Goal: Task Accomplishment & Management: Manage account settings

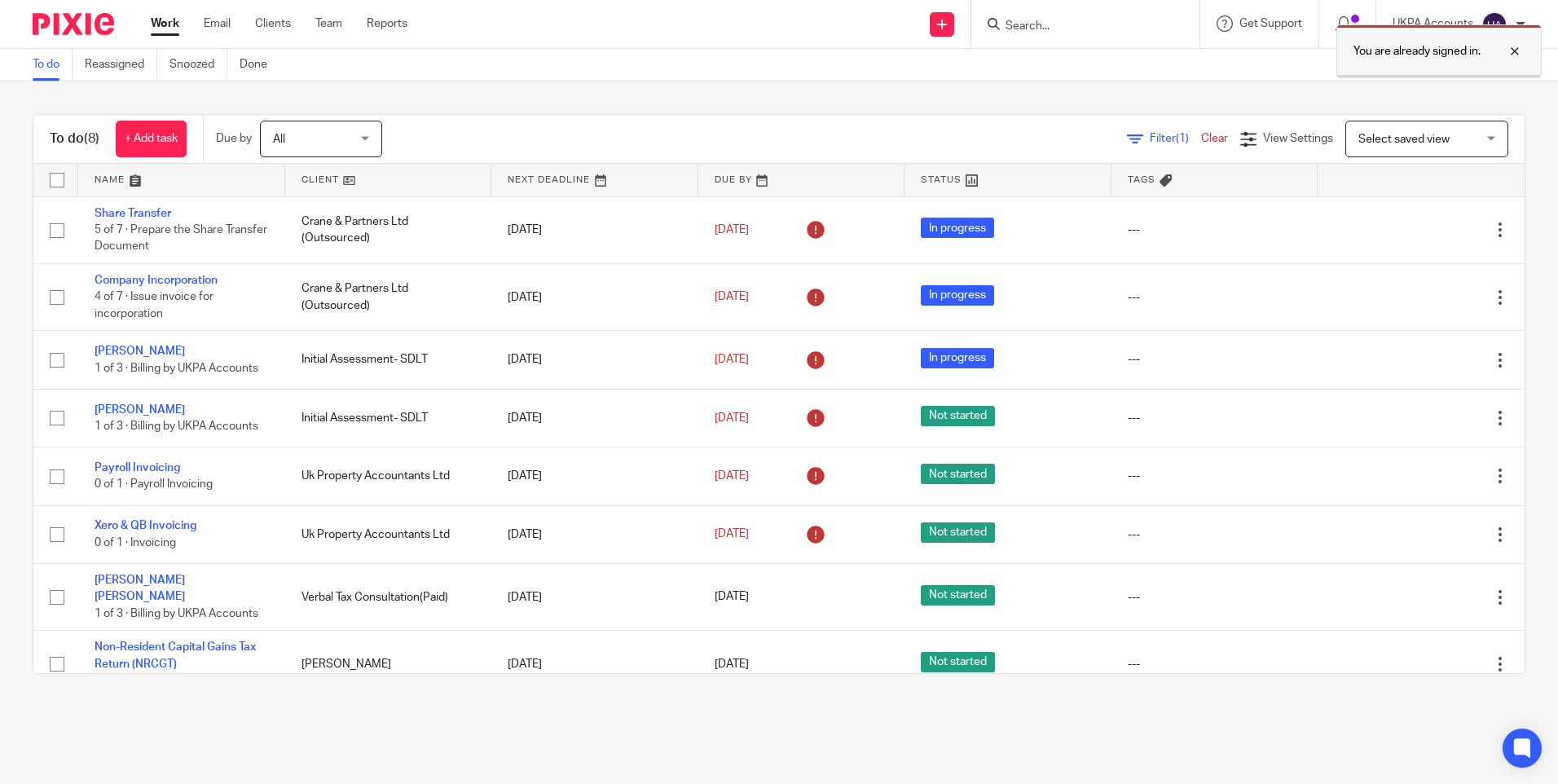
click at [1519, 56] on div at bounding box center [1503, 51] width 44 height 19
click at [1063, 25] on input "Search" at bounding box center [1077, 26] width 146 height 14
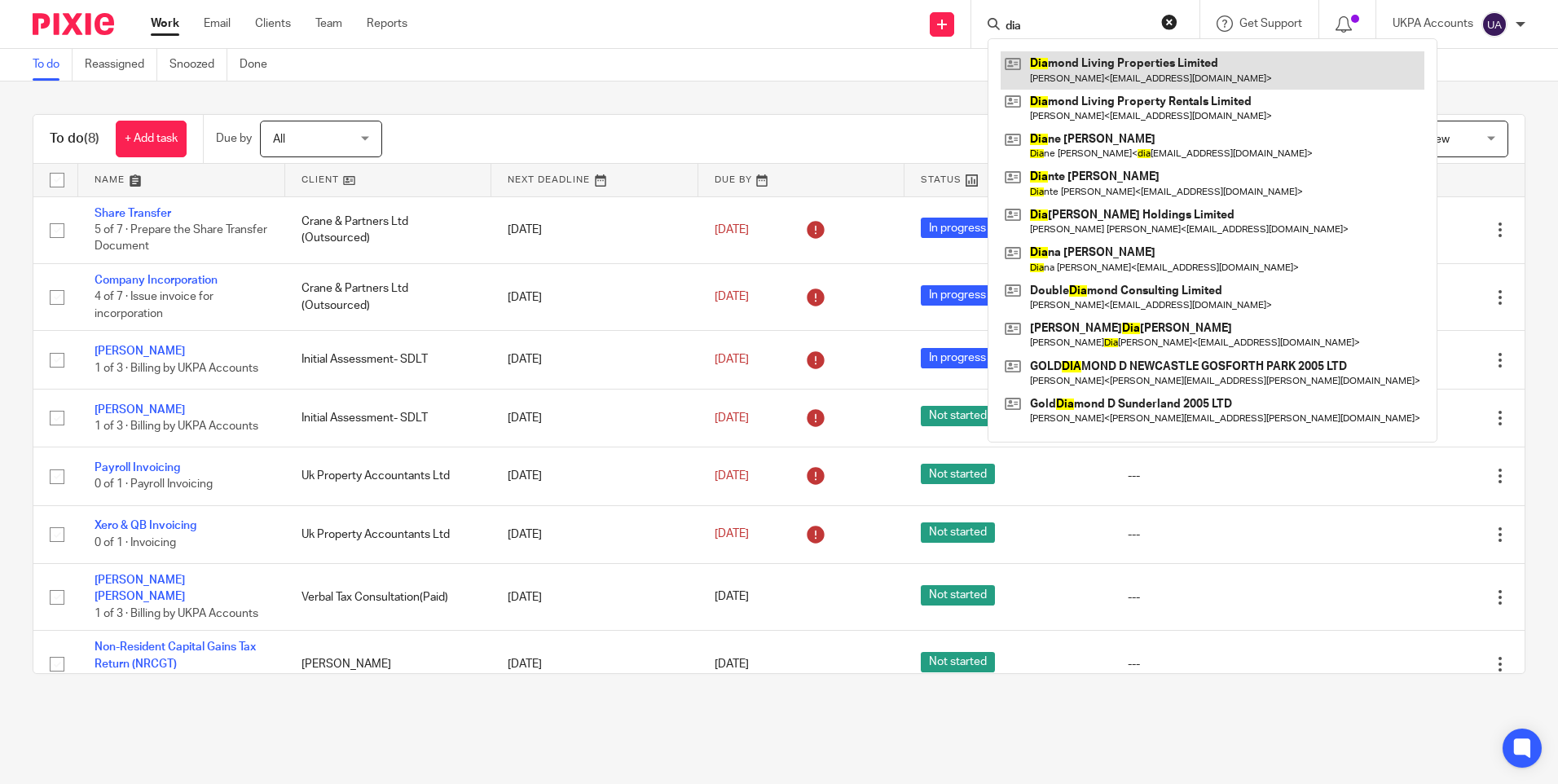
type input "dia"
drag, startPoint x: 1144, startPoint y: 66, endPoint x: 1113, endPoint y: 63, distance: 31.1
click at [1113, 63] on link at bounding box center [1212, 70] width 424 height 37
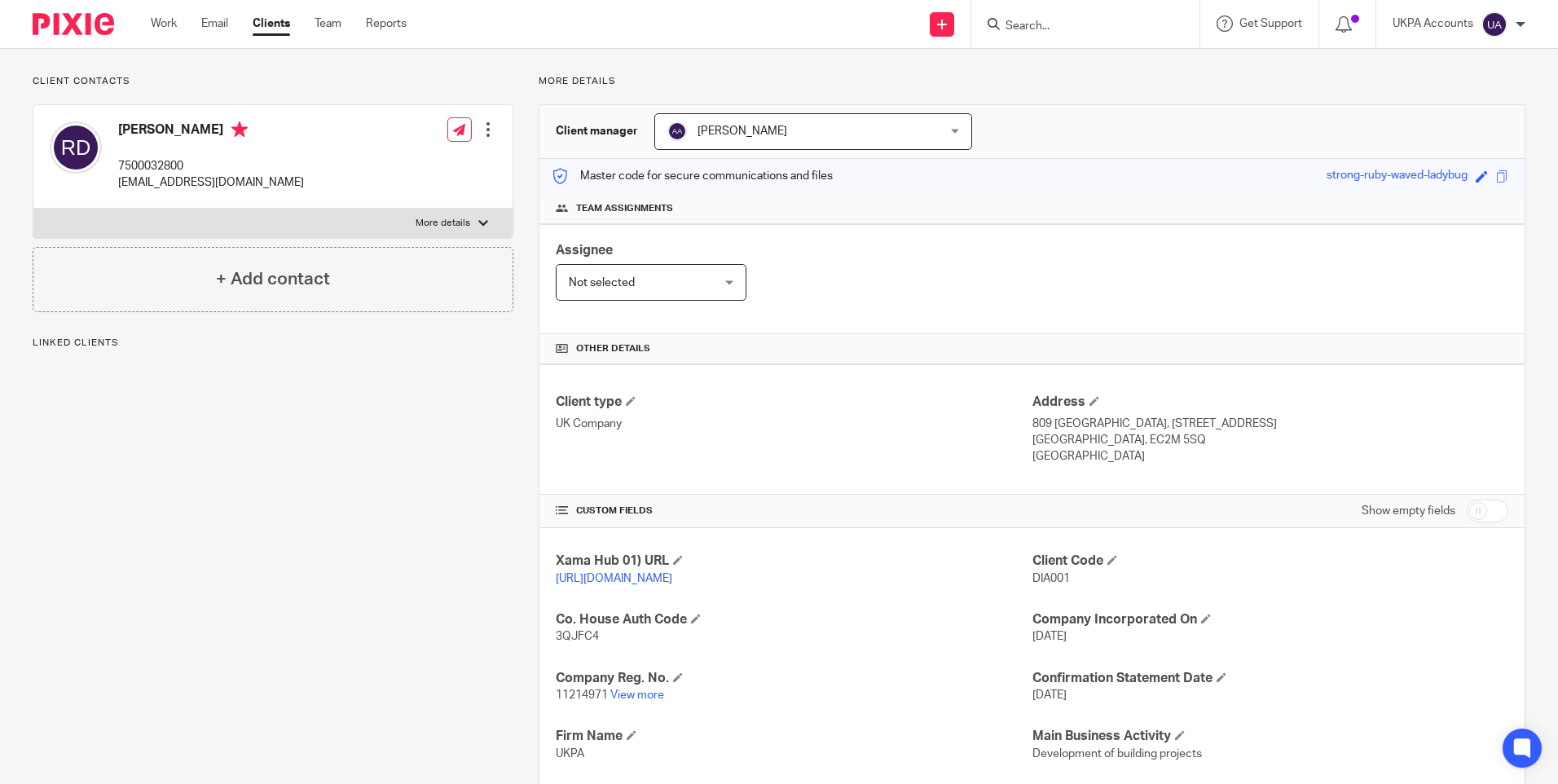
scroll to position [244, 0]
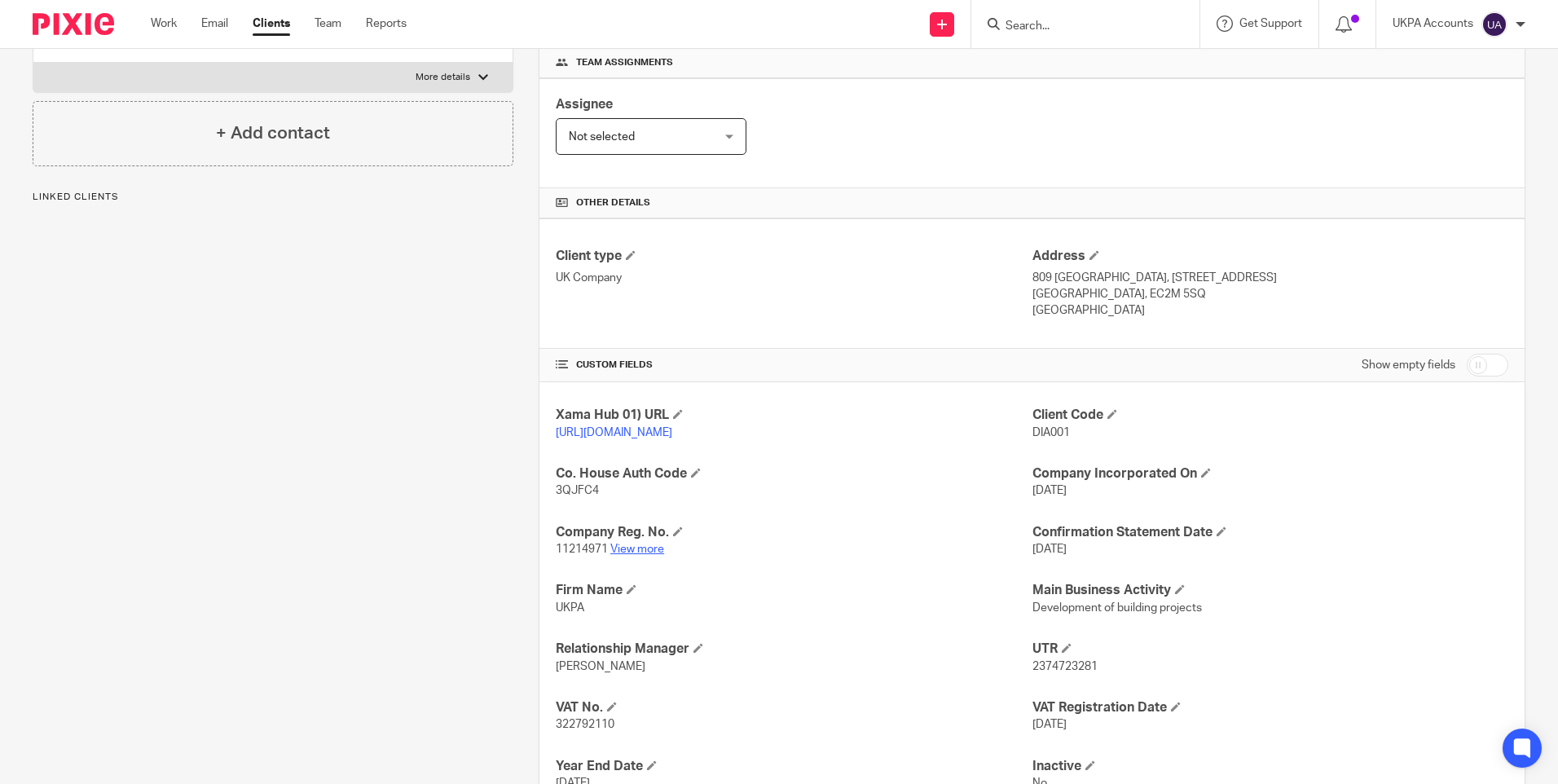
click at [640, 555] on link "View more" at bounding box center [638, 549] width 54 height 11
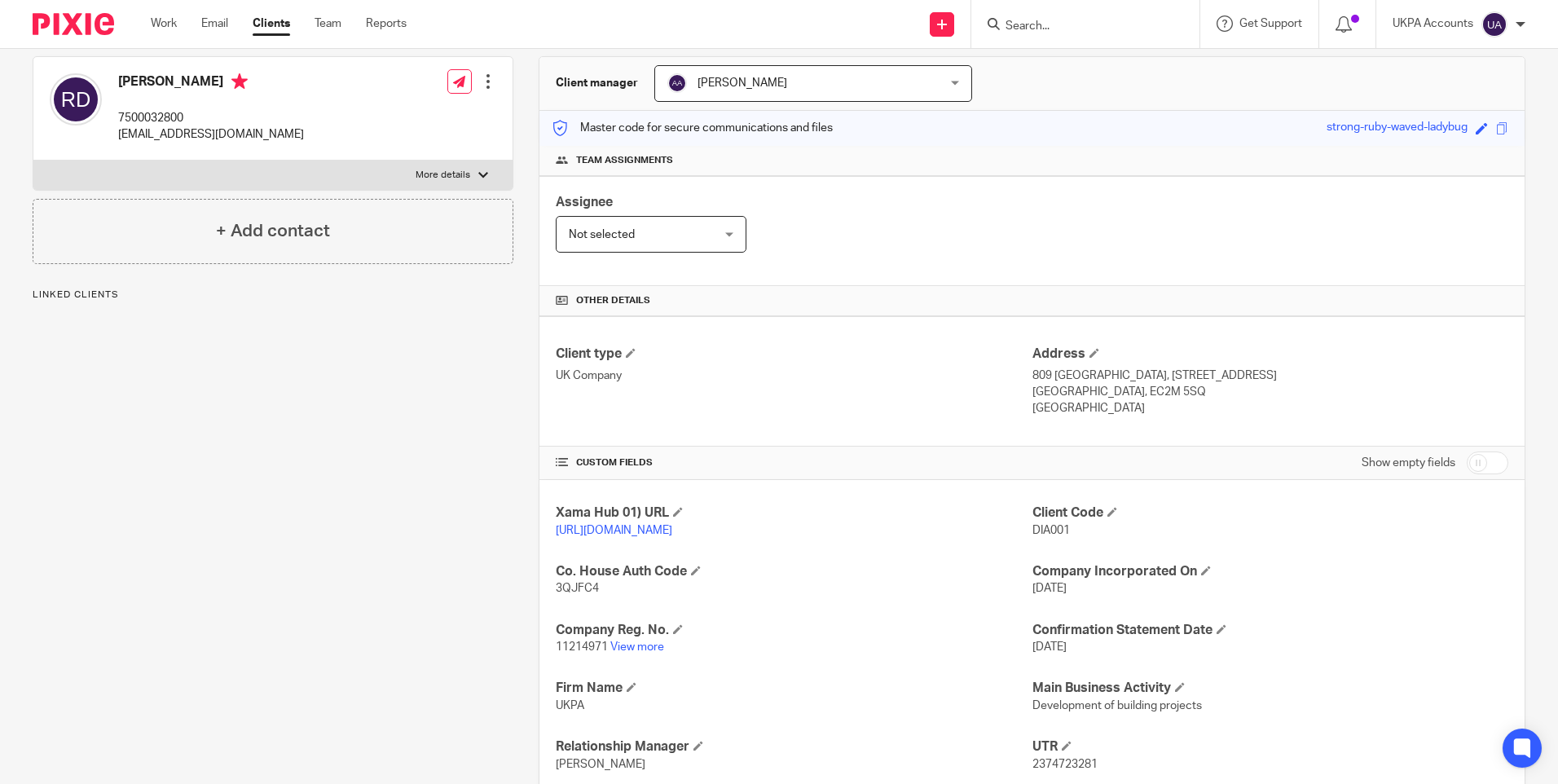
scroll to position [0, 0]
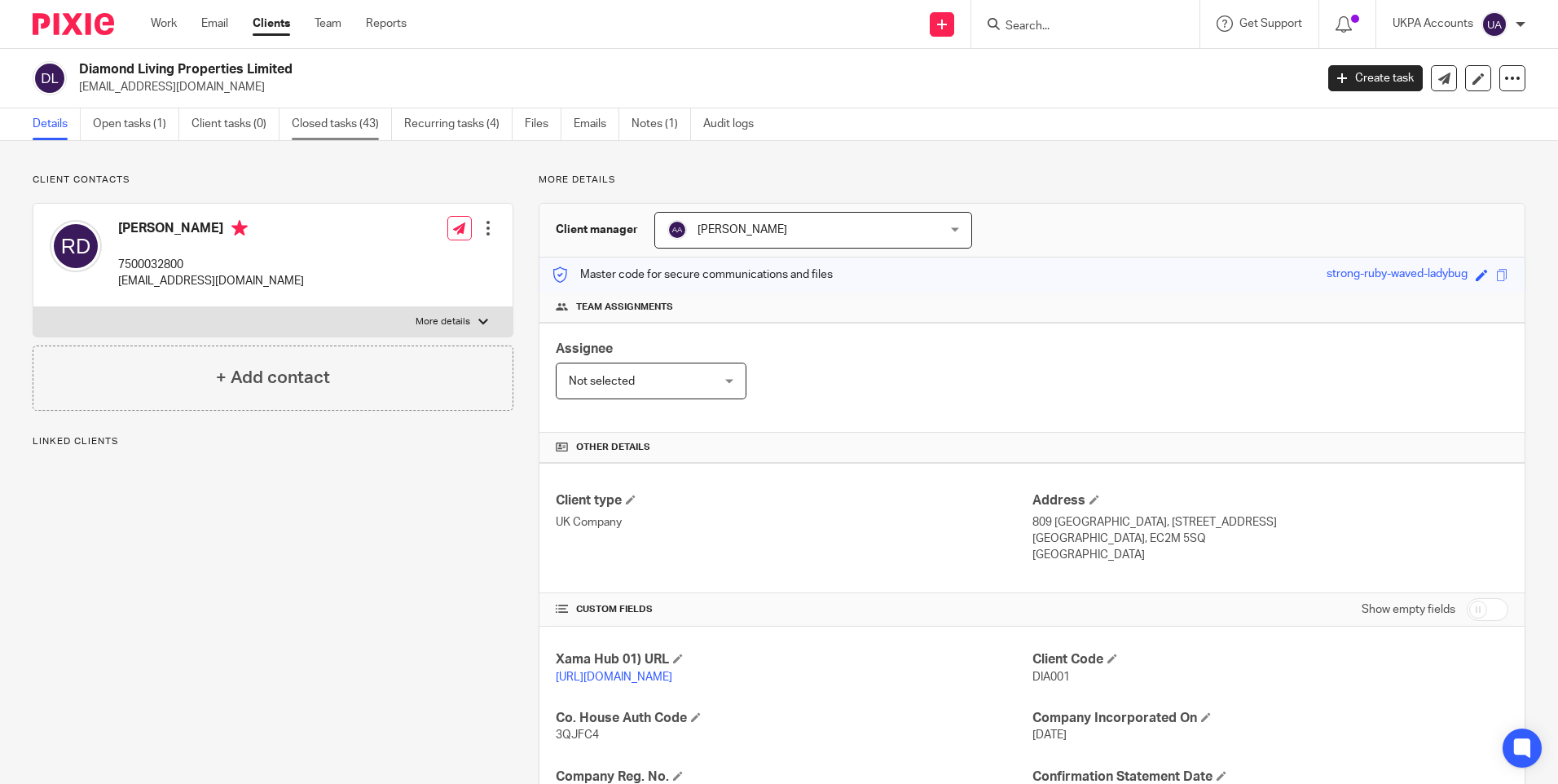
click at [379, 113] on link "Closed tasks (43)" at bounding box center [342, 124] width 101 height 32
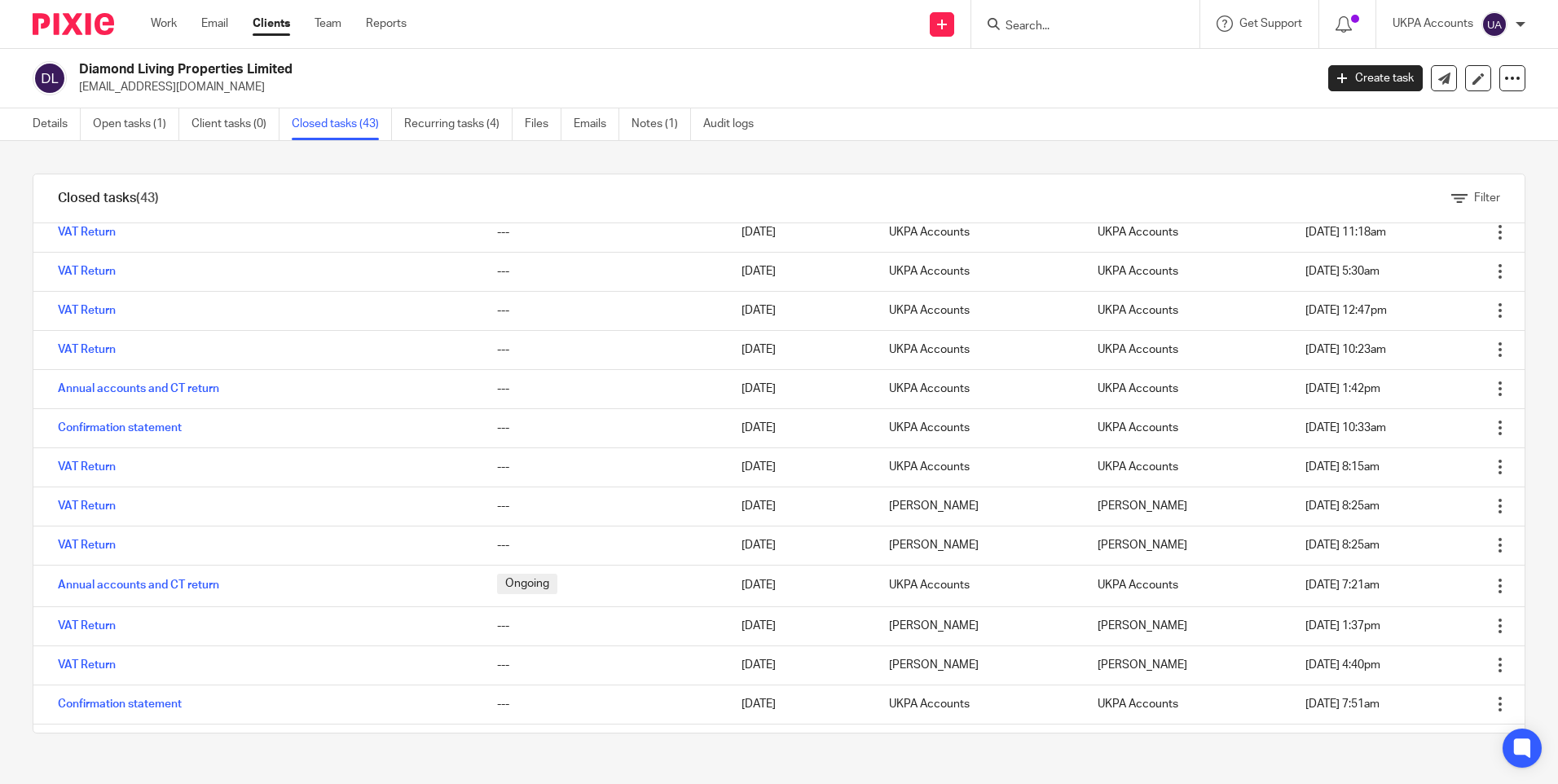
scroll to position [805, 0]
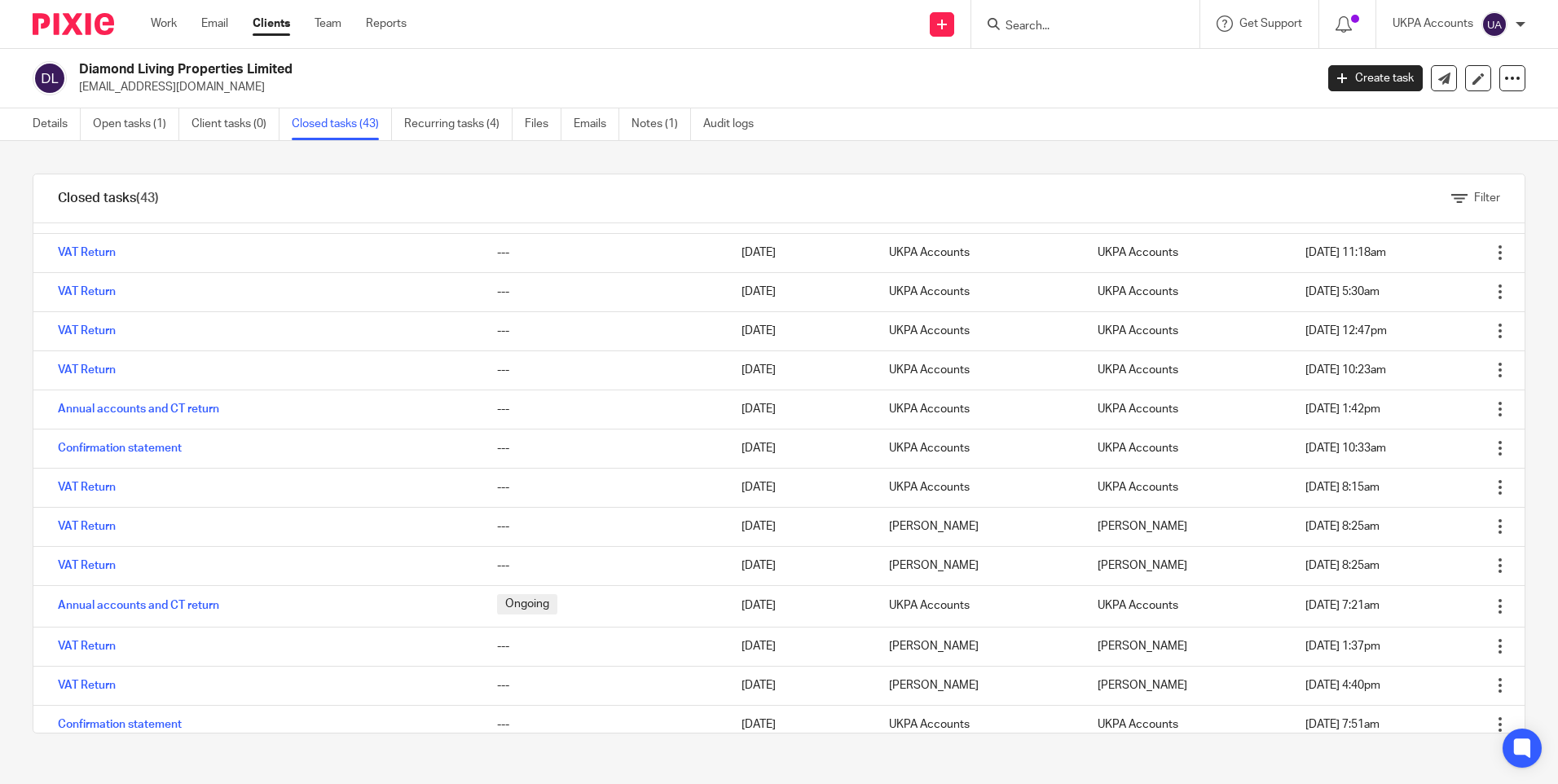
click at [1040, 27] on input "Search" at bounding box center [1077, 26] width 146 height 14
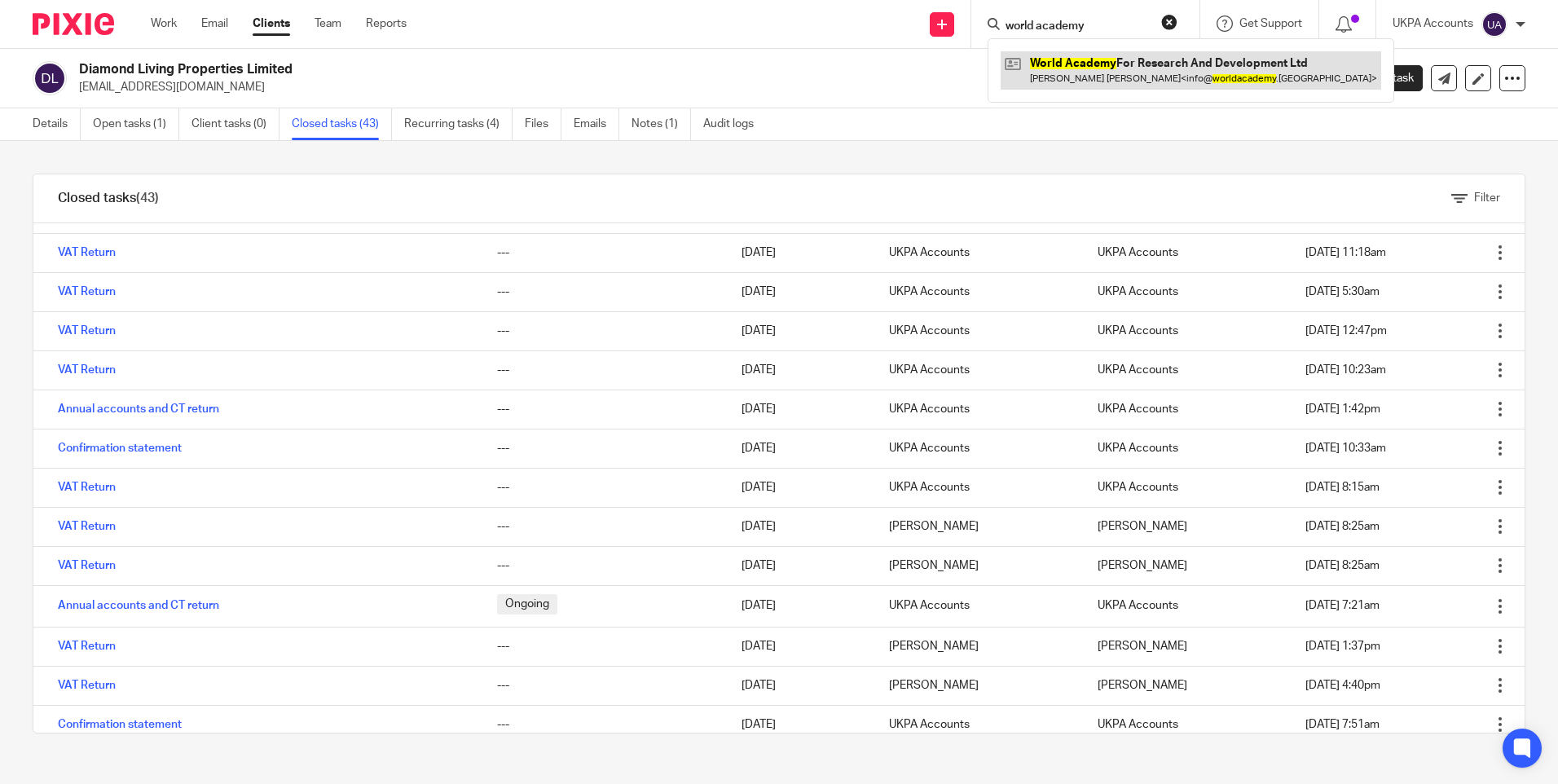
type input "world academy"
click at [1199, 64] on link at bounding box center [1191, 70] width 381 height 37
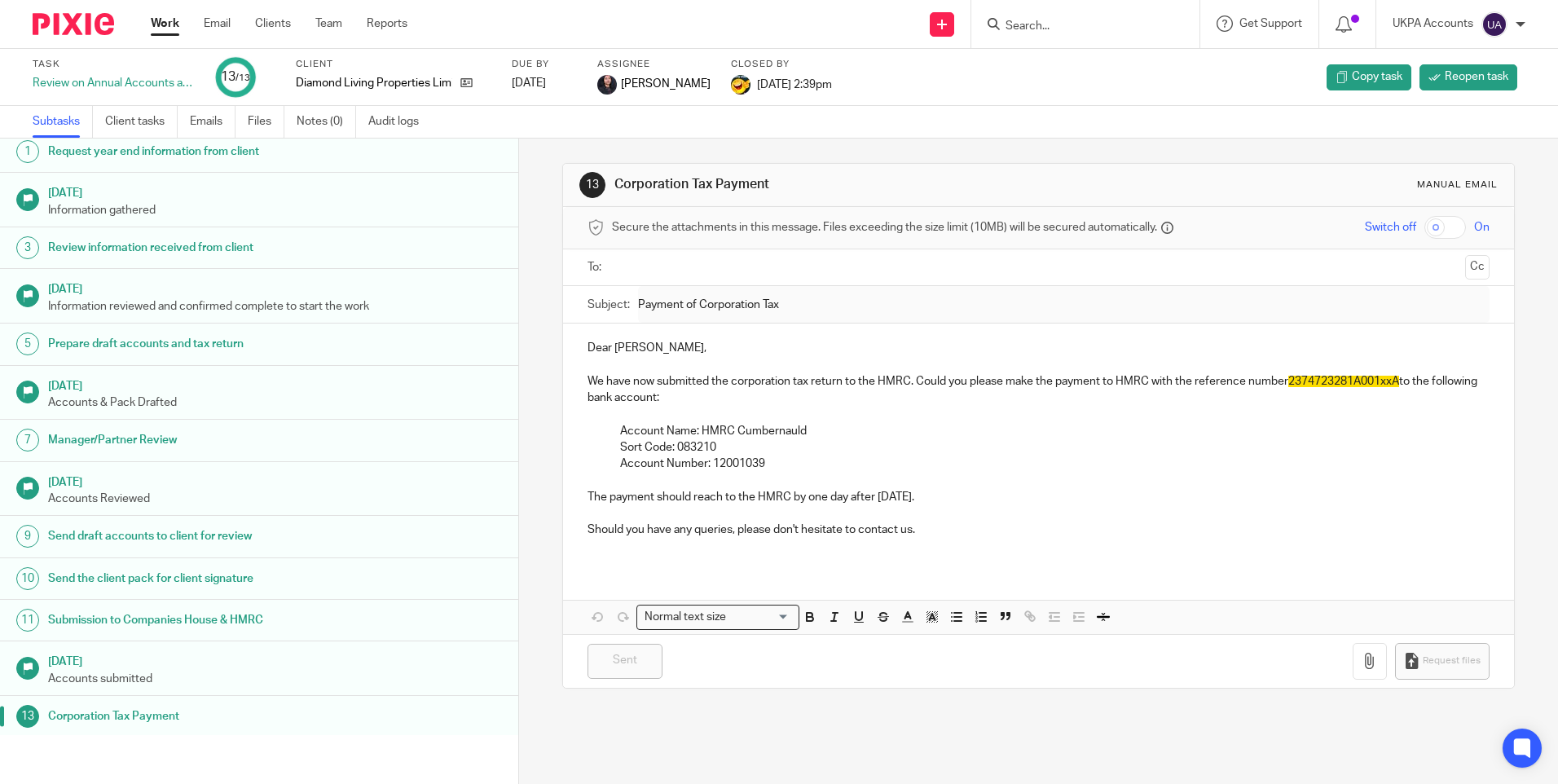
scroll to position [10, 0]
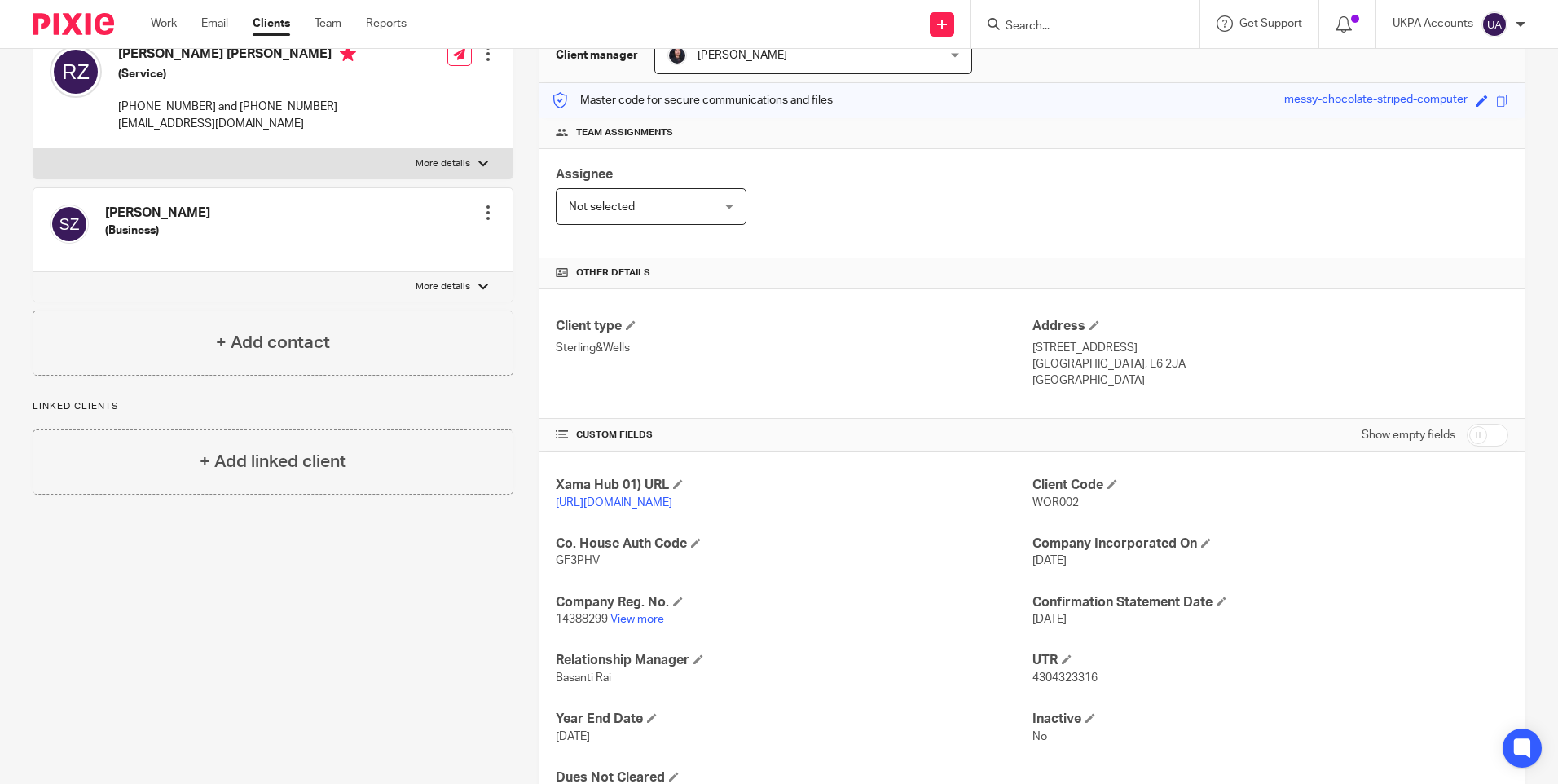
scroll to position [170, 0]
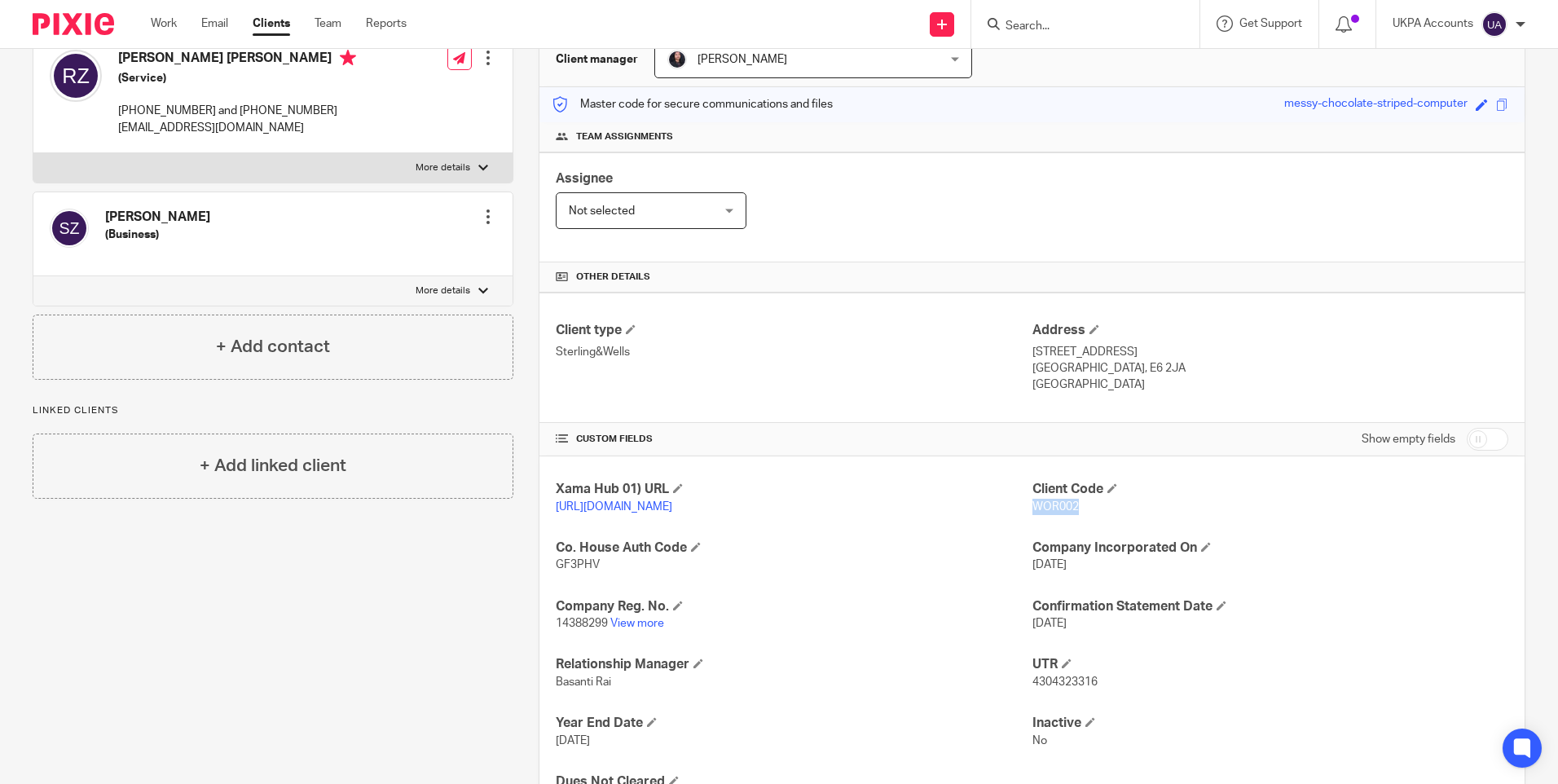
drag, startPoint x: 1024, startPoint y: 504, endPoint x: 1083, endPoint y: 509, distance: 59.2
click at [1083, 509] on p "WOR002" at bounding box center [1270, 507] width 476 height 16
copy span "WOR002"
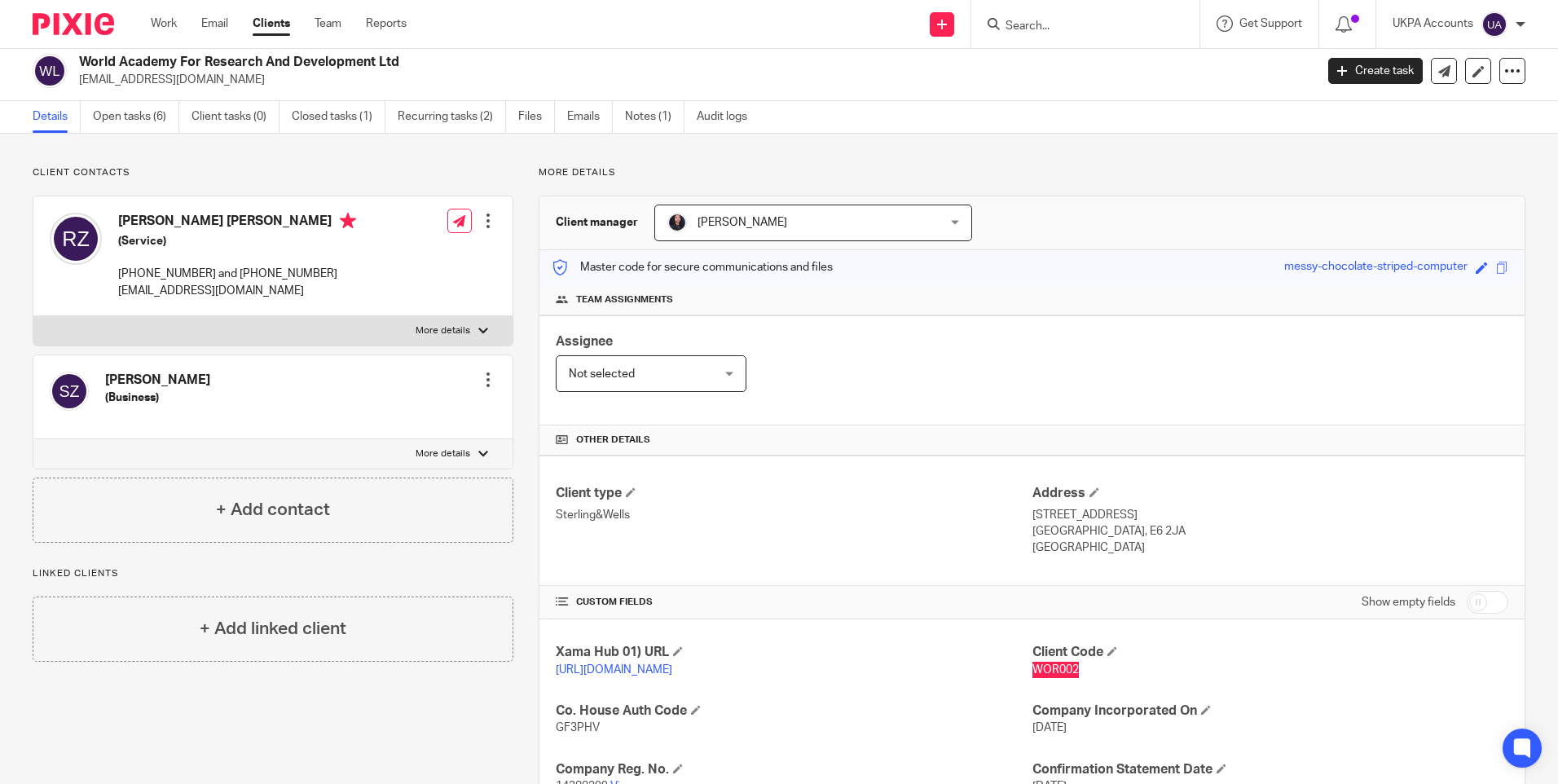
scroll to position [0, 0]
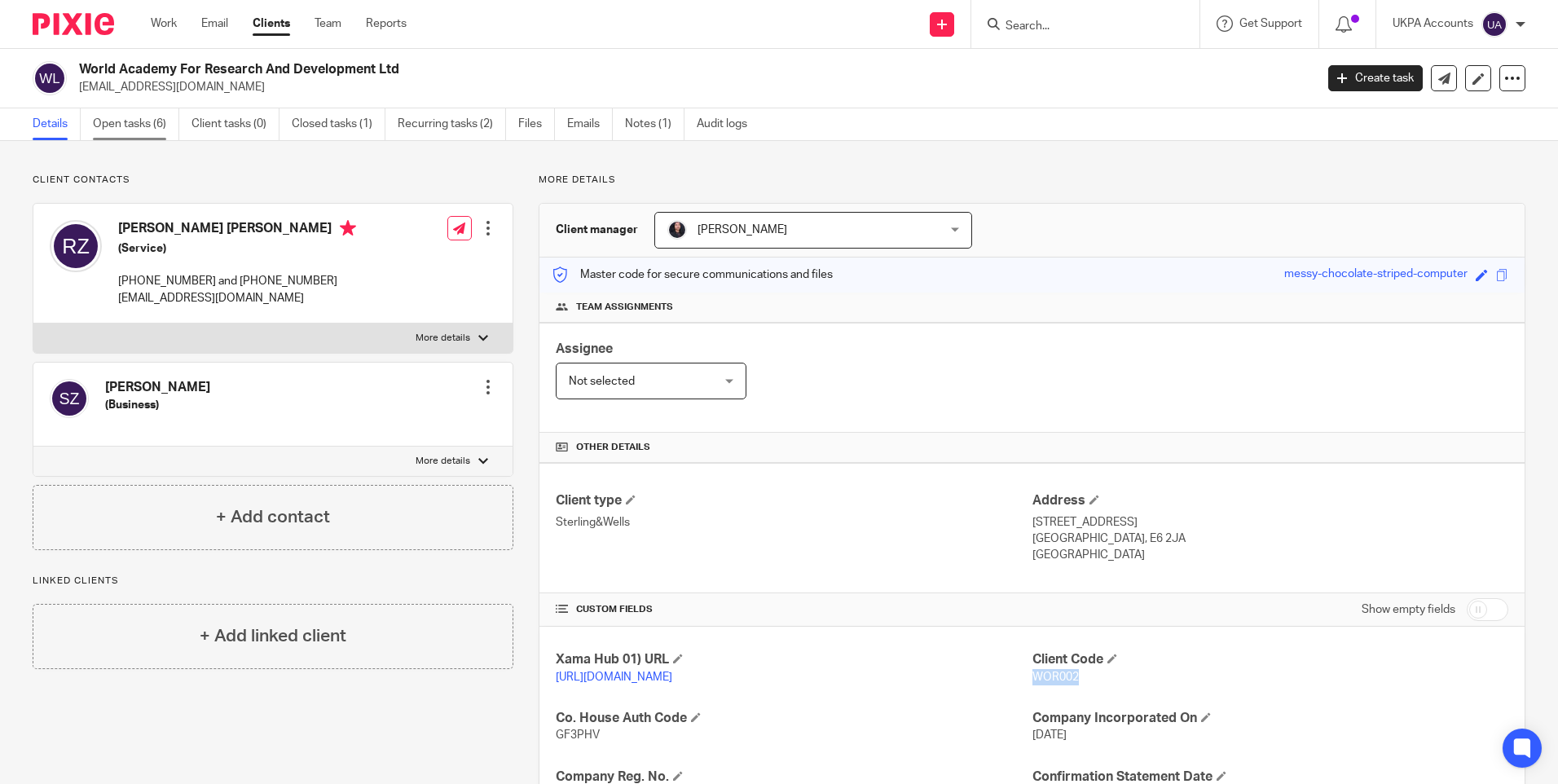
click at [149, 121] on link "Open tasks (6)" at bounding box center [136, 124] width 86 height 32
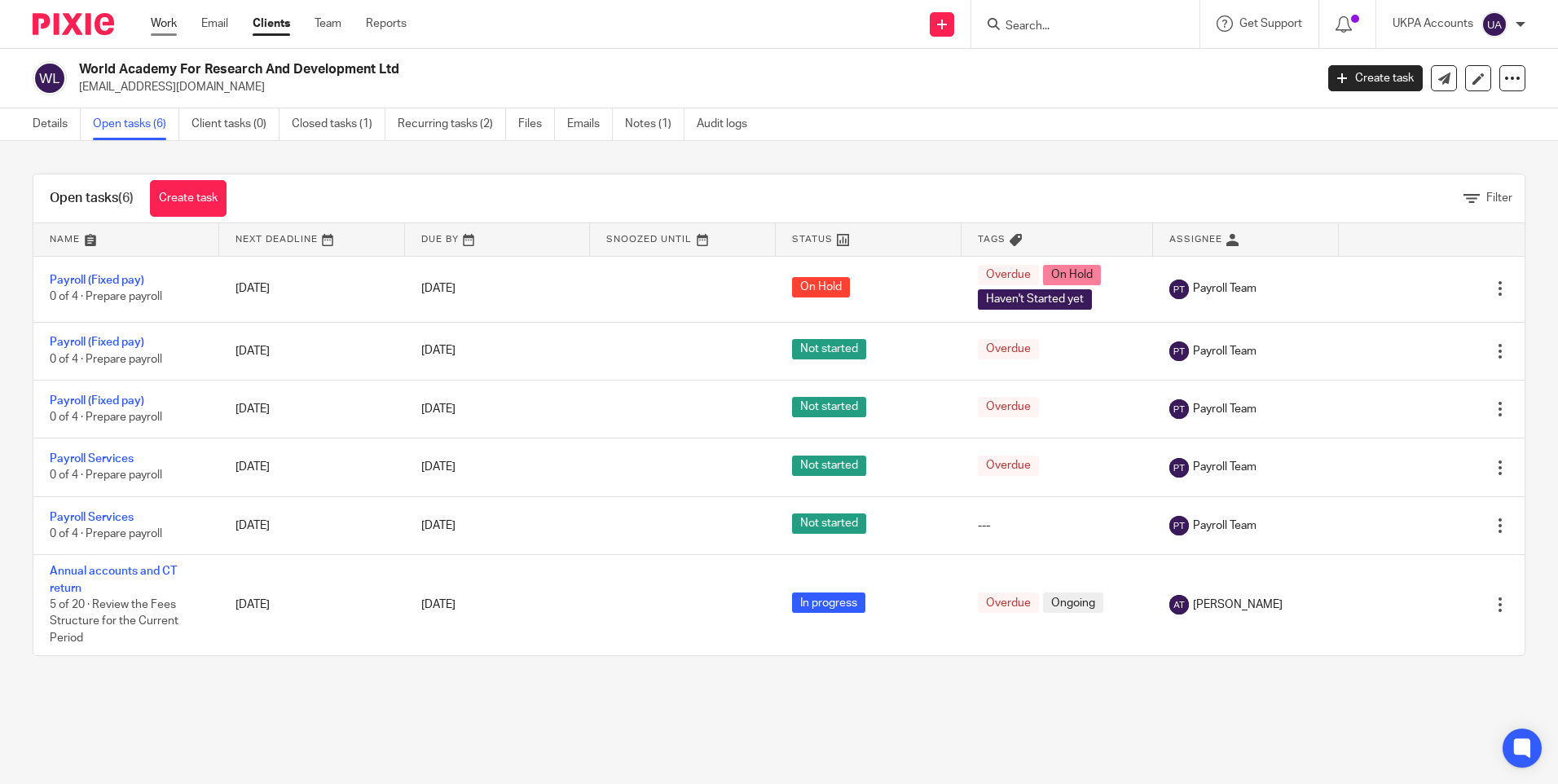
click at [168, 25] on link "Work" at bounding box center [163, 23] width 26 height 16
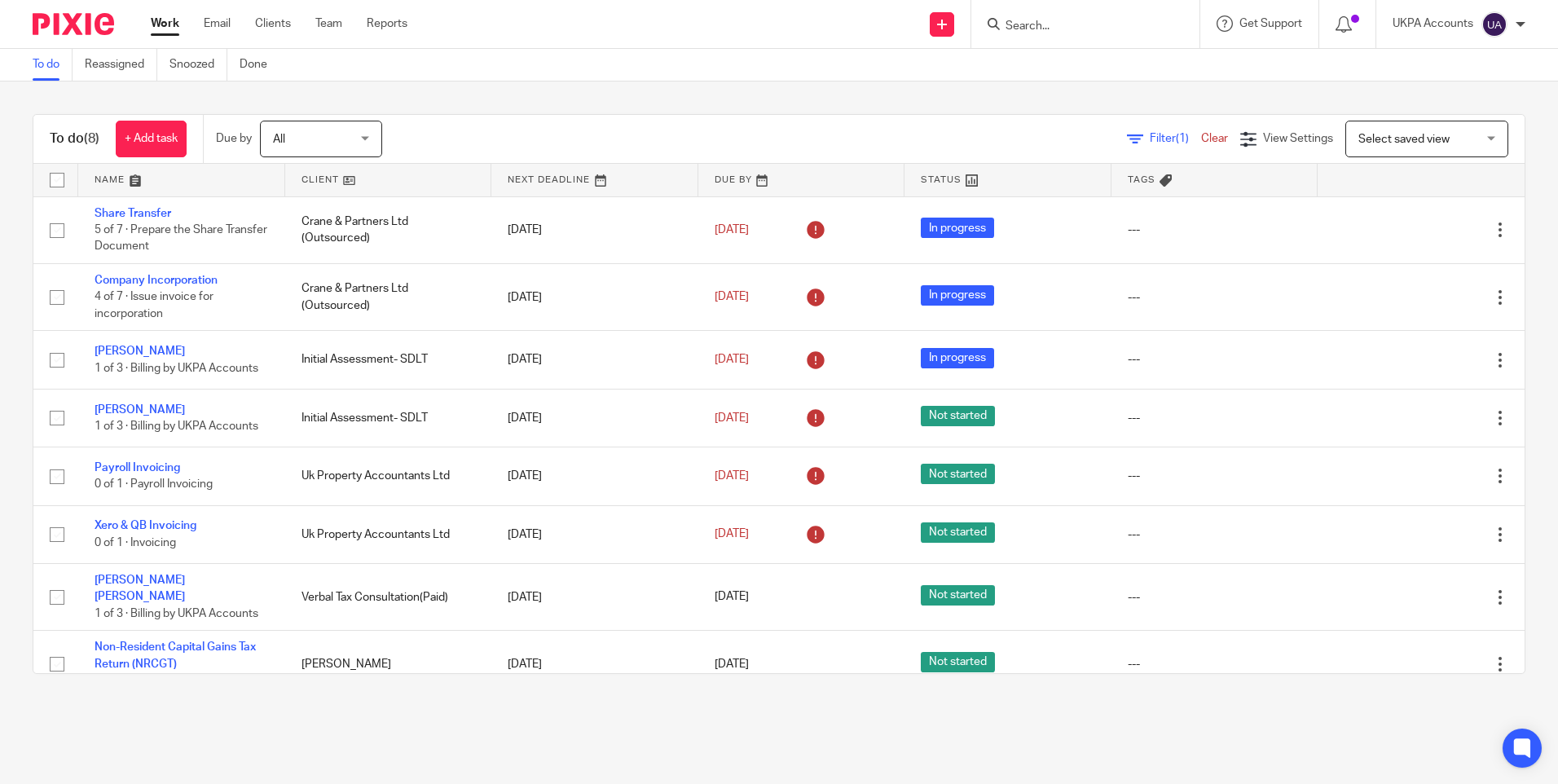
click at [1033, 22] on input "Search" at bounding box center [1077, 26] width 146 height 14
paste input "DAS BANDESHA & CO LTD"
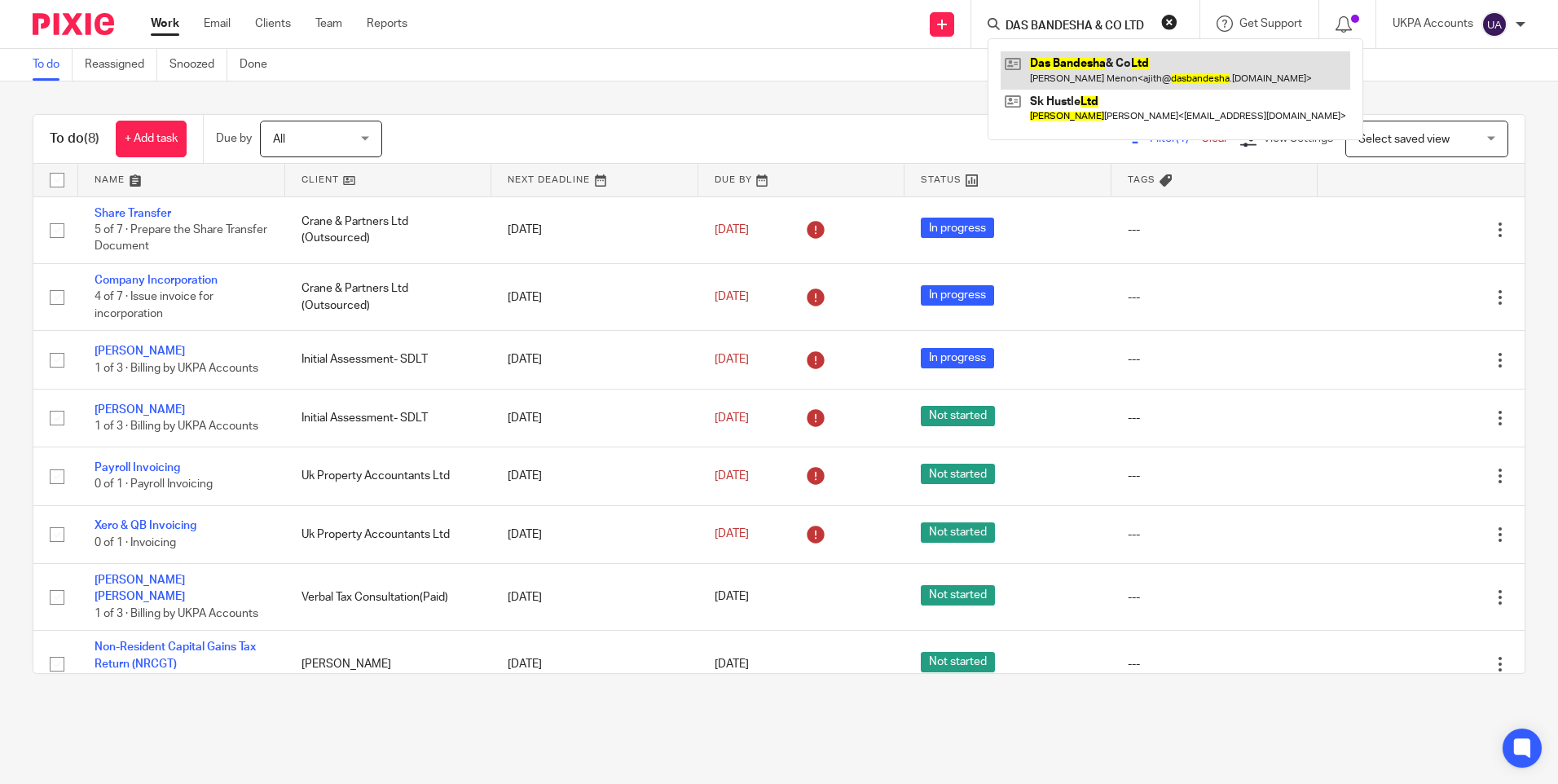
type input "DAS BANDESHA & CO LTD"
click at [1072, 58] on link at bounding box center [1175, 70] width 349 height 37
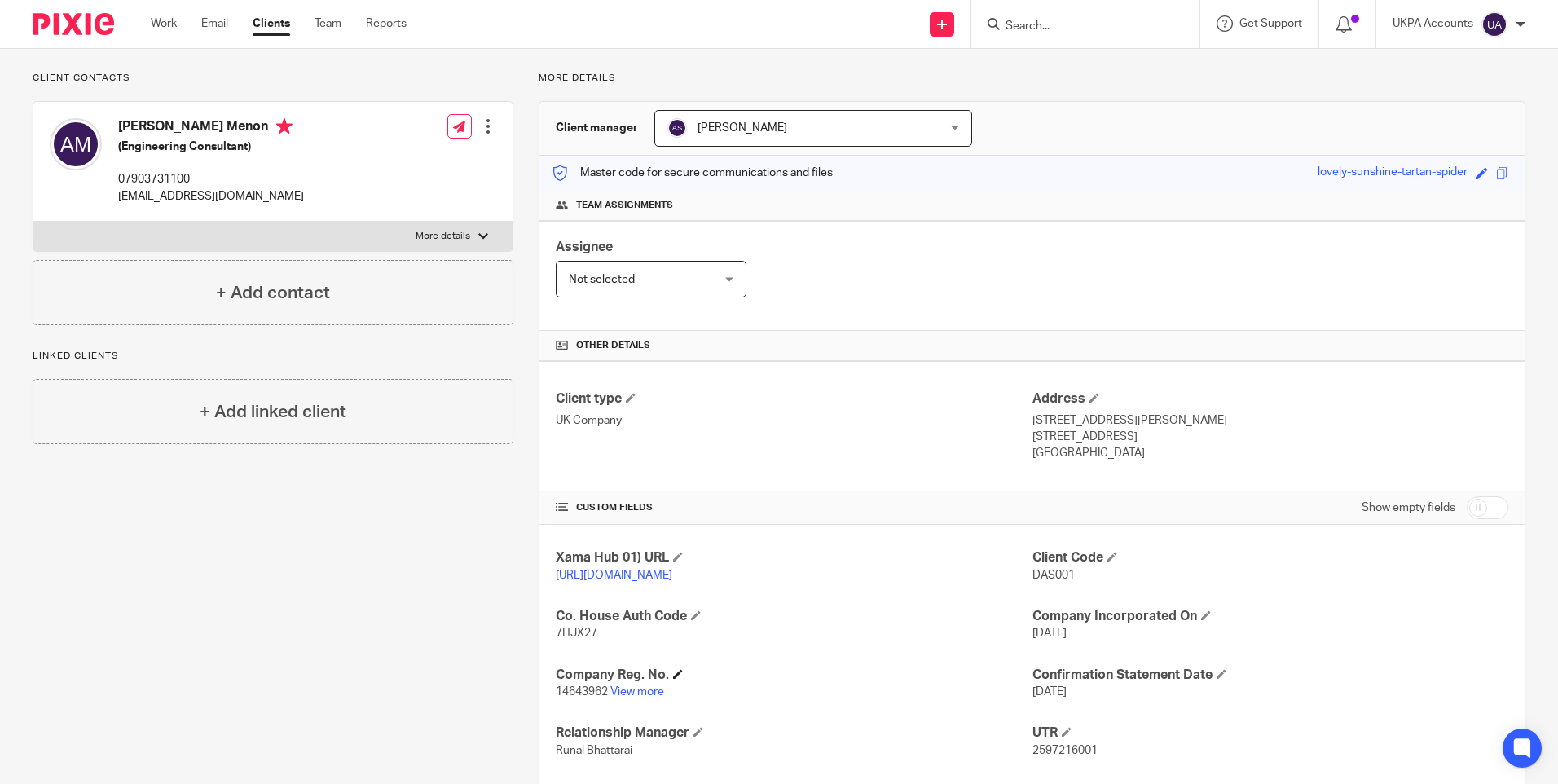
scroll to position [244, 0]
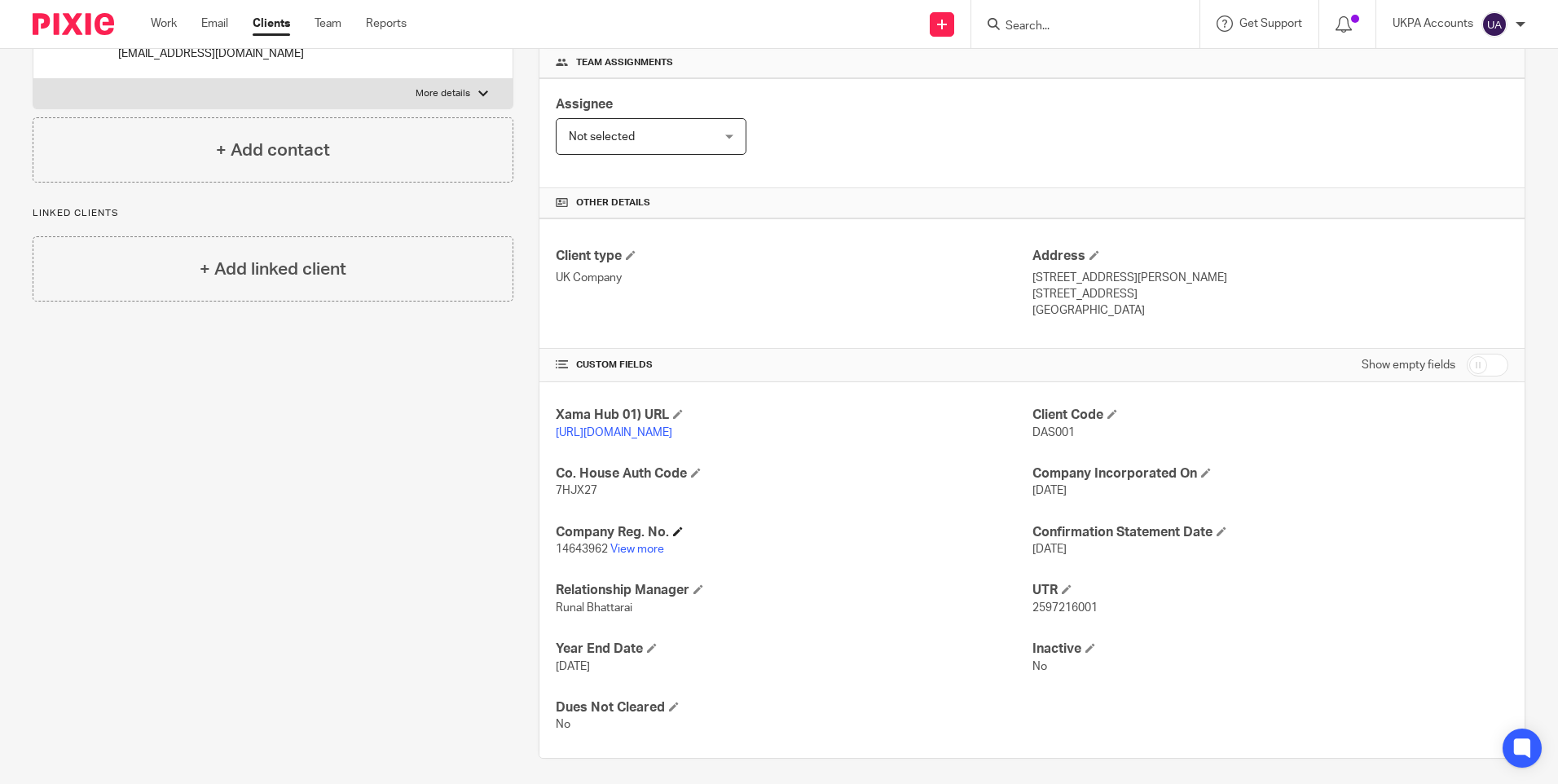
click at [639, 541] on h4 "Company Reg. No." at bounding box center [793, 533] width 476 height 17
click at [639, 555] on link "View more" at bounding box center [638, 549] width 54 height 11
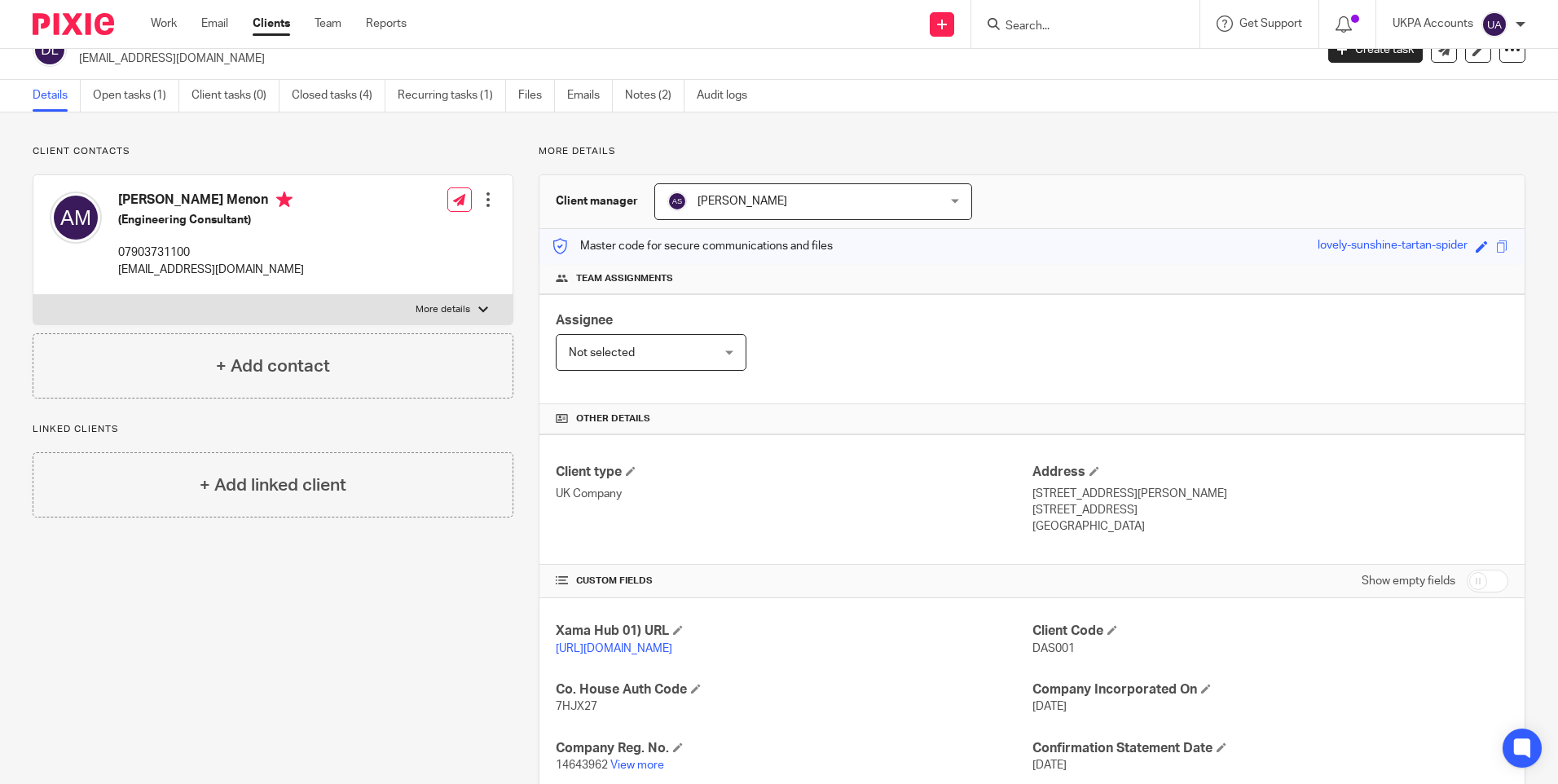
scroll to position [0, 0]
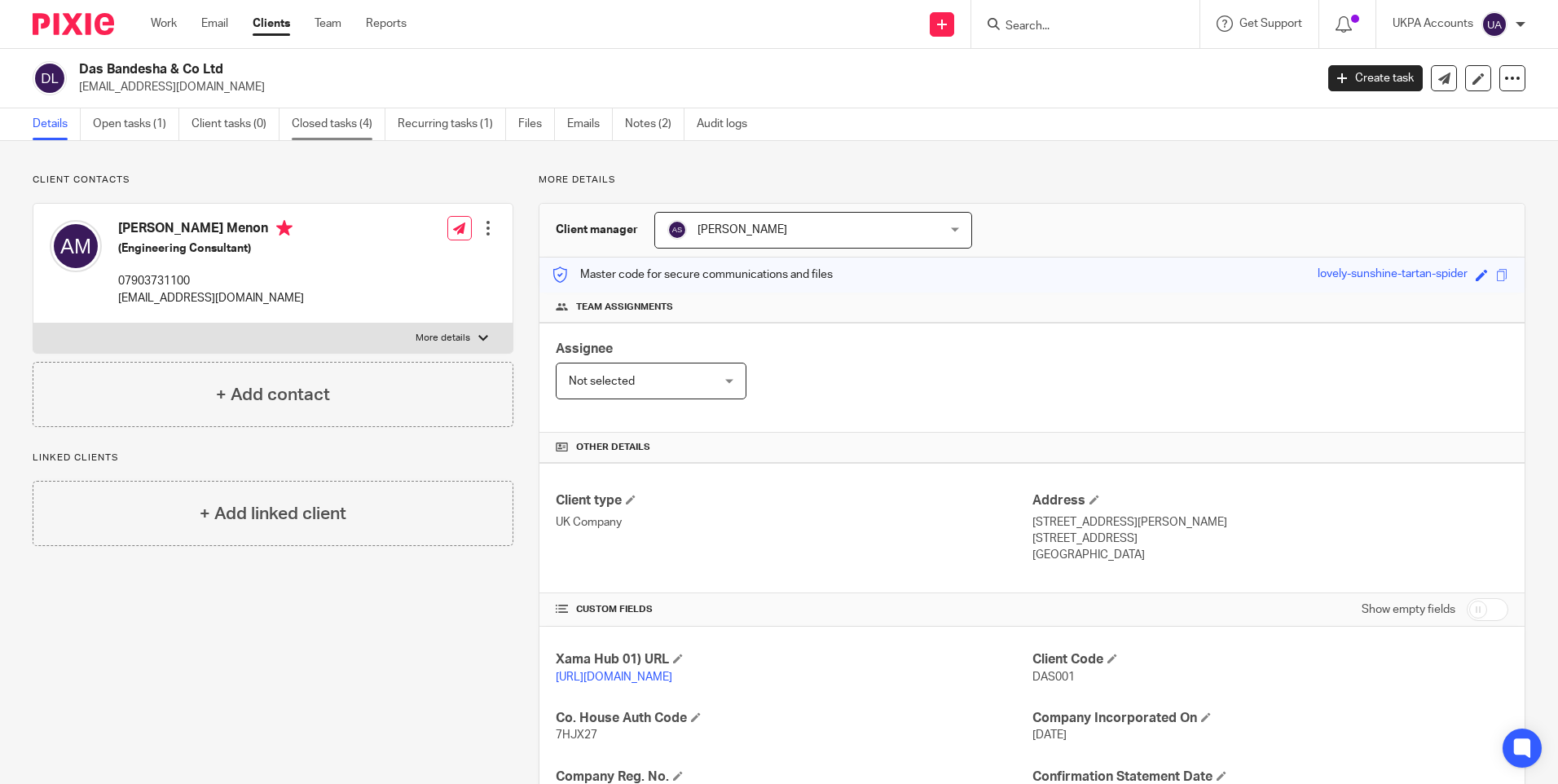
click at [325, 124] on link "Closed tasks (4)" at bounding box center [338, 124] width 94 height 32
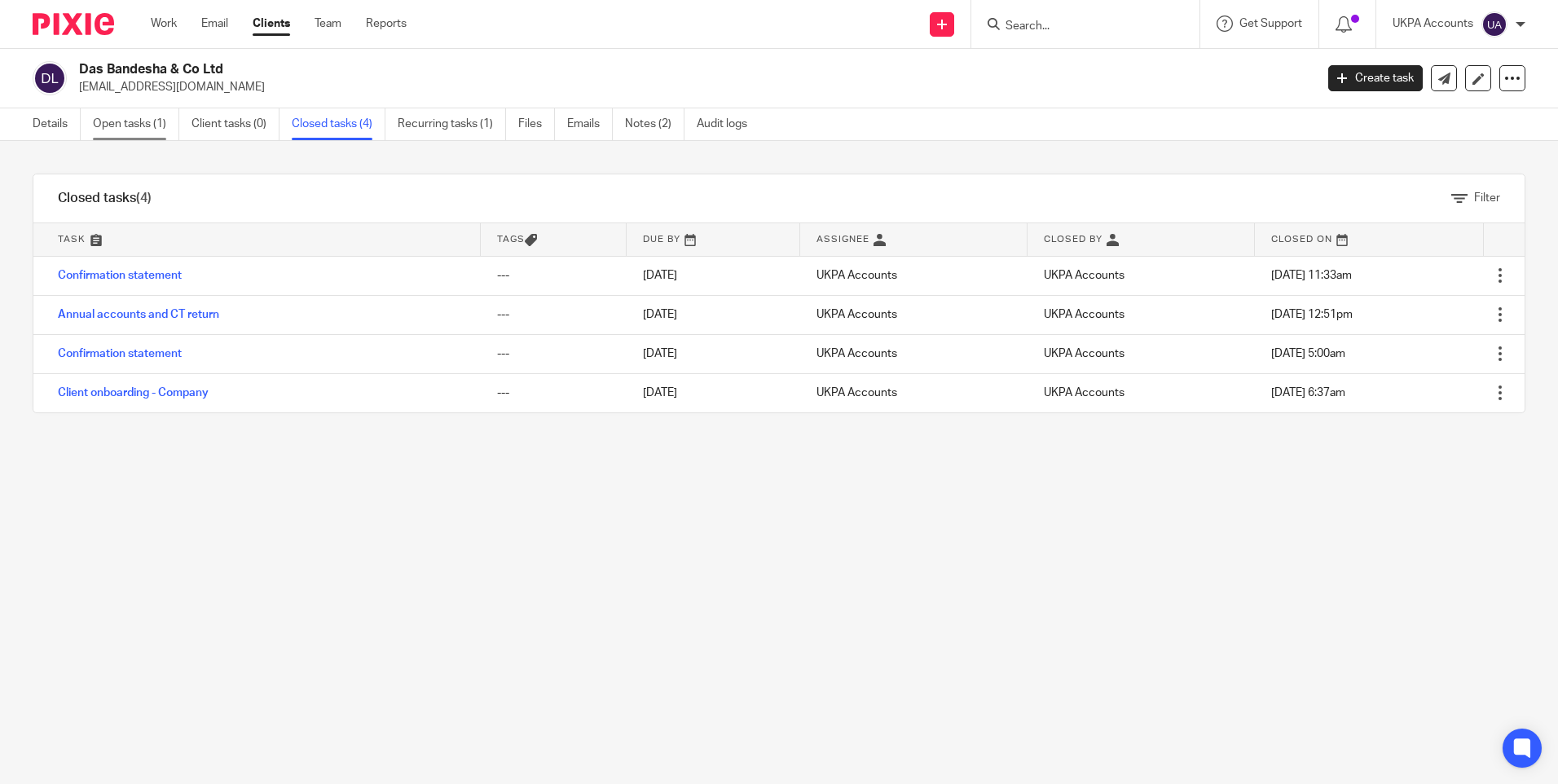
click at [139, 122] on link "Open tasks (1)" at bounding box center [136, 124] width 86 height 32
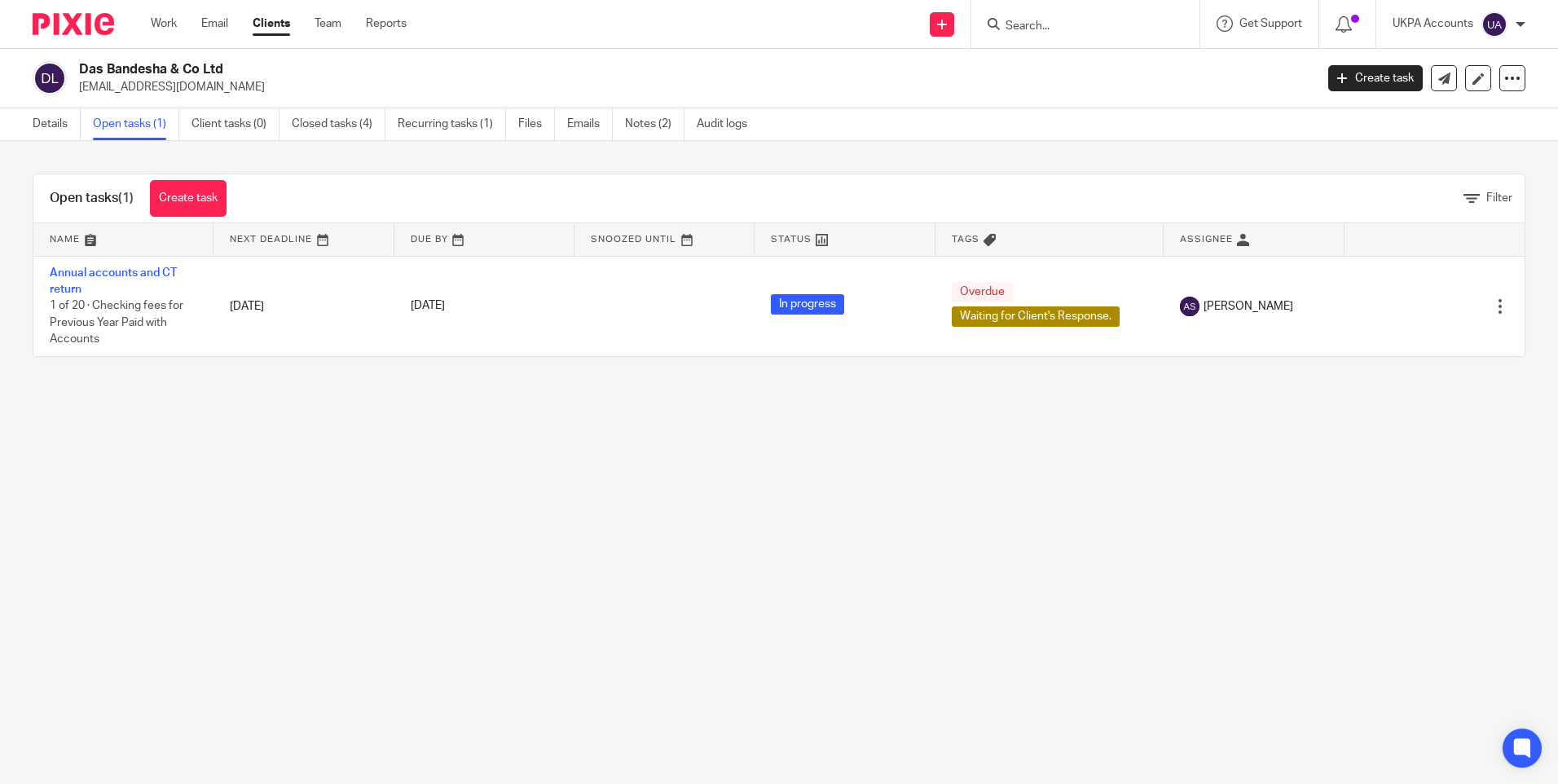
click at [1029, 14] on form at bounding box center [1090, 24] width 173 height 20
click at [1029, 32] on input "Search" at bounding box center [1077, 26] width 146 height 14
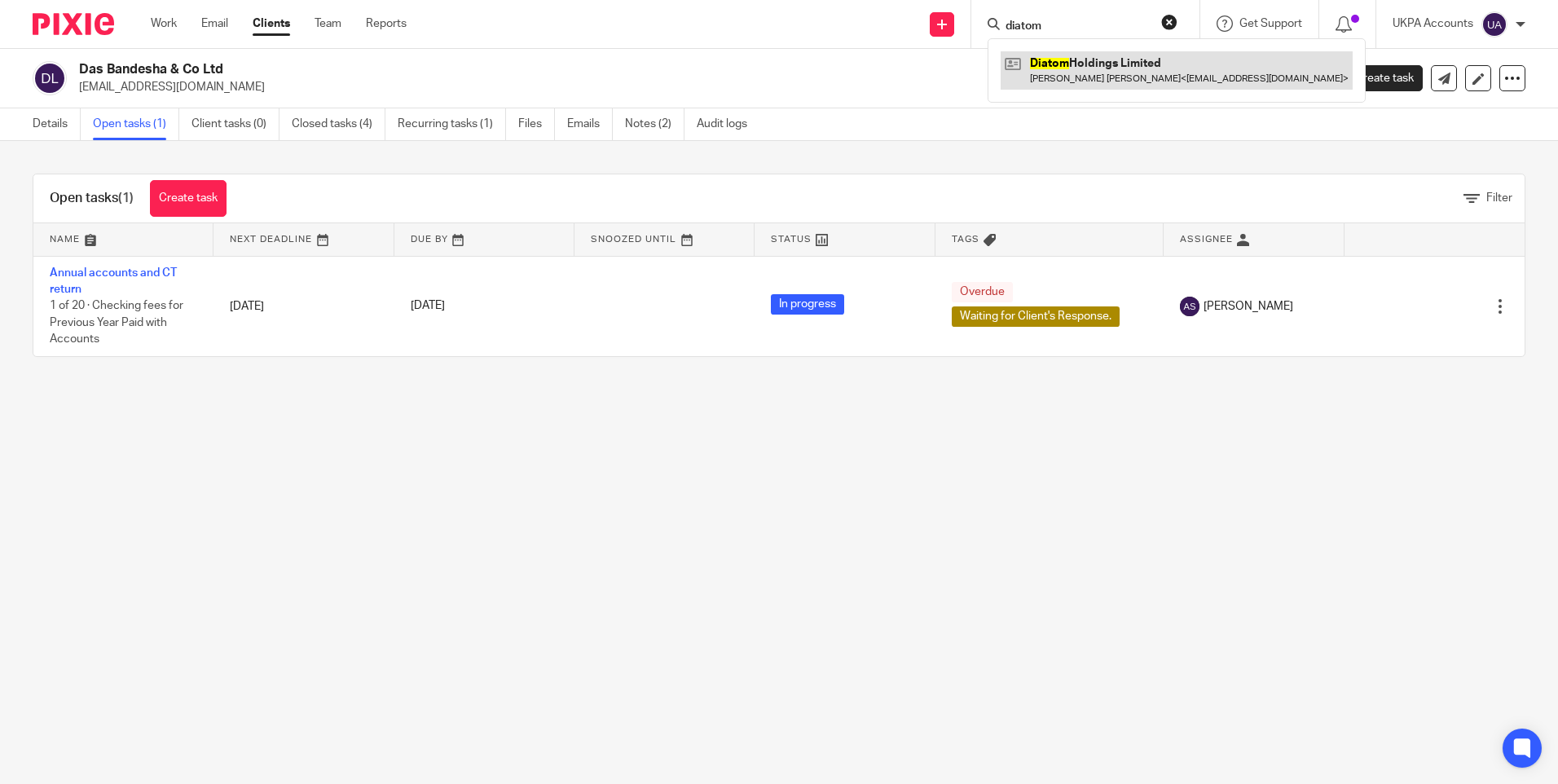
type input "diatom"
click at [1093, 63] on link at bounding box center [1177, 70] width 352 height 37
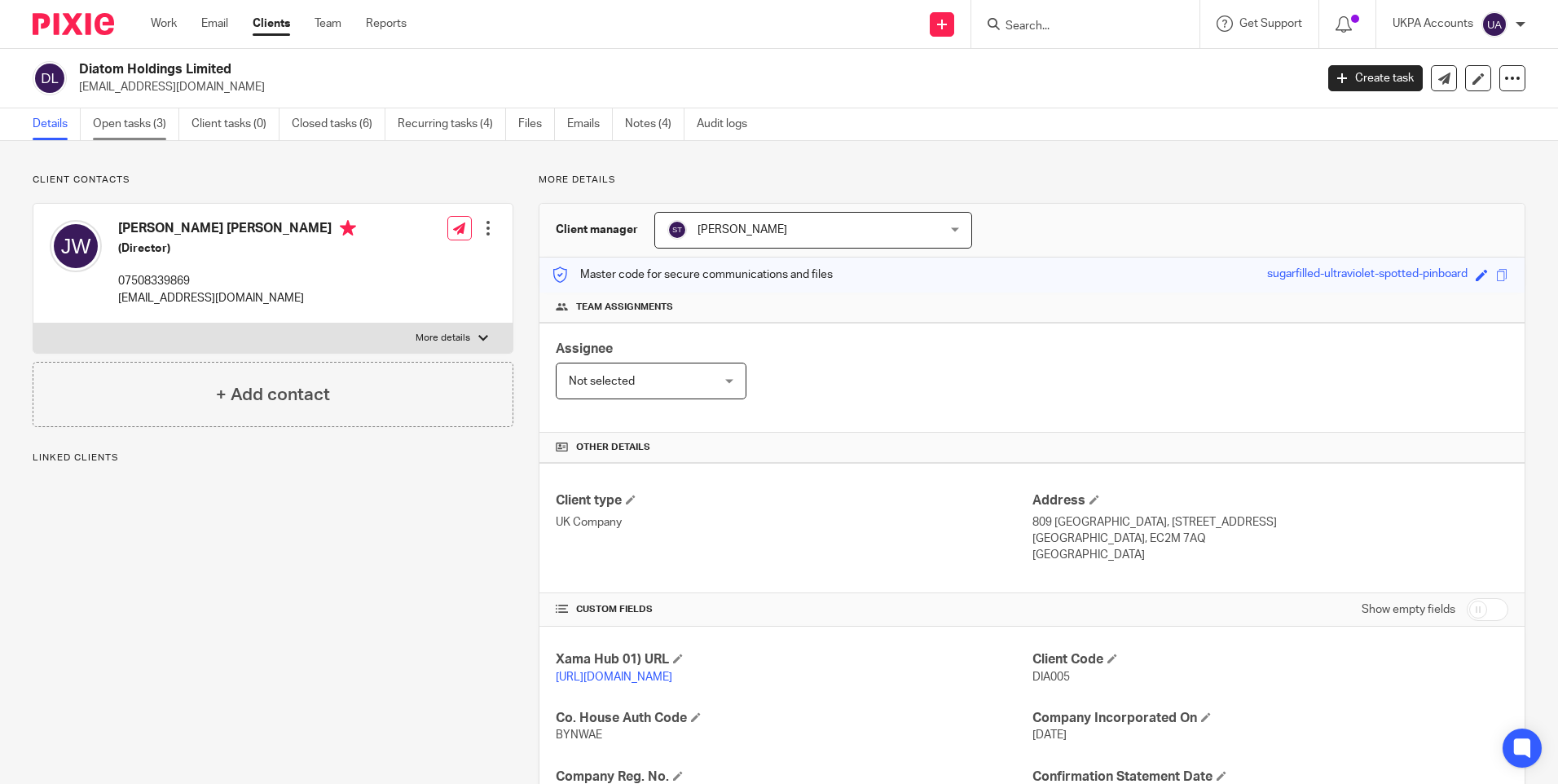
drag, startPoint x: 0, startPoint y: 0, endPoint x: 145, endPoint y: 125, distance: 191.4
click at [145, 125] on link "Open tasks (3)" at bounding box center [136, 124] width 86 height 32
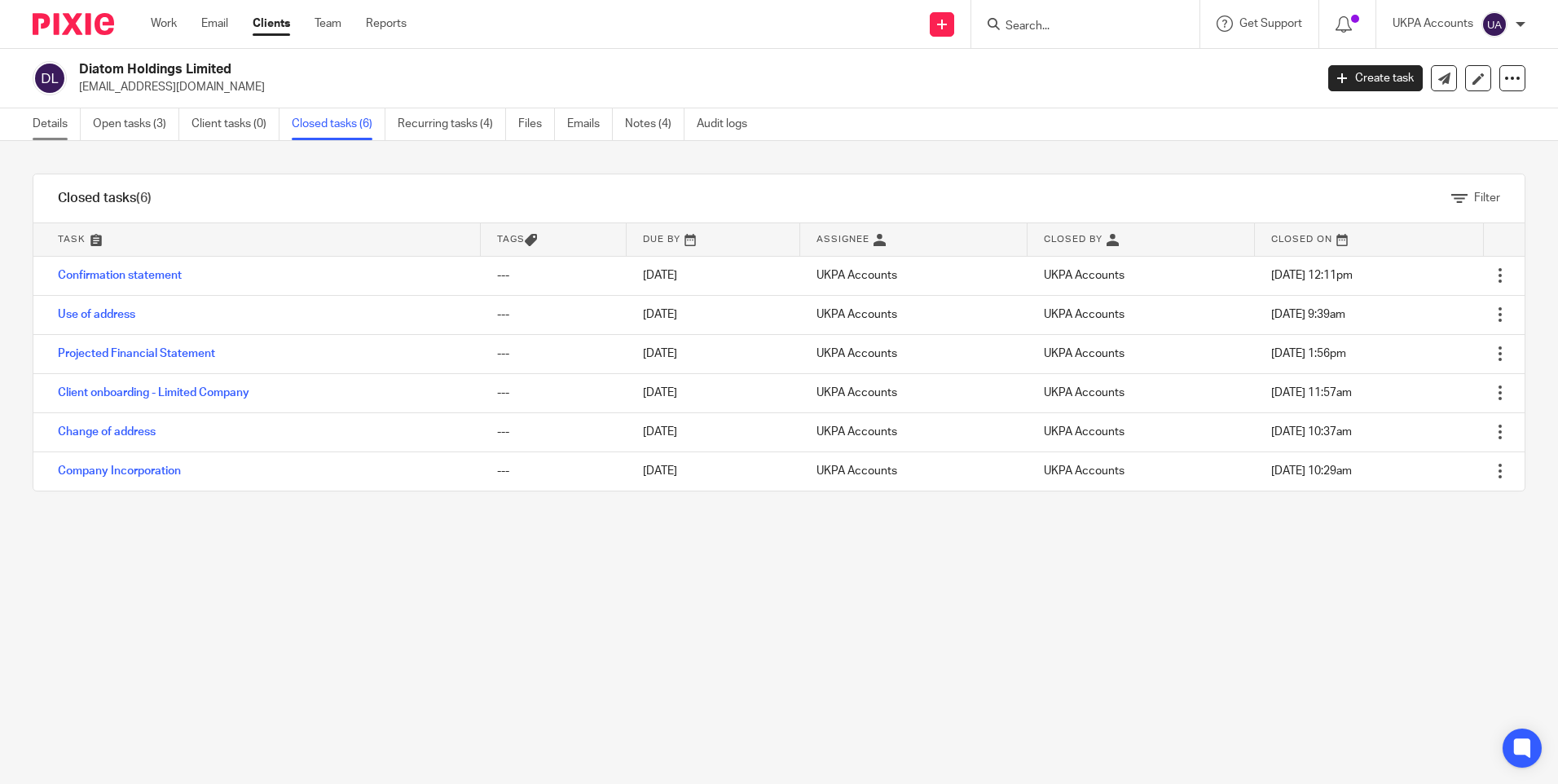
click at [58, 124] on link "Details" at bounding box center [57, 124] width 48 height 32
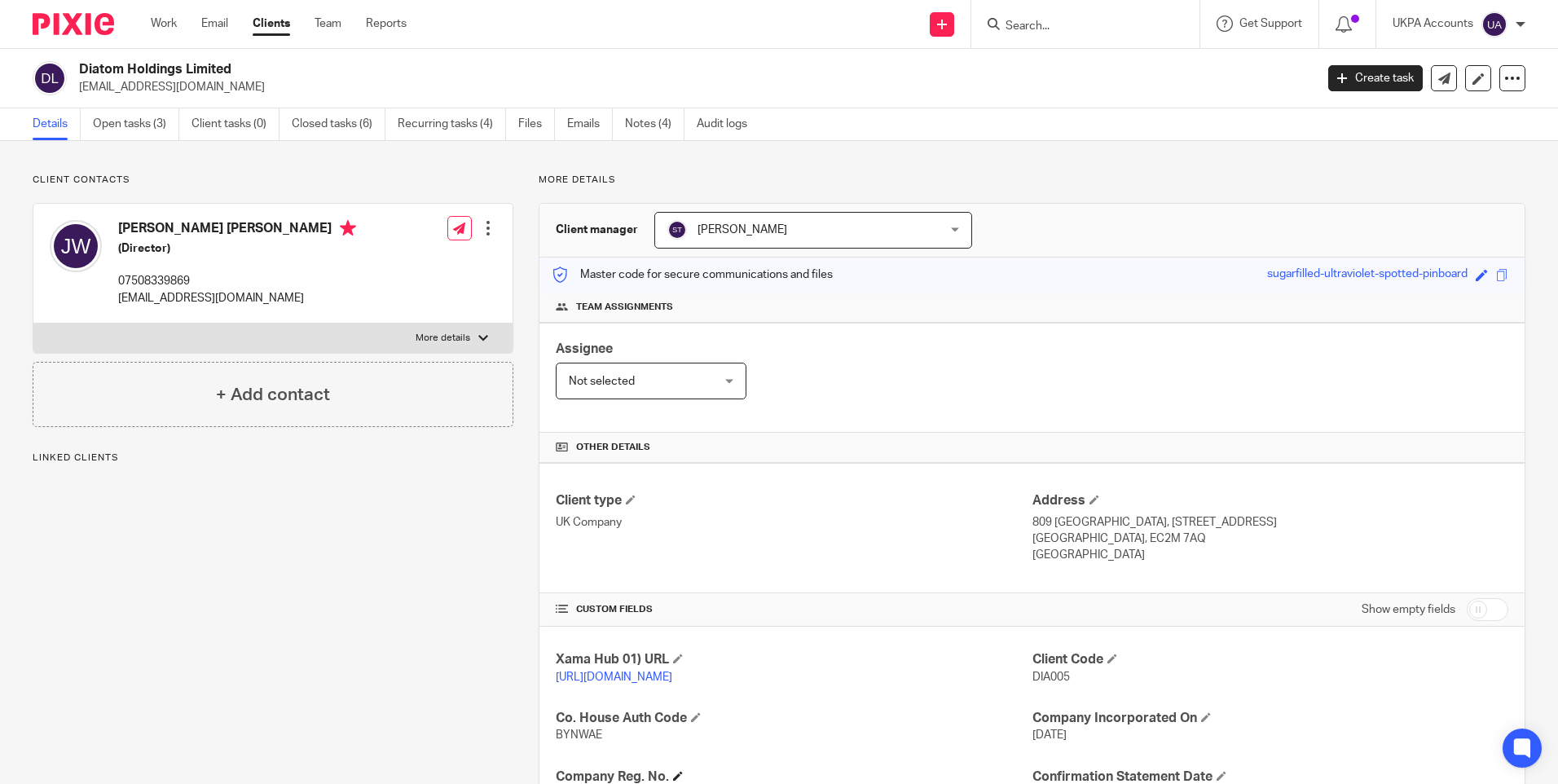
scroll to position [268, 0]
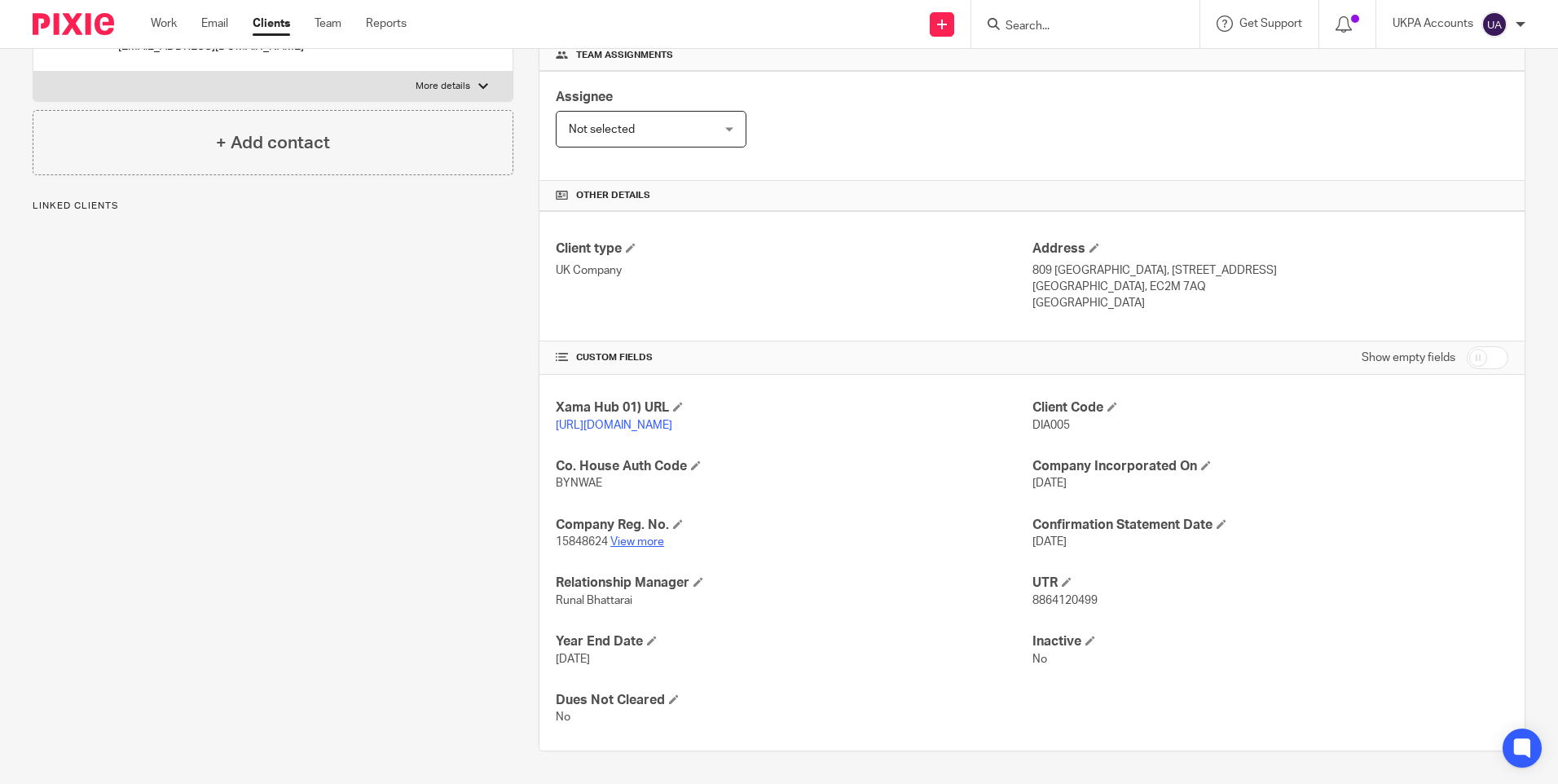
click at [642, 545] on link "View more" at bounding box center [638, 541] width 54 height 11
click at [1055, 25] on input "Search" at bounding box center [1077, 26] width 146 height 14
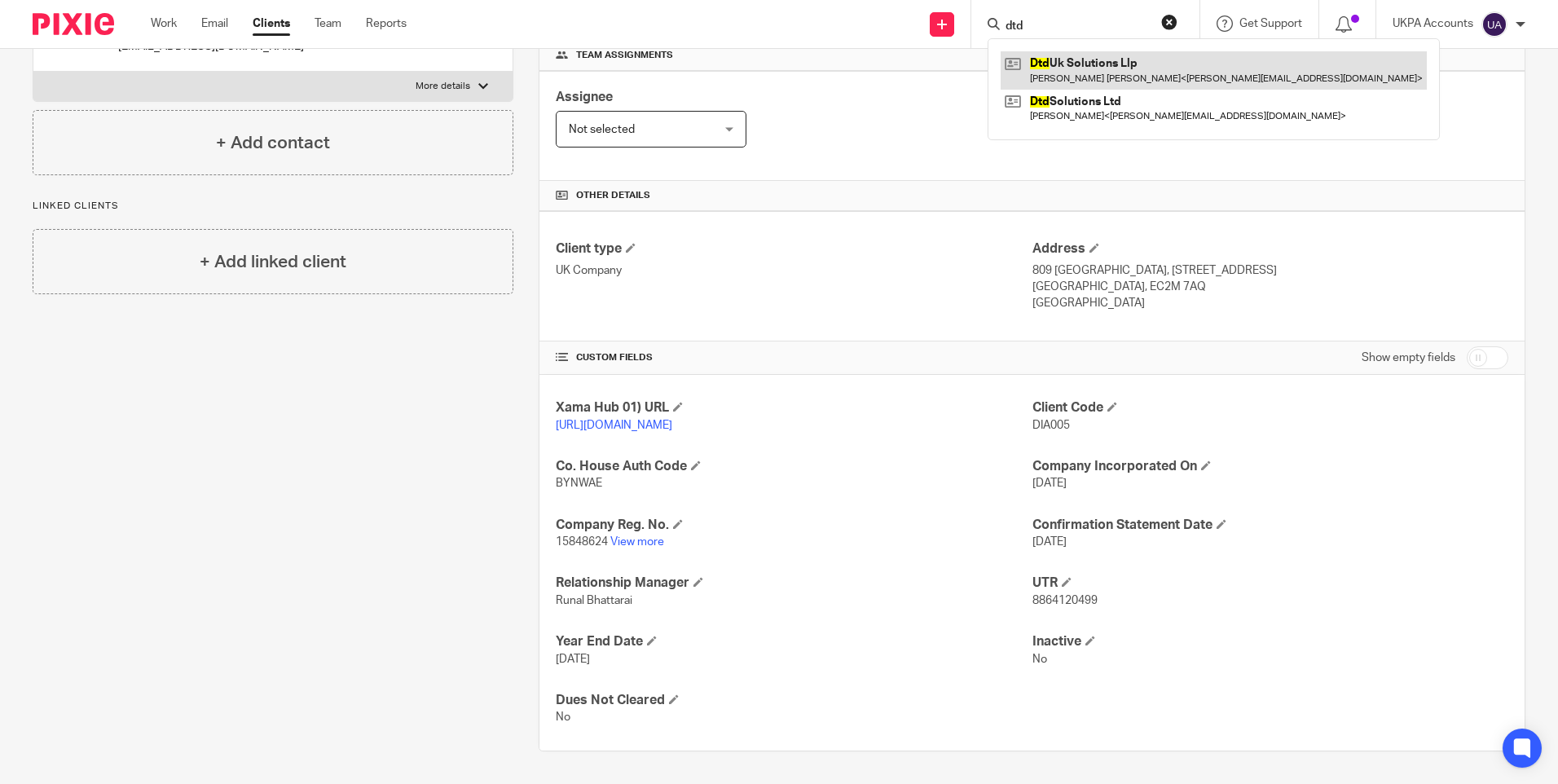
type input "dtd"
click at [1076, 65] on link at bounding box center [1214, 70] width 426 height 37
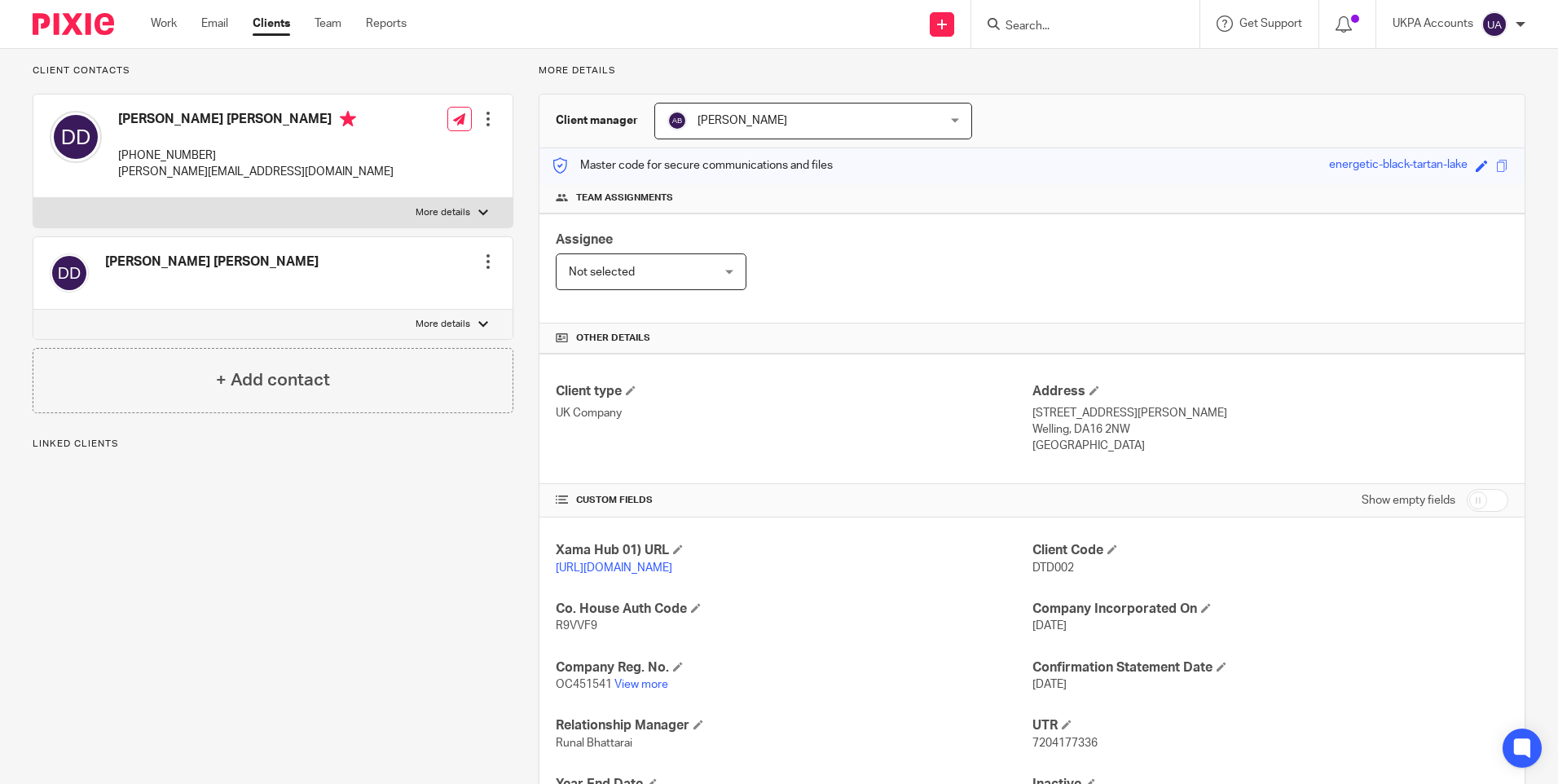
scroll to position [252, 0]
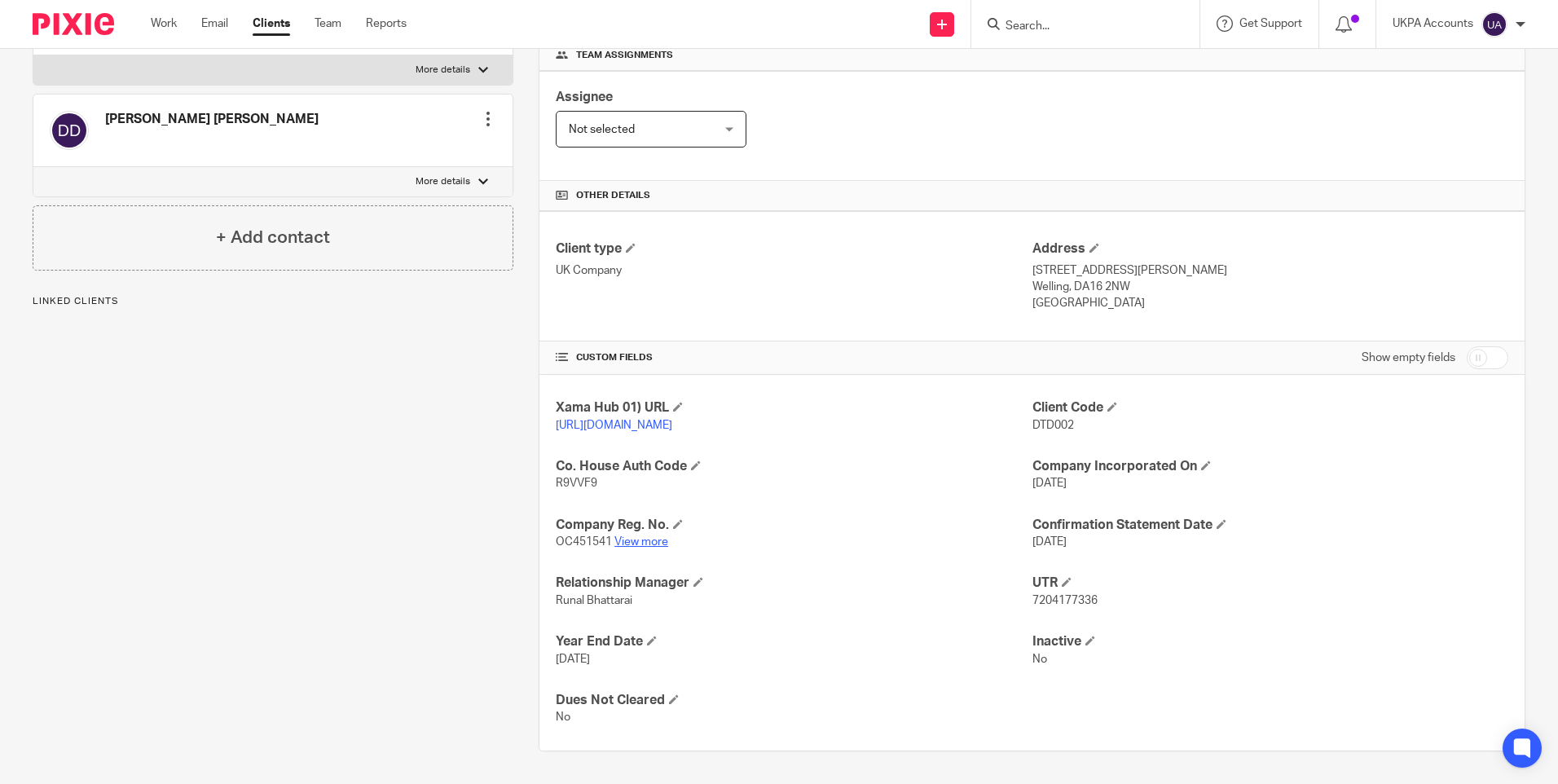
click at [646, 543] on link "View more" at bounding box center [642, 541] width 54 height 11
click at [1042, 24] on input "Search" at bounding box center [1077, 26] width 146 height 14
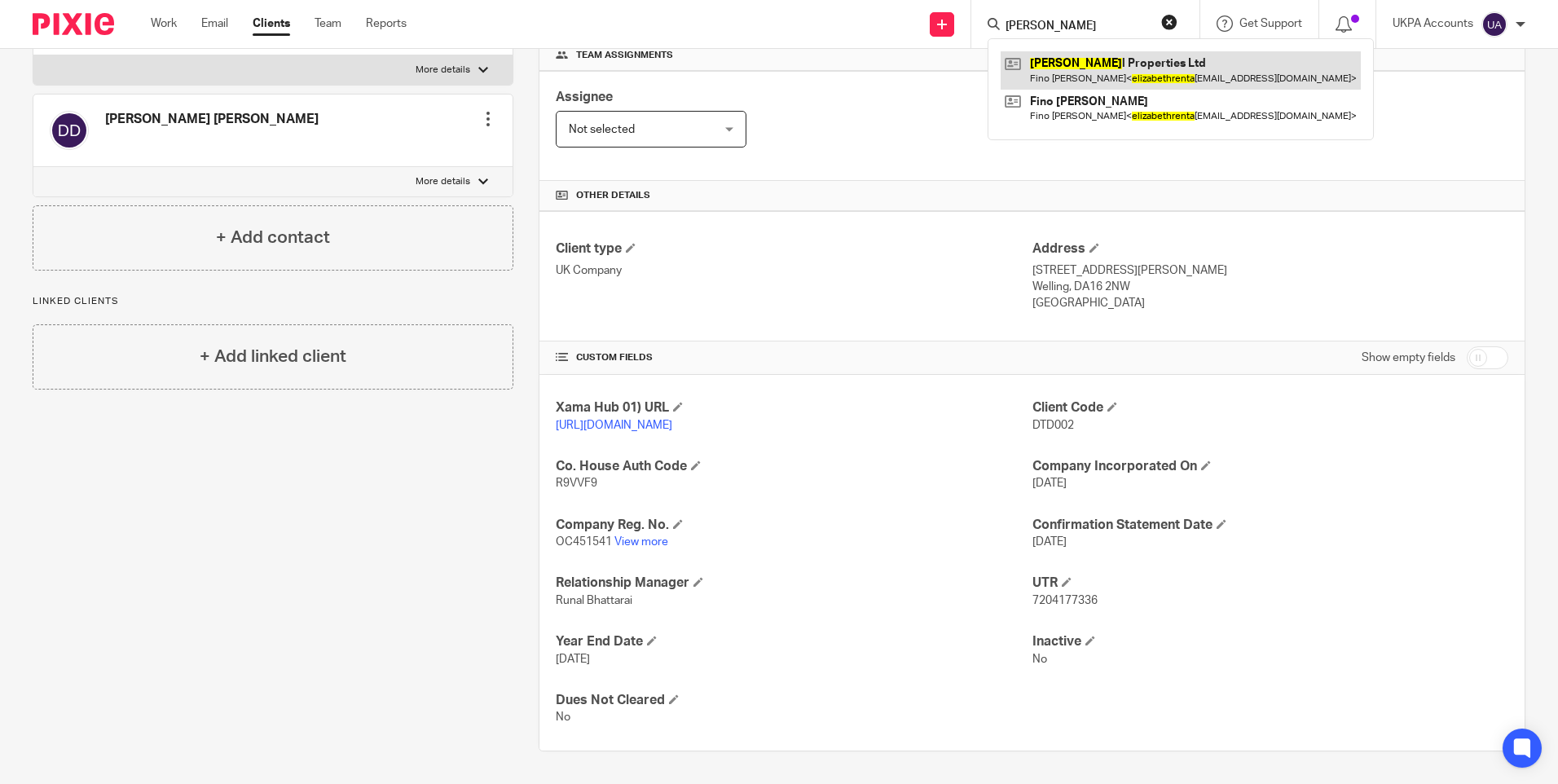
type input "elizabeth renta"
click at [1088, 66] on link at bounding box center [1181, 70] width 360 height 37
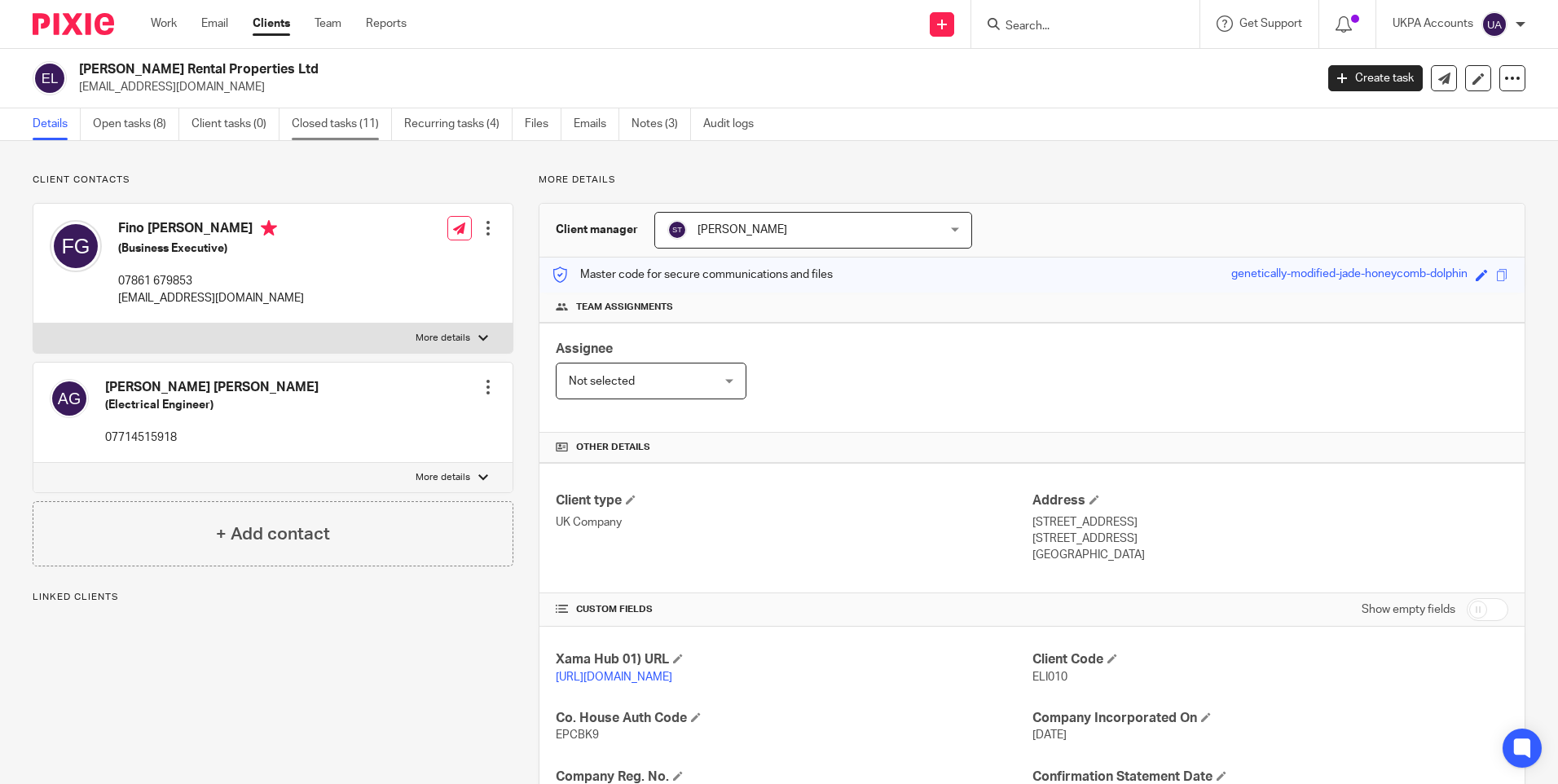
click at [325, 126] on link "Closed tasks (11)" at bounding box center [342, 124] width 101 height 32
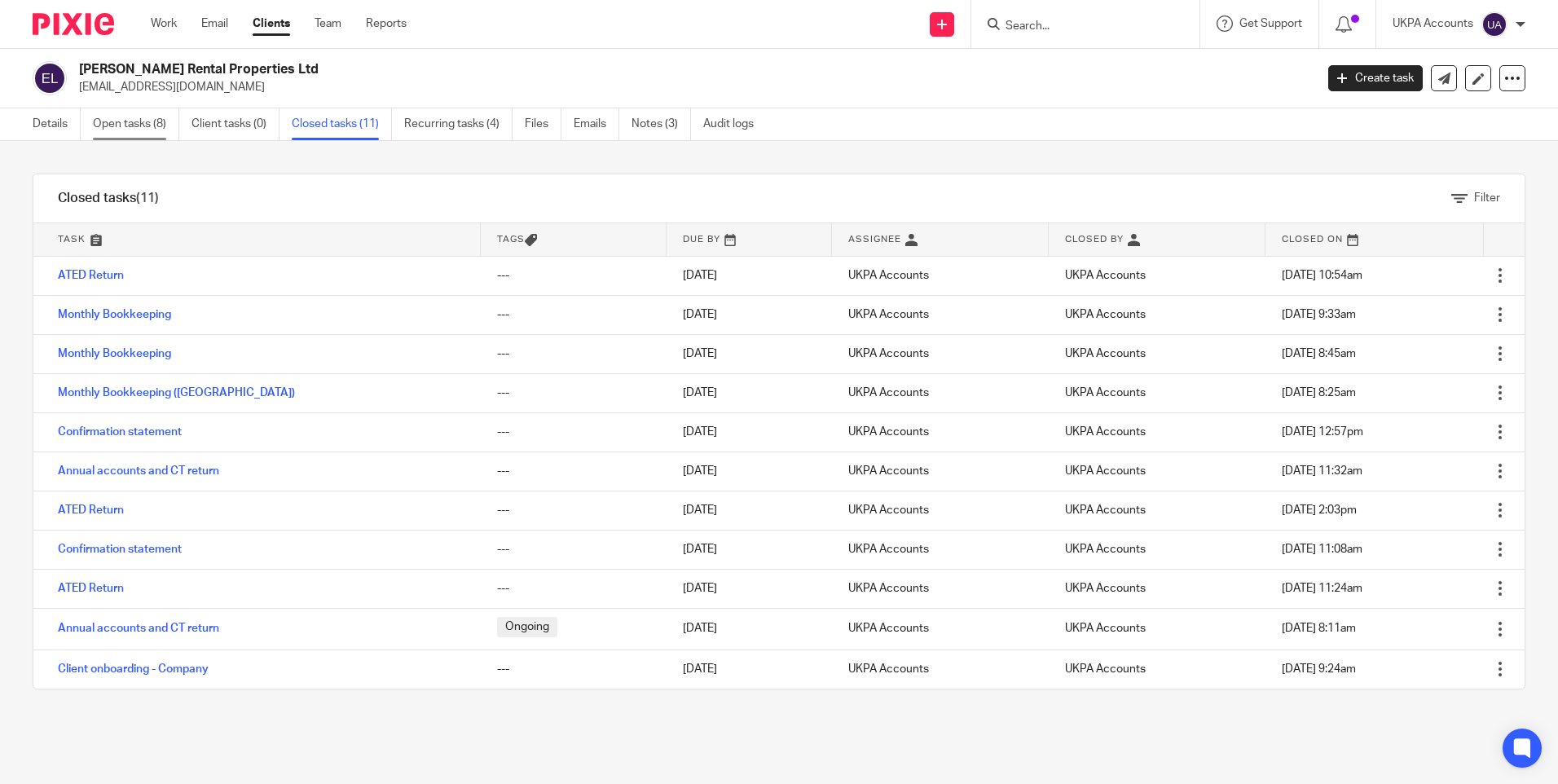
click at [137, 124] on link "Open tasks (8)" at bounding box center [136, 124] width 86 height 32
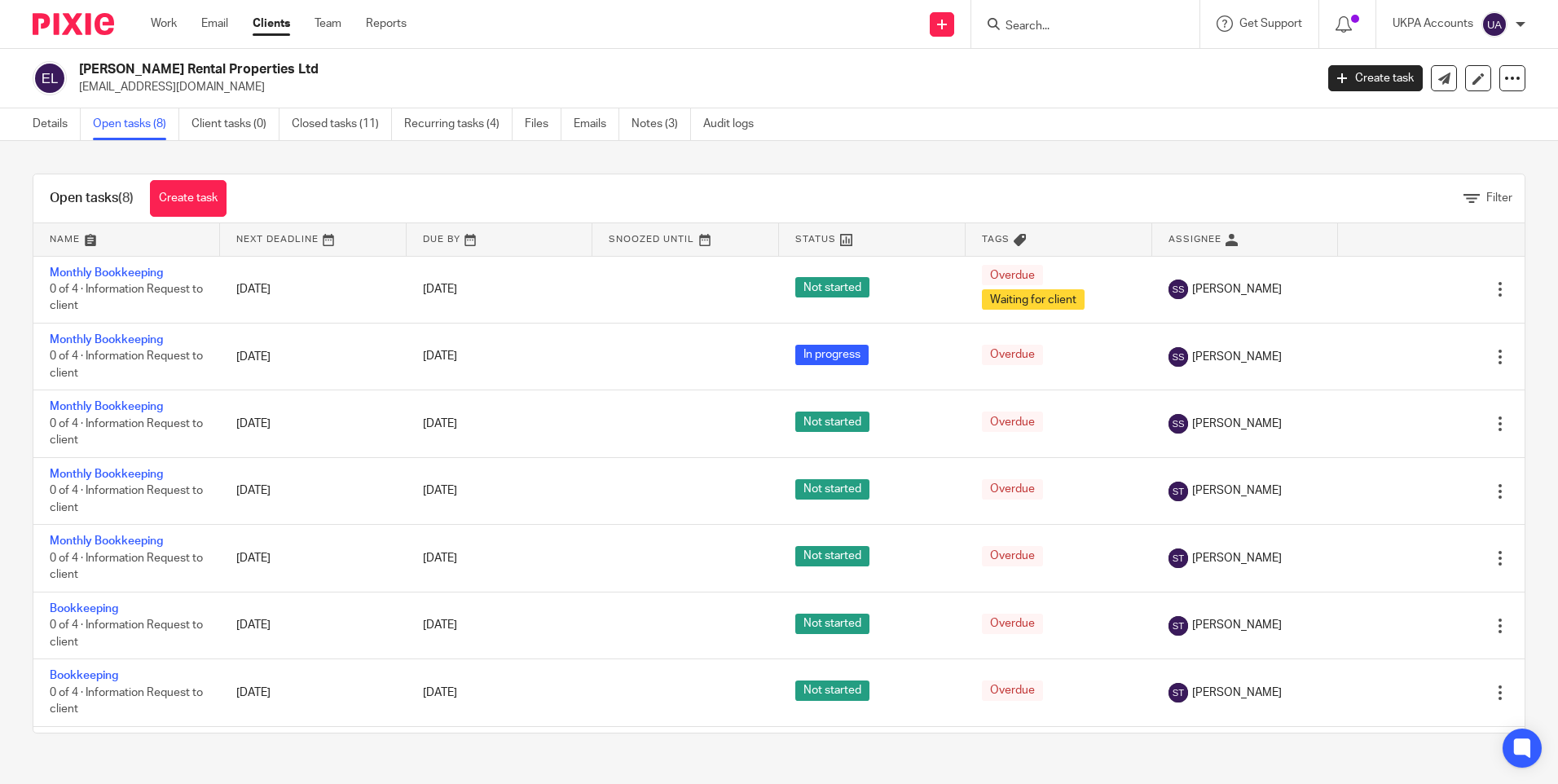
scroll to position [78, 0]
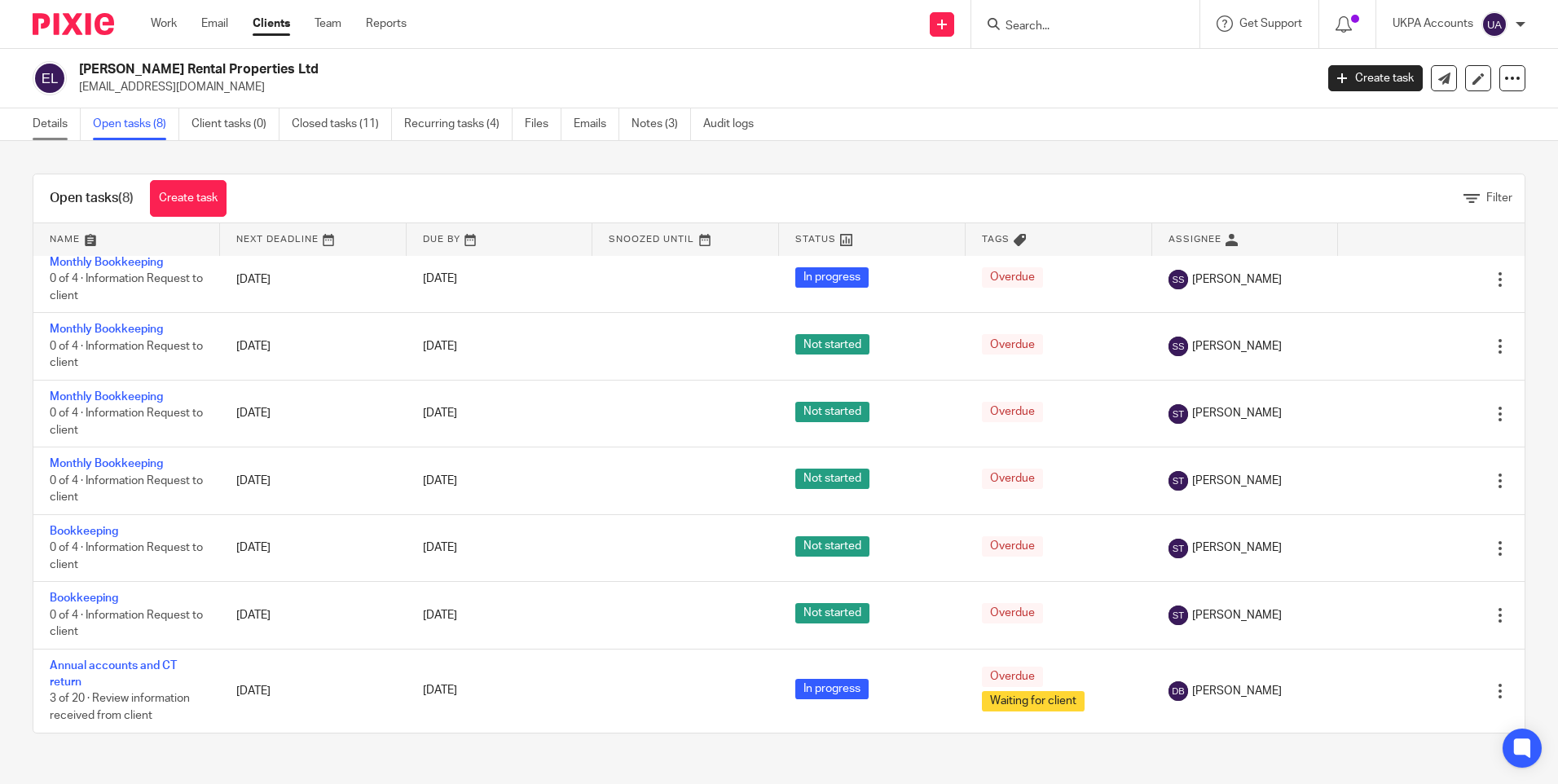
click at [41, 123] on link "Details" at bounding box center [57, 124] width 48 height 32
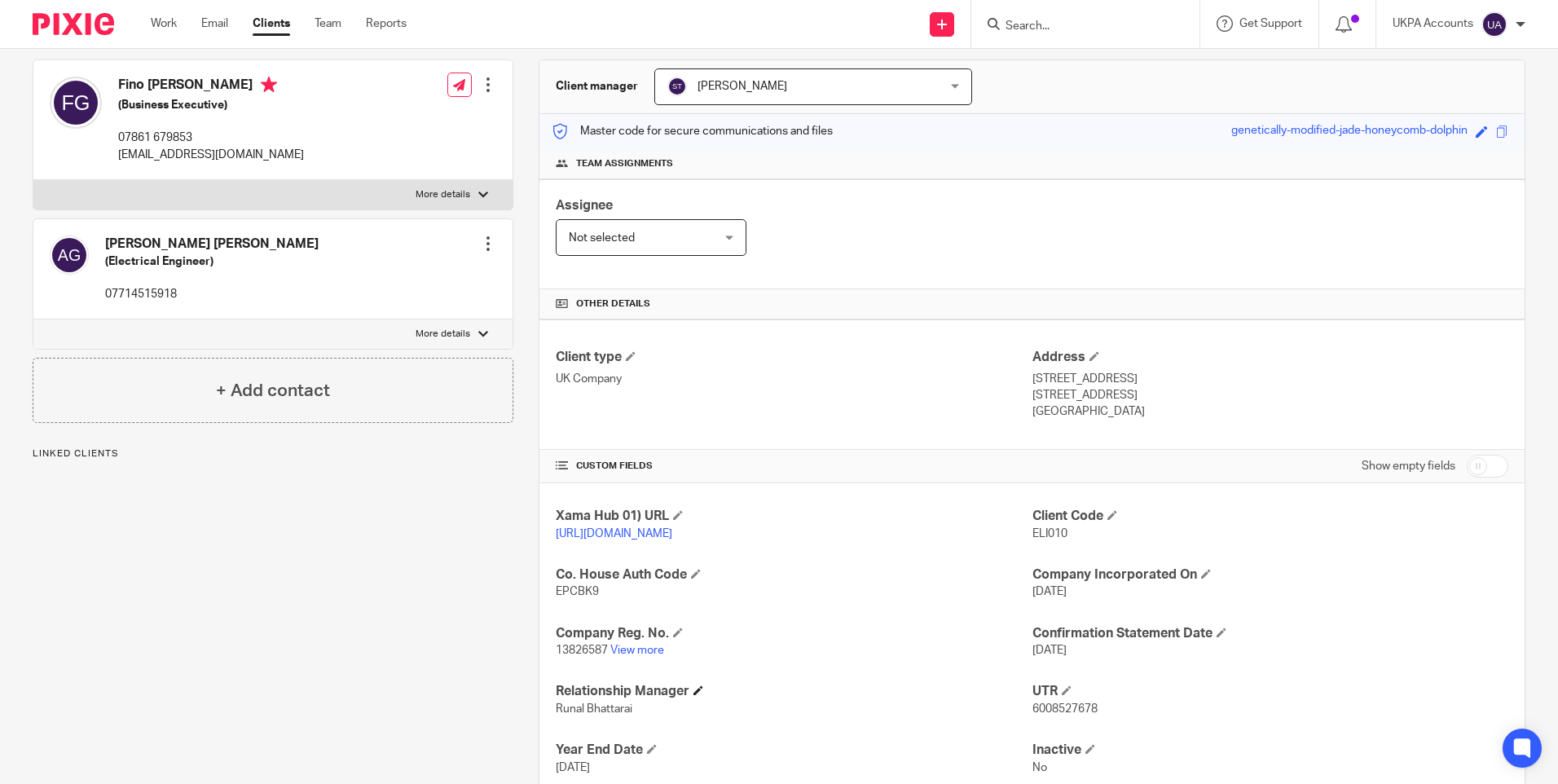
scroll to position [163, 0]
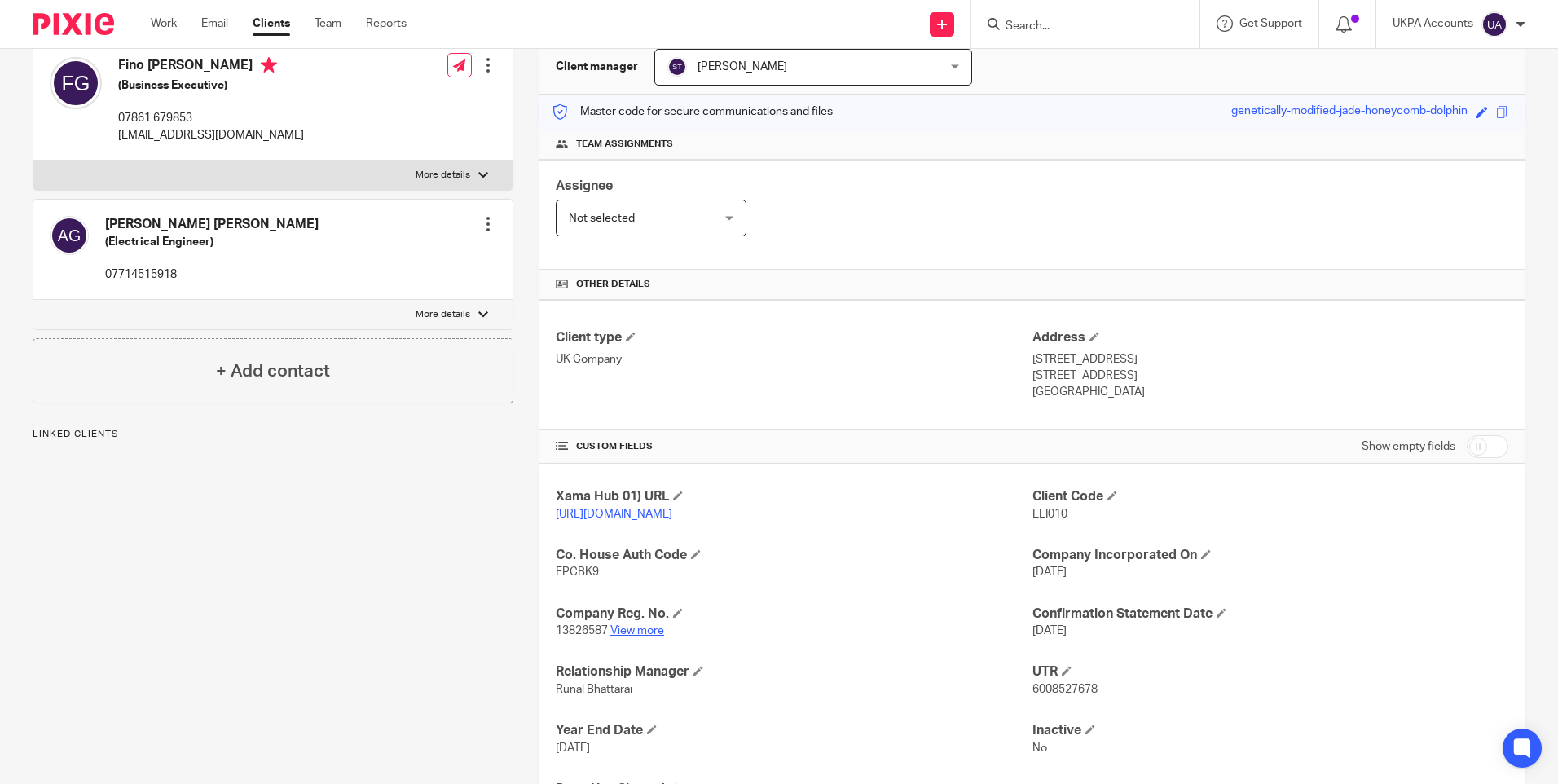
click at [639, 637] on link "View more" at bounding box center [638, 630] width 54 height 11
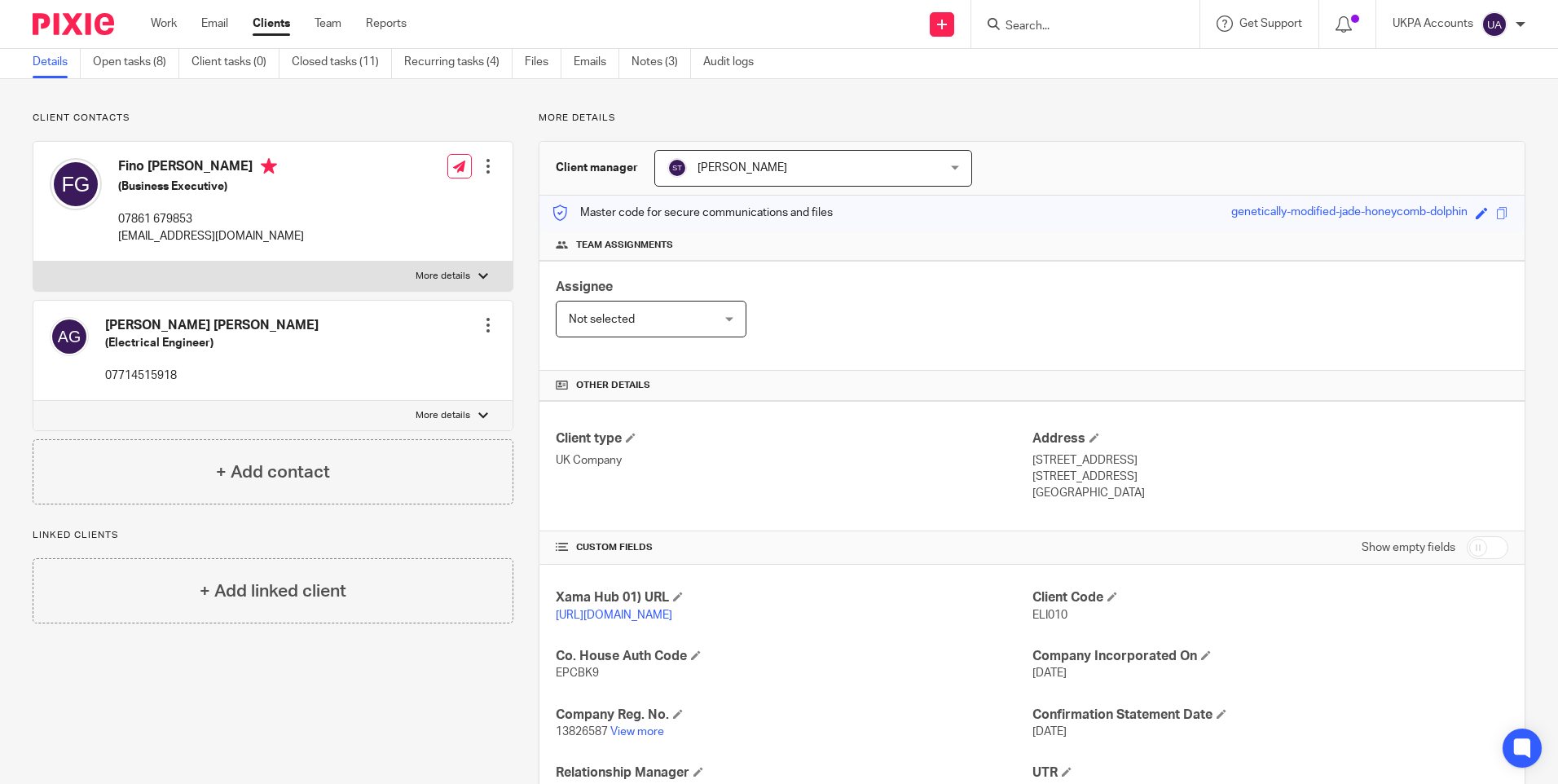
scroll to position [0, 0]
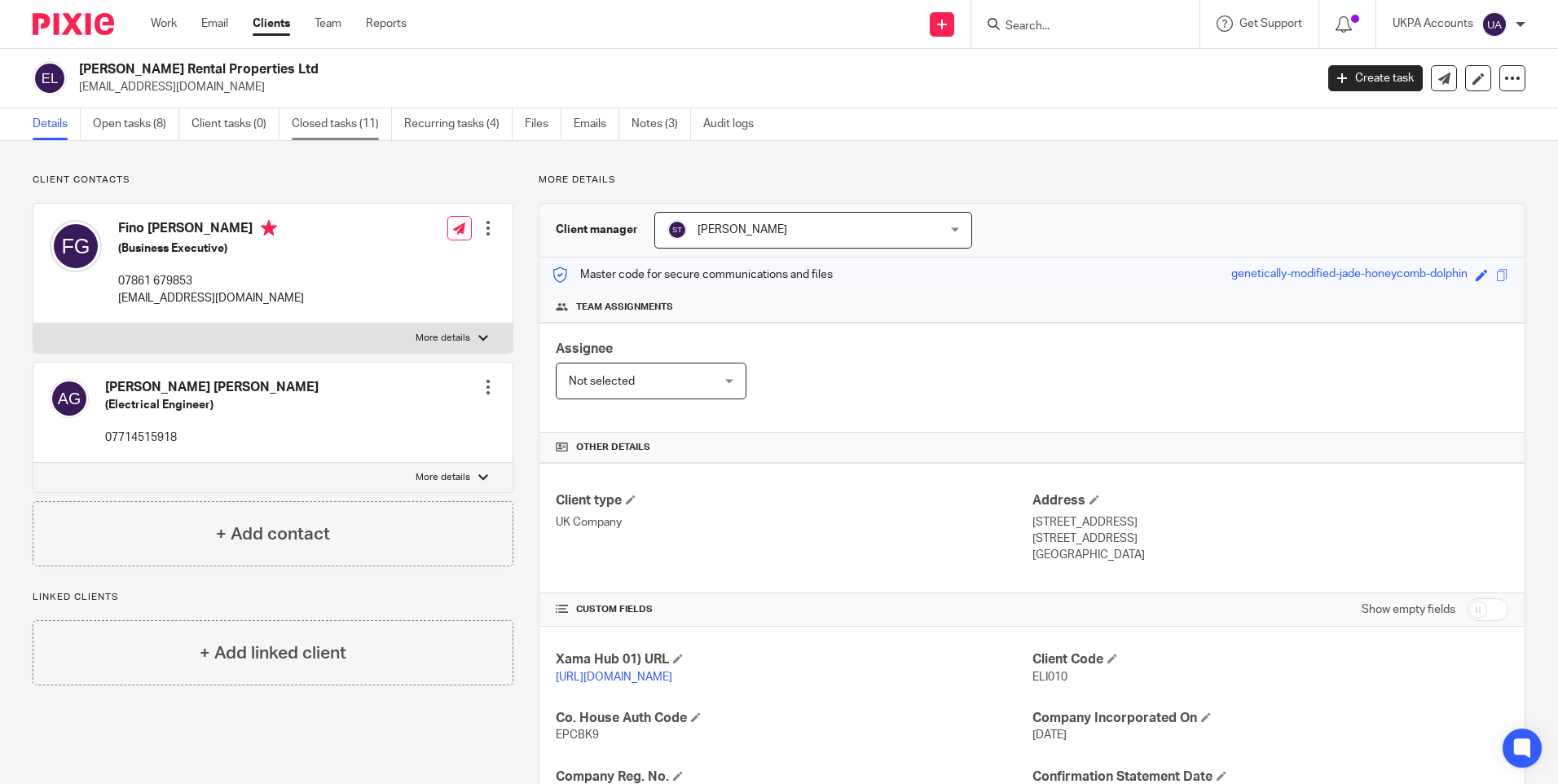
click at [363, 126] on link "Closed tasks (11)" at bounding box center [342, 124] width 101 height 32
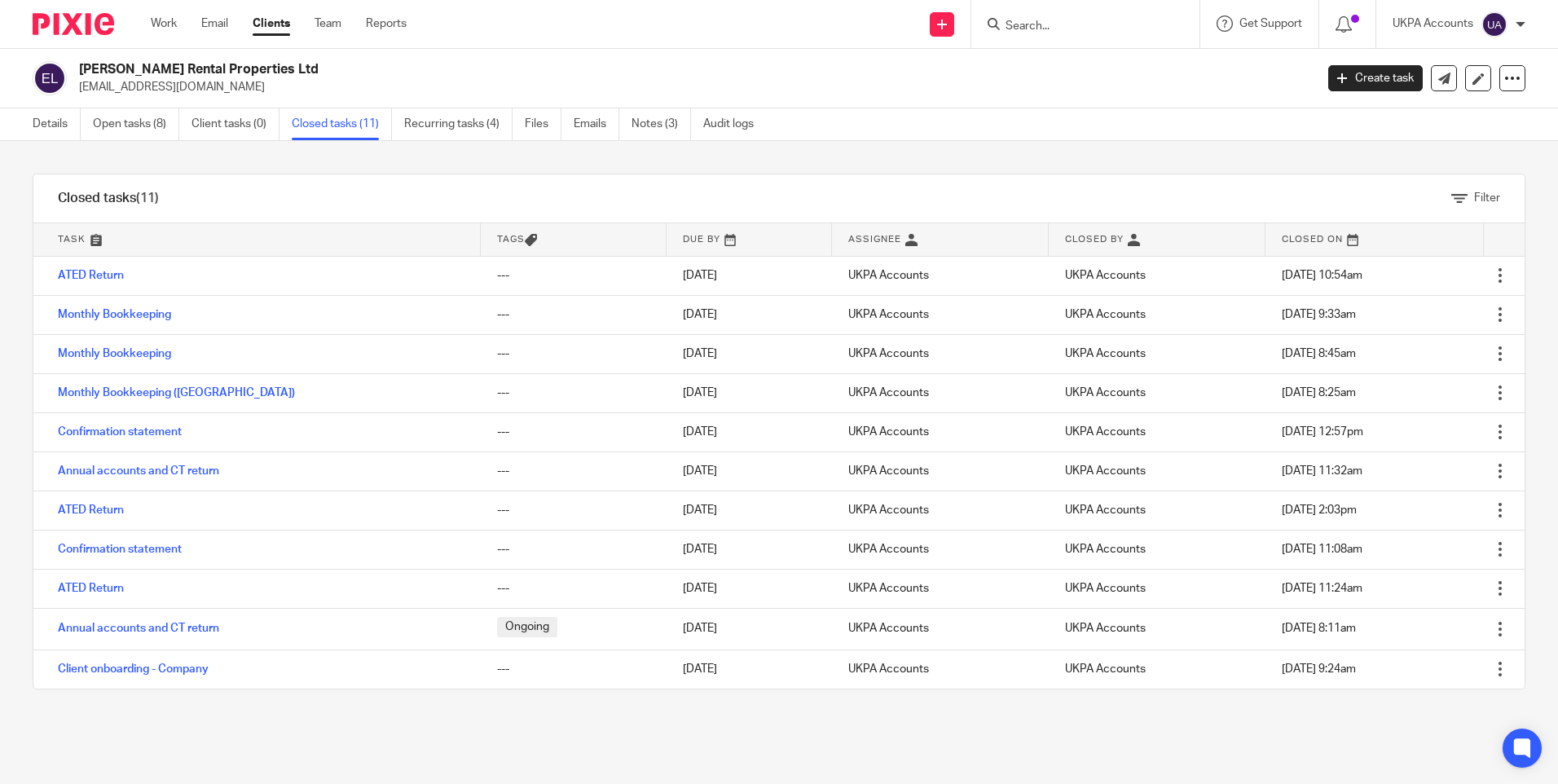
click at [1057, 38] on div at bounding box center [1086, 24] width 228 height 48
click at [1057, 30] on input "Search" at bounding box center [1077, 26] width 146 height 14
paste input "Feel At Home Properties Ltd"
type input "Feel At Home Properties Ltd"
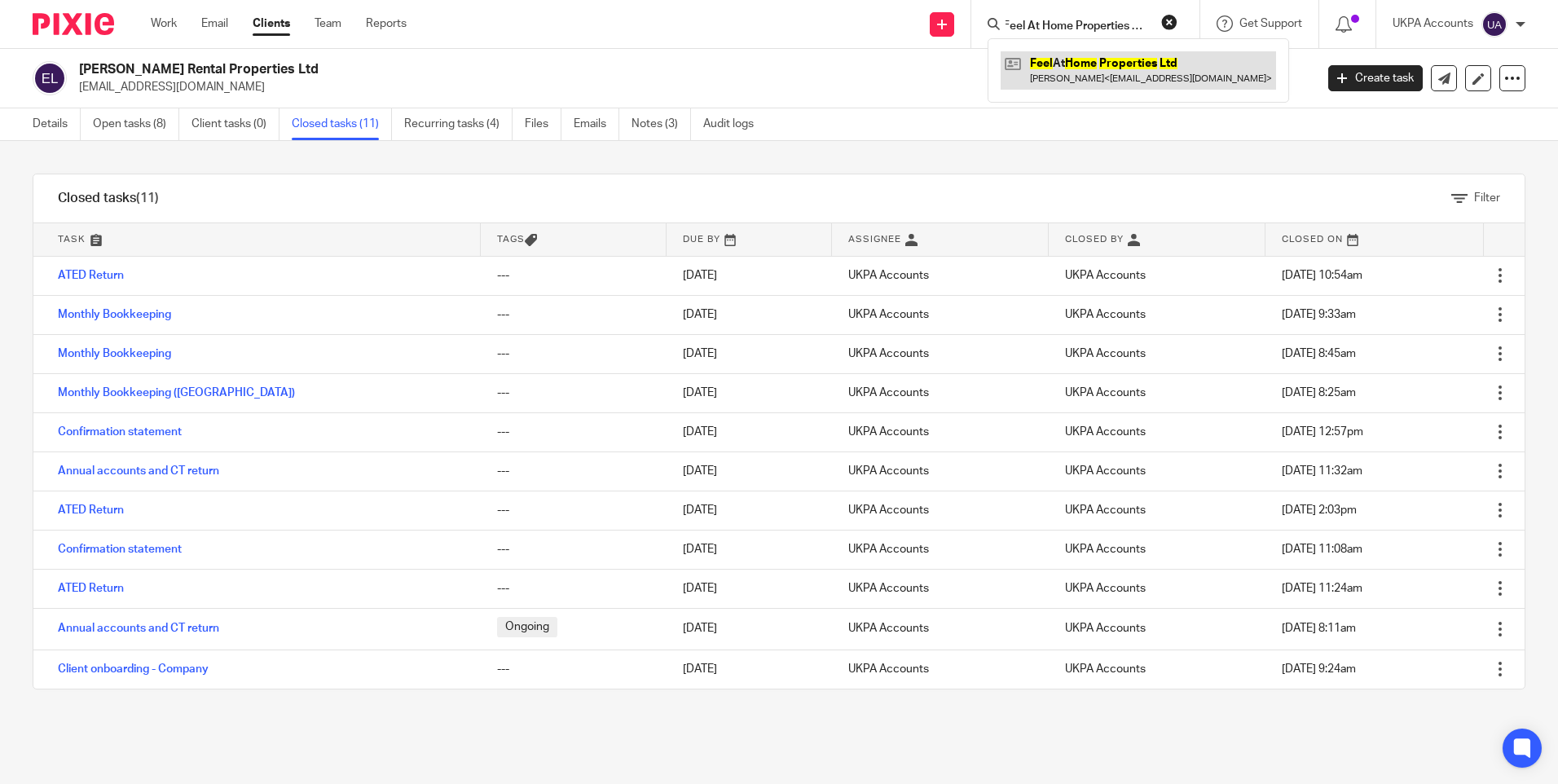
click at [1100, 69] on link at bounding box center [1138, 70] width 276 height 37
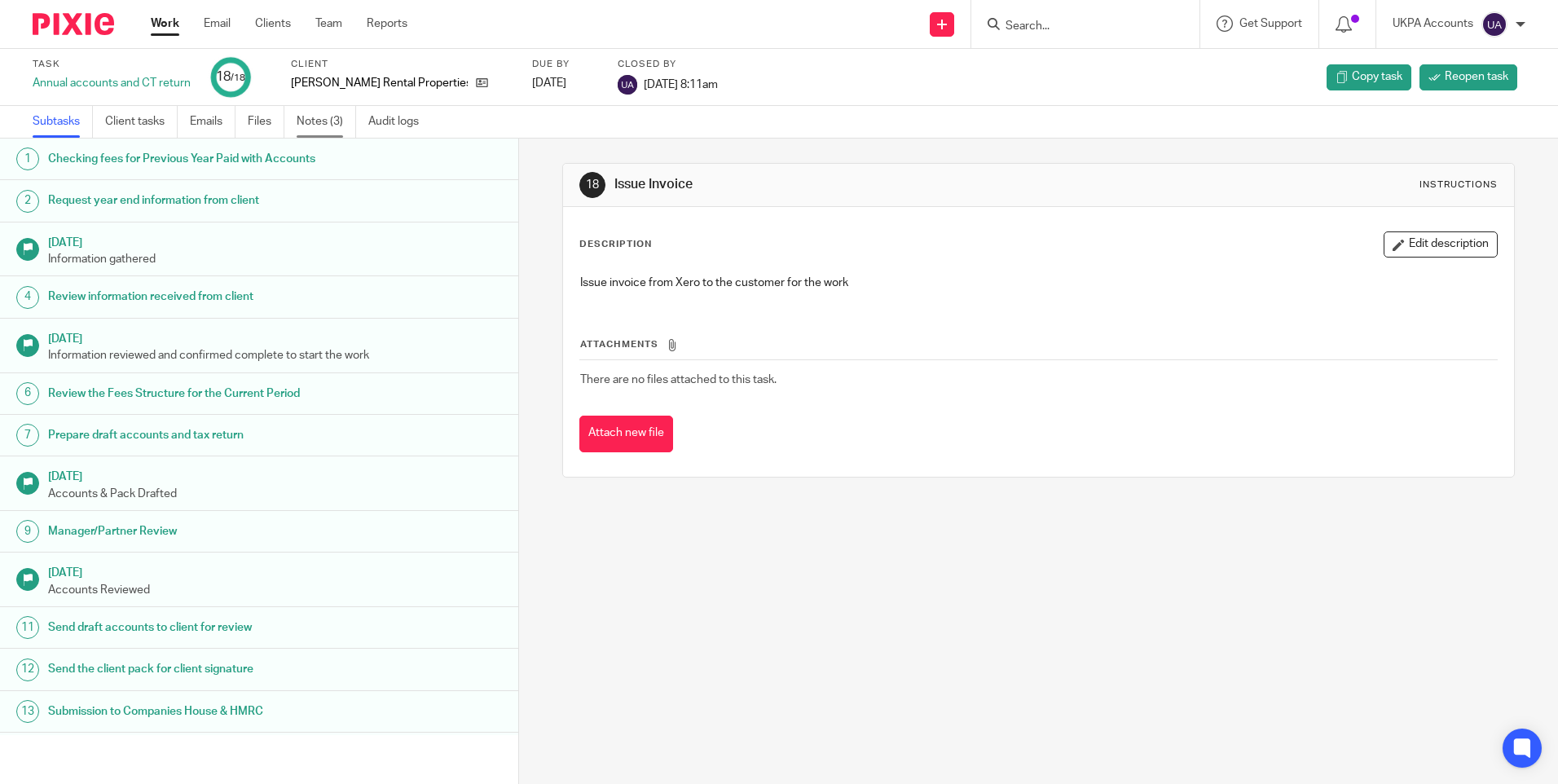
click at [331, 123] on link "Notes (3)" at bounding box center [326, 122] width 59 height 32
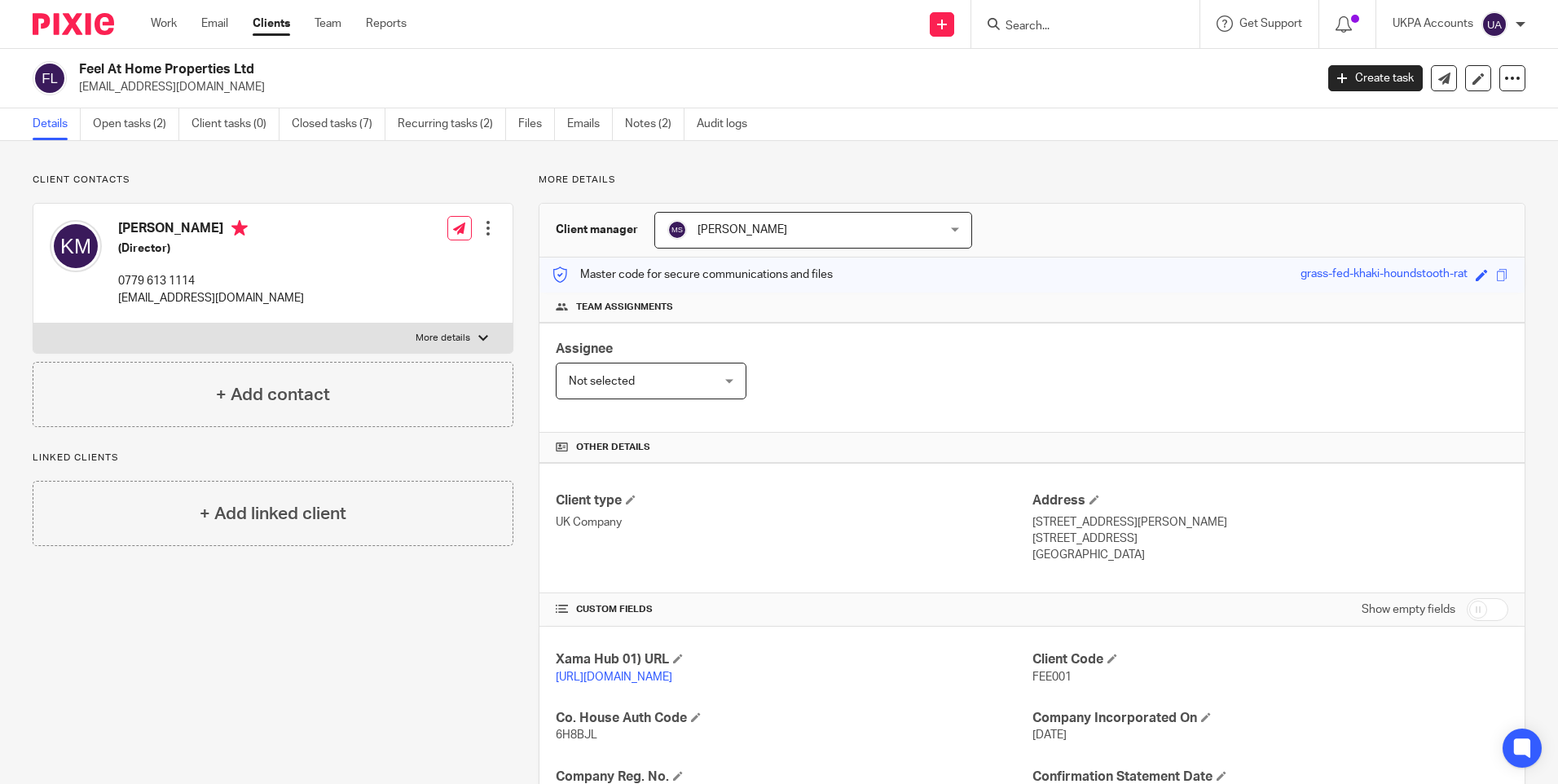
click at [331, 659] on div "Client contacts Kyle Morrison (Director) 0779 613 1114 kmphive@gmail.com Edit c…" at bounding box center [261, 617] width 506 height 888
click at [337, 126] on link "Closed tasks (7)" at bounding box center [338, 124] width 94 height 32
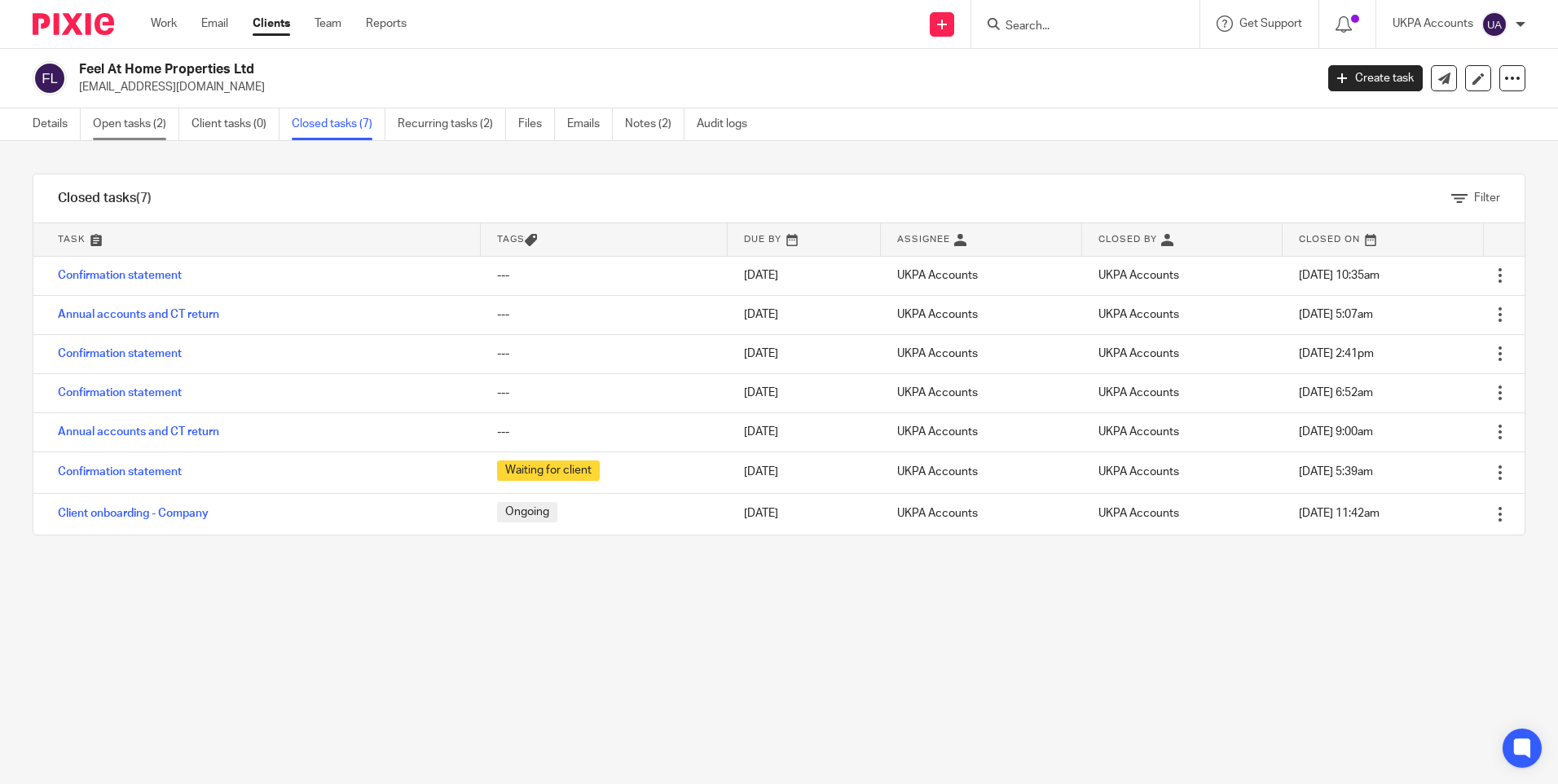
click at [123, 133] on link "Open tasks (2)" at bounding box center [136, 124] width 86 height 32
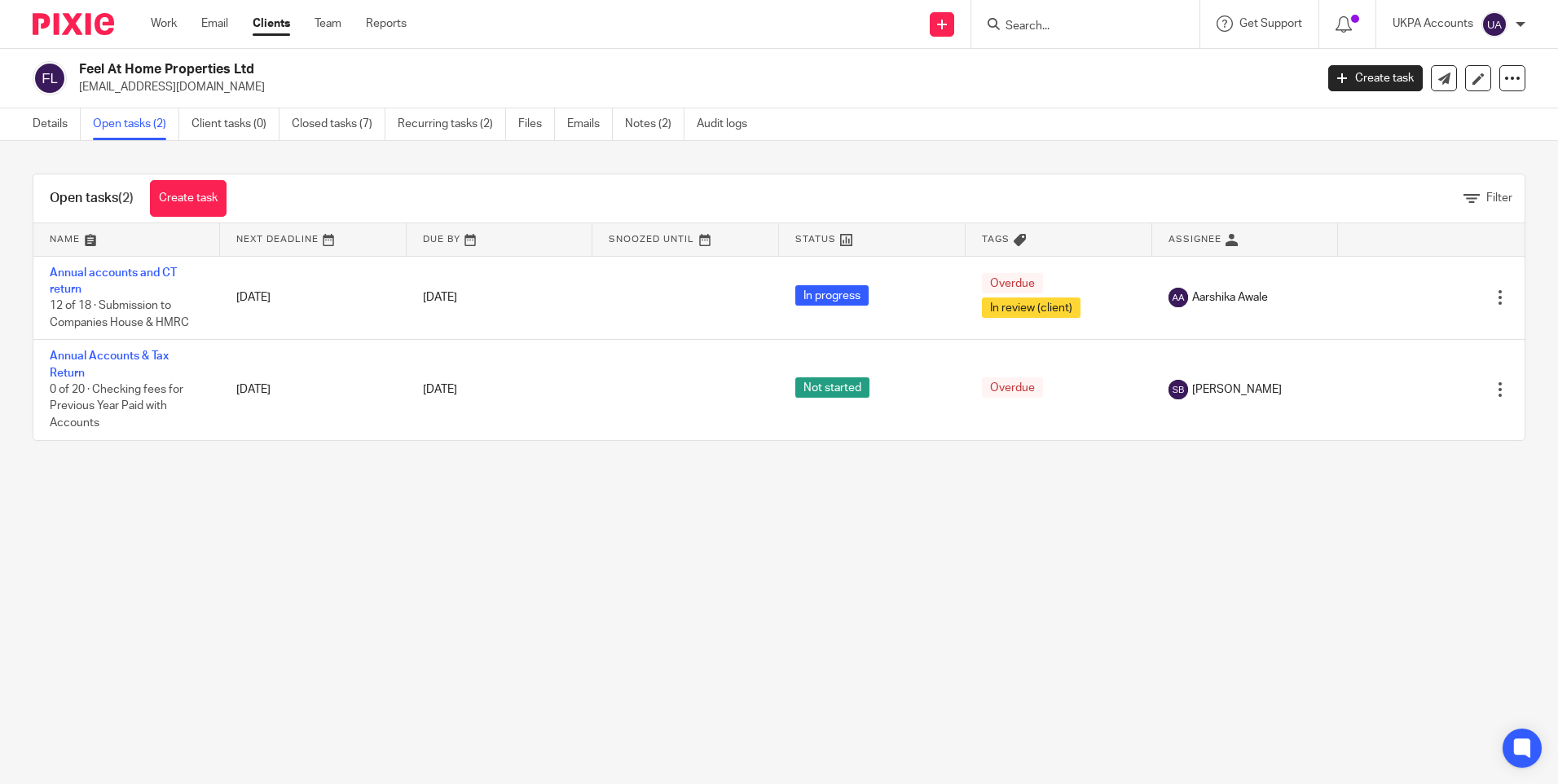
click at [1018, 28] on input "Search" at bounding box center [1077, 26] width 146 height 14
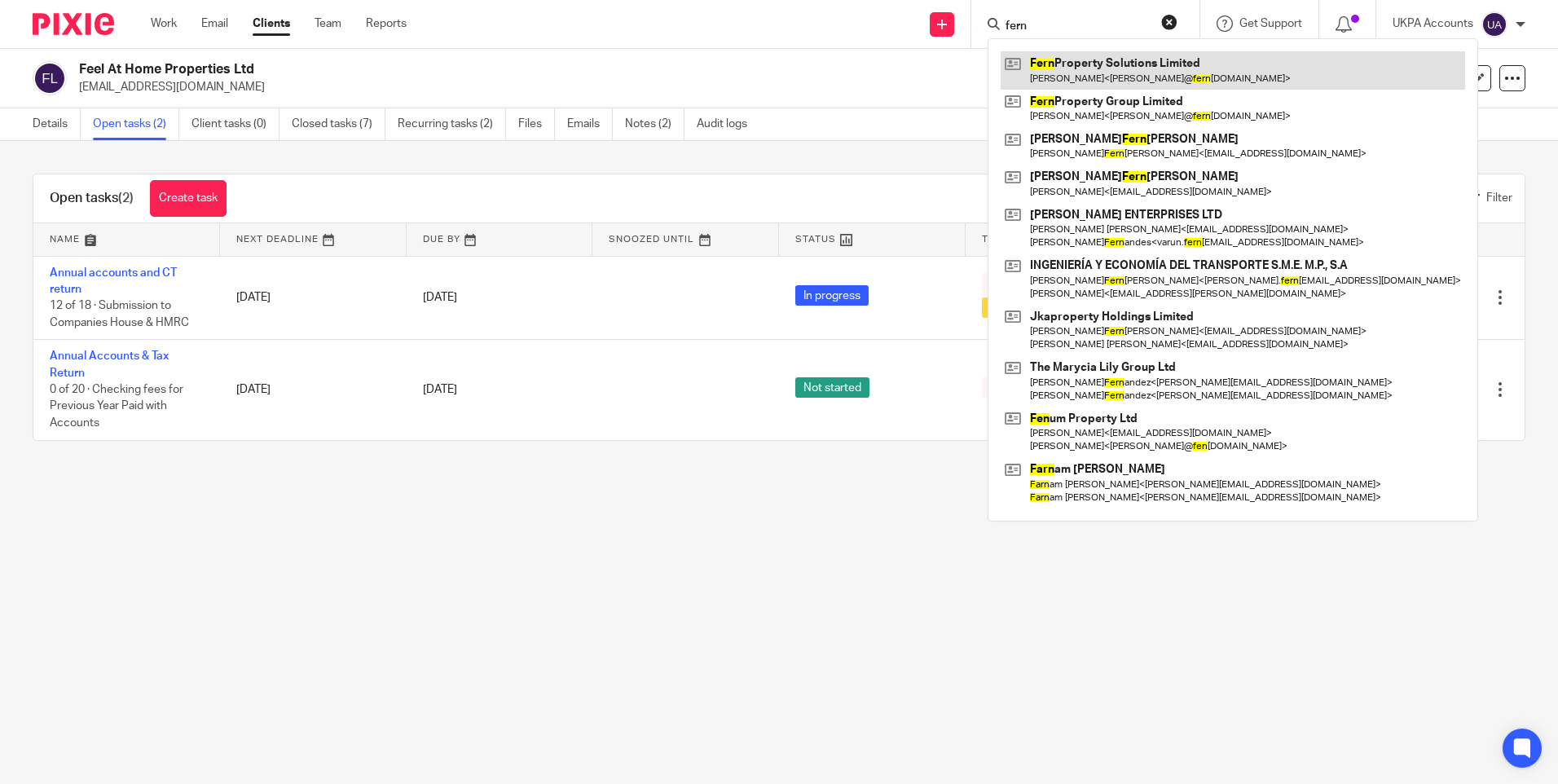
type input "fern"
click at [1092, 59] on link at bounding box center [1232, 70] width 464 height 37
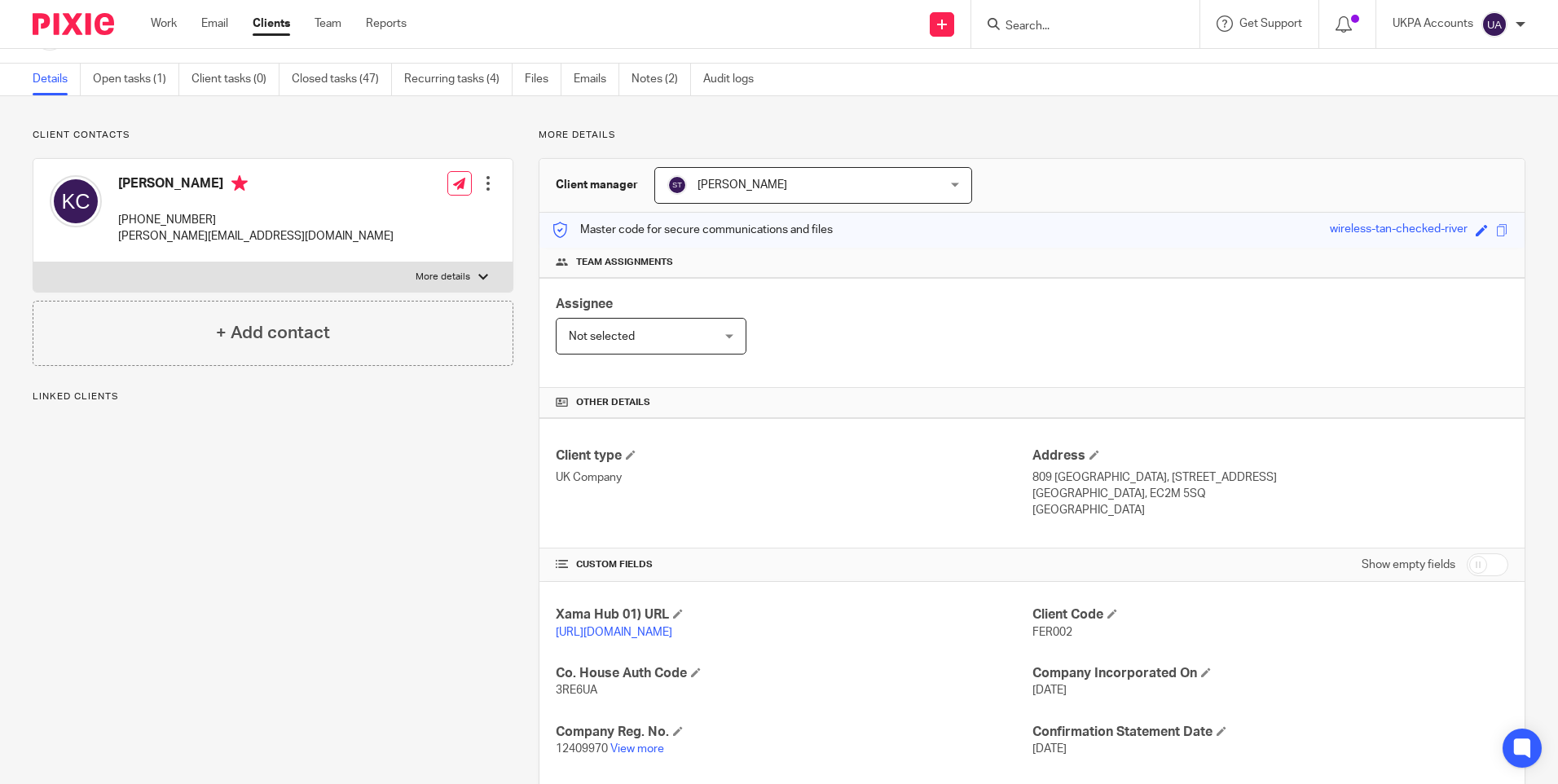
scroll to position [81, 0]
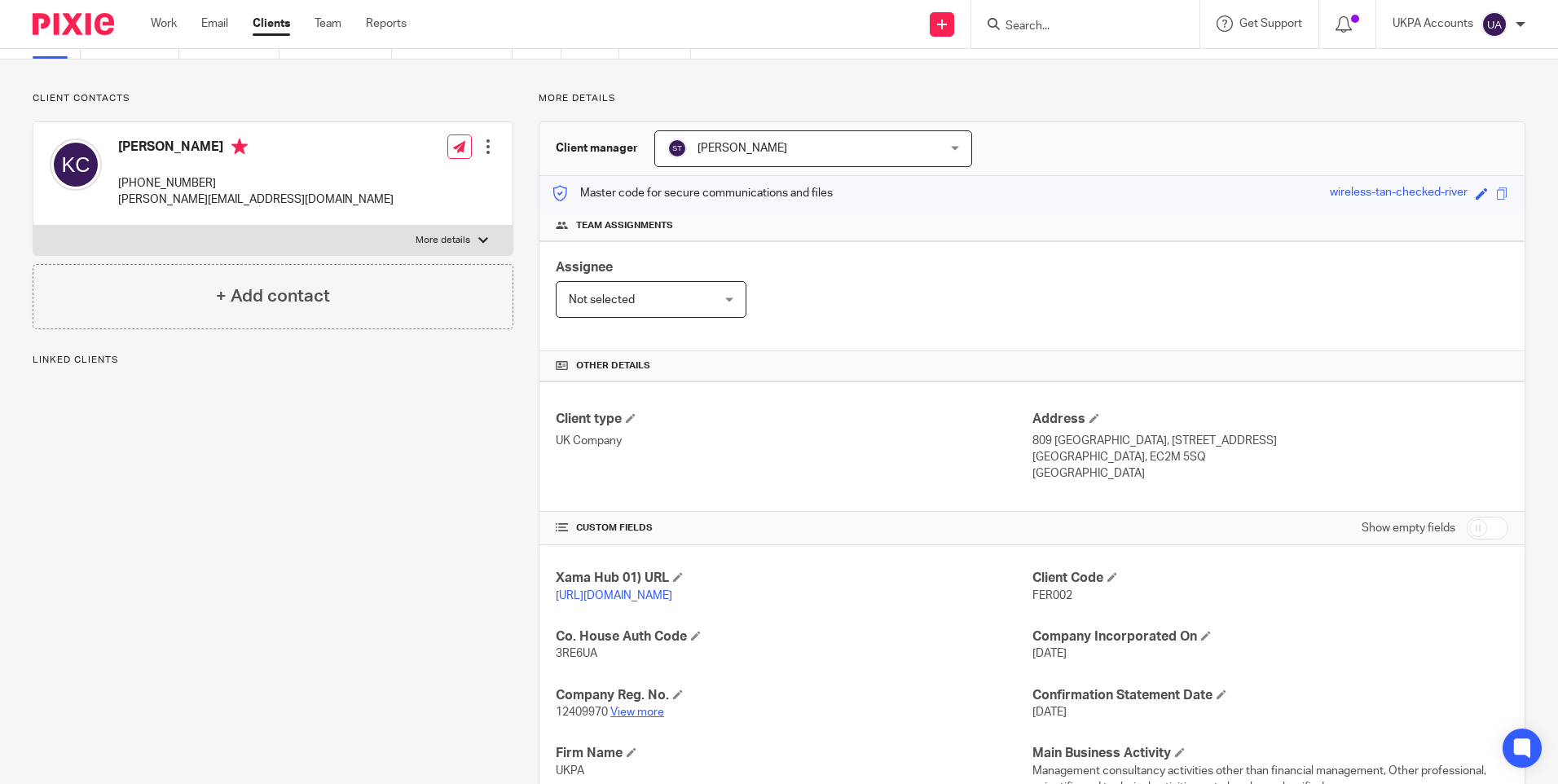
click at [648, 718] on link "View more" at bounding box center [638, 711] width 54 height 11
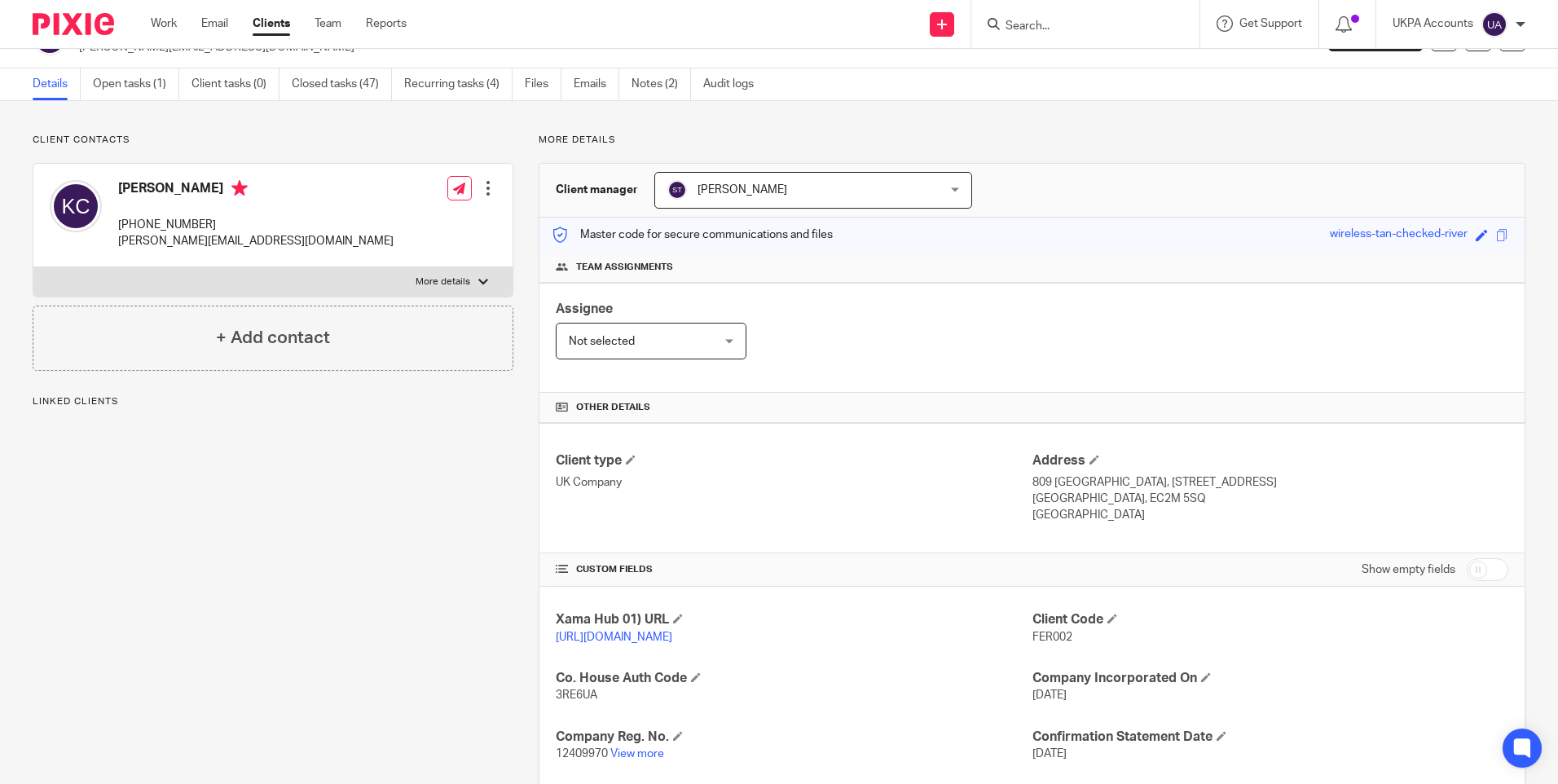
scroll to position [0, 0]
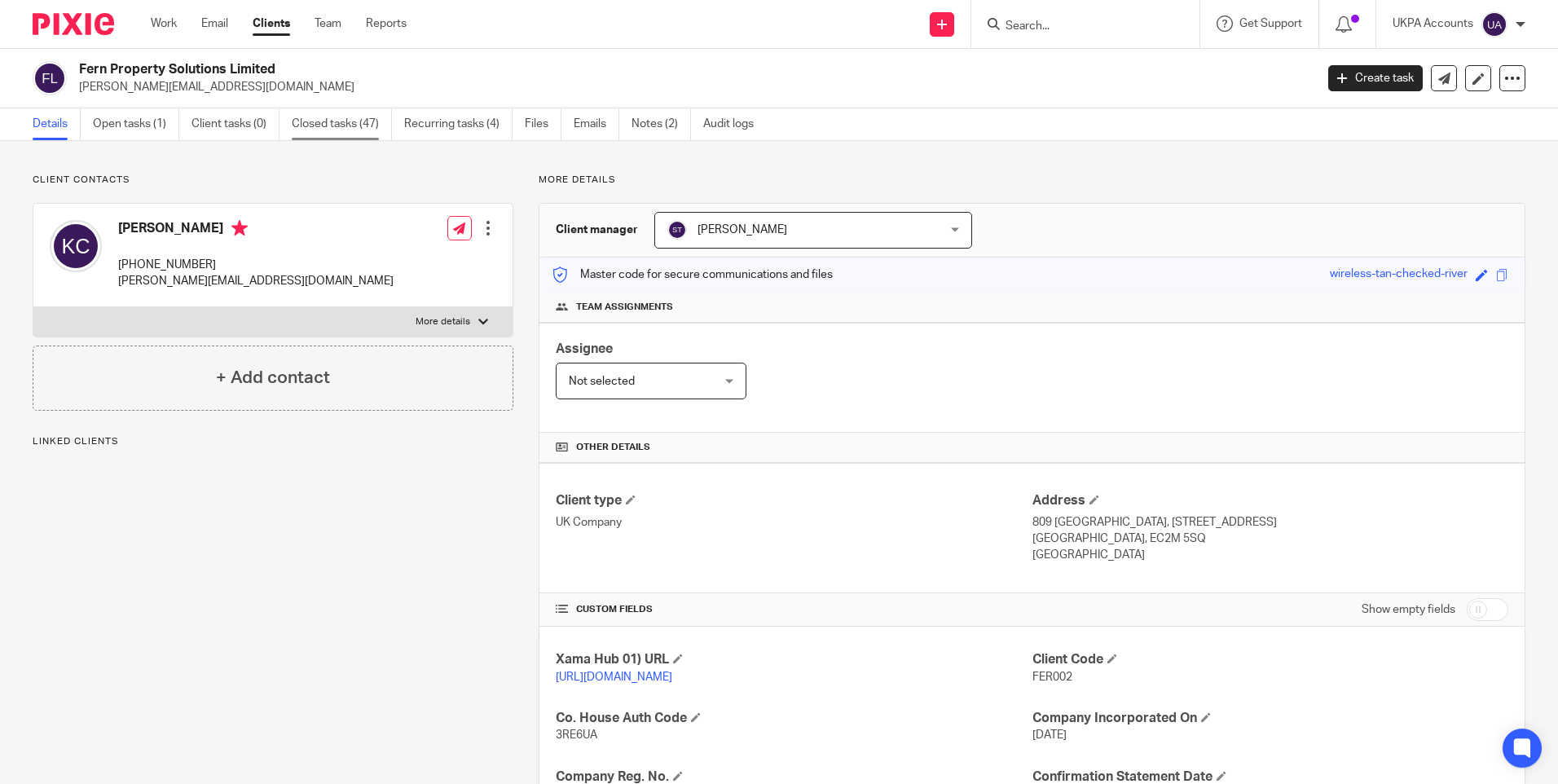
click at [325, 132] on link "Closed tasks (47)" at bounding box center [342, 124] width 101 height 32
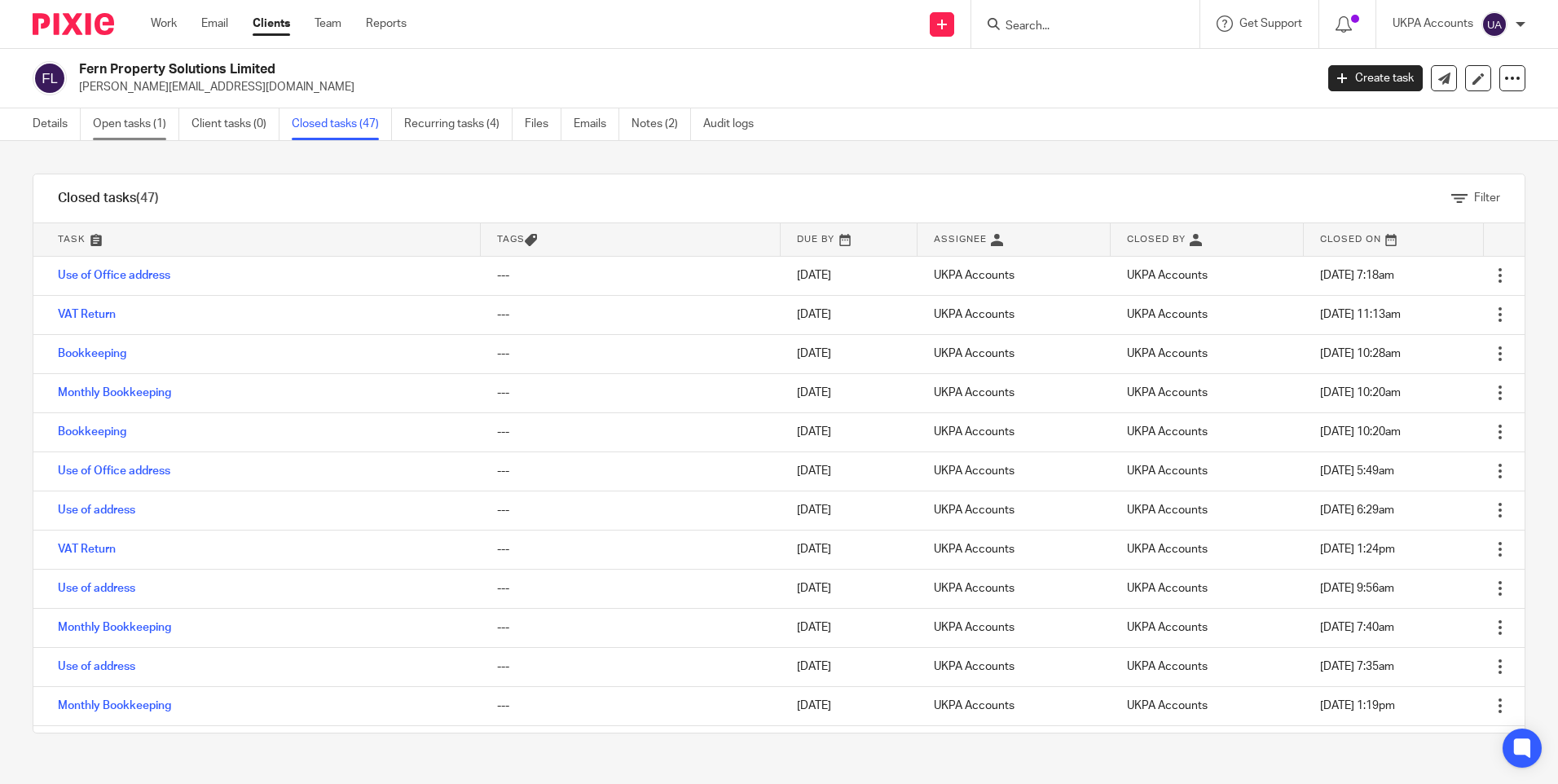
click at [148, 125] on link "Open tasks (1)" at bounding box center [136, 124] width 86 height 32
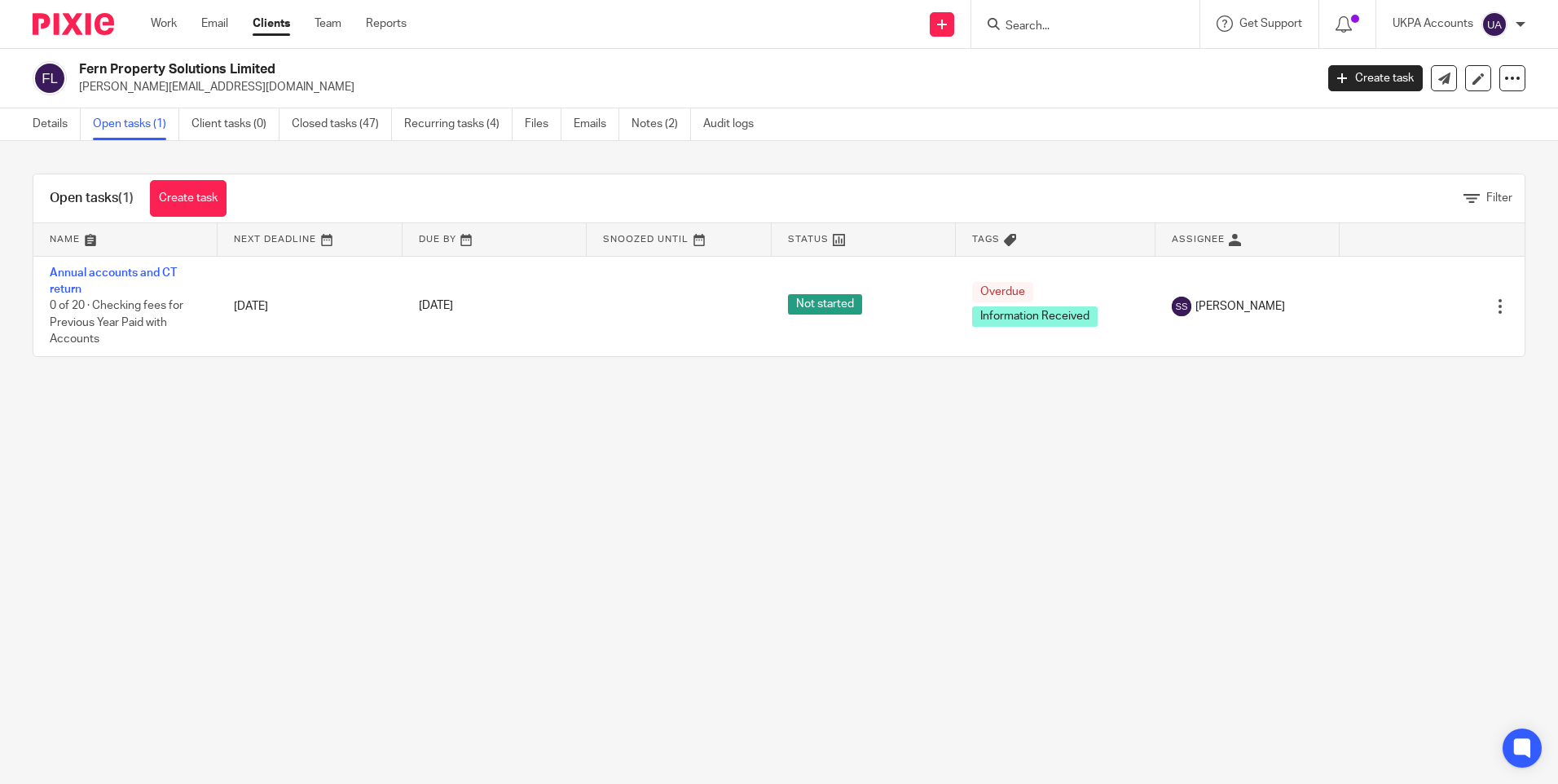
click at [1029, 19] on input "Search" at bounding box center [1077, 26] width 146 height 14
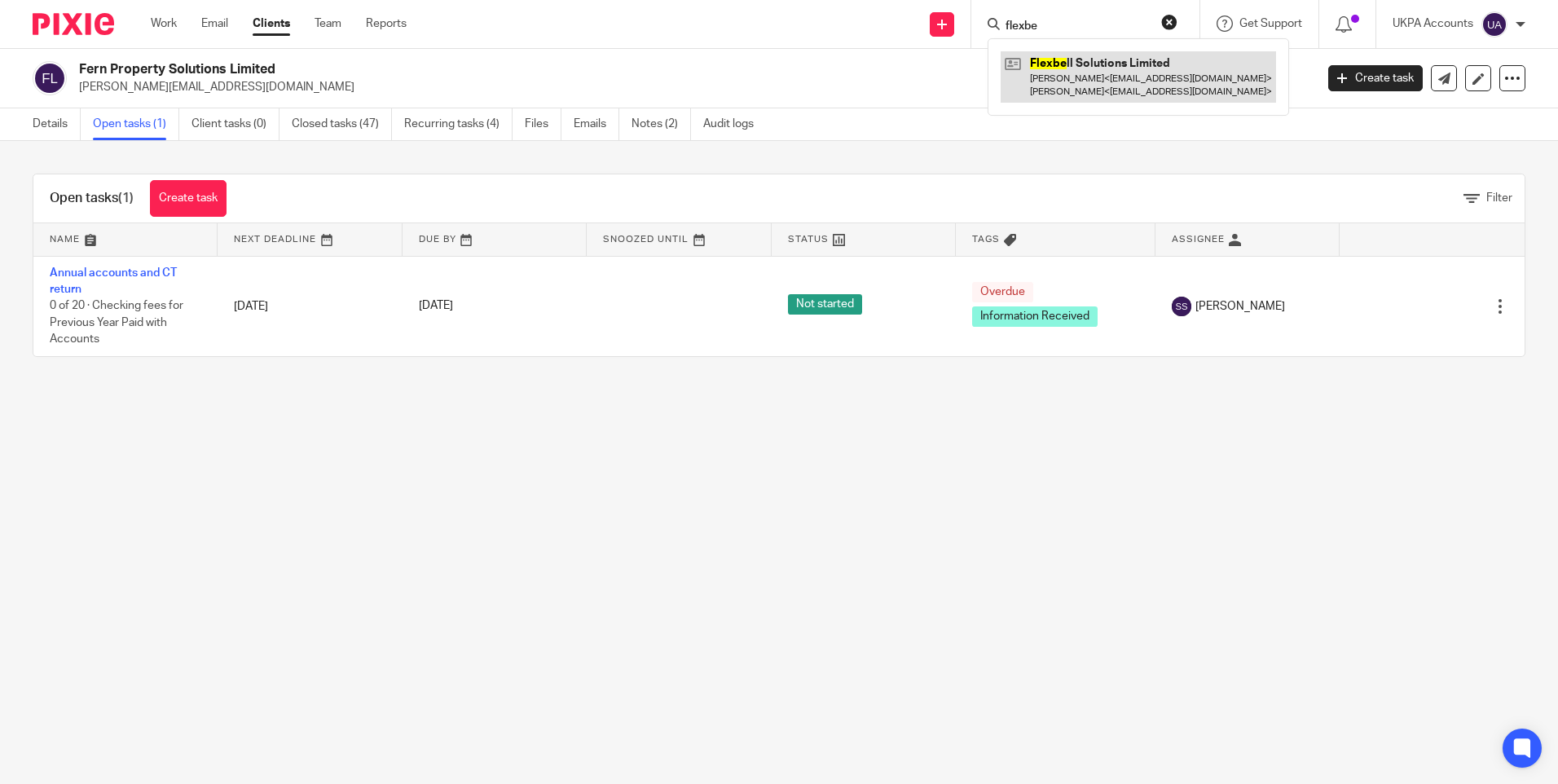
type input "flexbe"
click at [1091, 65] on link at bounding box center [1138, 77] width 276 height 51
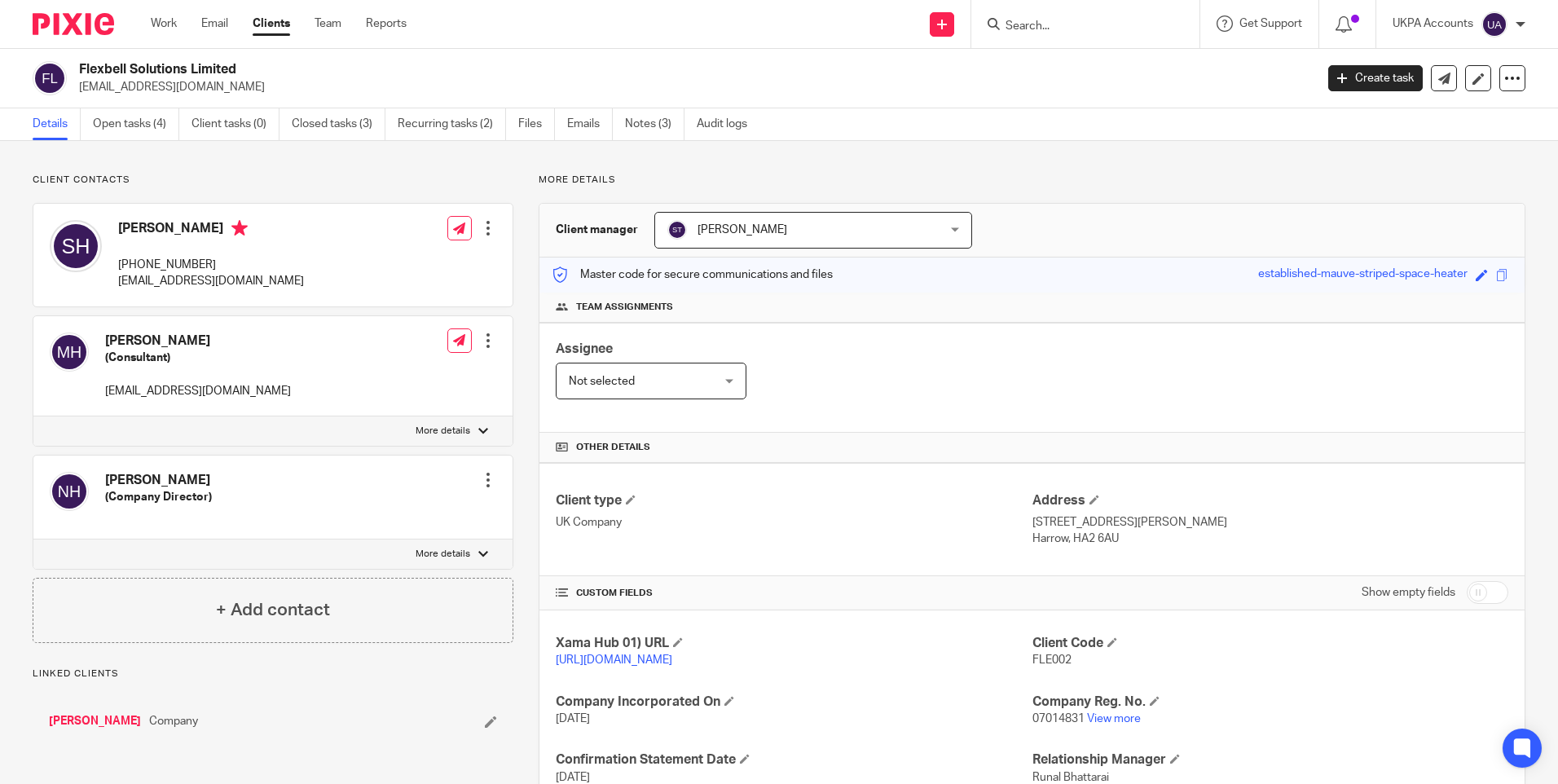
scroll to position [193, 0]
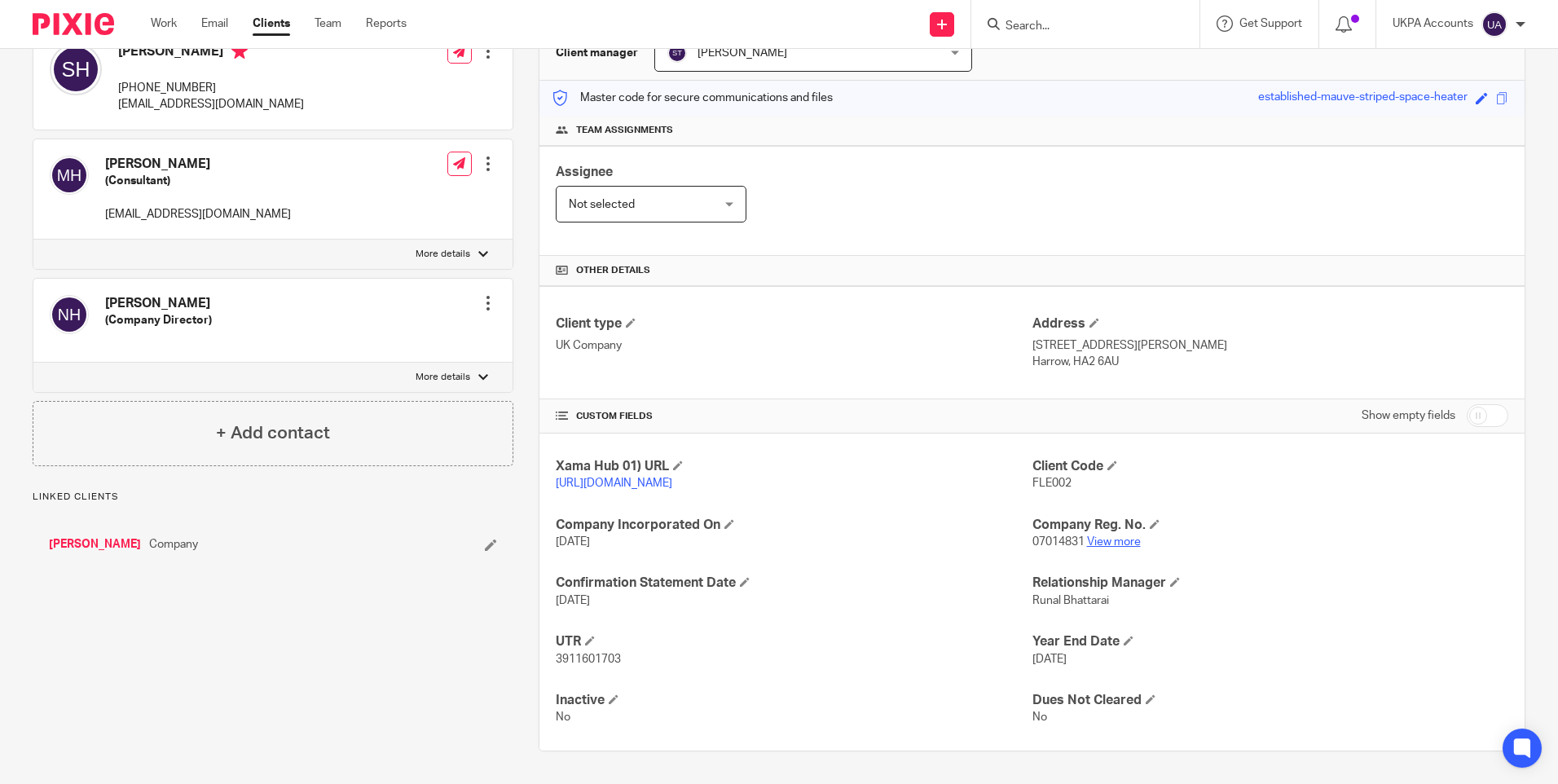
click at [1122, 543] on link "View more" at bounding box center [1114, 541] width 54 height 11
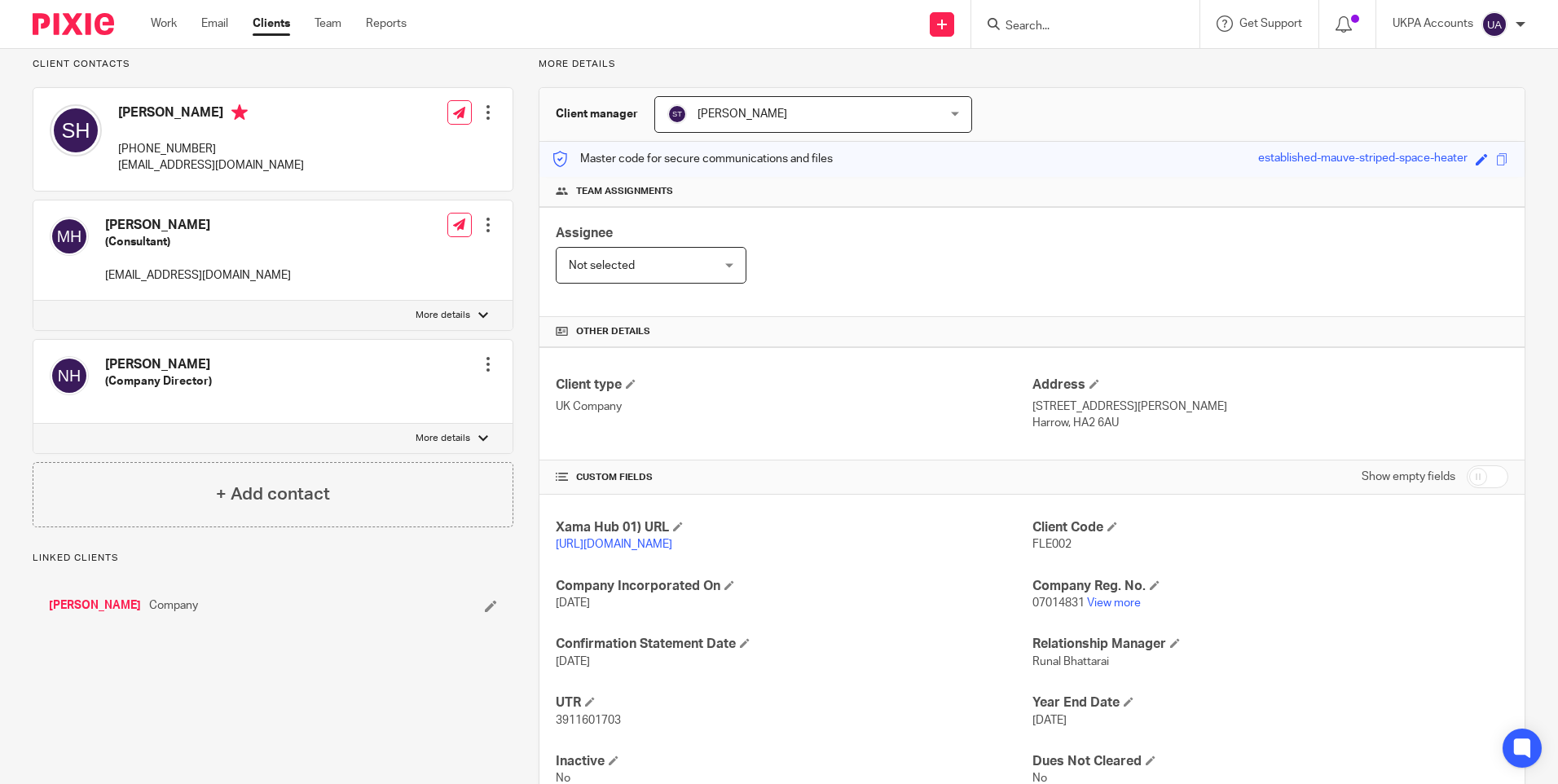
scroll to position [0, 0]
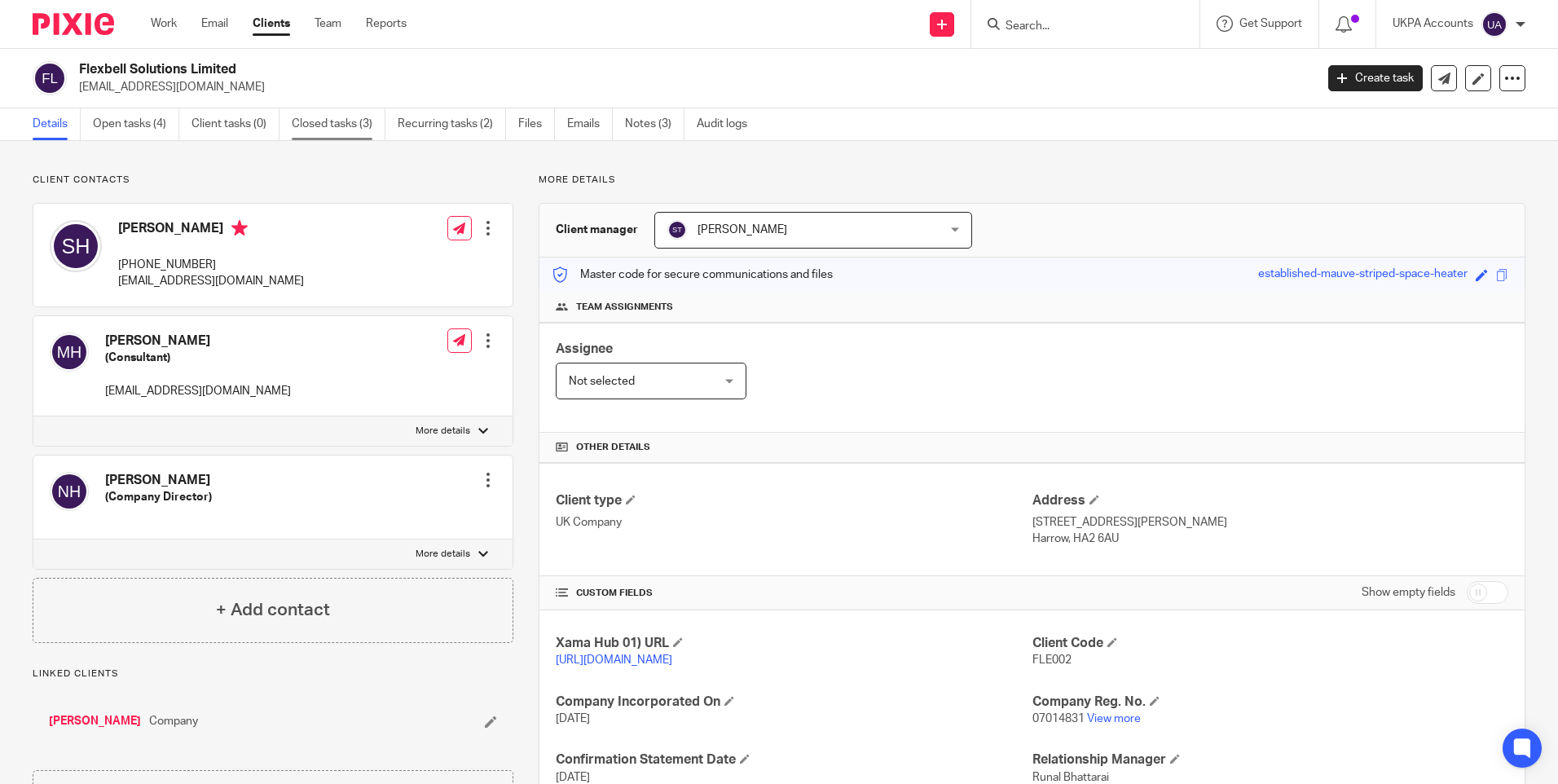
click at [326, 131] on link "Closed tasks (3)" at bounding box center [338, 124] width 94 height 32
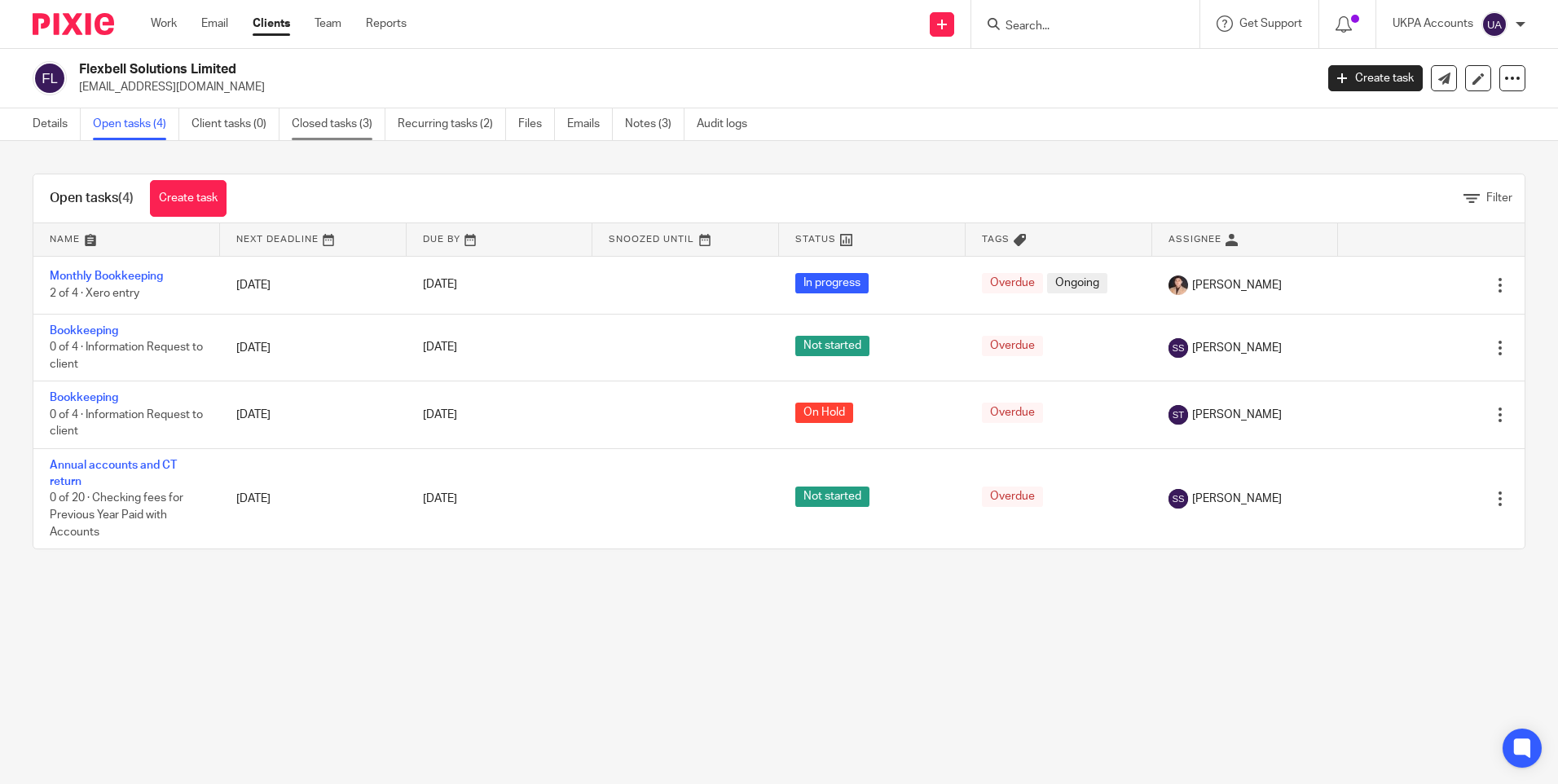
click at [352, 129] on link "Closed tasks (3)" at bounding box center [338, 124] width 94 height 32
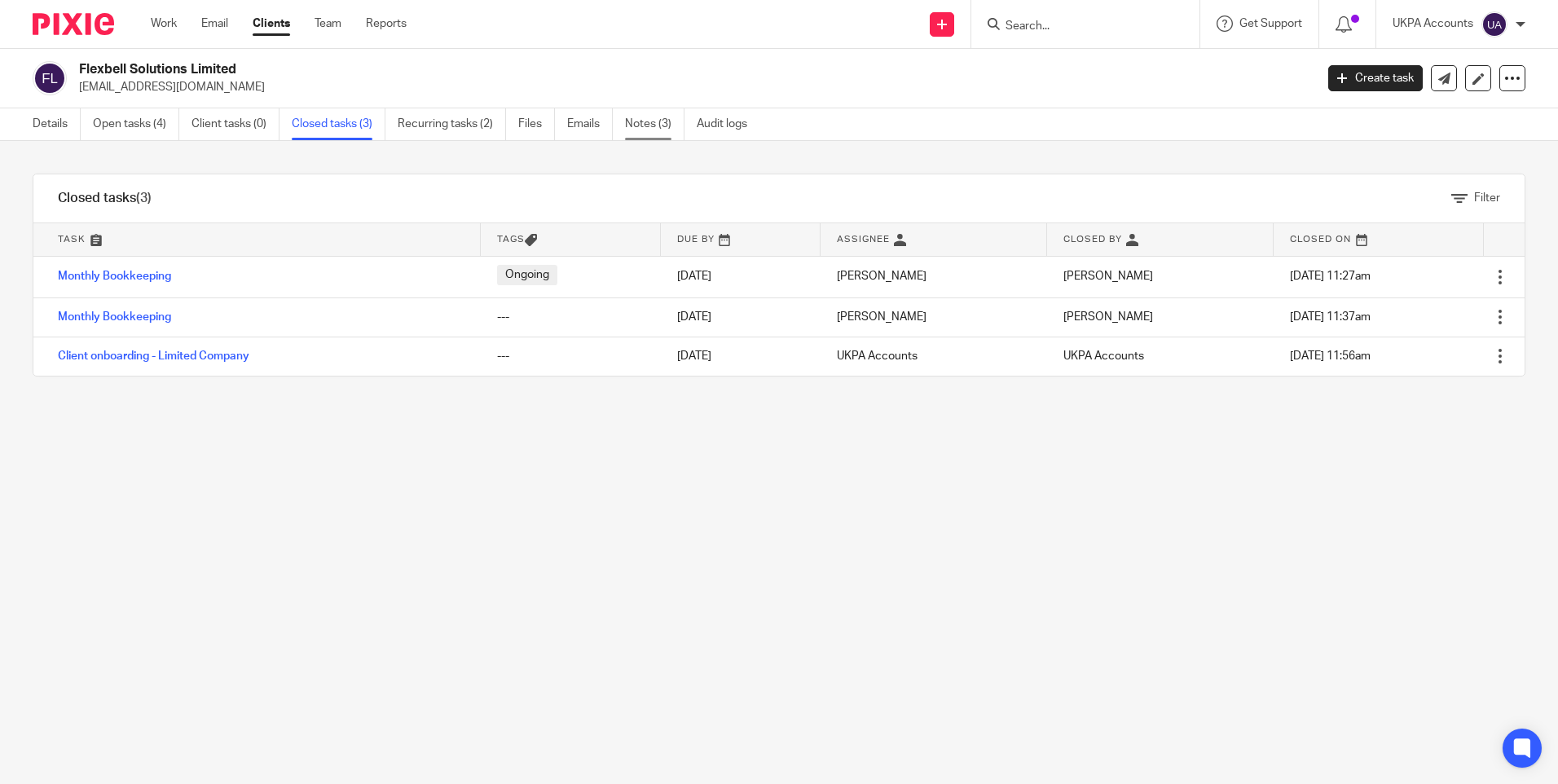
click at [646, 123] on link "Notes (3)" at bounding box center [655, 124] width 59 height 32
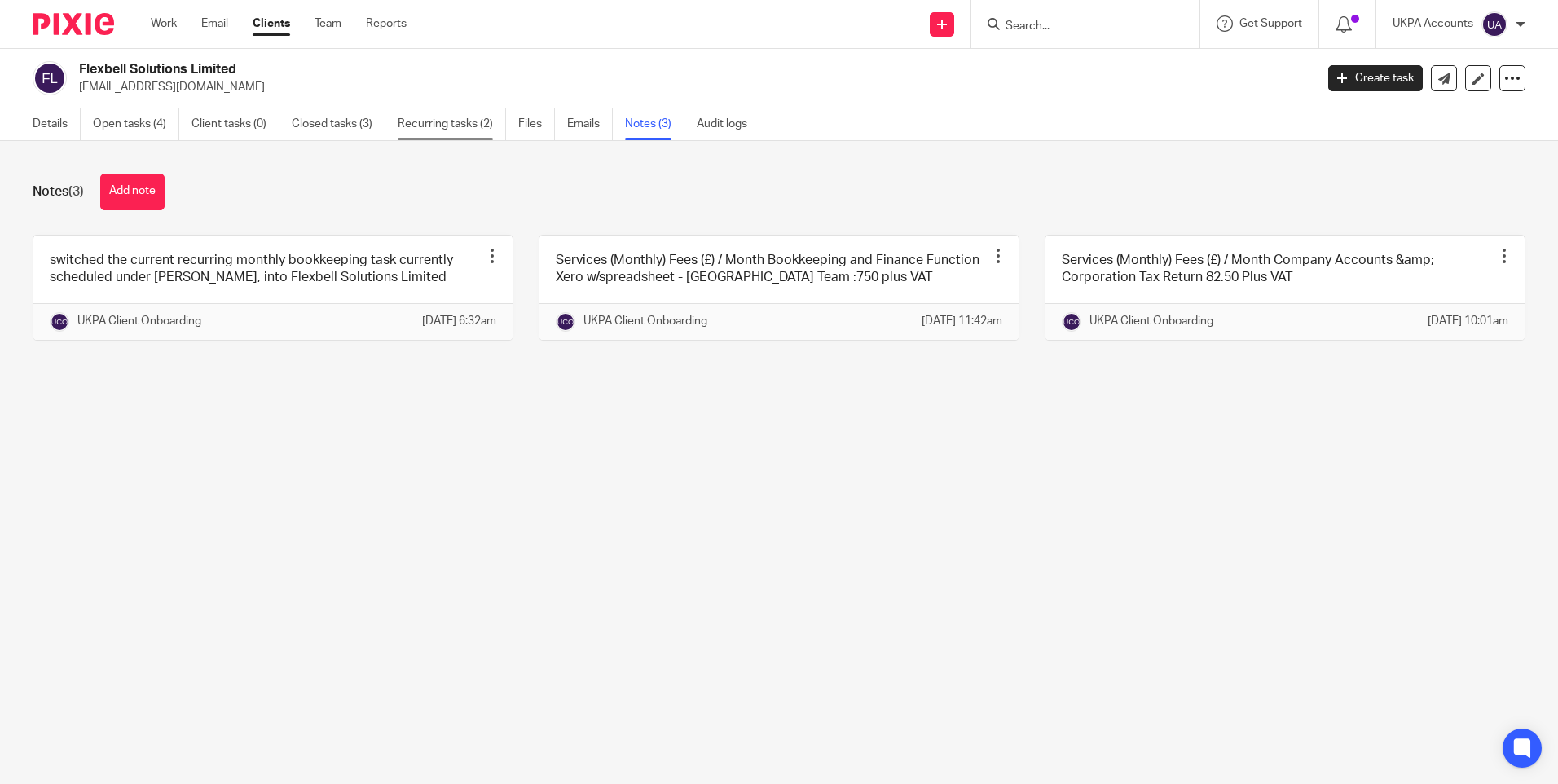
click at [462, 131] on link "Recurring tasks (2)" at bounding box center [452, 124] width 108 height 32
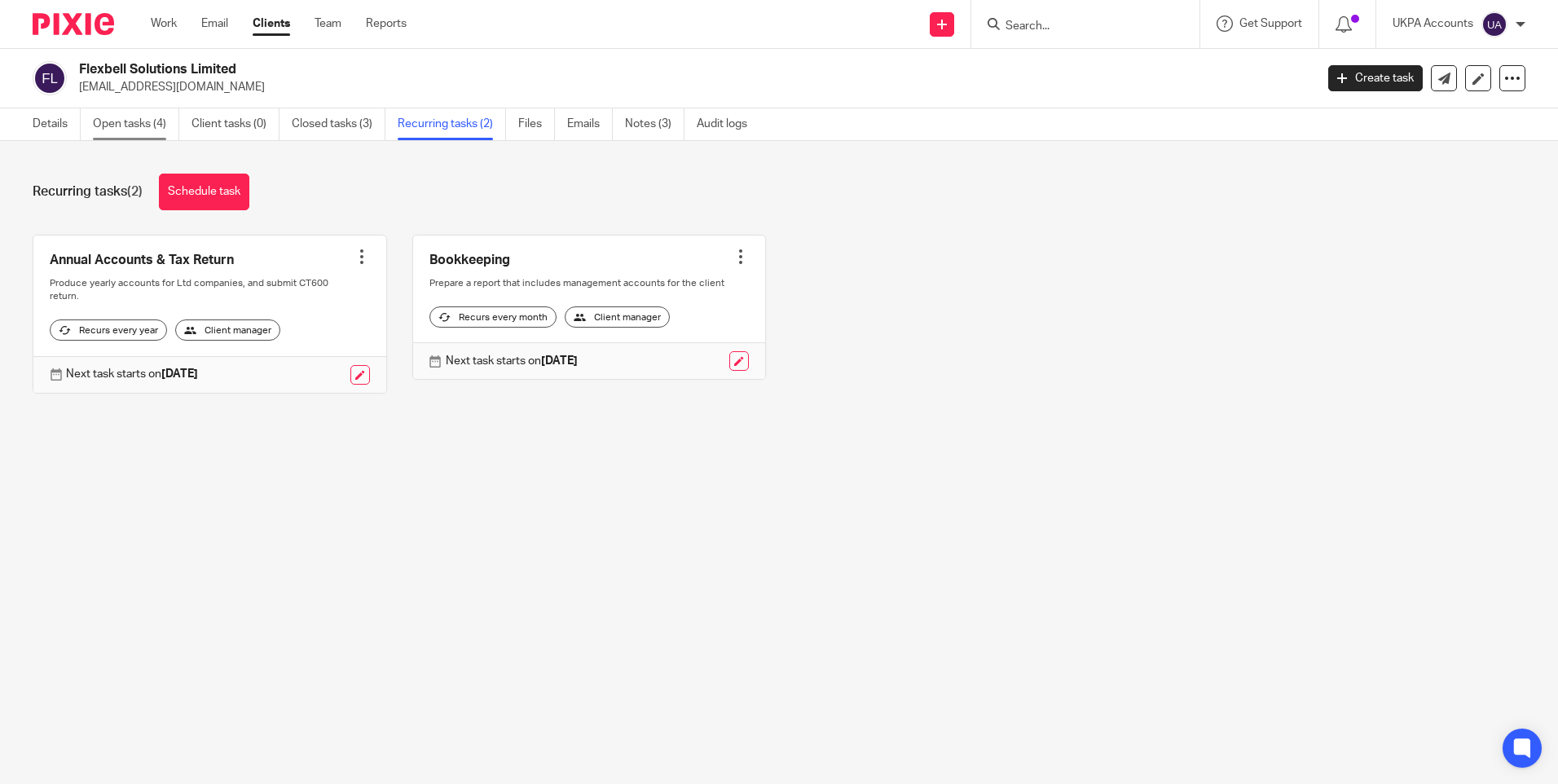
click at [150, 125] on link "Open tasks (4)" at bounding box center [136, 124] width 86 height 32
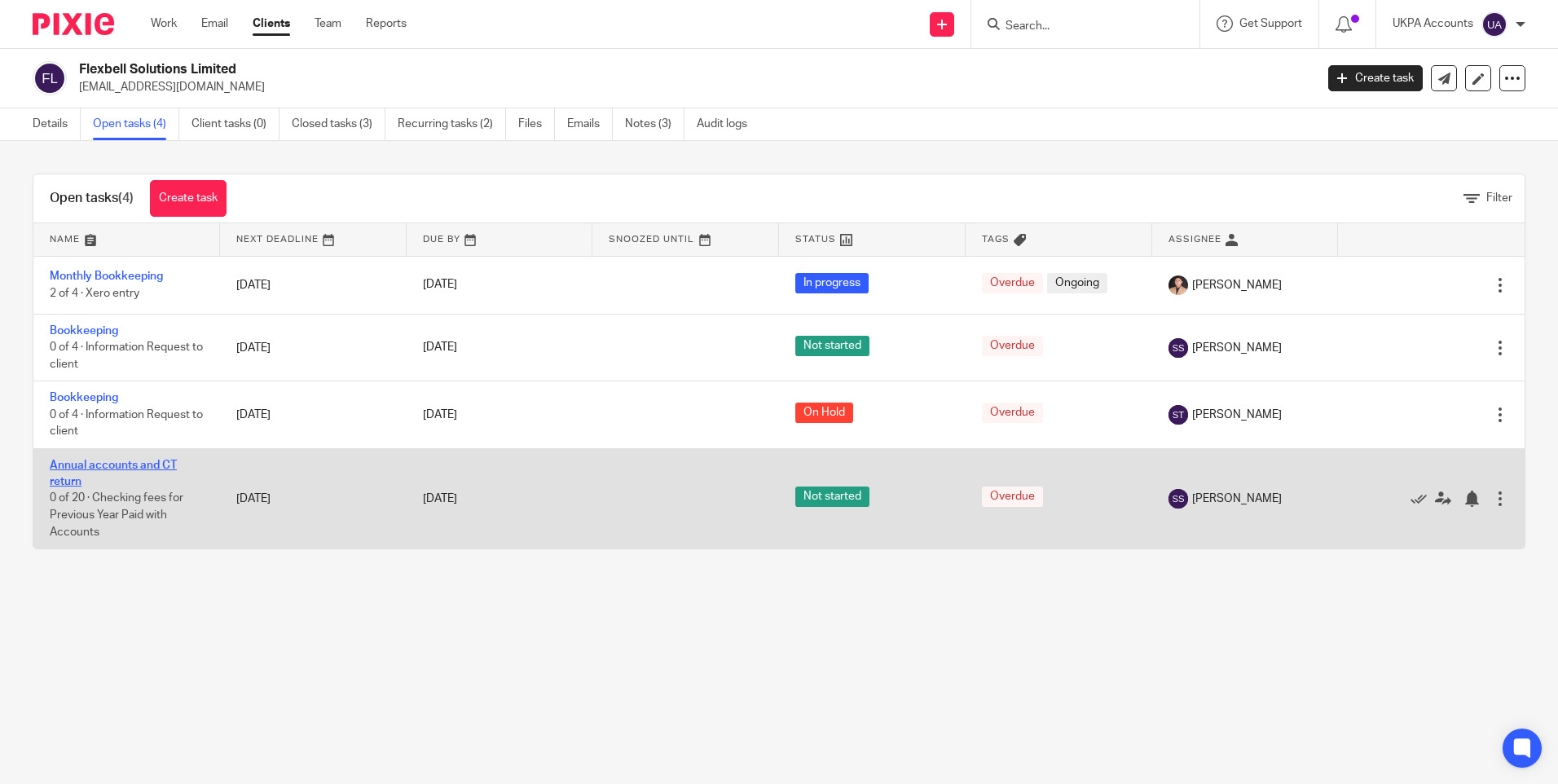
click at [154, 465] on link "Annual accounts and CT return" at bounding box center [113, 473] width 127 height 28
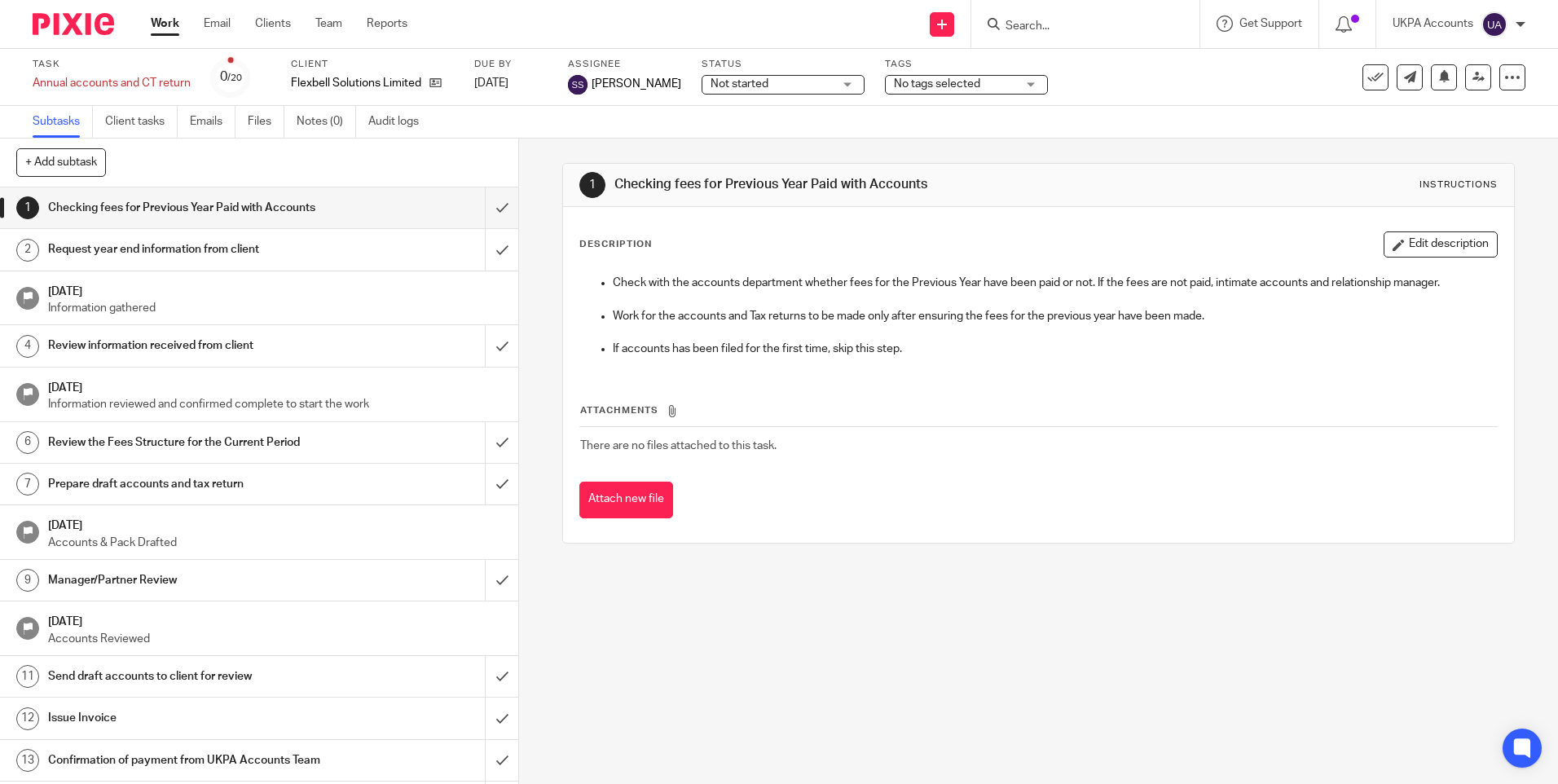
click at [347, 124] on link "Notes (0)" at bounding box center [326, 122] width 59 height 32
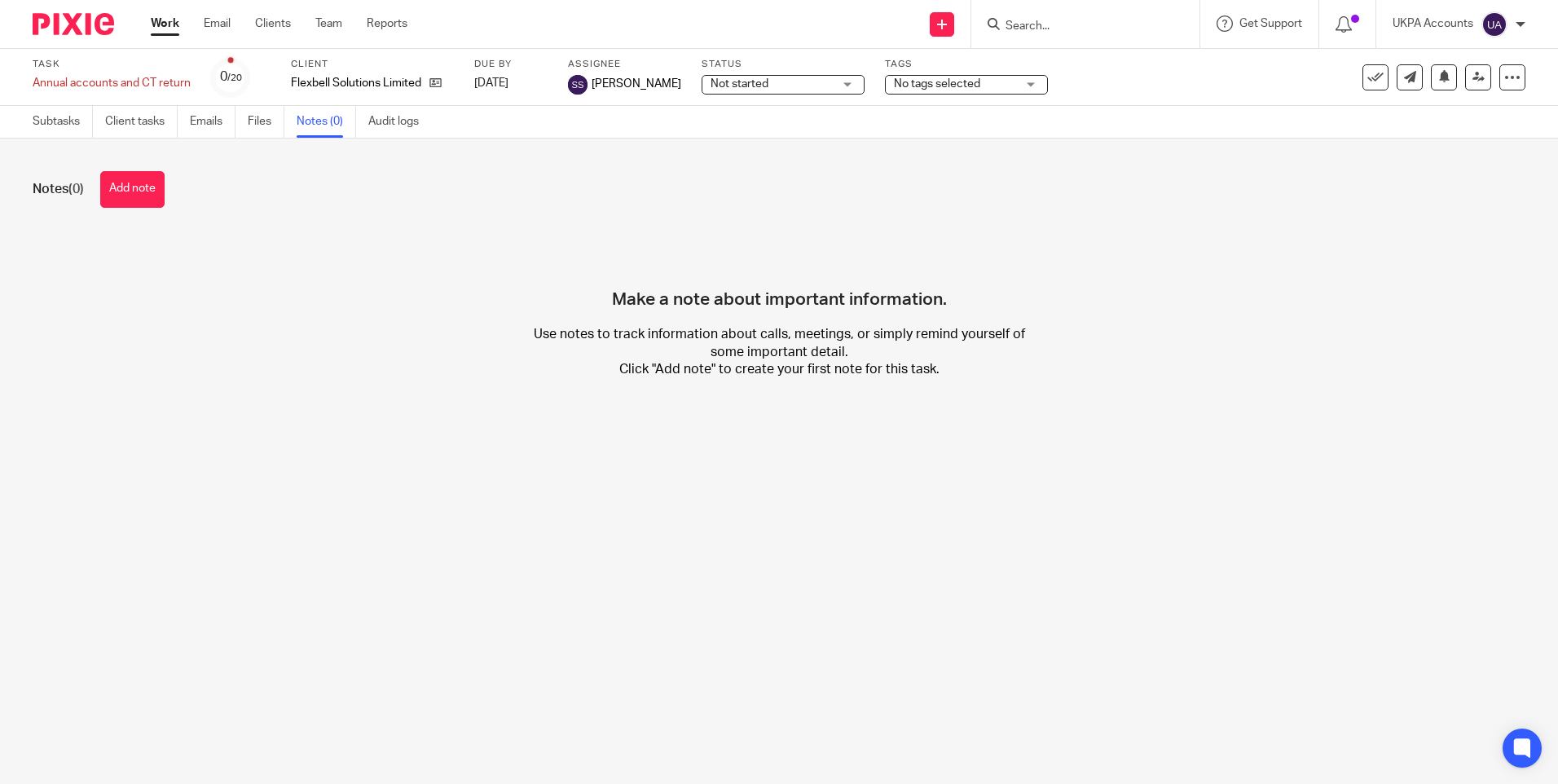
click at [248, 233] on div "Make a note about important information. Use notes to track information about c…" at bounding box center [779, 318] width 1493 height 171
drag, startPoint x: 328, startPoint y: 326, endPoint x: 326, endPoint y: 307, distance: 19.1
click at [328, 326] on div "Make a note about important information. Use notes to track information about c…" at bounding box center [779, 318] width 1493 height 171
click at [1014, 17] on form at bounding box center [1090, 24] width 173 height 20
click at [1018, 22] on input "Search" at bounding box center [1077, 26] width 146 height 14
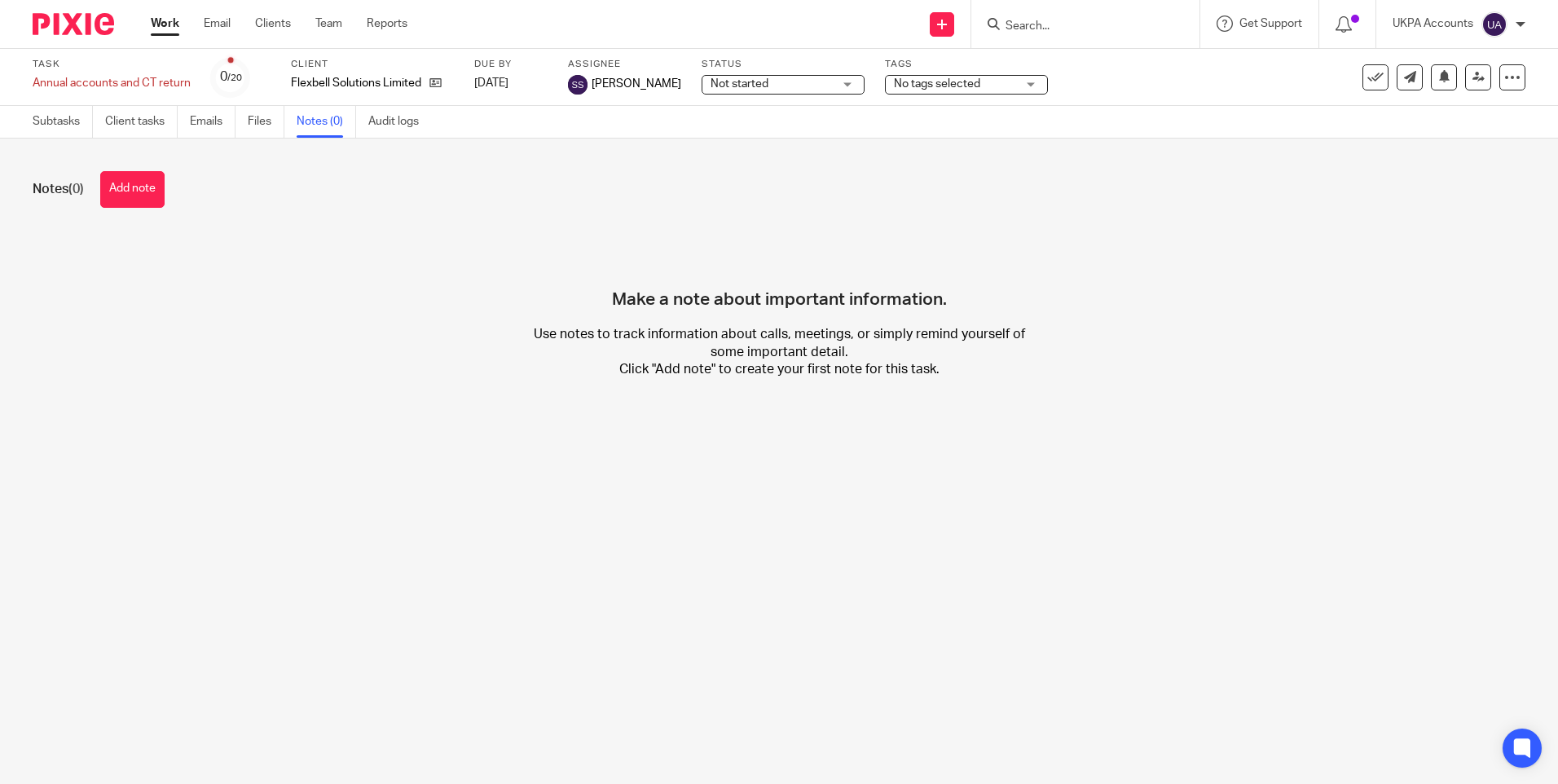
paste input "Gooding Holdings Ltd"
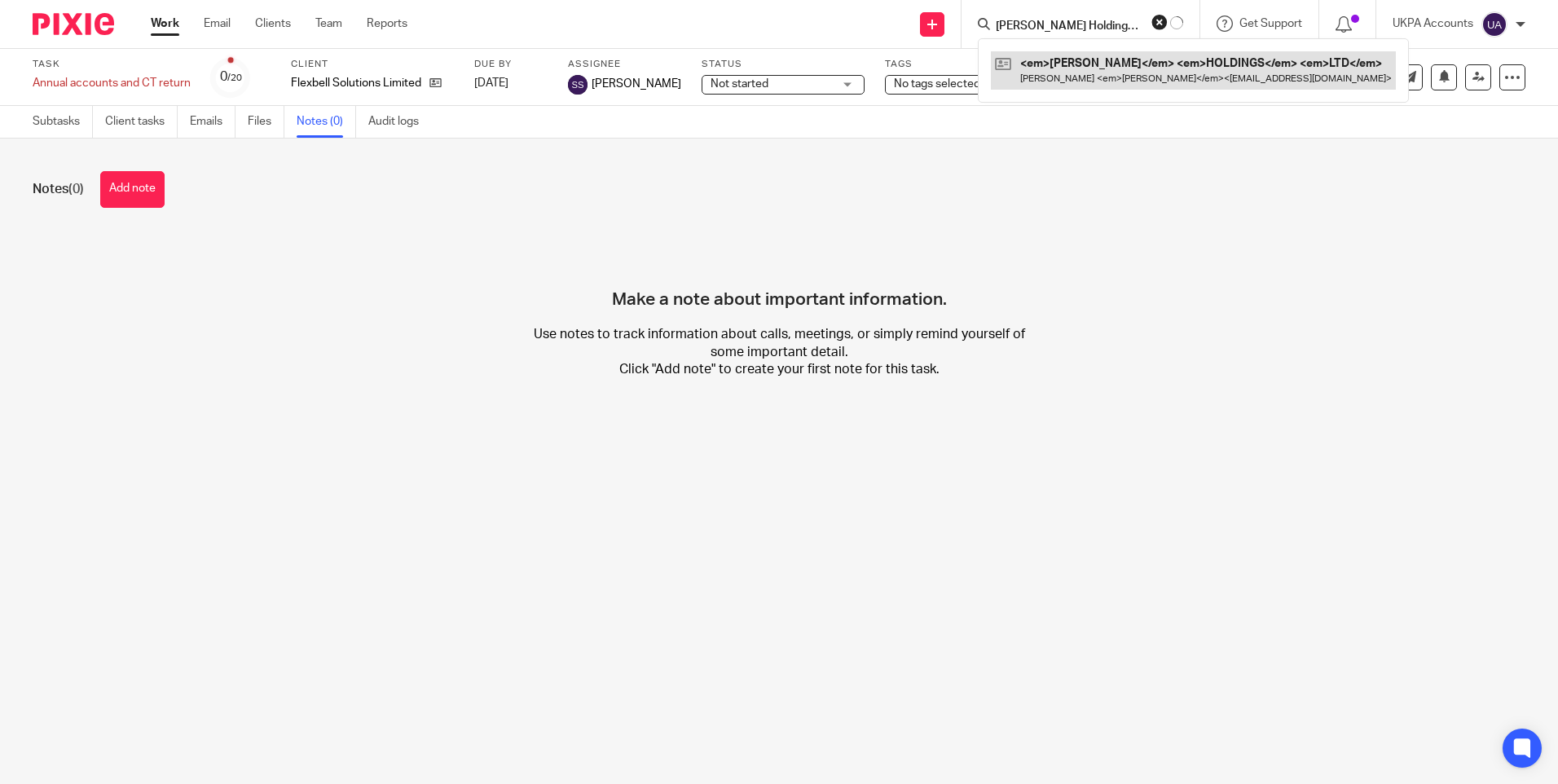
type input "Gooding Holdings Ltd"
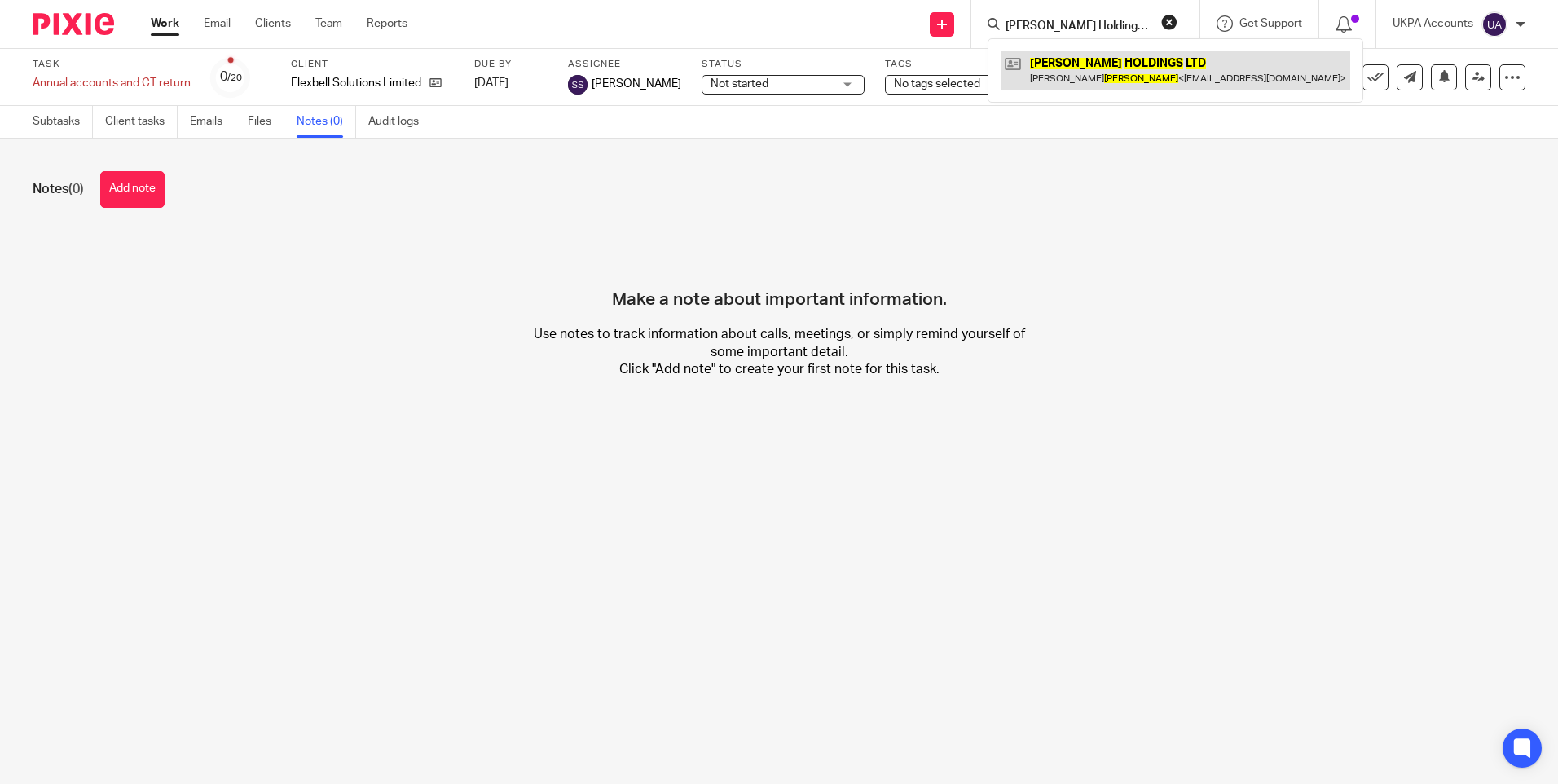
click at [1078, 58] on link at bounding box center [1175, 70] width 349 height 37
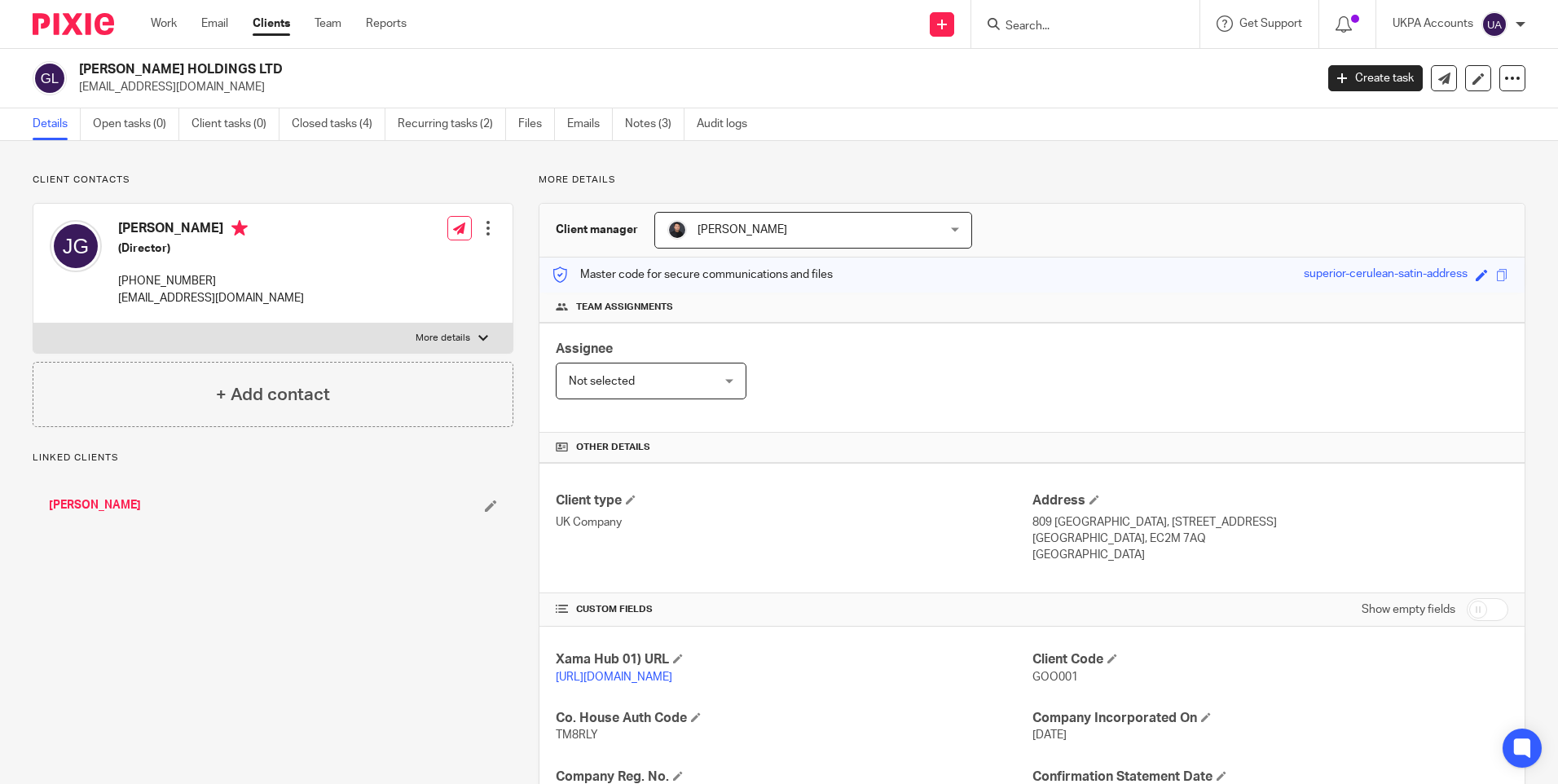
click at [312, 122] on link "Closed tasks (4)" at bounding box center [338, 124] width 94 height 32
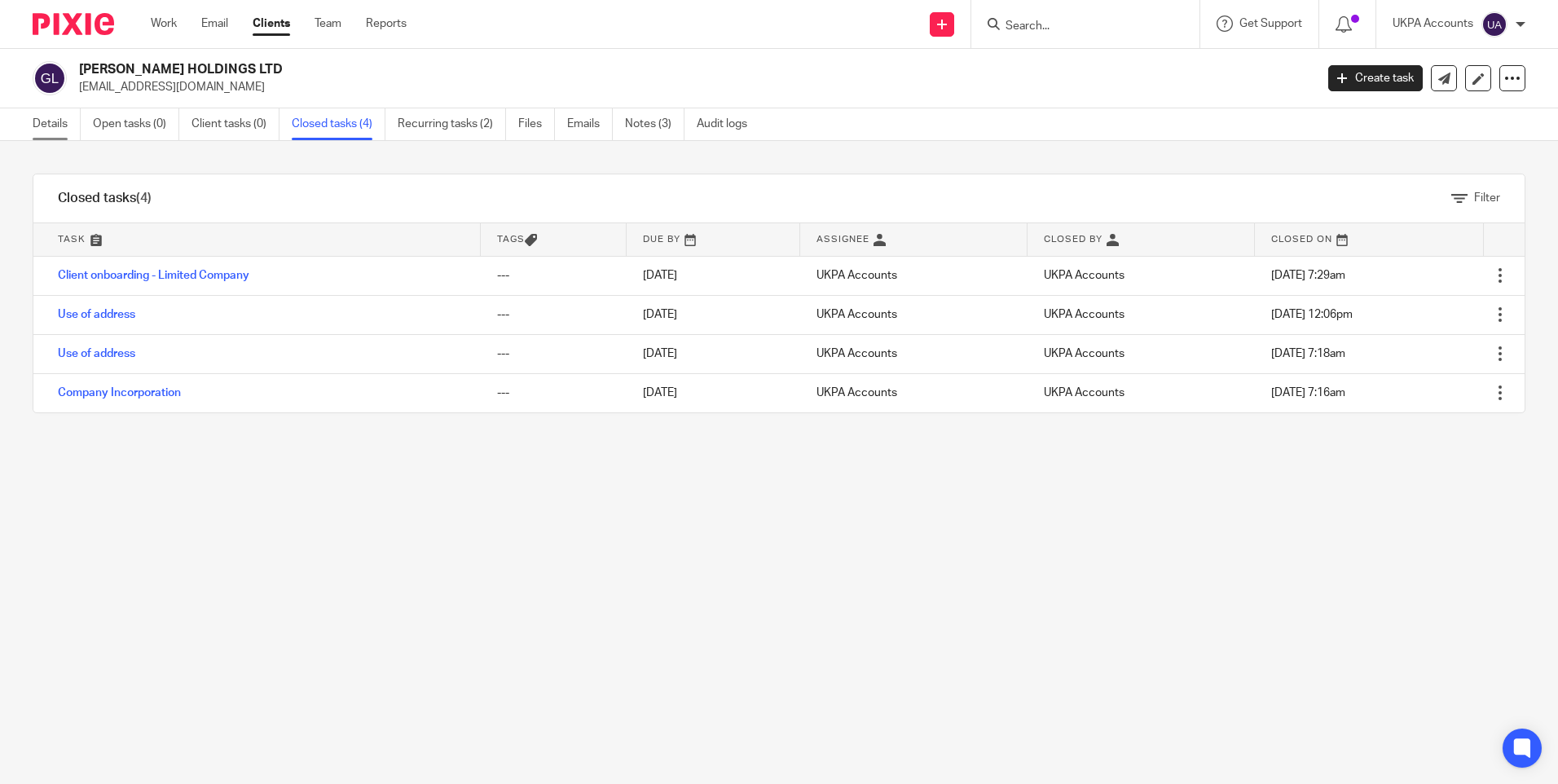
click at [56, 127] on link "Details" at bounding box center [57, 124] width 48 height 32
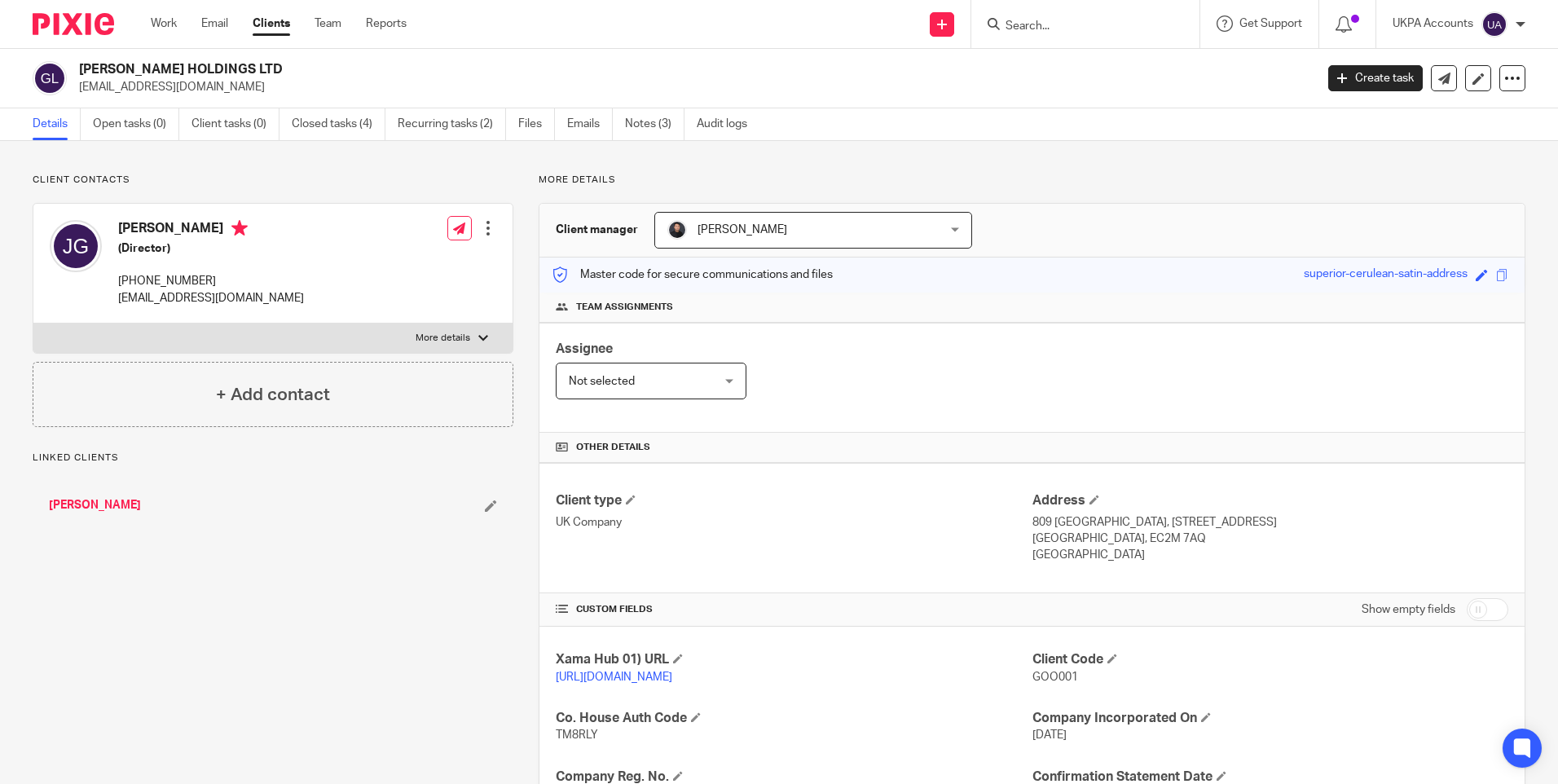
scroll to position [210, 0]
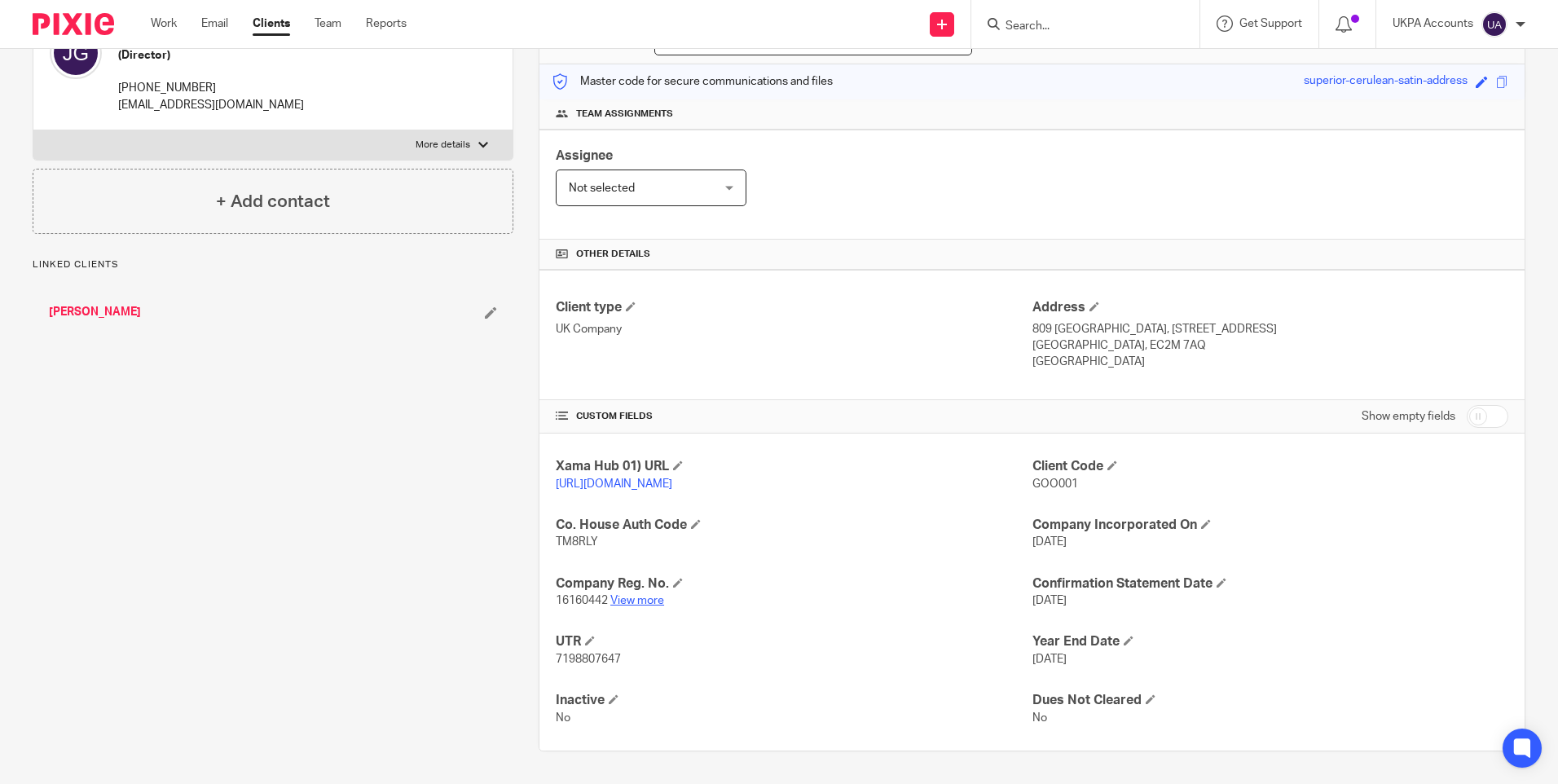
click at [632, 598] on link "View more" at bounding box center [638, 600] width 54 height 11
click at [170, 21] on link "Work" at bounding box center [163, 23] width 26 height 16
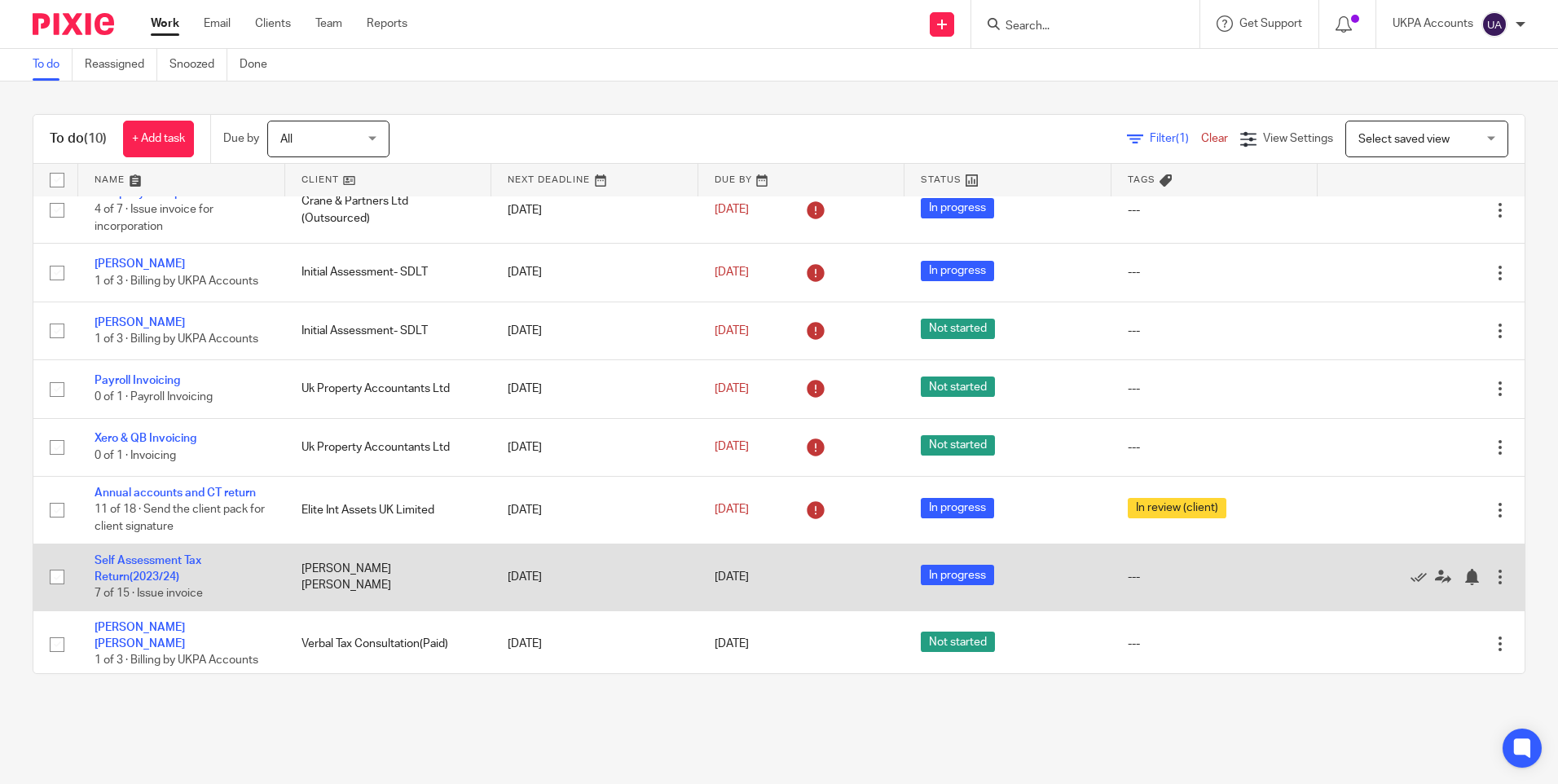
scroll to position [149, 0]
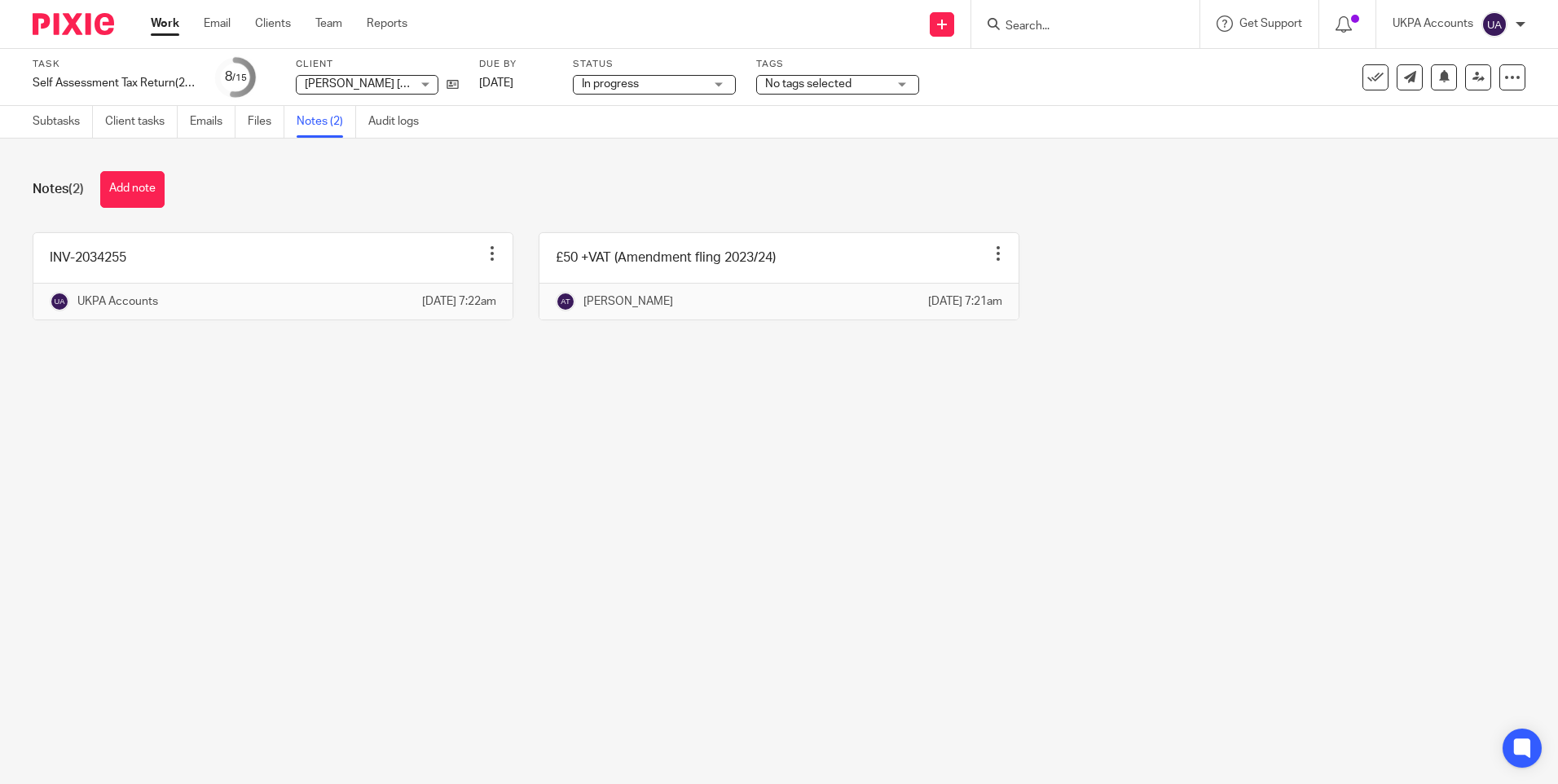
click at [1145, 483] on main "Task Self Assessment Tax Return(2023/24) Save Self Assessment Tax Return(2023/2…" at bounding box center [779, 392] width 1558 height 784
click at [56, 123] on link "Subtasks" at bounding box center [63, 122] width 60 height 32
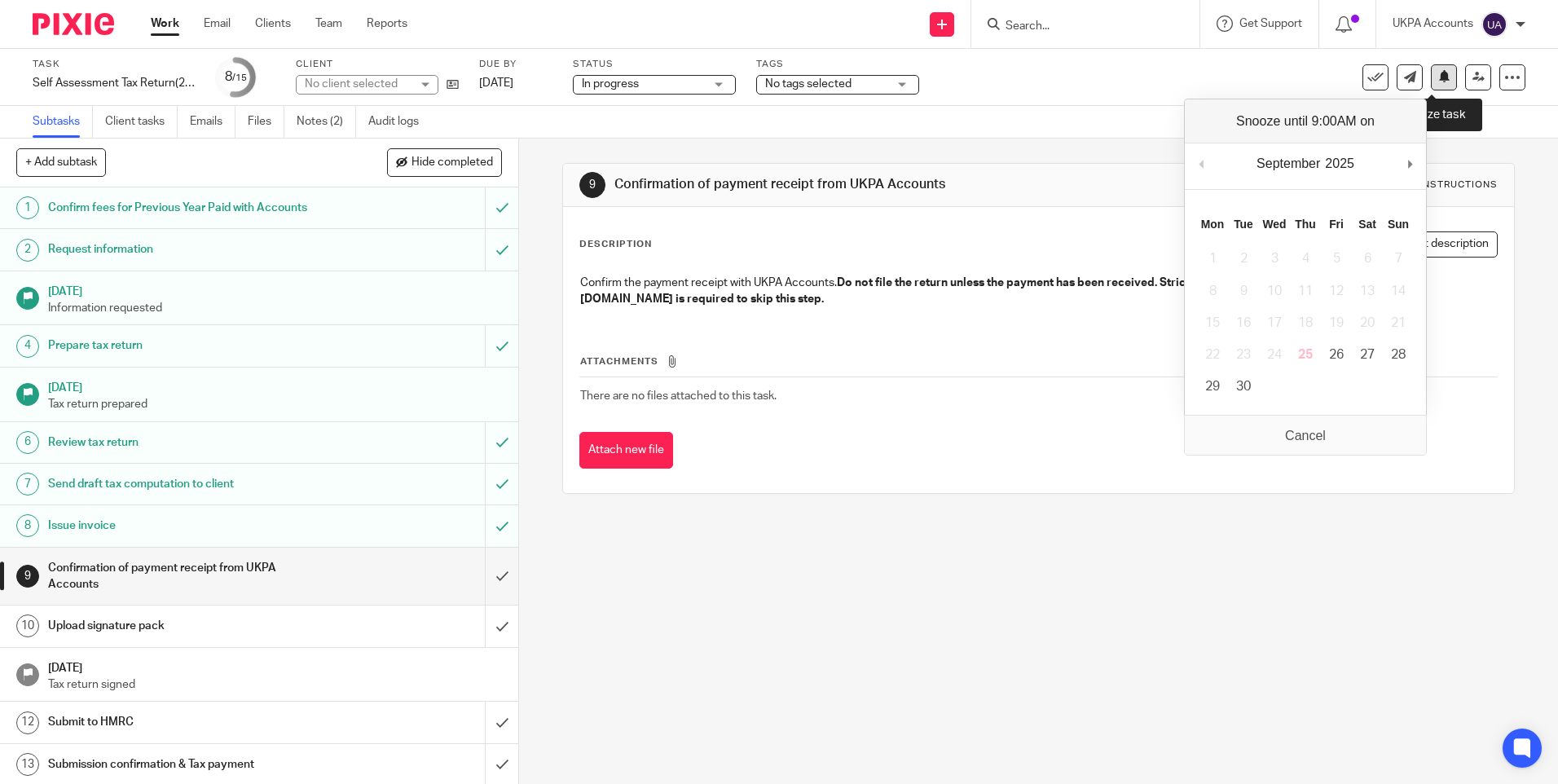
click at [1439, 78] on icon at bounding box center [1445, 76] width 12 height 12
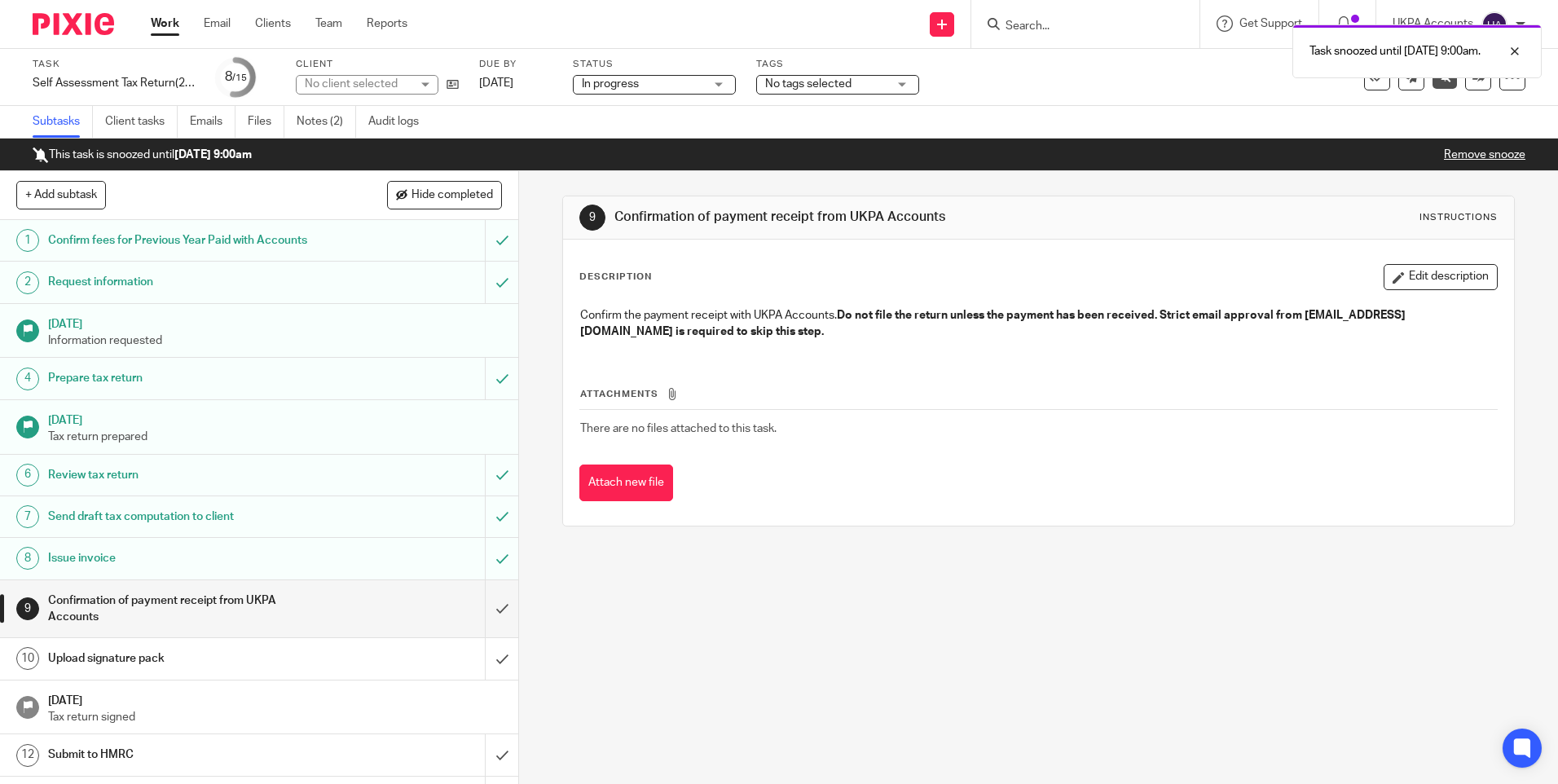
click at [166, 20] on link "Work" at bounding box center [165, 23] width 29 height 16
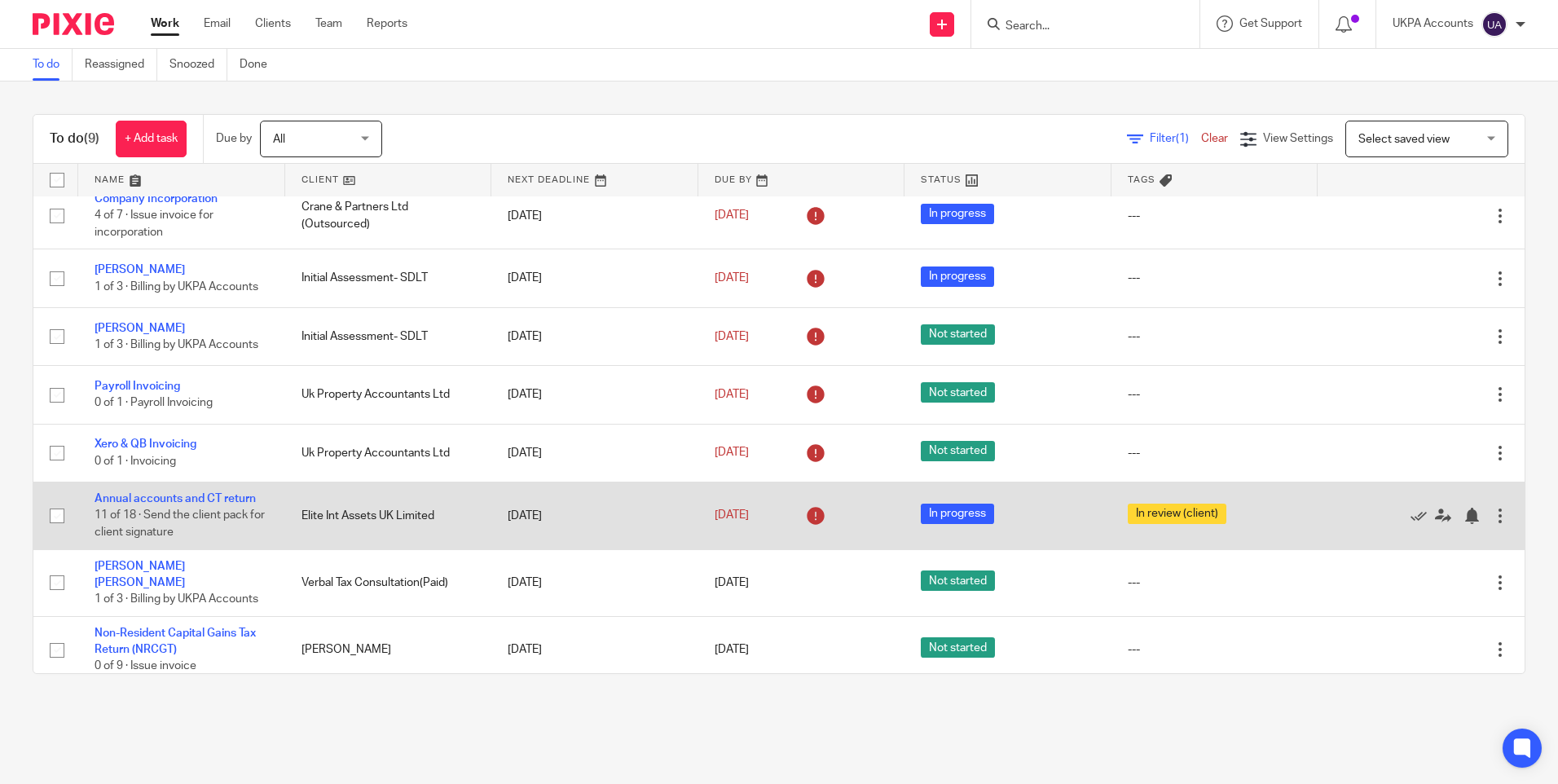
scroll to position [82, 0]
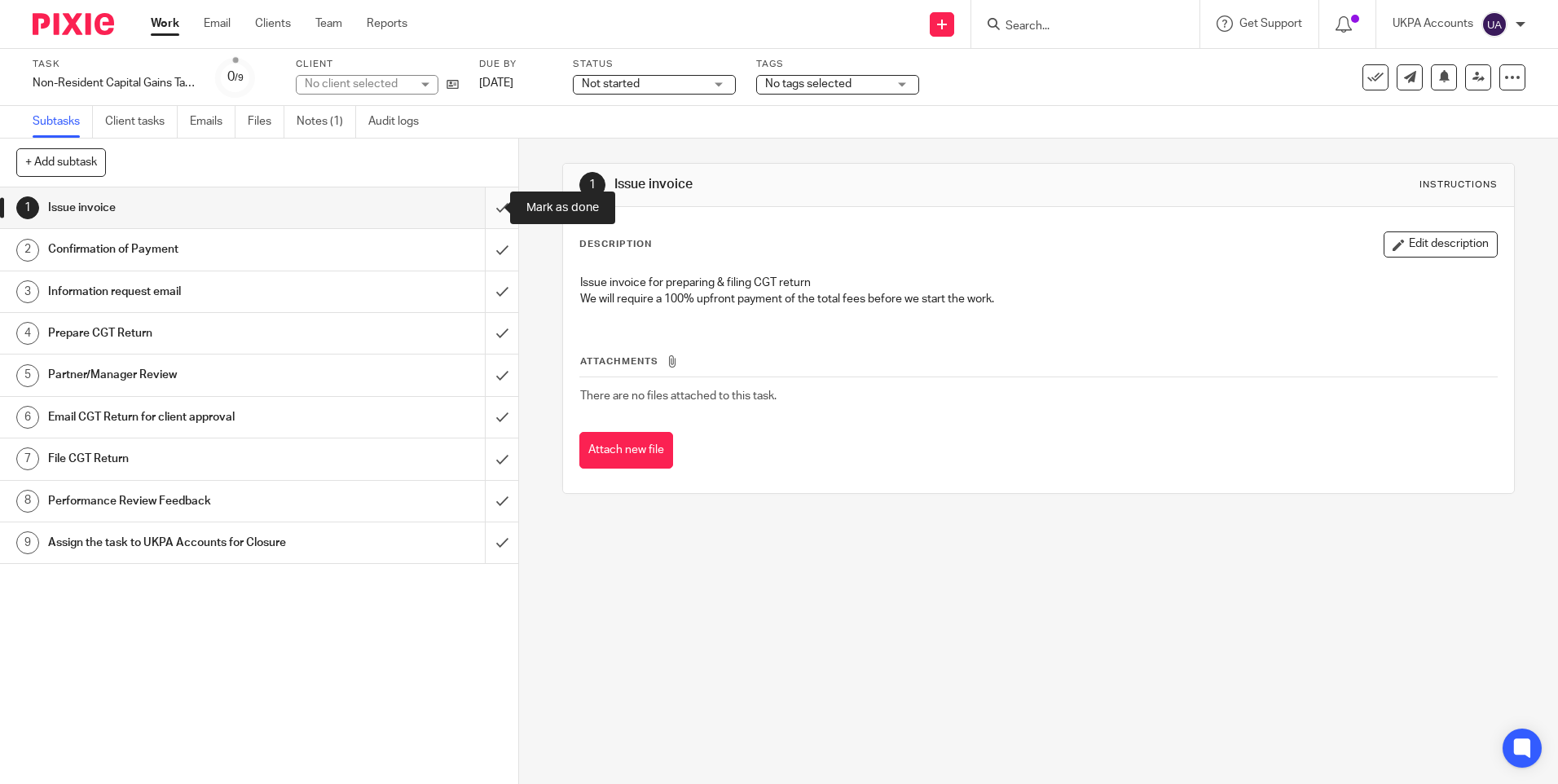
click at [480, 208] on input "submit" at bounding box center [259, 208] width 518 height 41
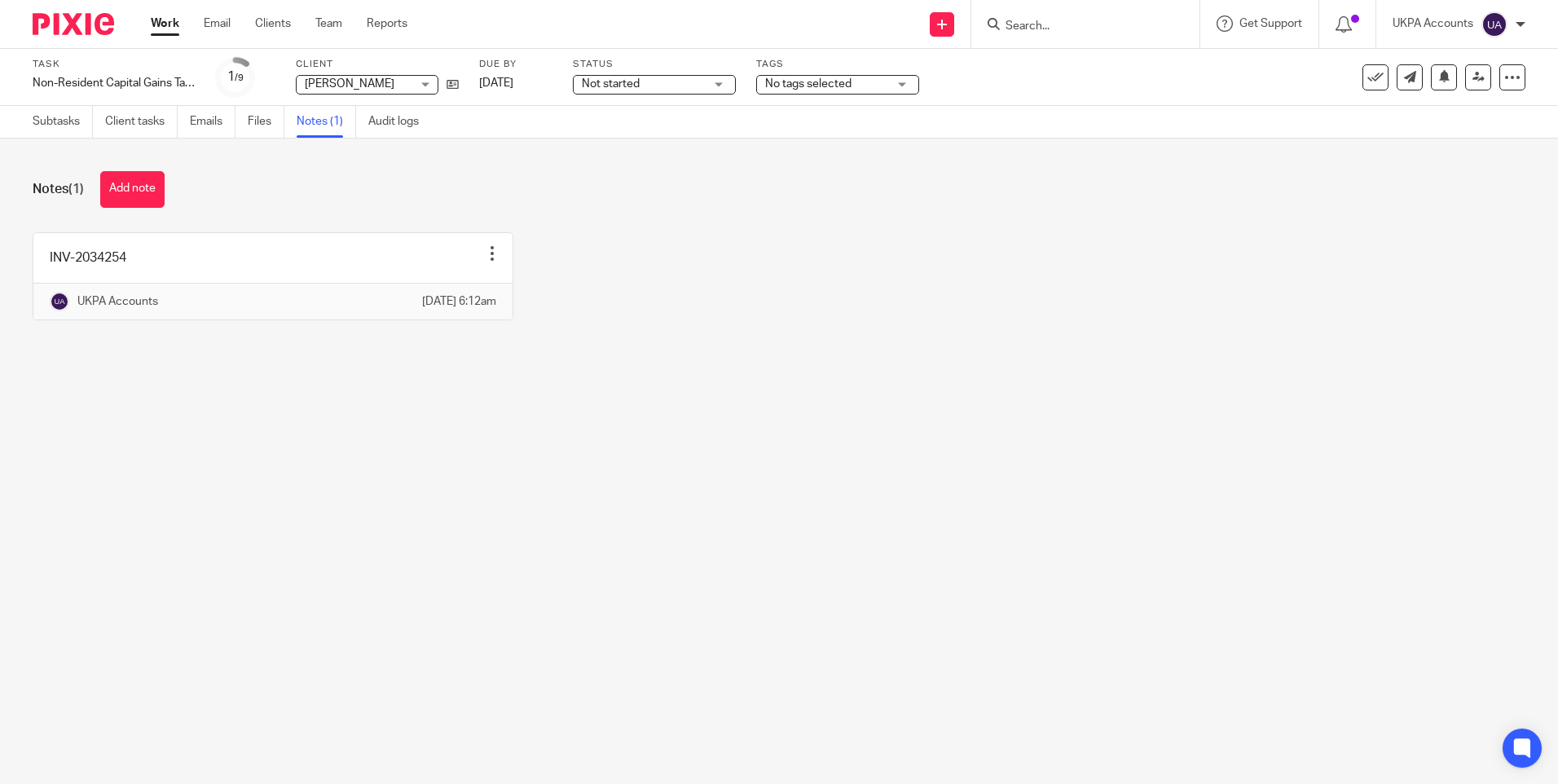
click at [808, 469] on main "Task Non-Resident Capital Gains Tax Return (NRCGT) Save Non-Resident Capital Ga…" at bounding box center [779, 392] width 1558 height 784
click at [404, 197] on div "Notes (1) Add note" at bounding box center [779, 189] width 1493 height 36
click at [63, 123] on link "Subtasks" at bounding box center [63, 122] width 60 height 32
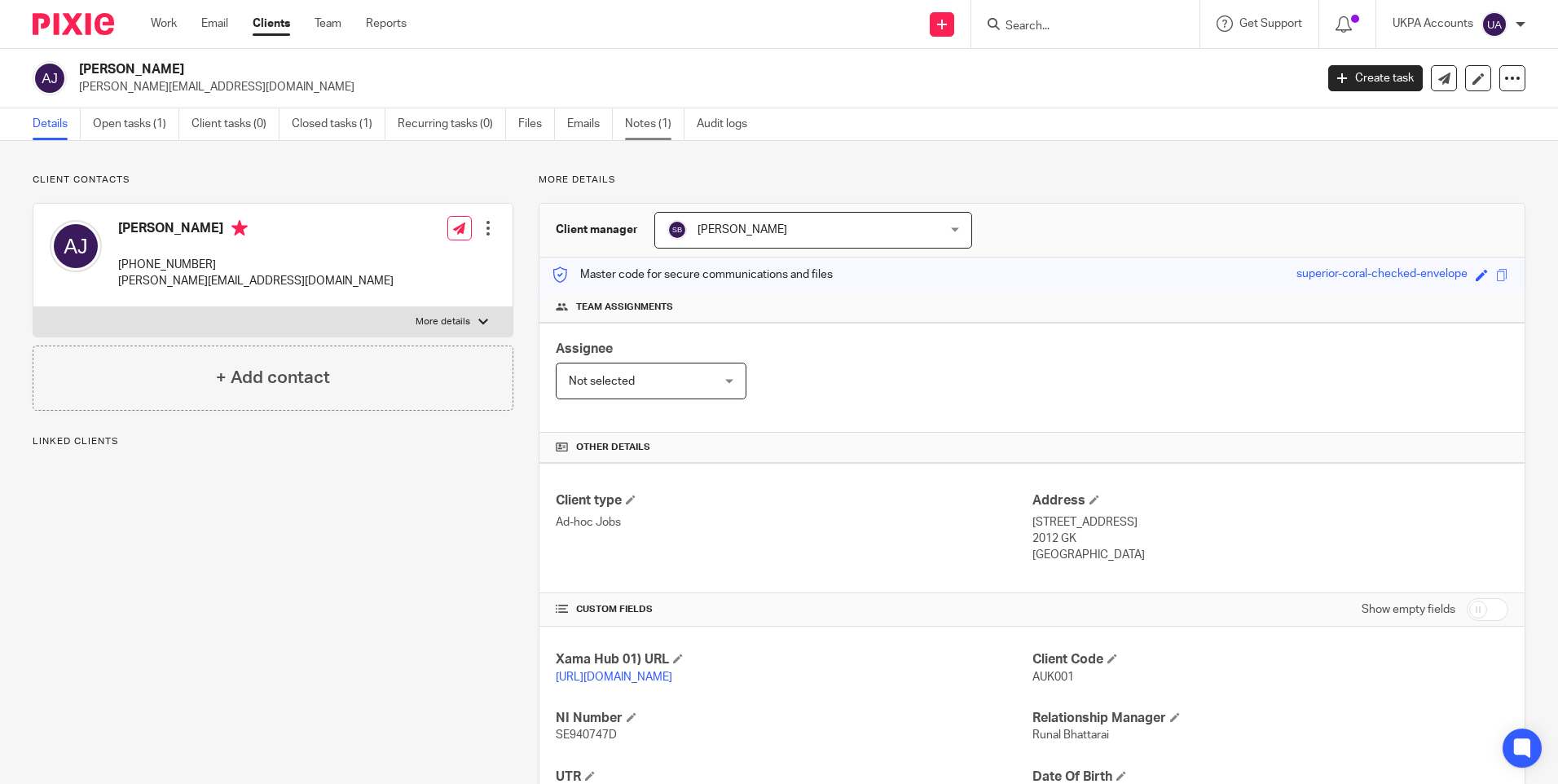
click at [645, 125] on link "Notes (1)" at bounding box center [655, 124] width 59 height 32
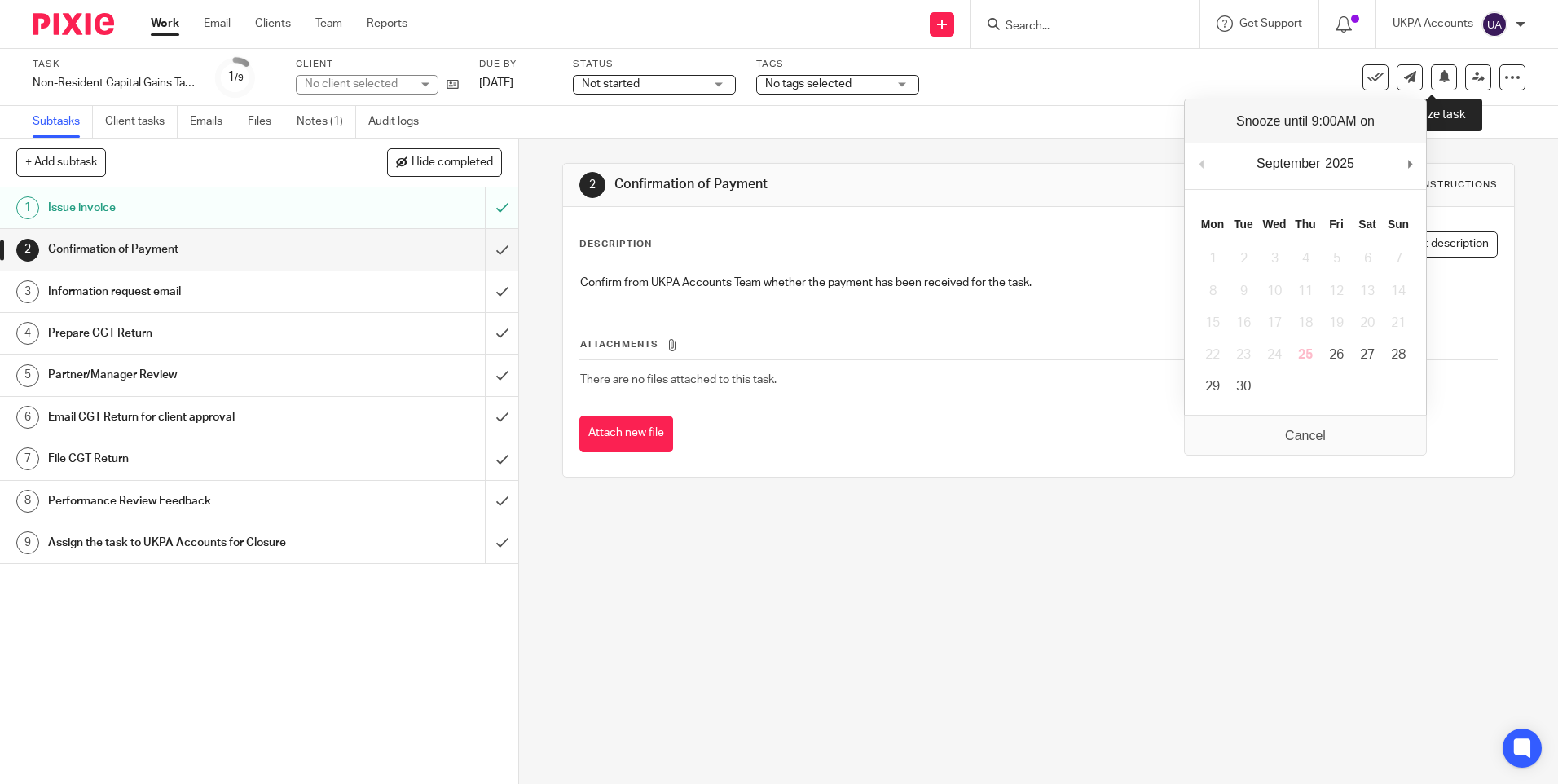
click at [1439, 74] on icon at bounding box center [1445, 76] width 12 height 12
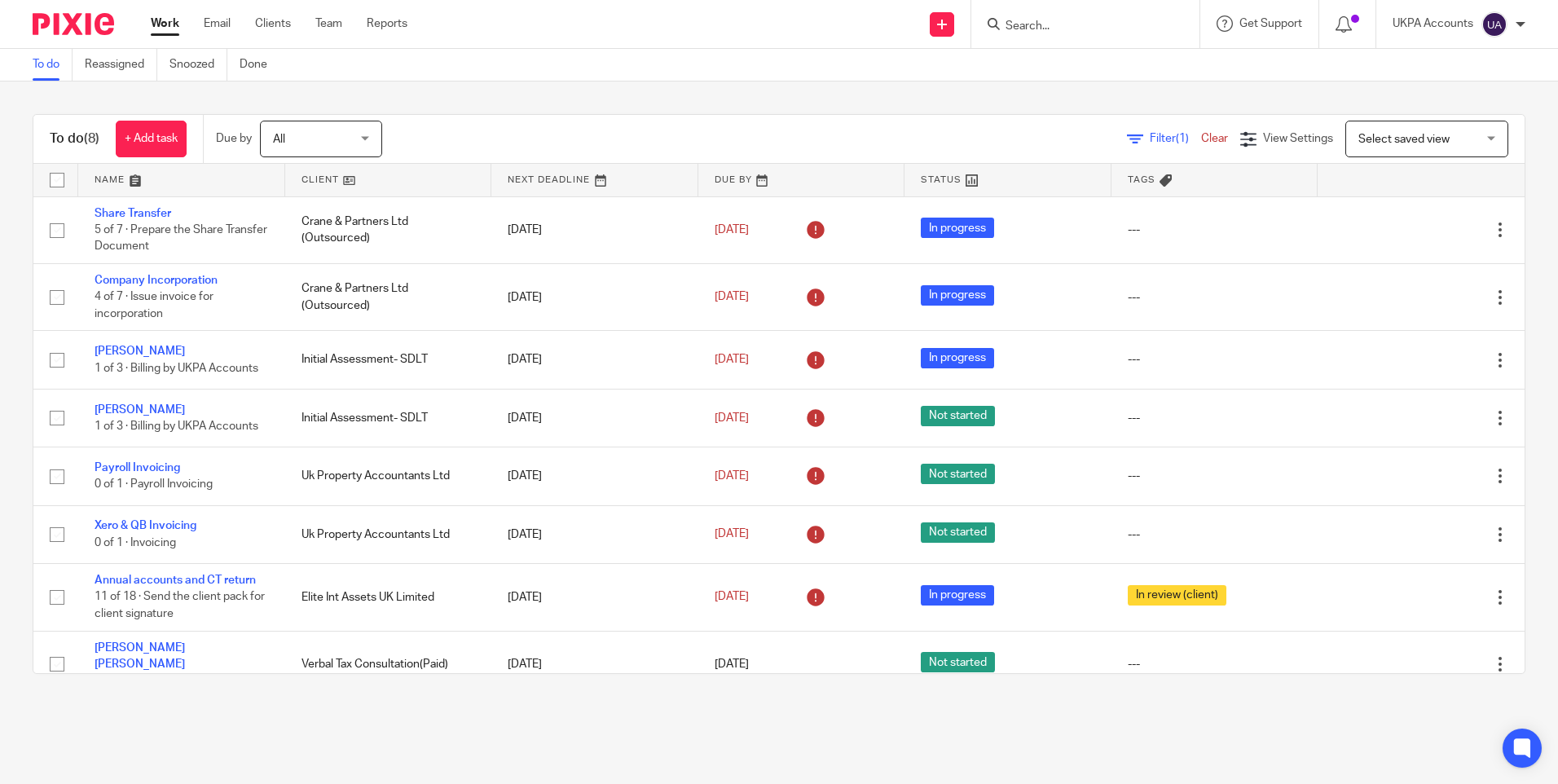
click at [1030, 26] on input "Search" at bounding box center [1077, 26] width 146 height 14
paste input "Halstead Dunollie Ltd"
type input "Halstead Dunollie Ltd"
click at [1082, 58] on link at bounding box center [1138, 70] width 276 height 37
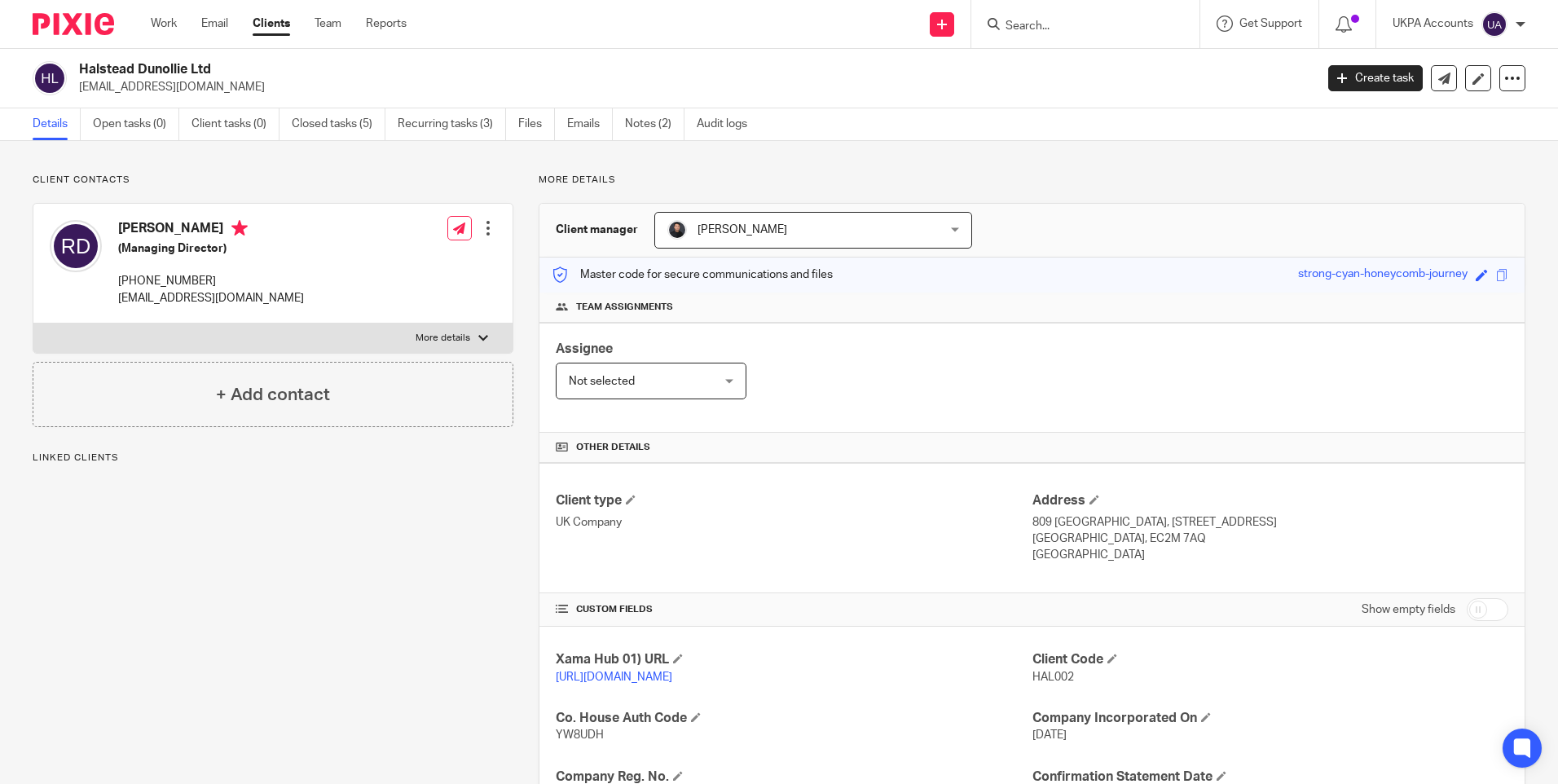
scroll to position [326, 0]
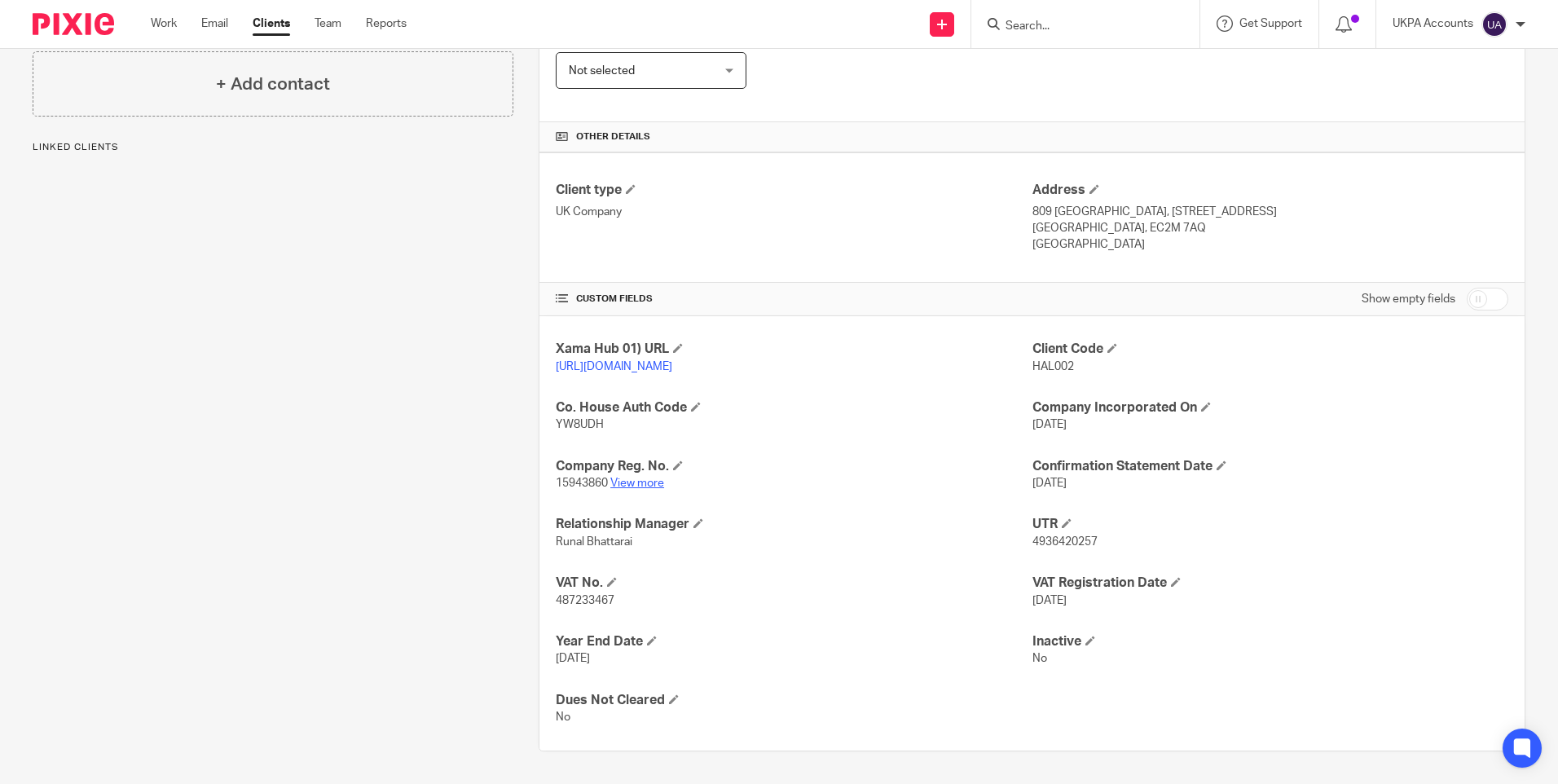
click at [655, 483] on link "View more" at bounding box center [638, 483] width 54 height 11
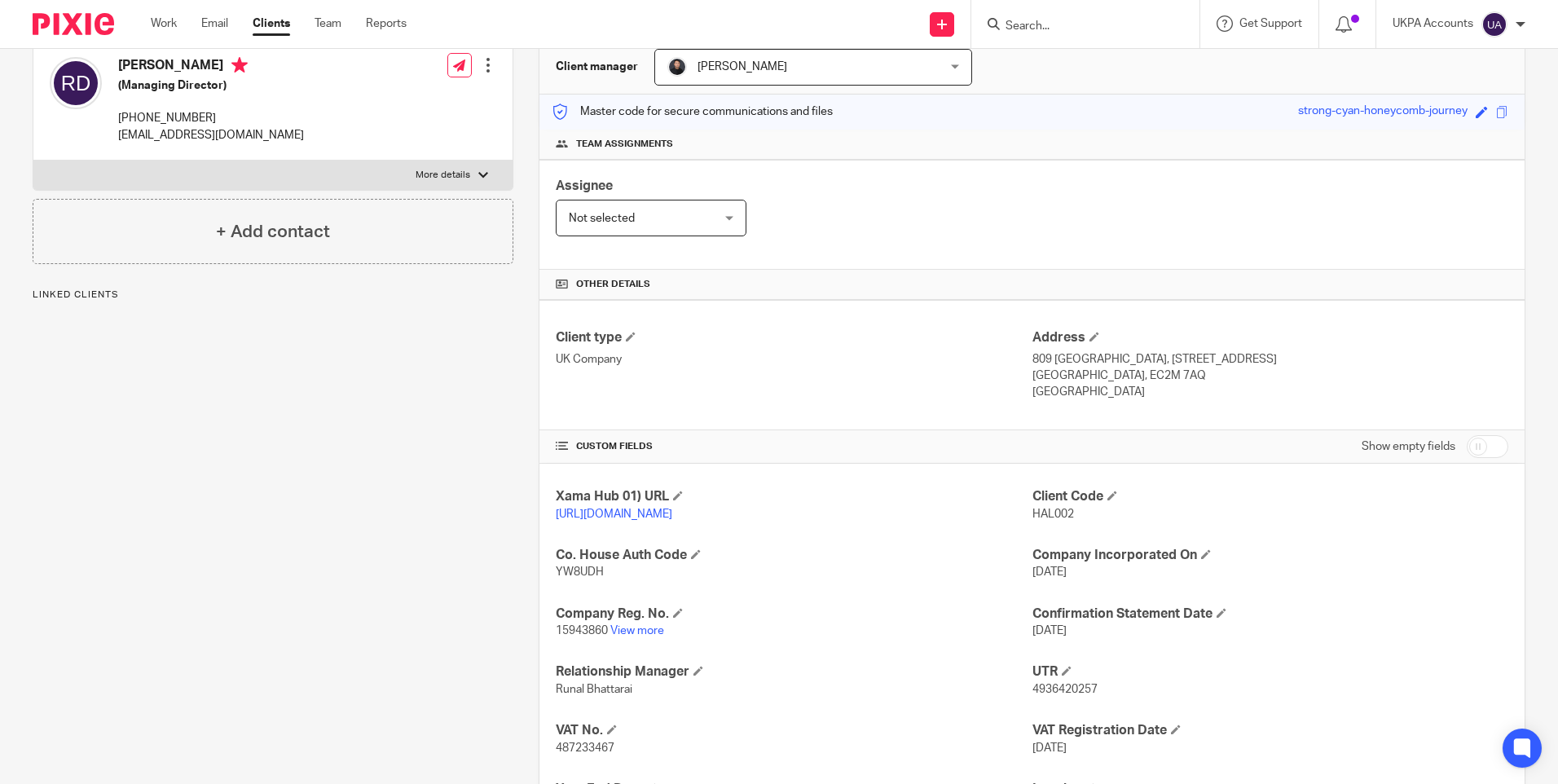
scroll to position [0, 0]
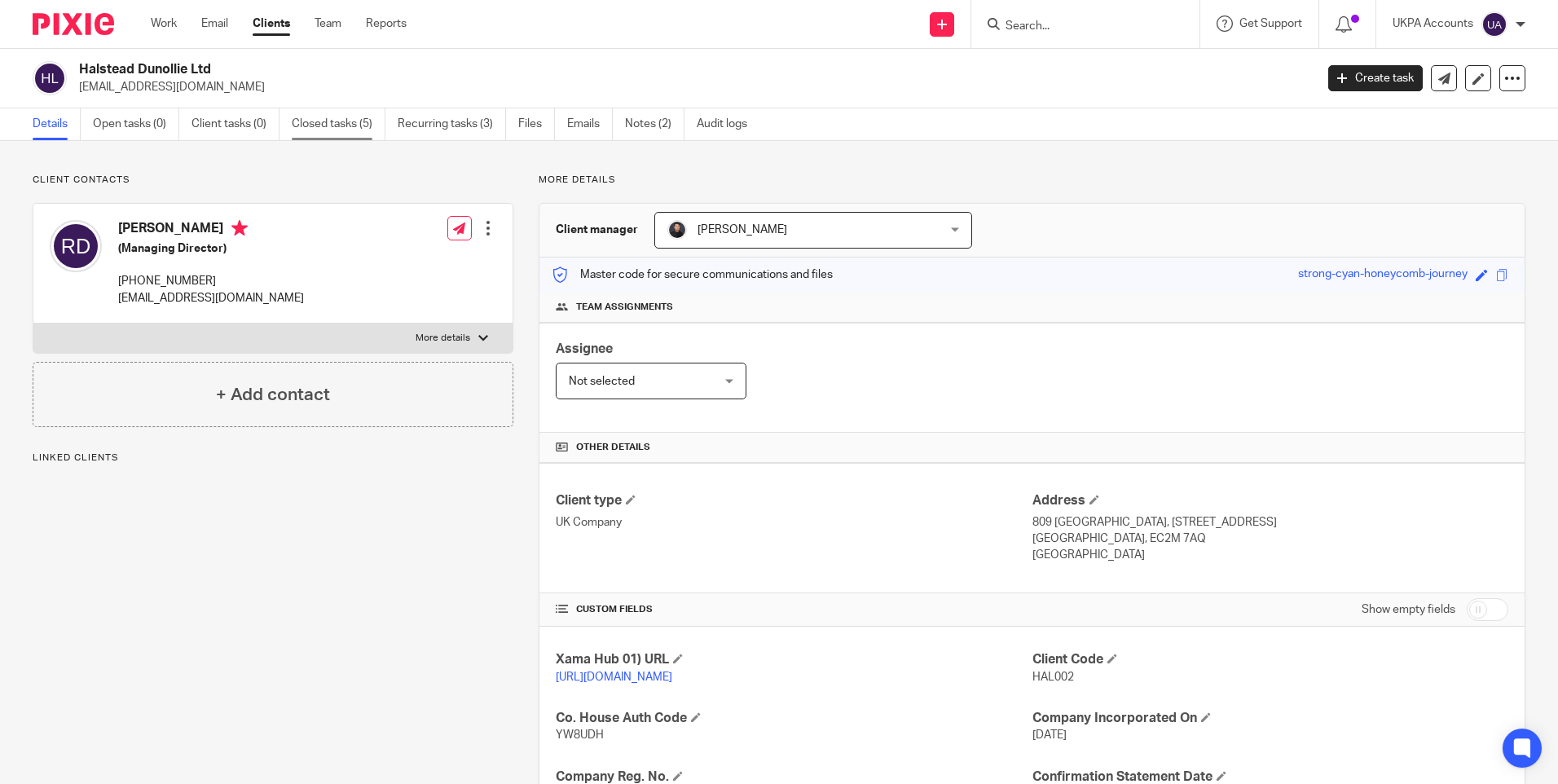
click at [329, 128] on link "Closed tasks (5)" at bounding box center [338, 124] width 94 height 32
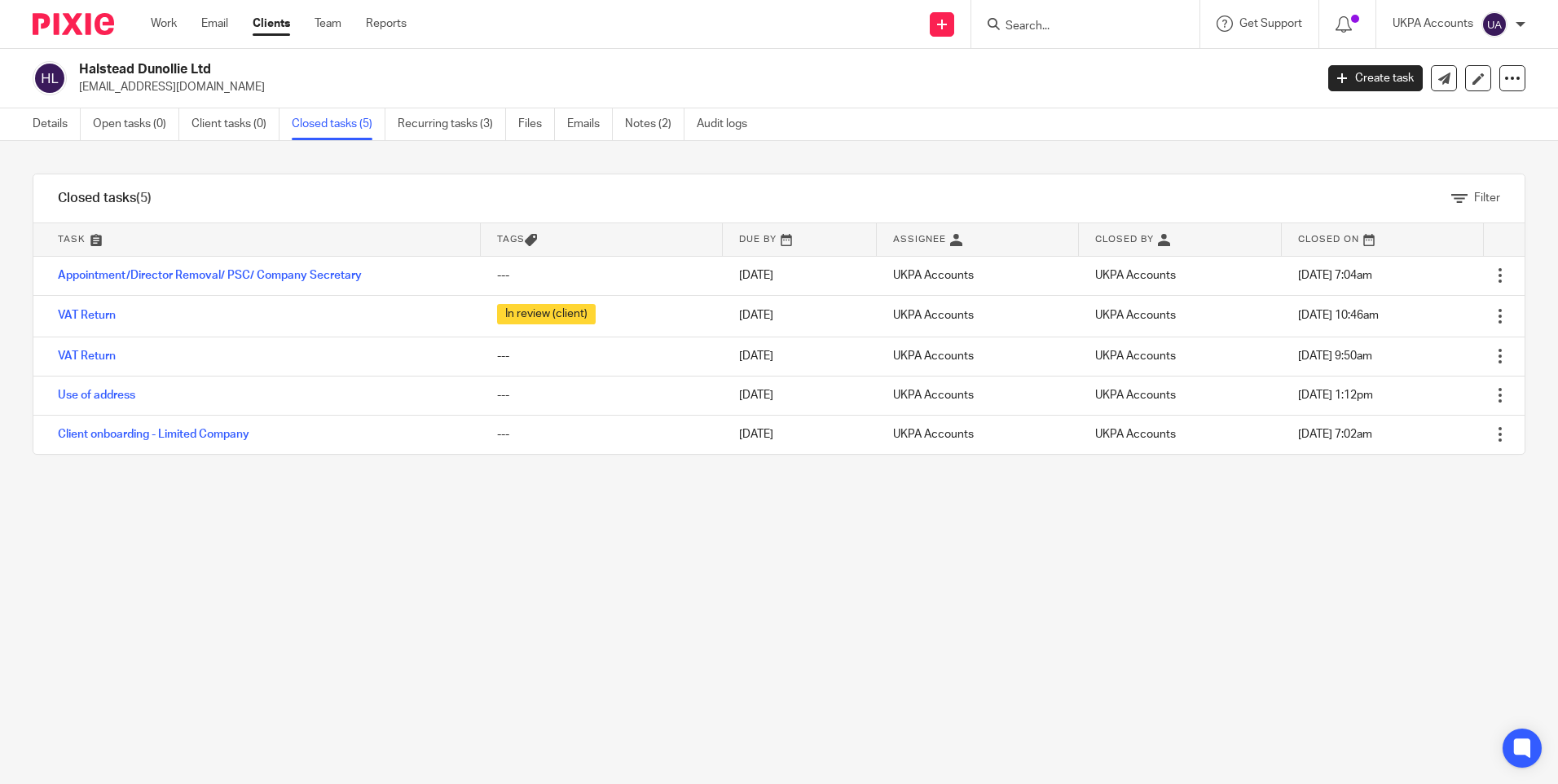
click at [1090, 23] on input "Search" at bounding box center [1077, 26] width 146 height 14
type input "dbh"
click at [1153, 63] on link at bounding box center [1138, 70] width 276 height 37
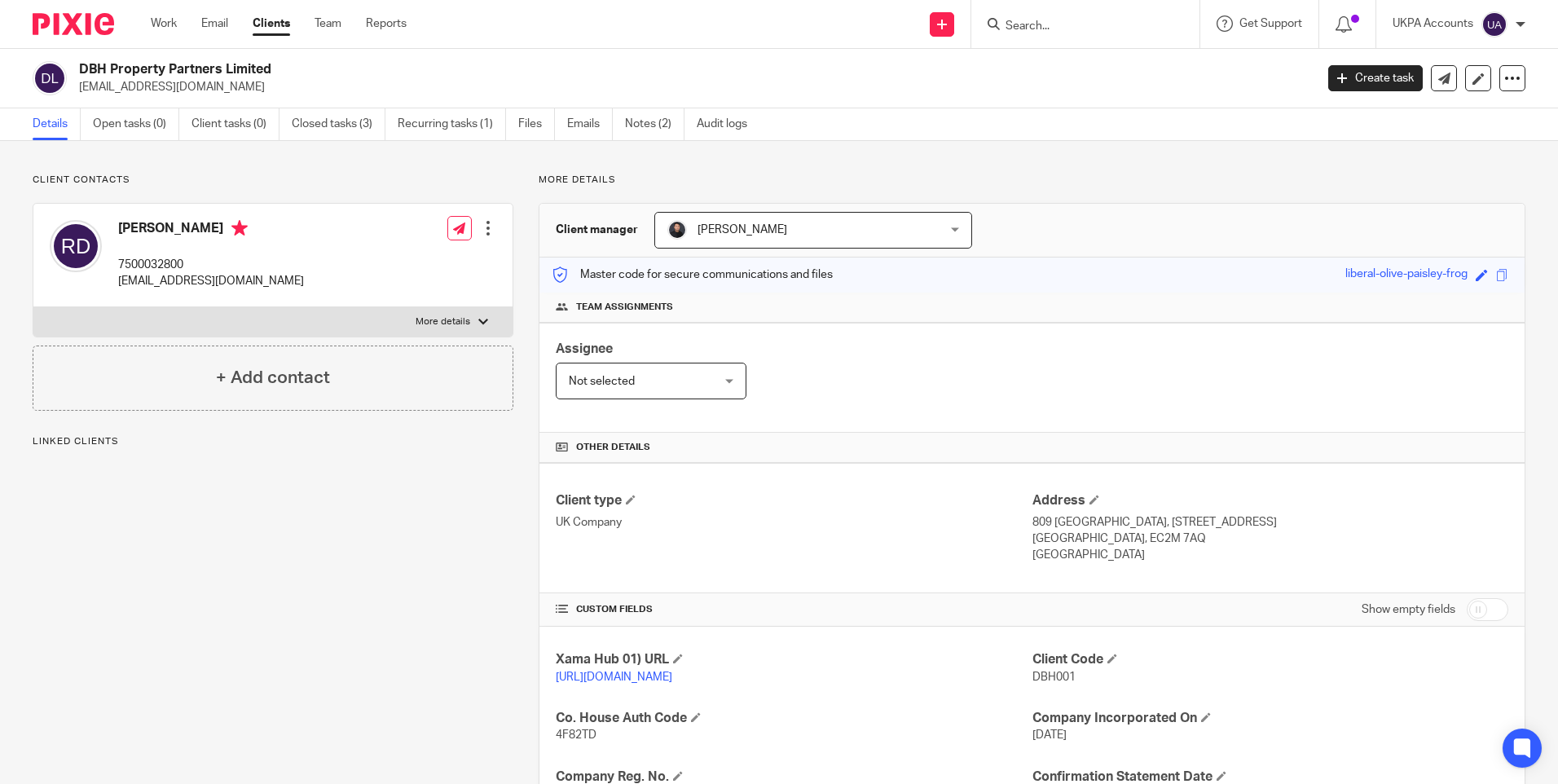
scroll to position [244, 0]
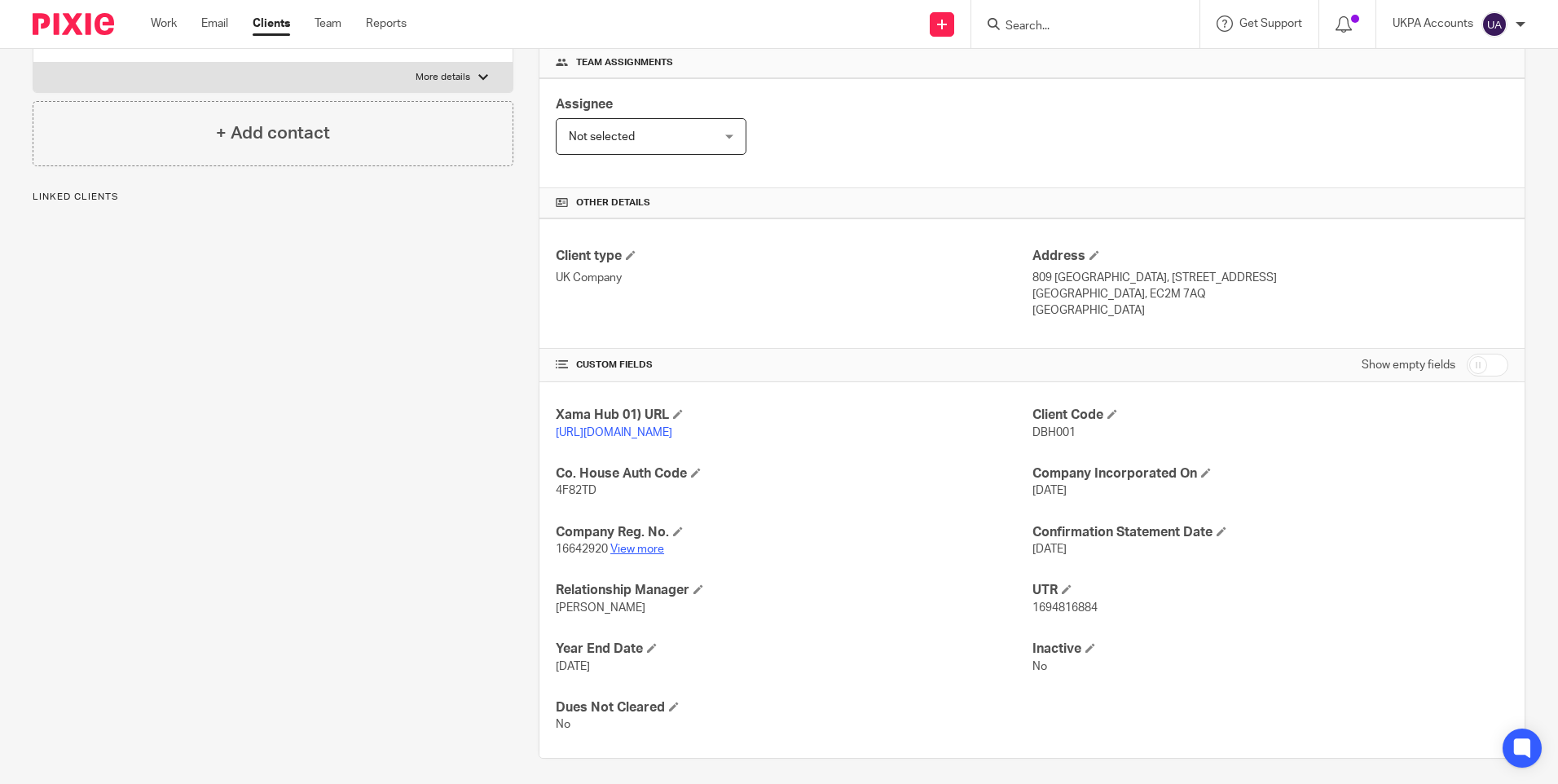
click at [628, 555] on link "View more" at bounding box center [638, 549] width 54 height 11
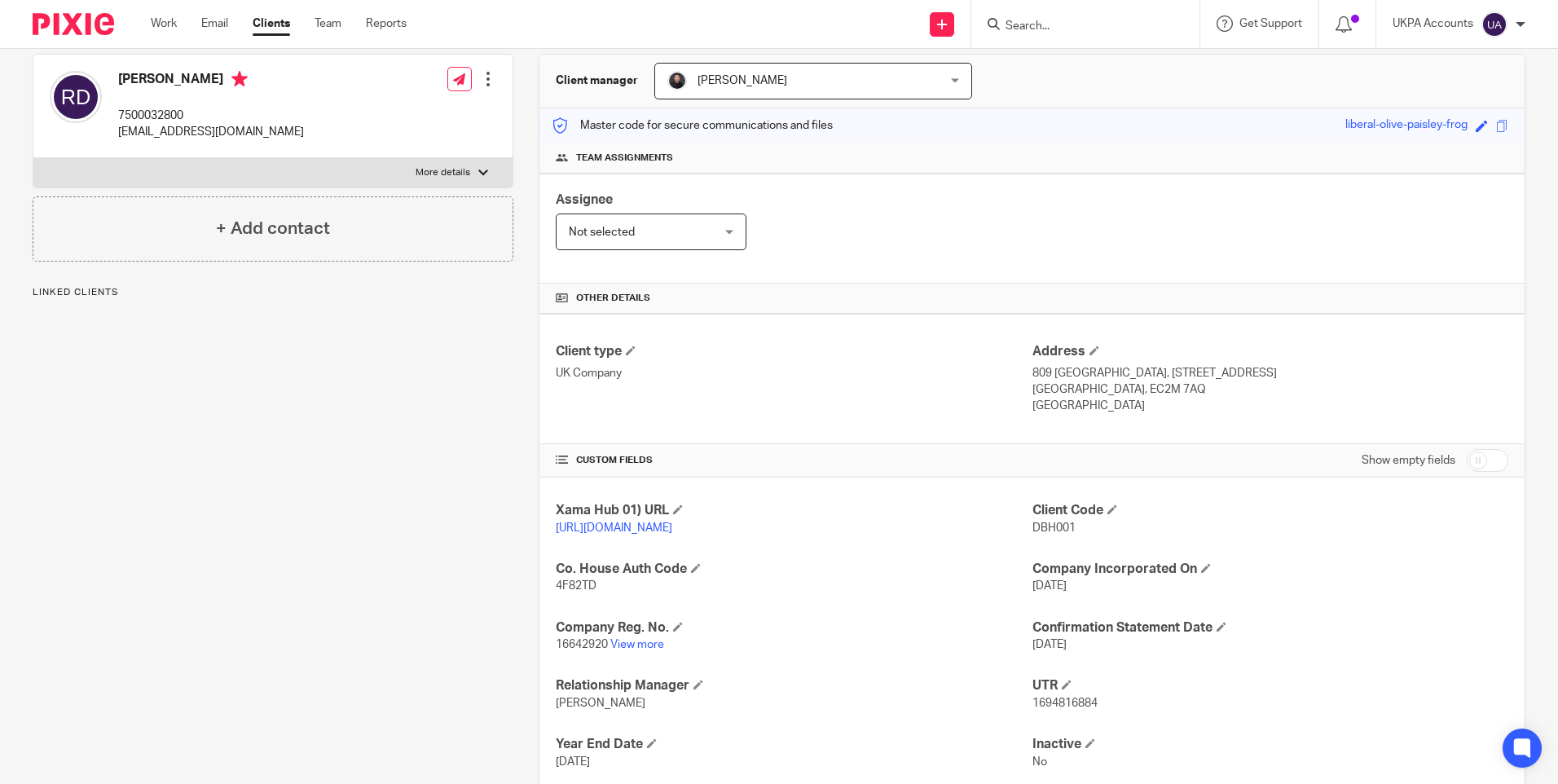
scroll to position [0, 0]
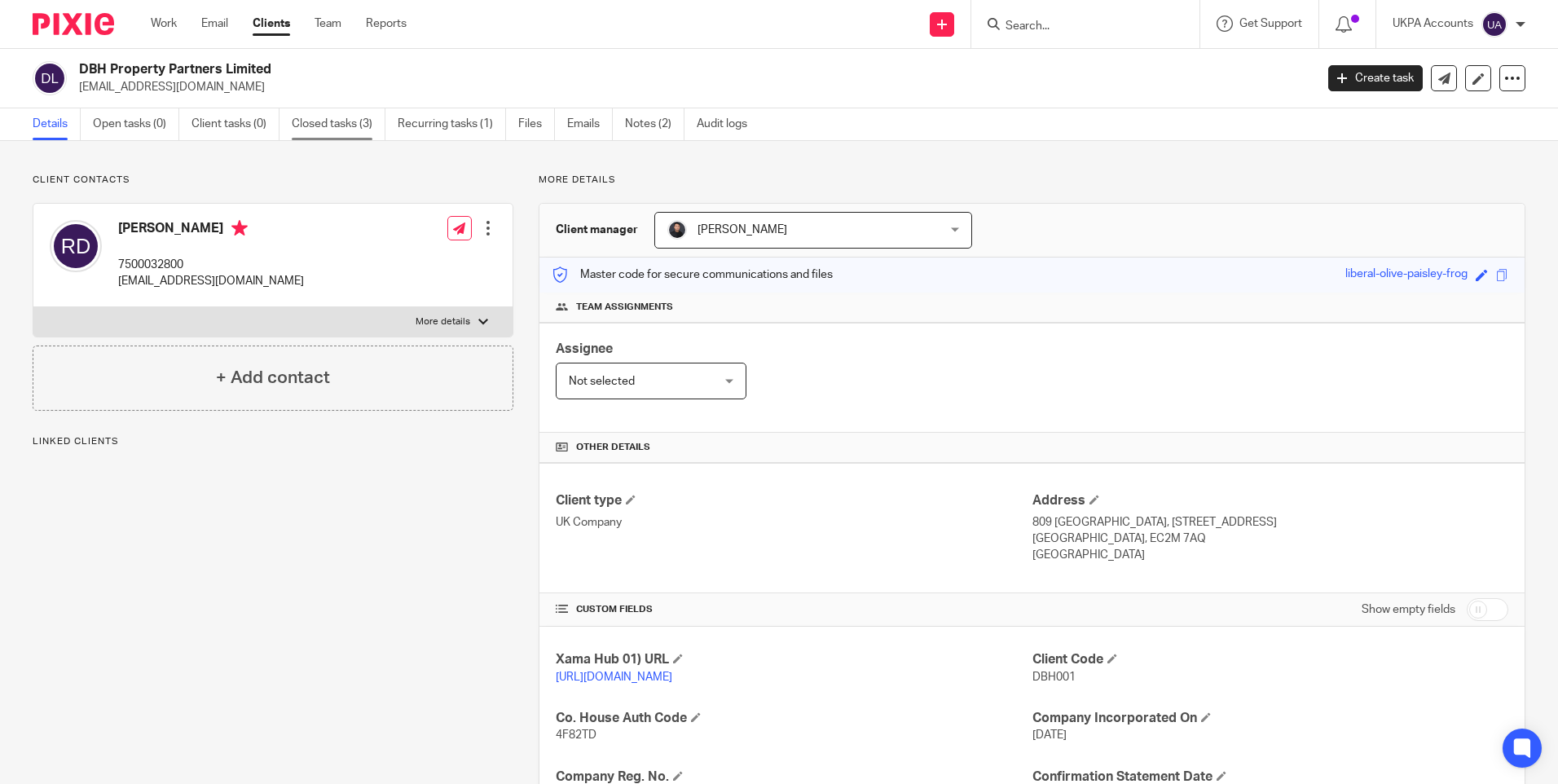
click at [342, 126] on link "Closed tasks (3)" at bounding box center [338, 124] width 94 height 32
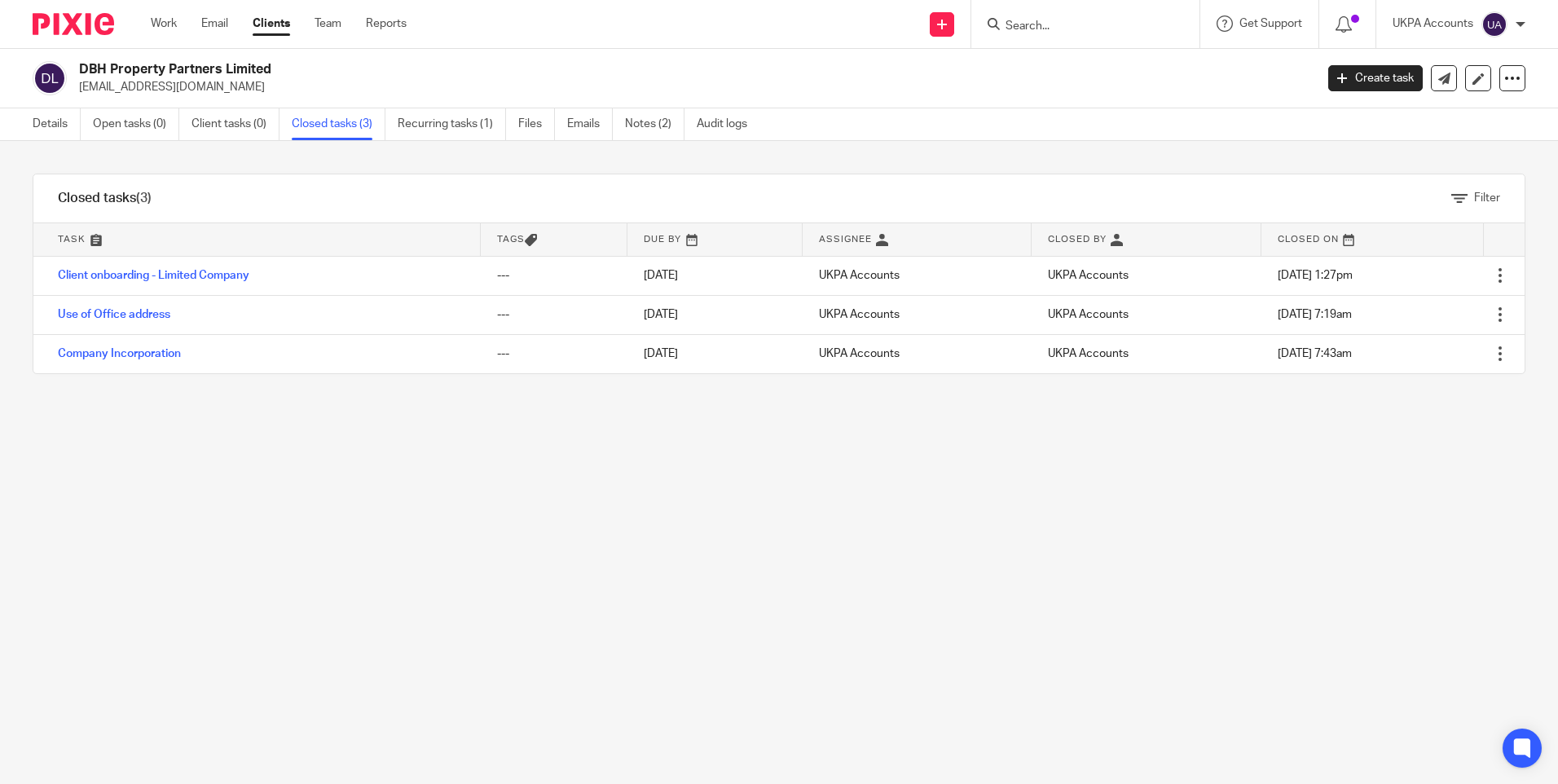
click at [1027, 27] on input "Search" at bounding box center [1077, 26] width 146 height 14
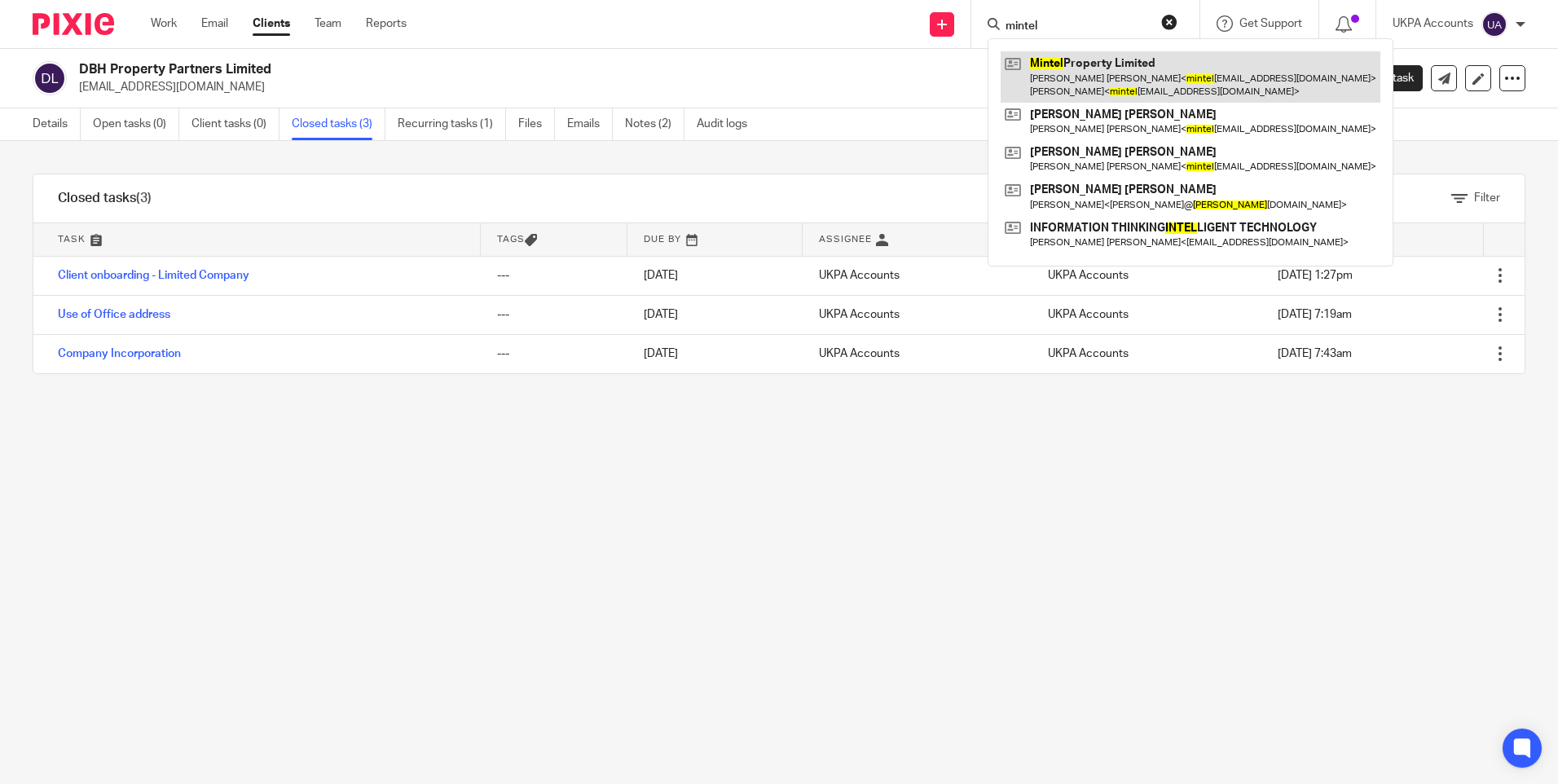
type input "mintel"
click at [1067, 77] on link at bounding box center [1190, 77] width 380 height 51
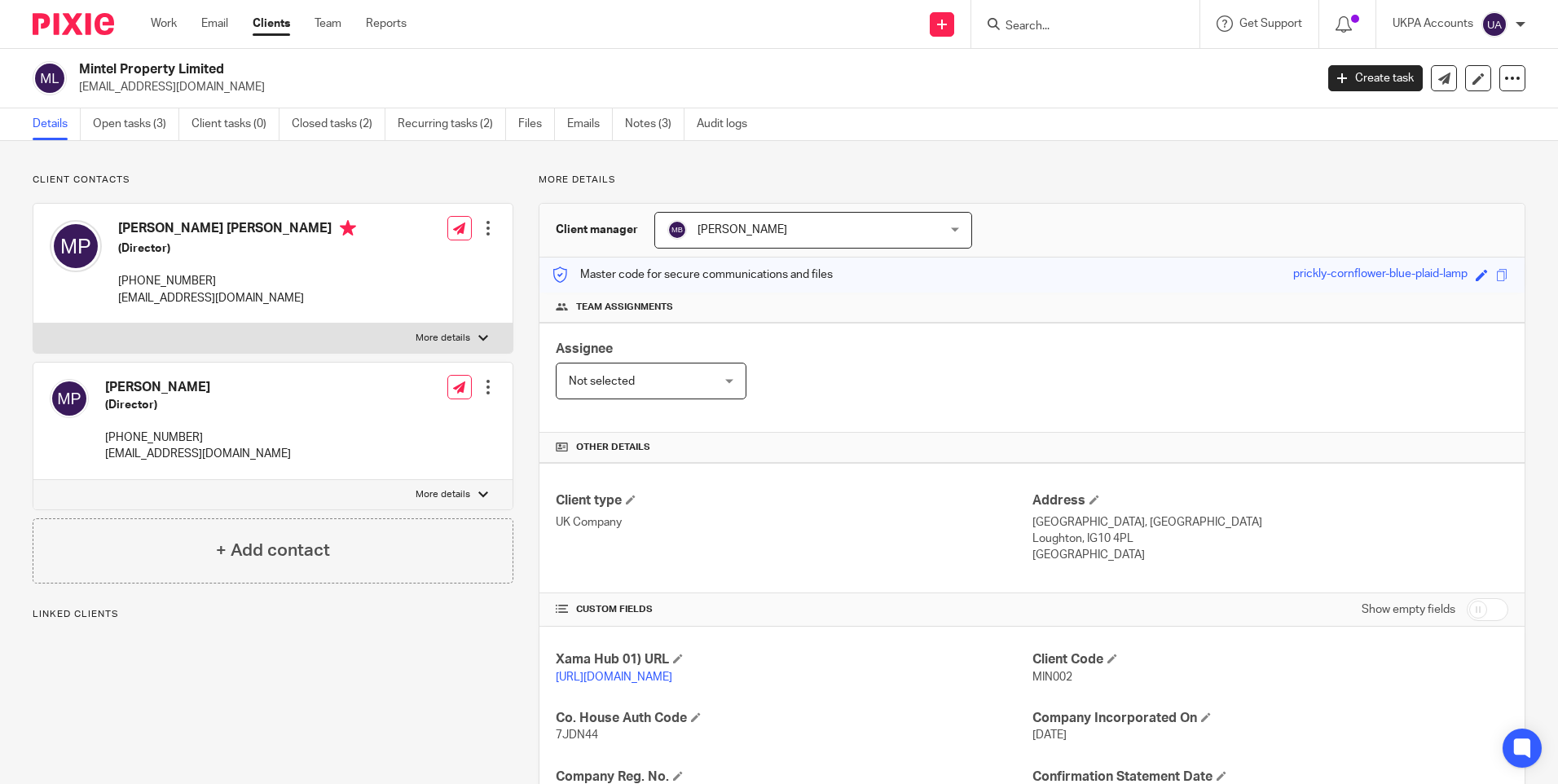
scroll to position [268, 0]
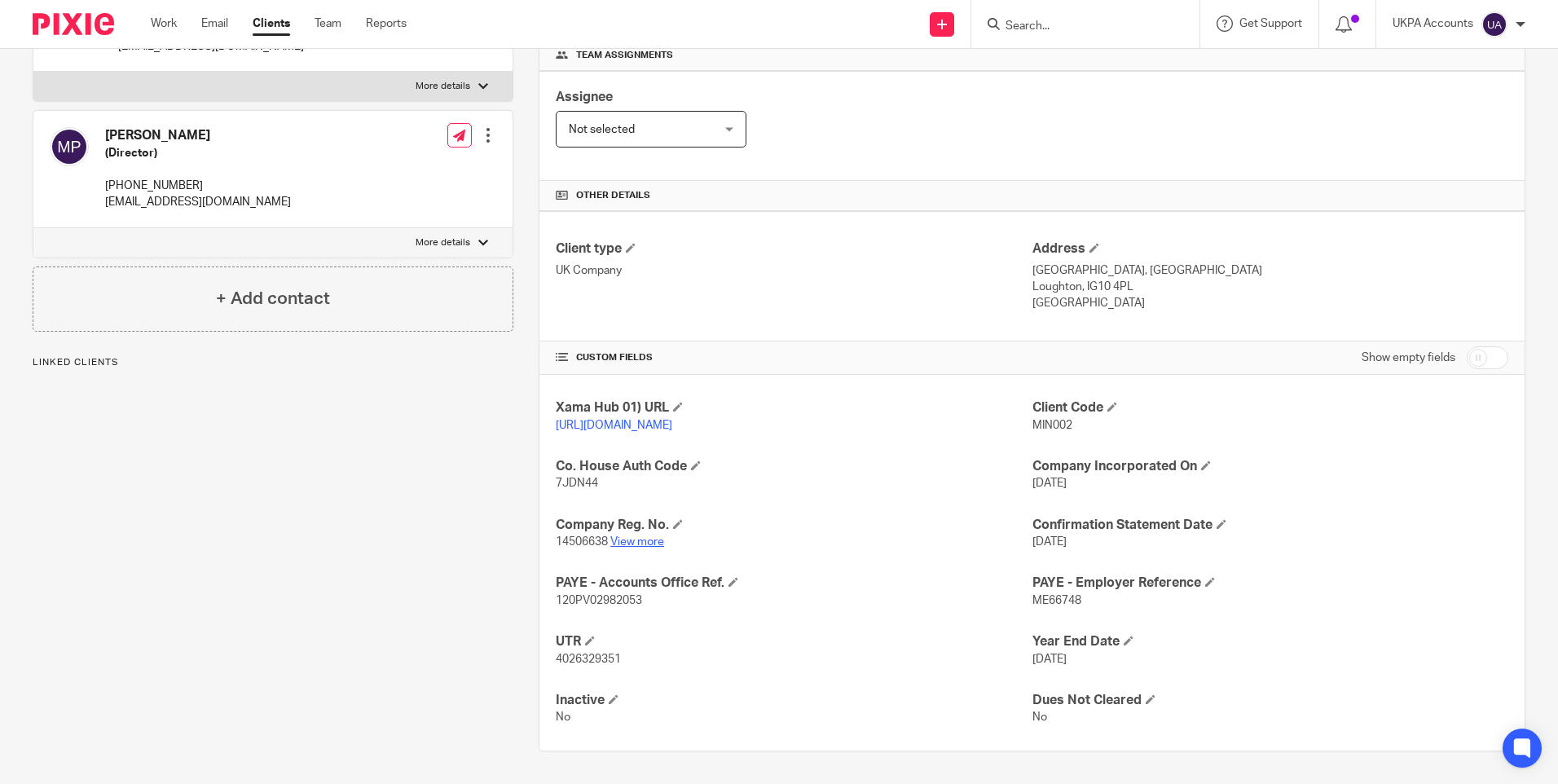
click at [642, 542] on link "View more" at bounding box center [638, 541] width 54 height 11
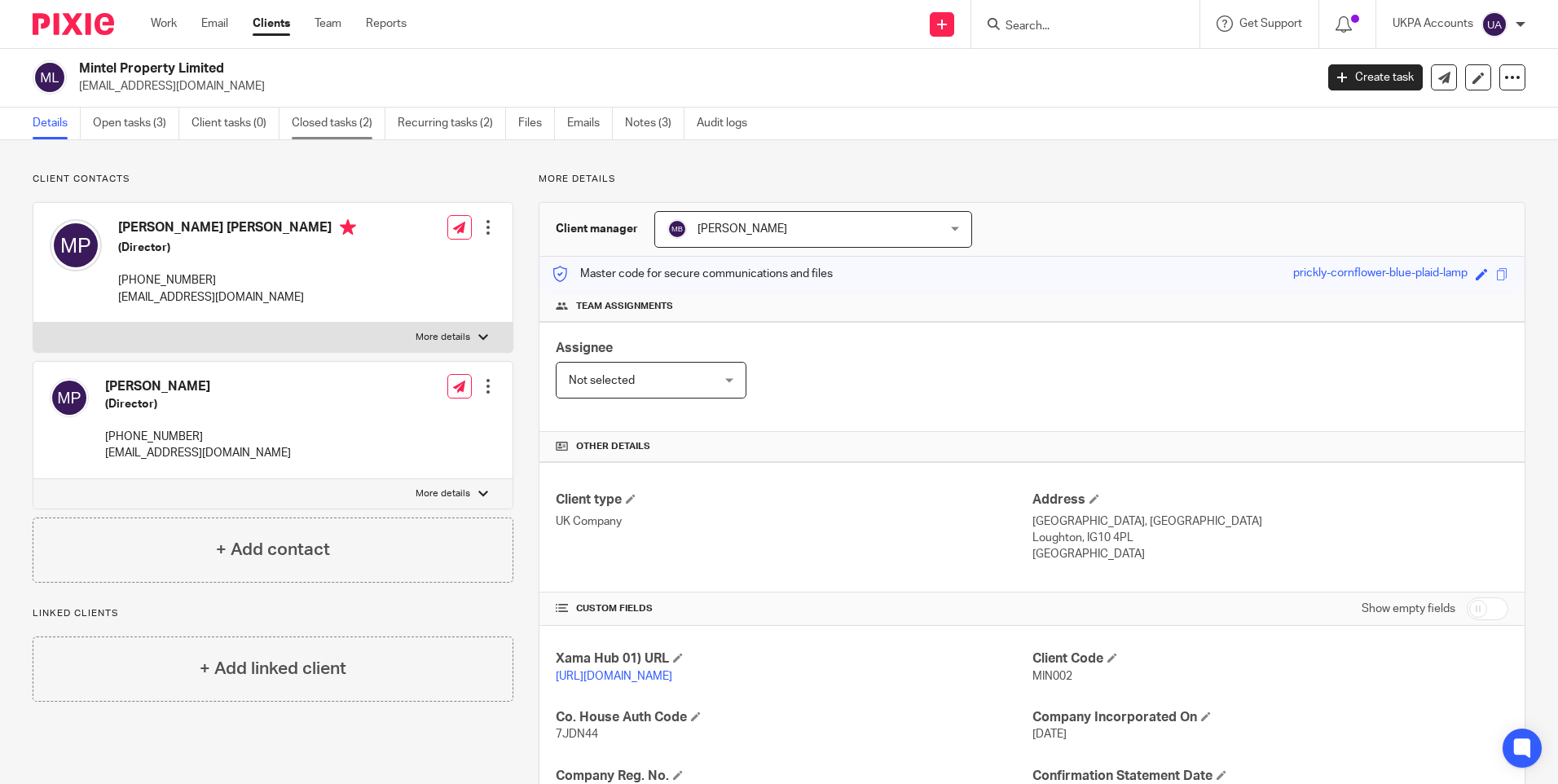
scroll to position [0, 0]
click at [333, 124] on link "Closed tasks (2)" at bounding box center [338, 124] width 94 height 32
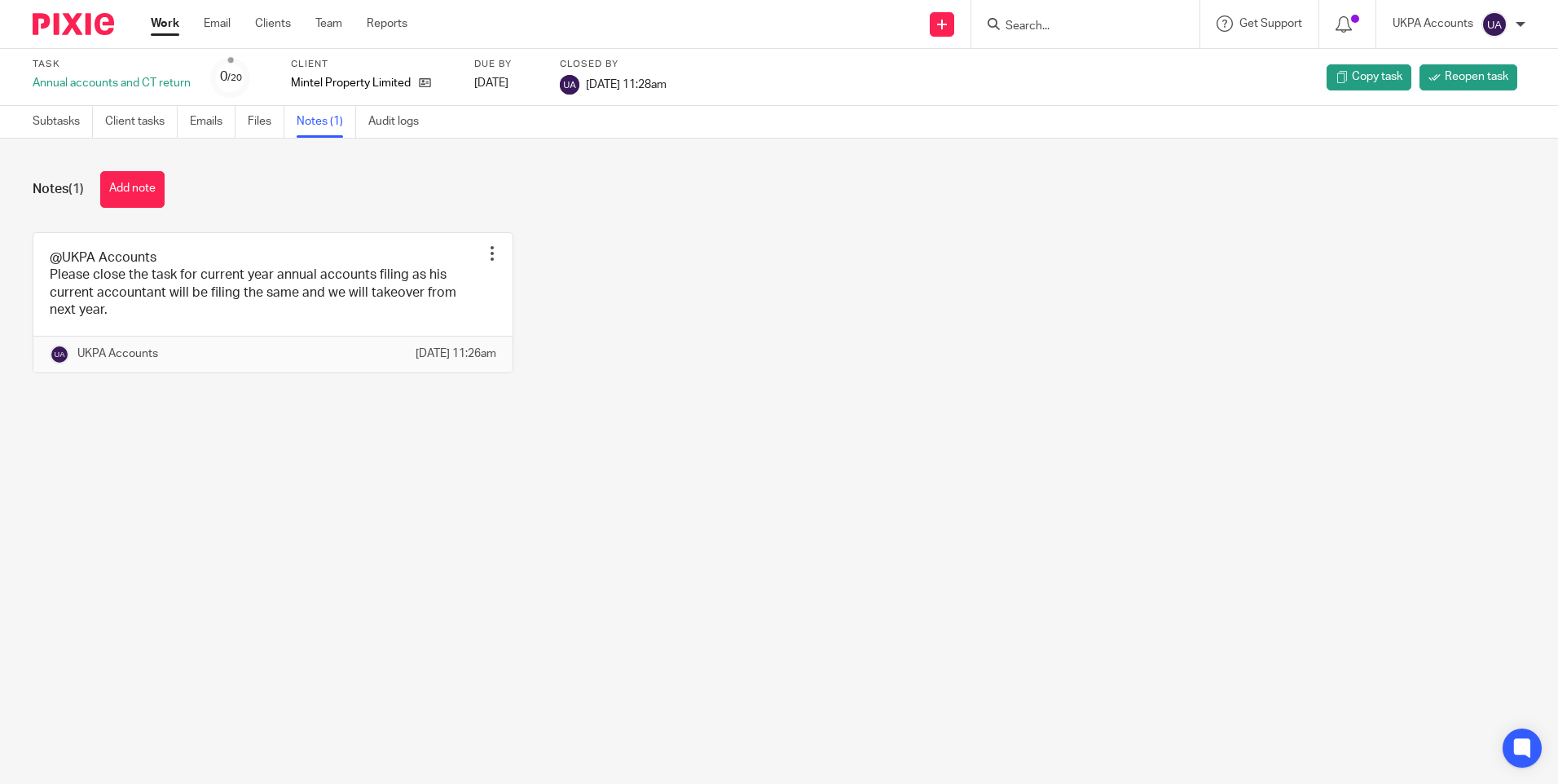
click at [1039, 14] on form at bounding box center [1090, 24] width 173 height 20
click at [1040, 35] on div at bounding box center [1086, 24] width 228 height 48
click at [1042, 19] on input "Search" at bounding box center [1077, 26] width 146 height 14
paste input "Varahi Velan Ltd"
type input "Varahi Velan Ltd"
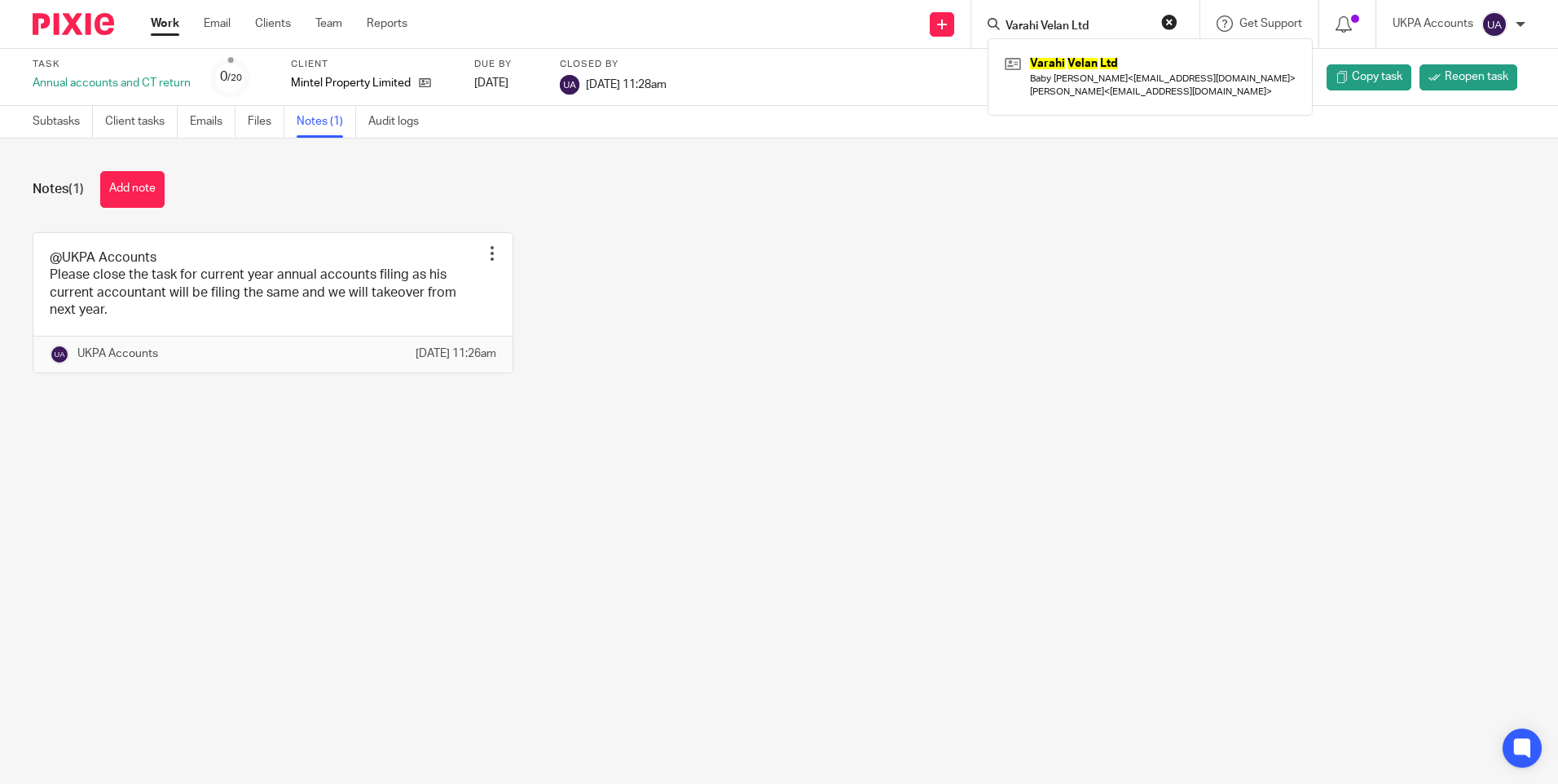
click button "submit" at bounding box center [0, 0] width 0 height 0
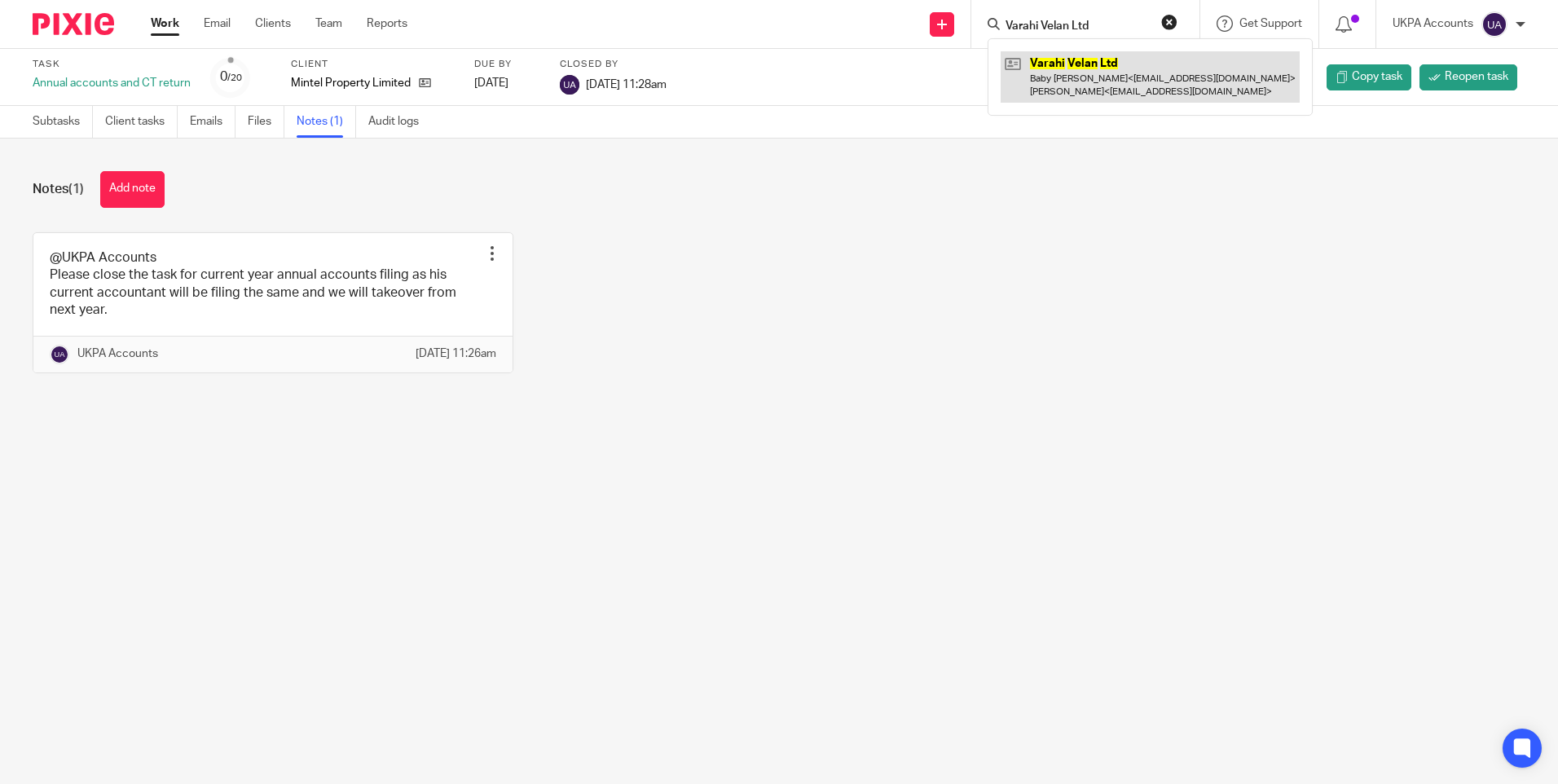
click at [1093, 55] on link at bounding box center [1150, 77] width 299 height 51
click at [1089, 76] on link at bounding box center [1150, 77] width 299 height 51
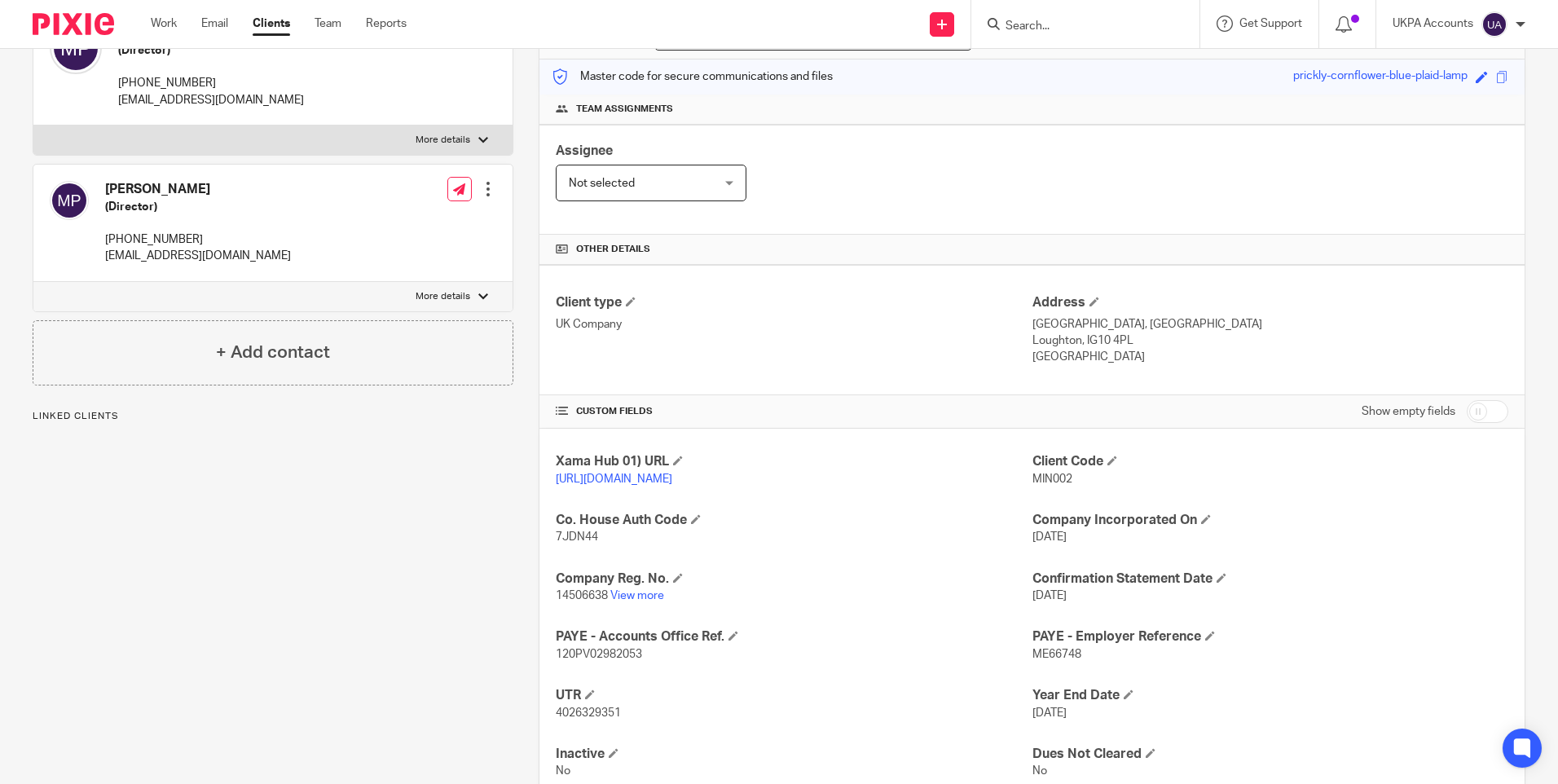
scroll to position [244, 0]
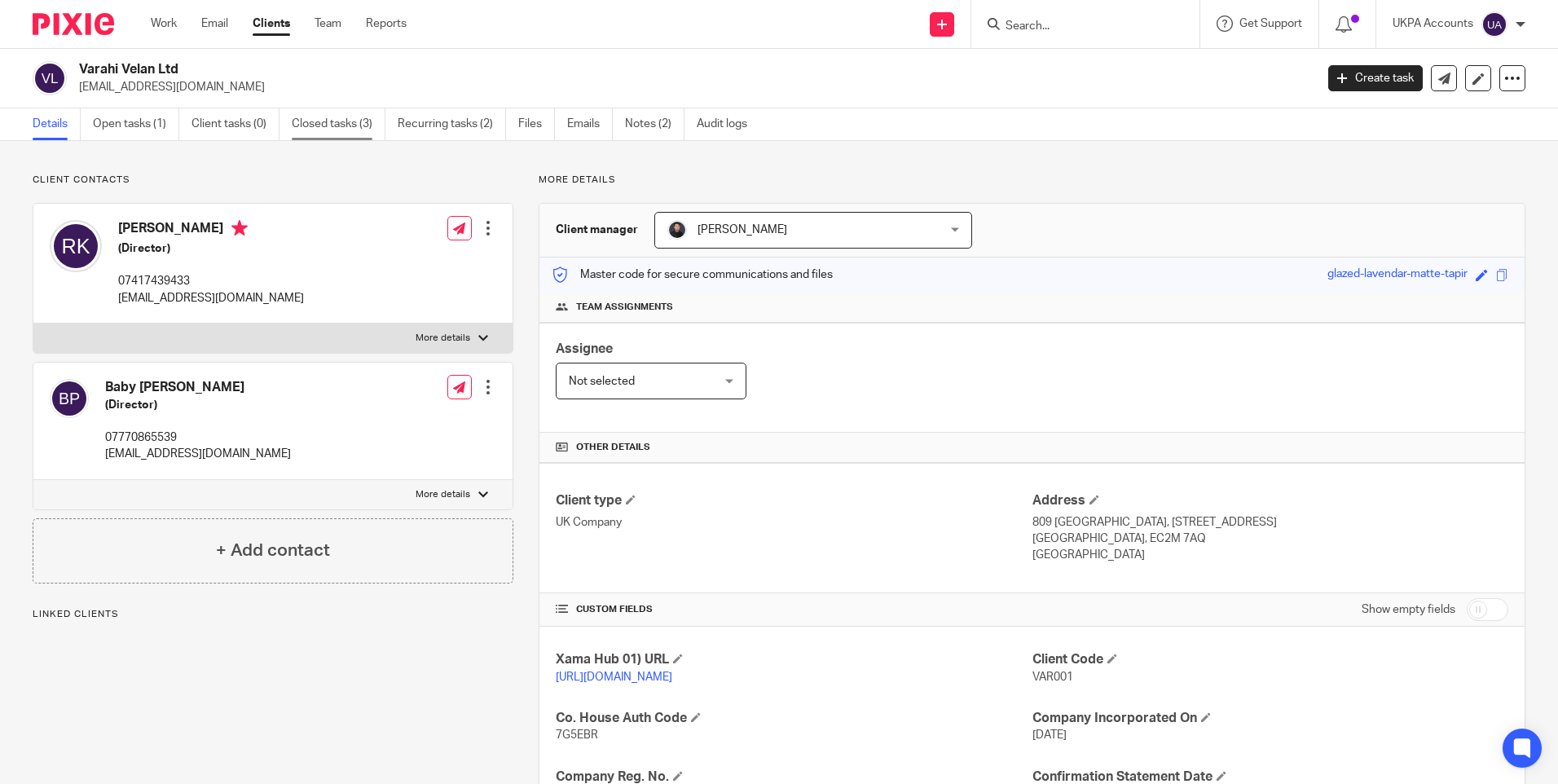
click at [365, 128] on link "Closed tasks (3)" at bounding box center [338, 124] width 94 height 32
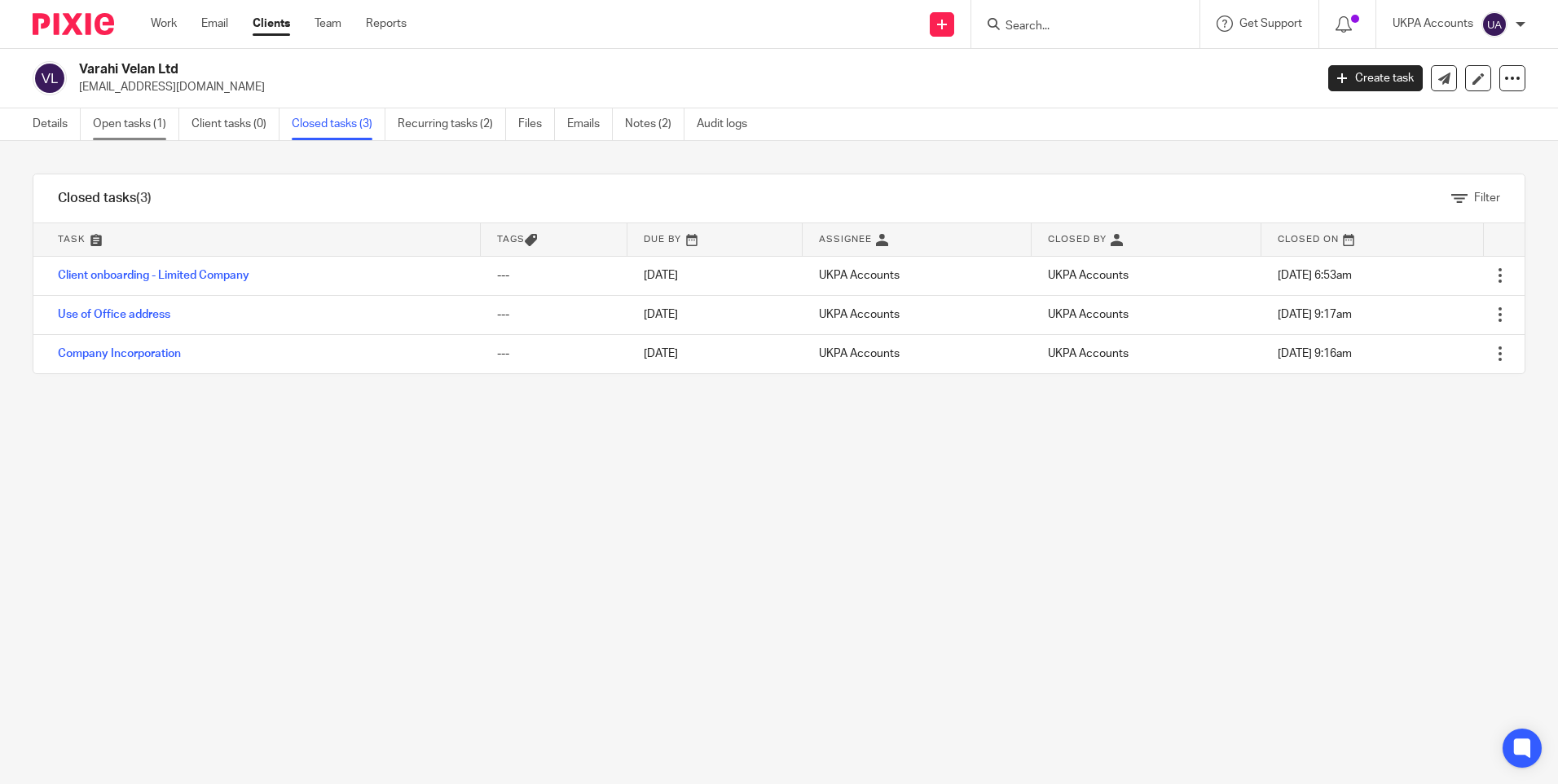
click at [150, 117] on link "Open tasks (1)" at bounding box center [136, 124] width 86 height 32
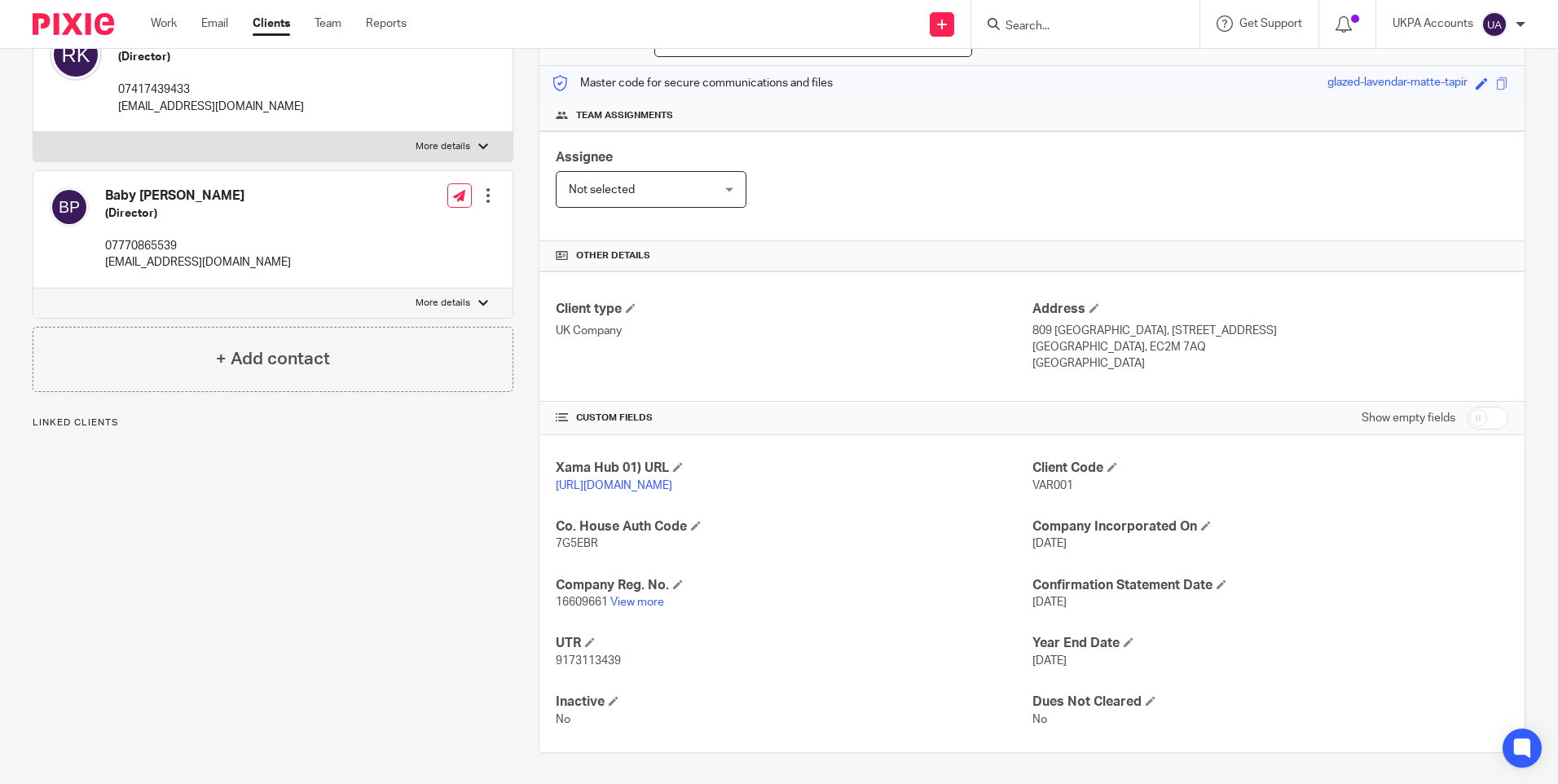
scroll to position [210, 0]
click at [640, 598] on link "View more" at bounding box center [638, 600] width 54 height 11
click at [1096, 24] on input "Search" at bounding box center [1077, 26] width 146 height 14
paste input "MCK Hallidays Limited"
type input "MCK Hallidays Limited"
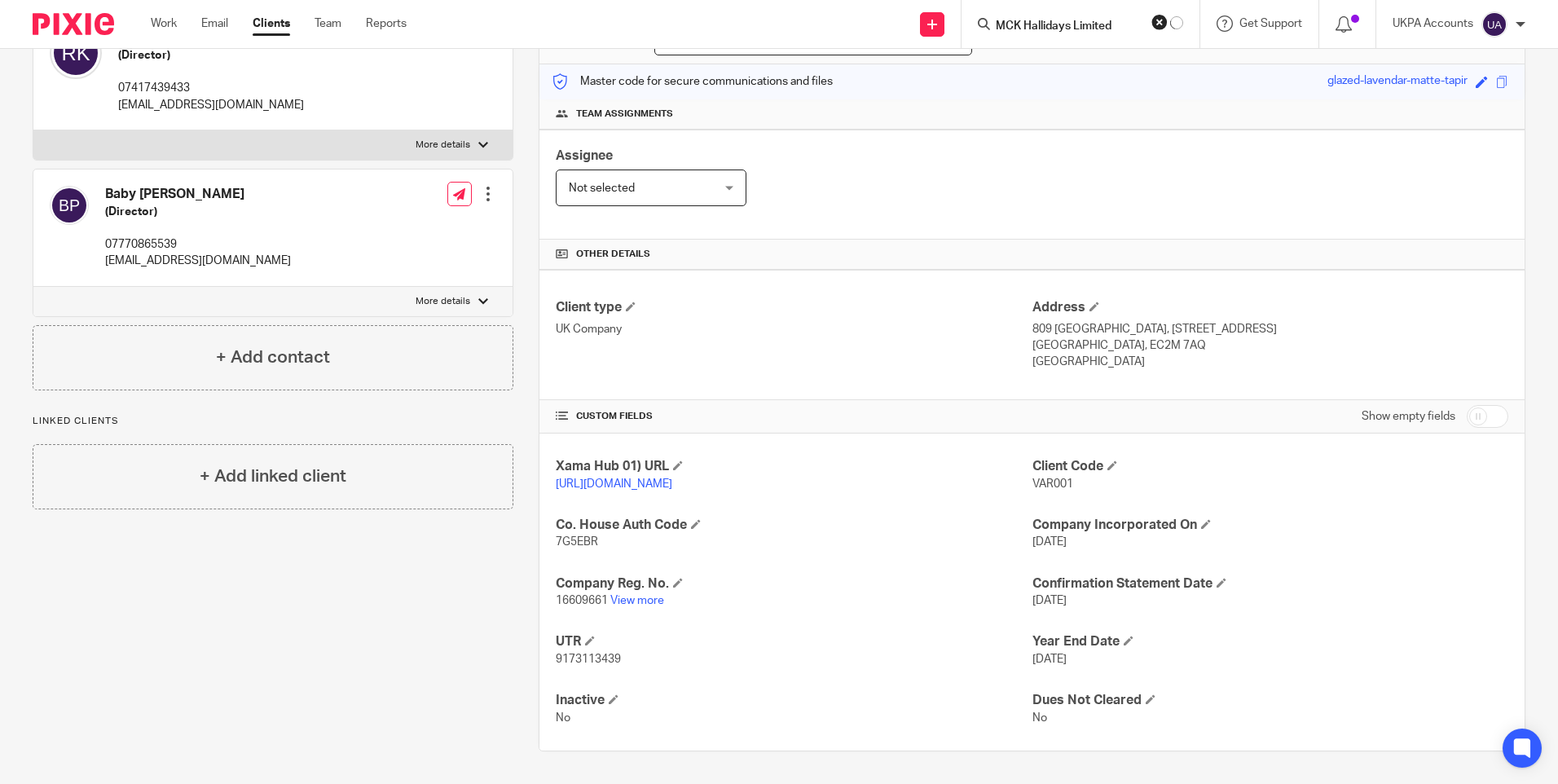
click button "submit" at bounding box center [0, 0] width 0 height 0
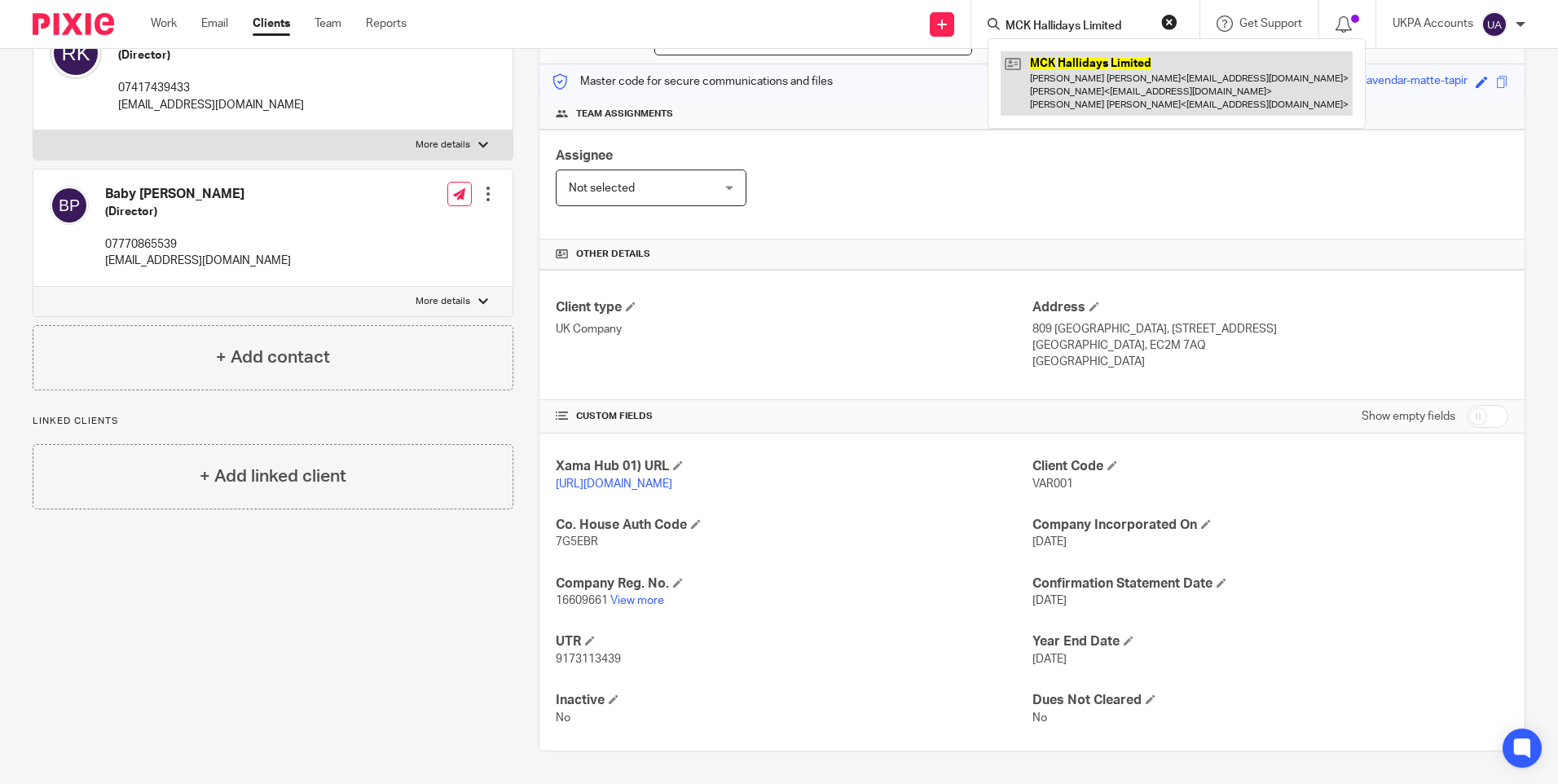
click at [1083, 78] on link at bounding box center [1177, 84] width 352 height 64
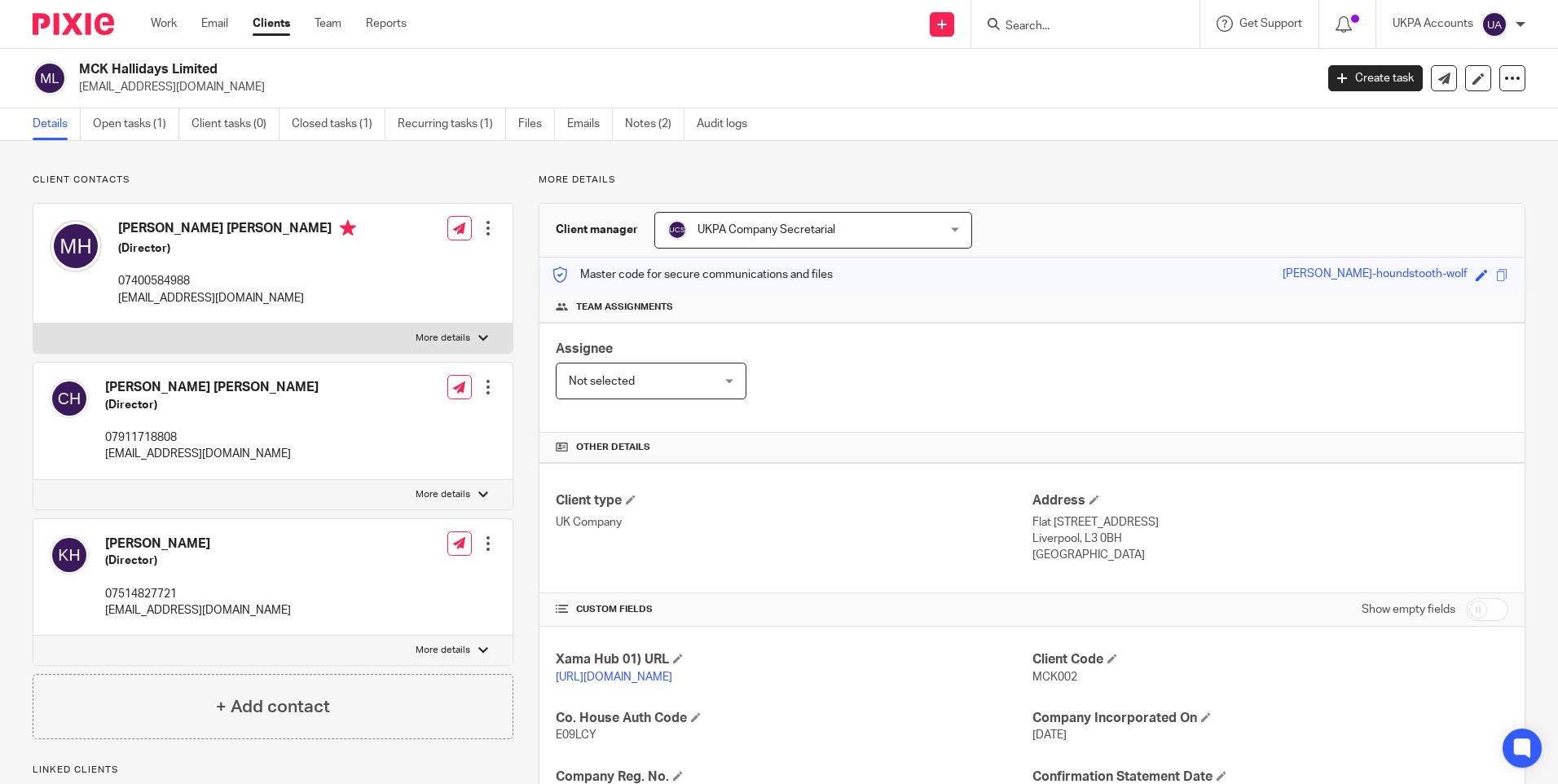
scroll to position [210, 0]
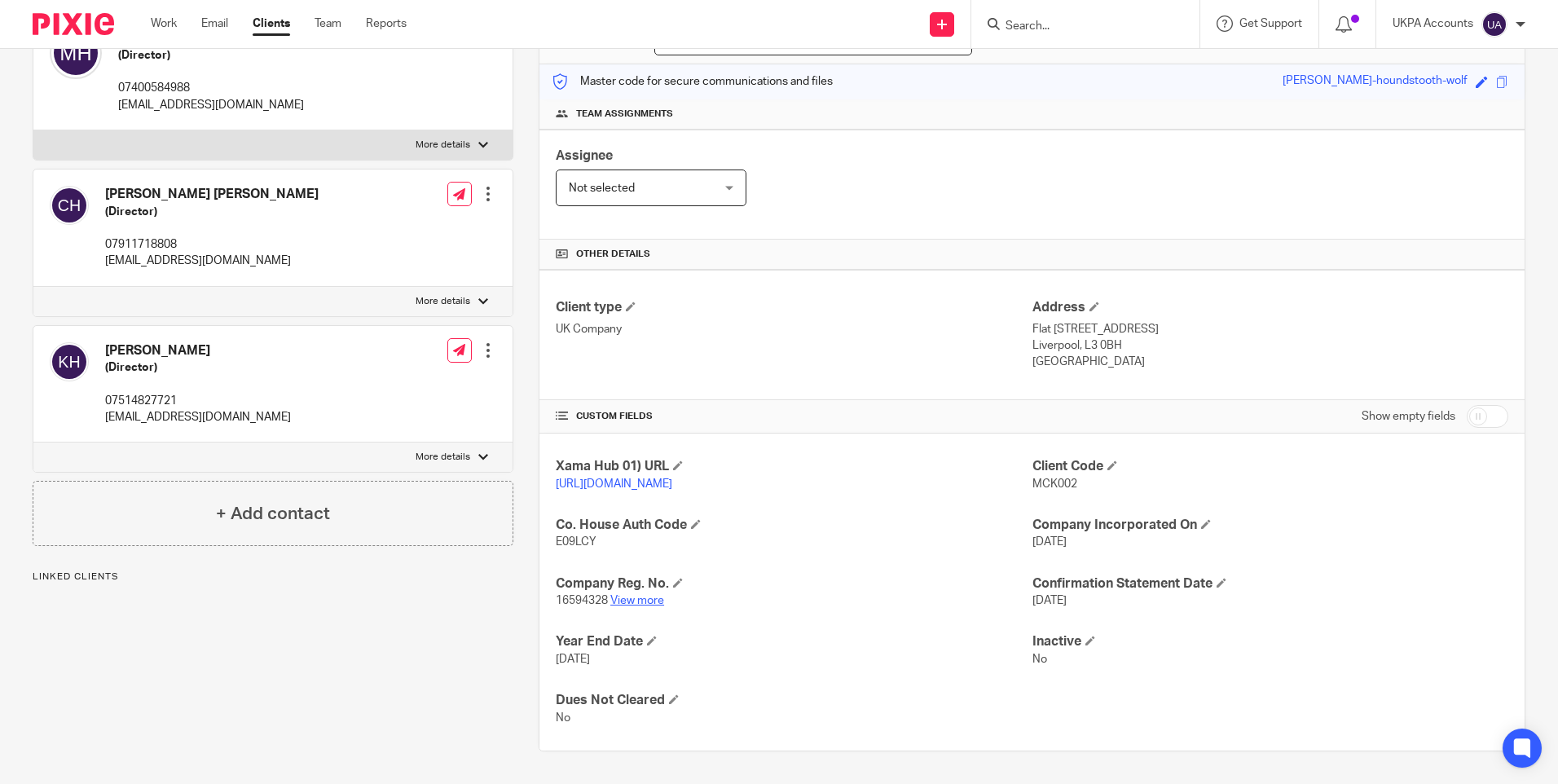
click at [651, 603] on link "View more" at bounding box center [638, 600] width 54 height 11
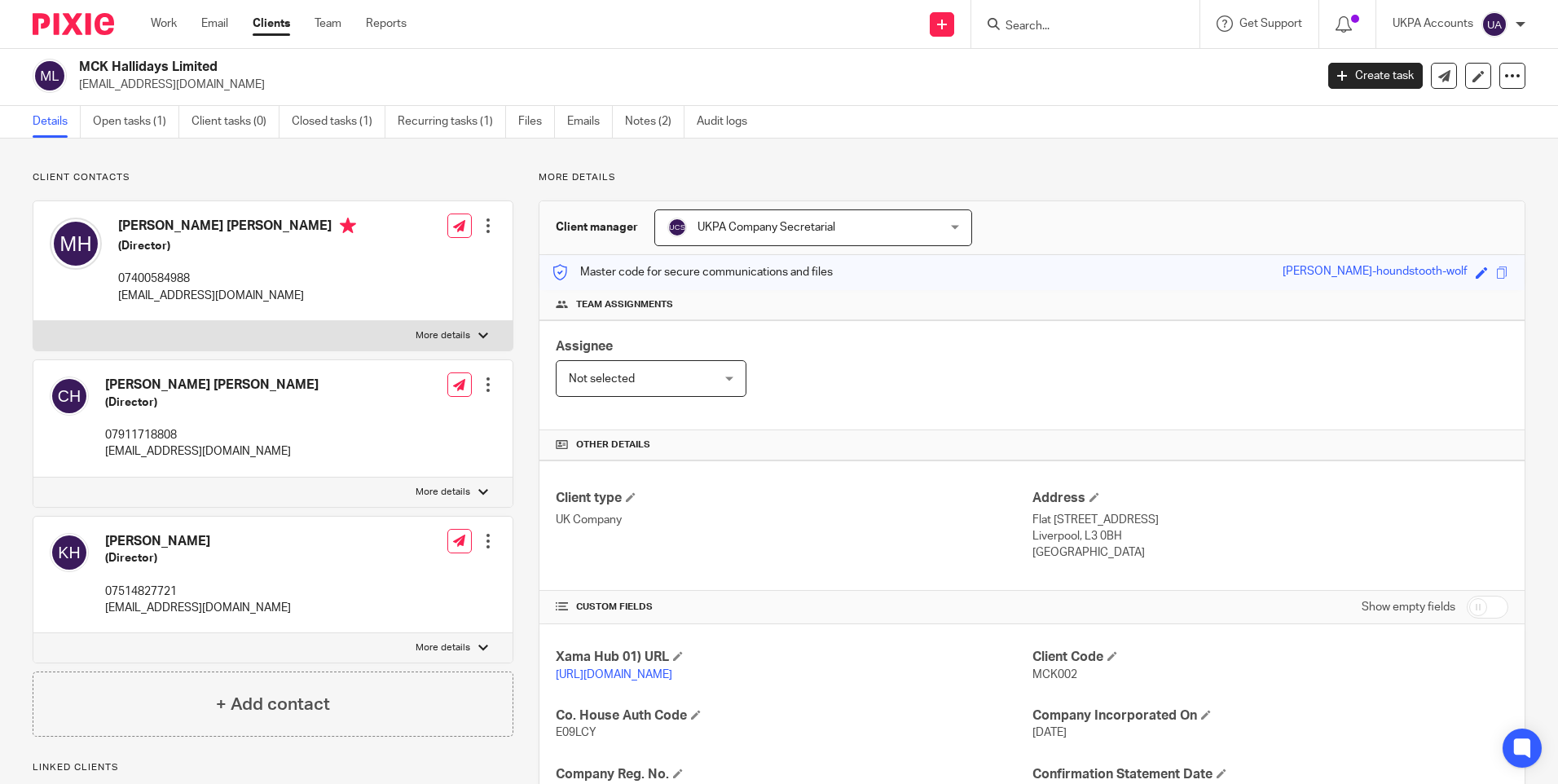
scroll to position [0, 0]
click at [1045, 26] on input "Search" at bounding box center [1077, 26] width 146 height 14
paste input "Velicore Ltd"
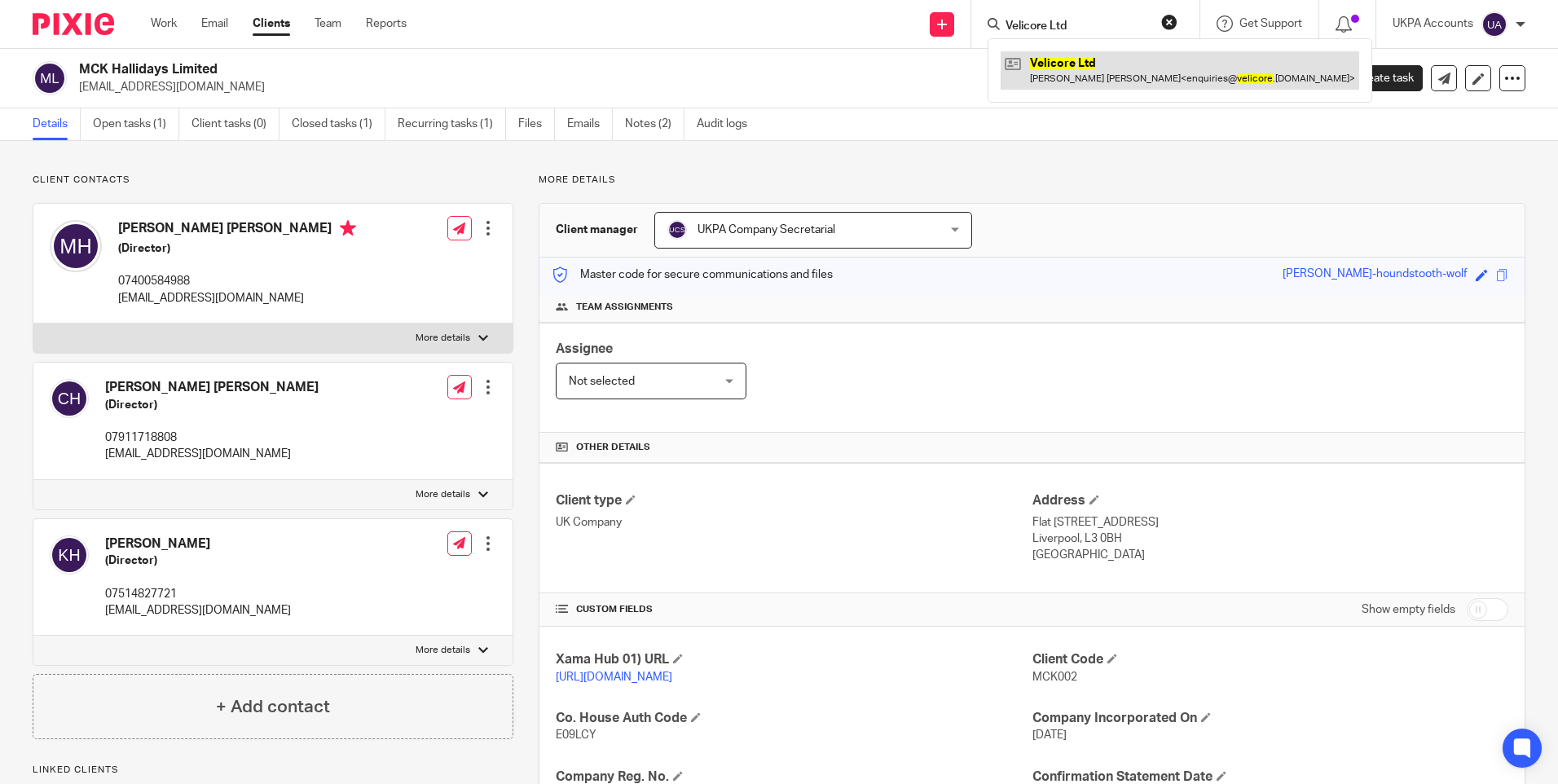
type input "Velicore Ltd"
click at [1092, 63] on link at bounding box center [1180, 70] width 359 height 37
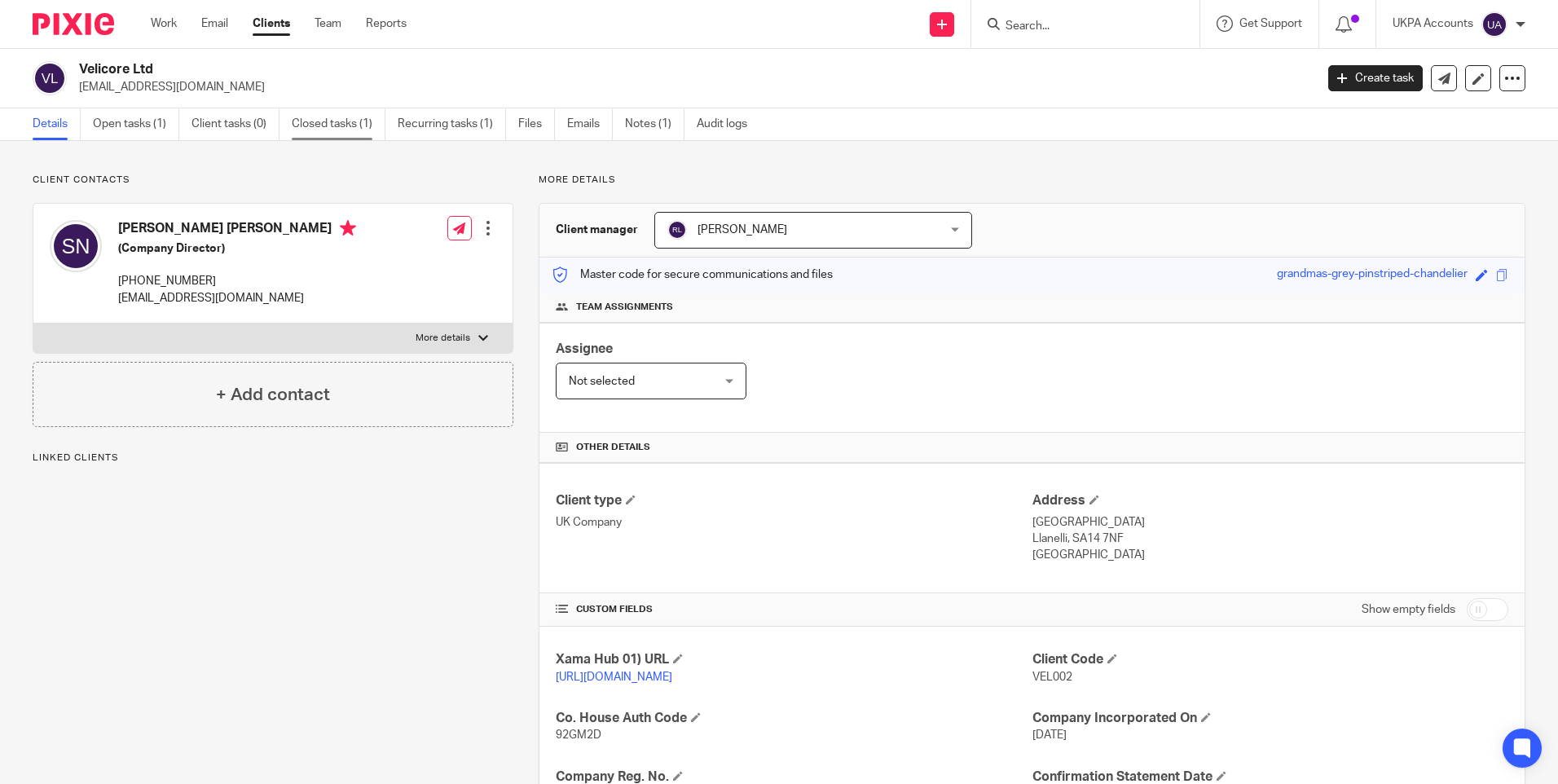
click at [360, 123] on link "Closed tasks (1)" at bounding box center [338, 124] width 94 height 32
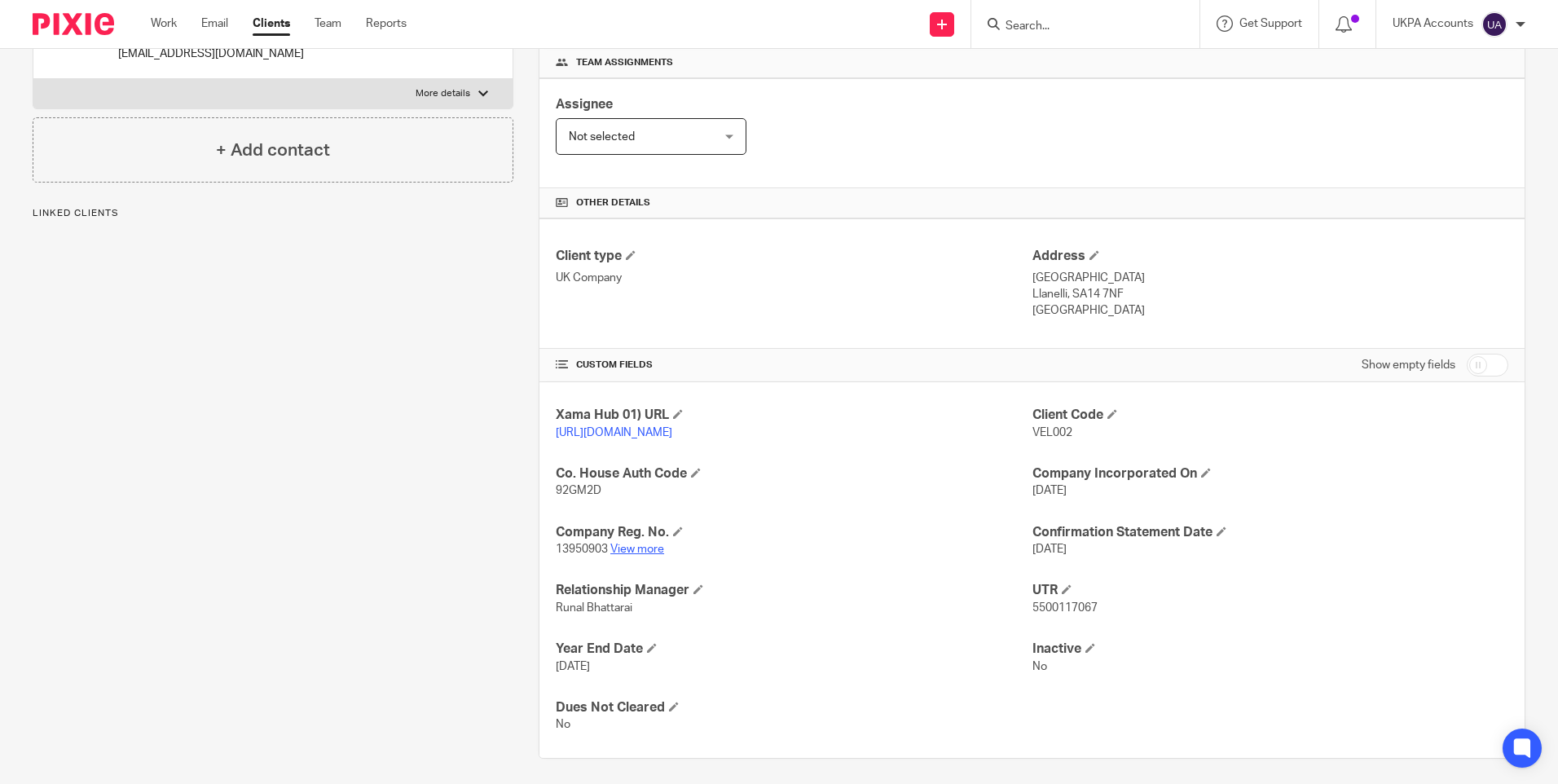
click at [654, 555] on link "View more" at bounding box center [638, 549] width 54 height 11
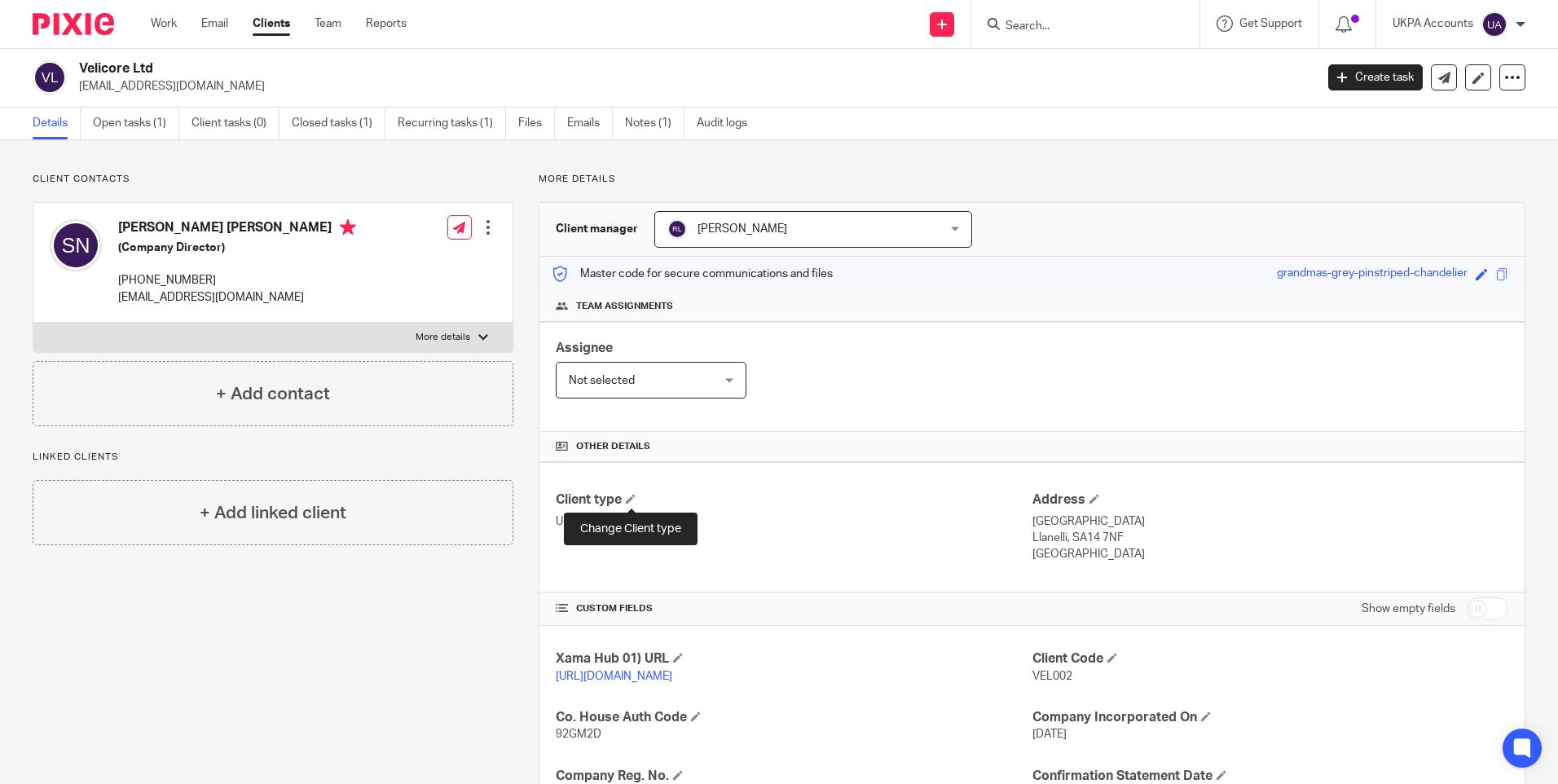
scroll to position [0, 0]
click at [1045, 22] on input "Search" at bounding box center [1077, 26] width 146 height 14
paste input "Cannon Vista Ltd"
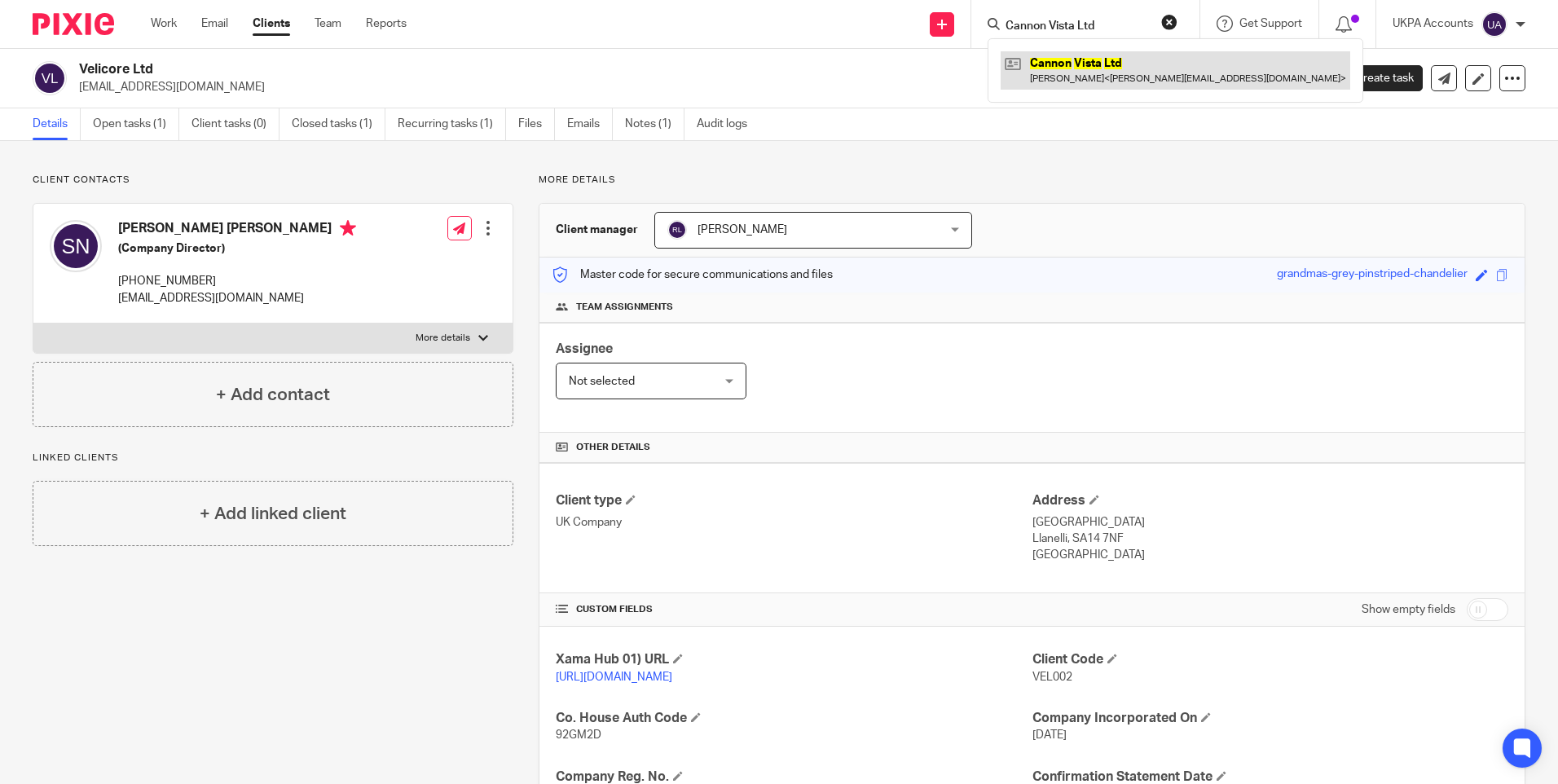
type input "Cannon Vista Ltd"
click at [1076, 75] on link at bounding box center [1175, 70] width 349 height 37
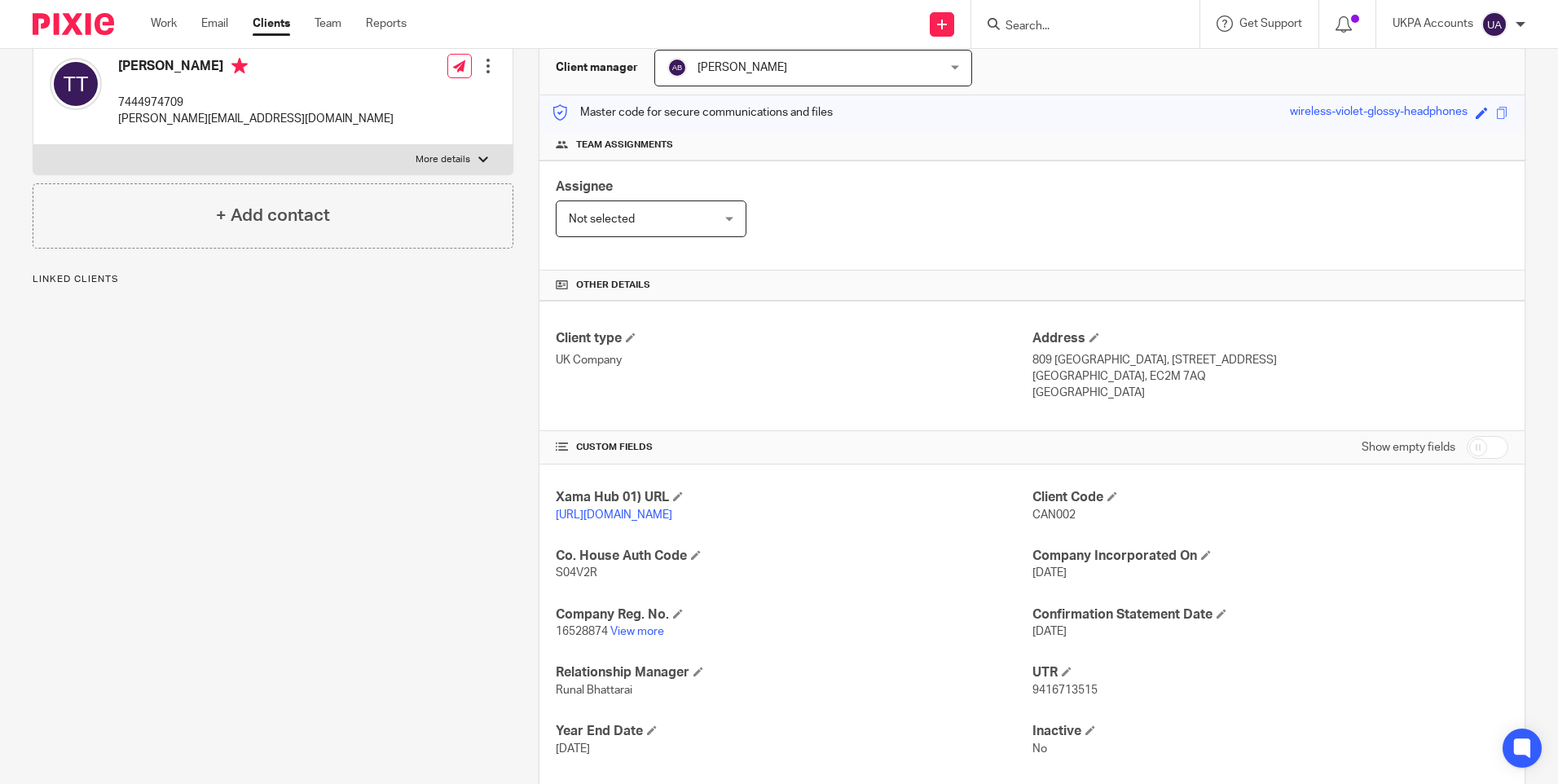
scroll to position [163, 0]
click at [639, 637] on link "View more" at bounding box center [638, 630] width 54 height 11
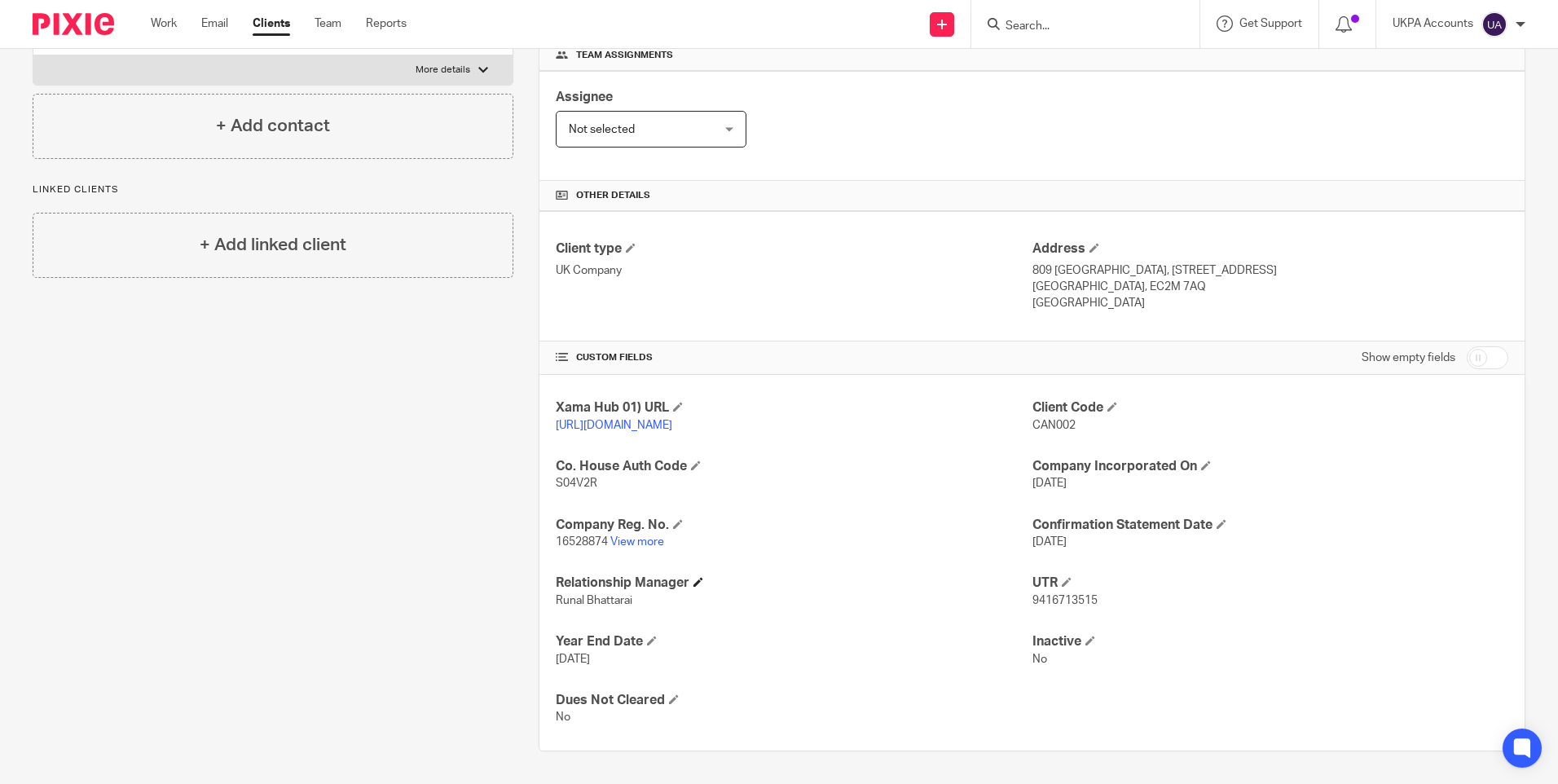
scroll to position [0, 0]
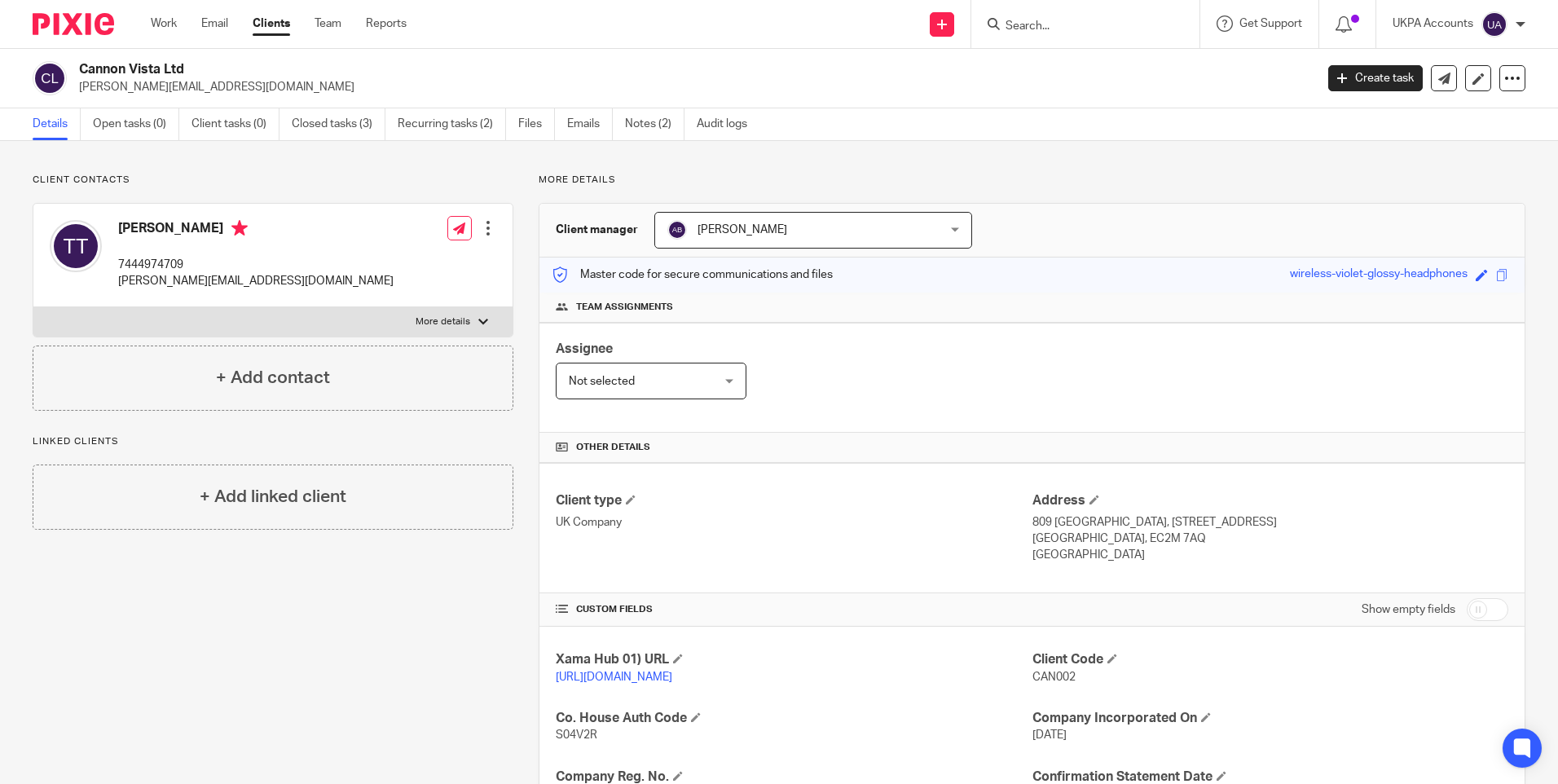
click at [1032, 28] on input "Search" at bounding box center [1077, 26] width 146 height 14
paste input "DEP LTD"
type input "DEP LTD"
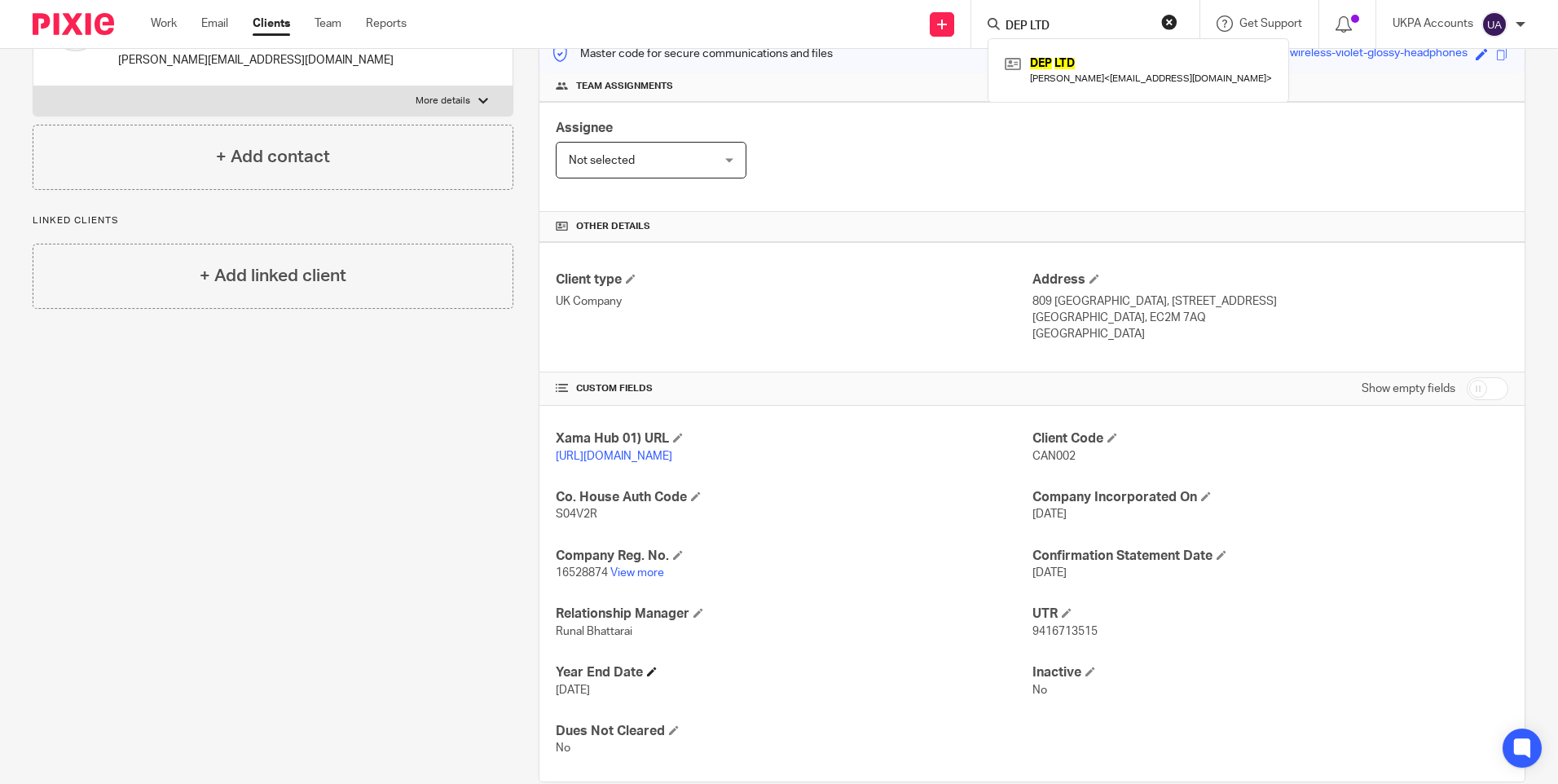
scroll to position [244, 0]
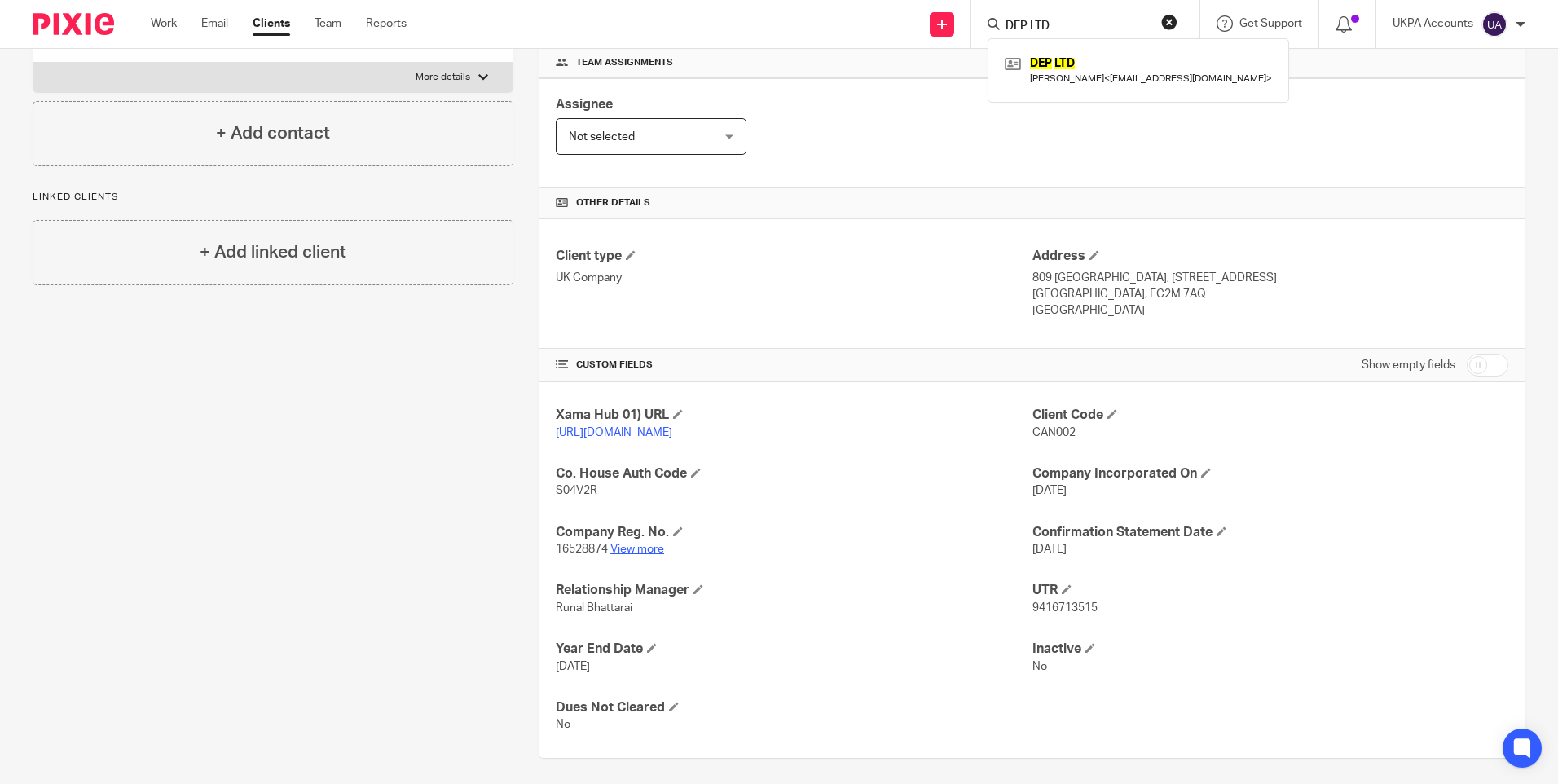
click at [639, 555] on link "View more" at bounding box center [638, 549] width 54 height 11
click at [1063, 28] on input "Search" at bounding box center [1077, 26] width 146 height 14
paste input "Nnp Properties Ltd"
type input "Nnp Properties Ltd"
click at [1063, 63] on link at bounding box center [1138, 70] width 276 height 37
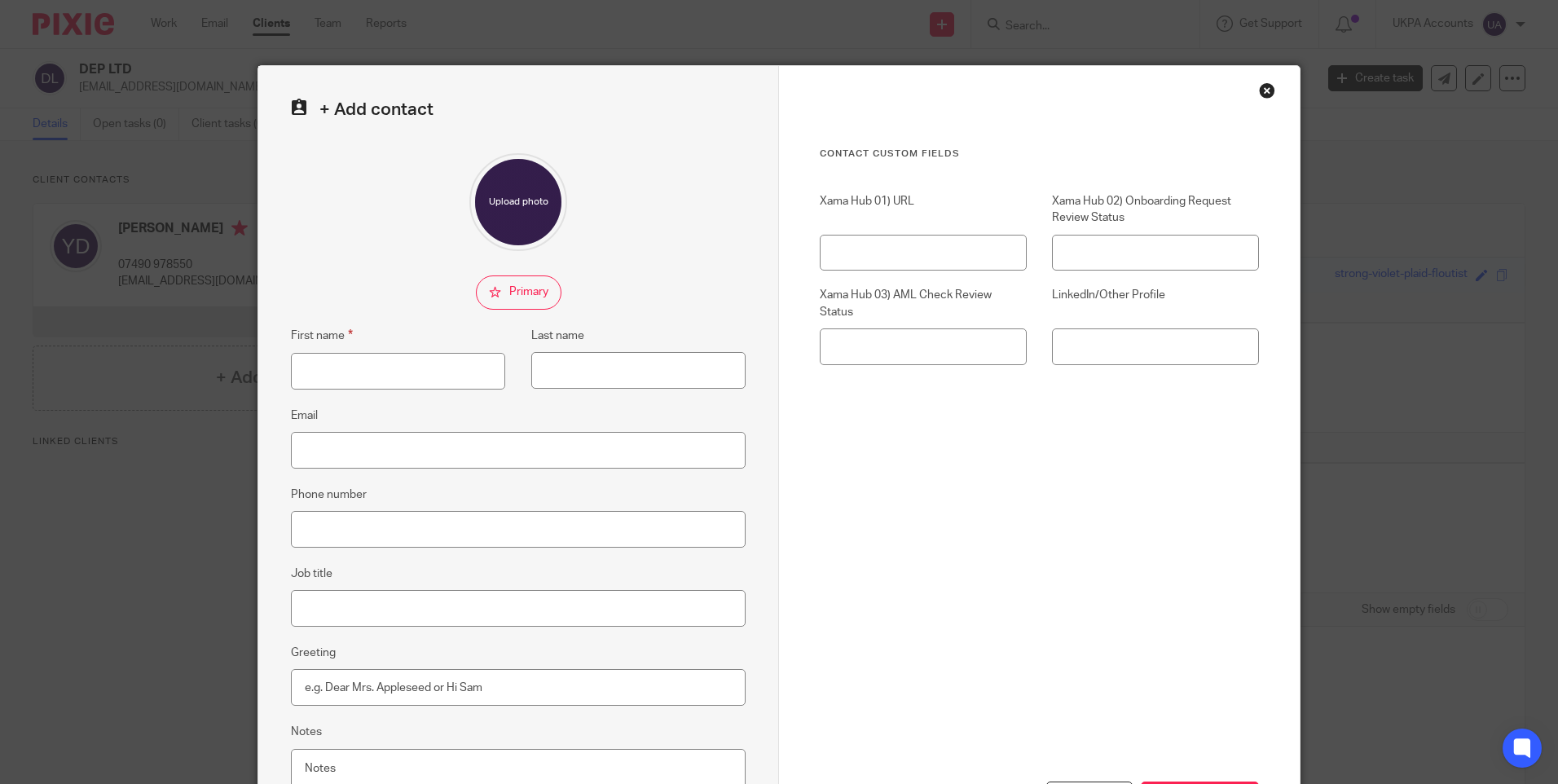
click at [1261, 85] on div "Close this dialog window" at bounding box center [1267, 90] width 16 height 16
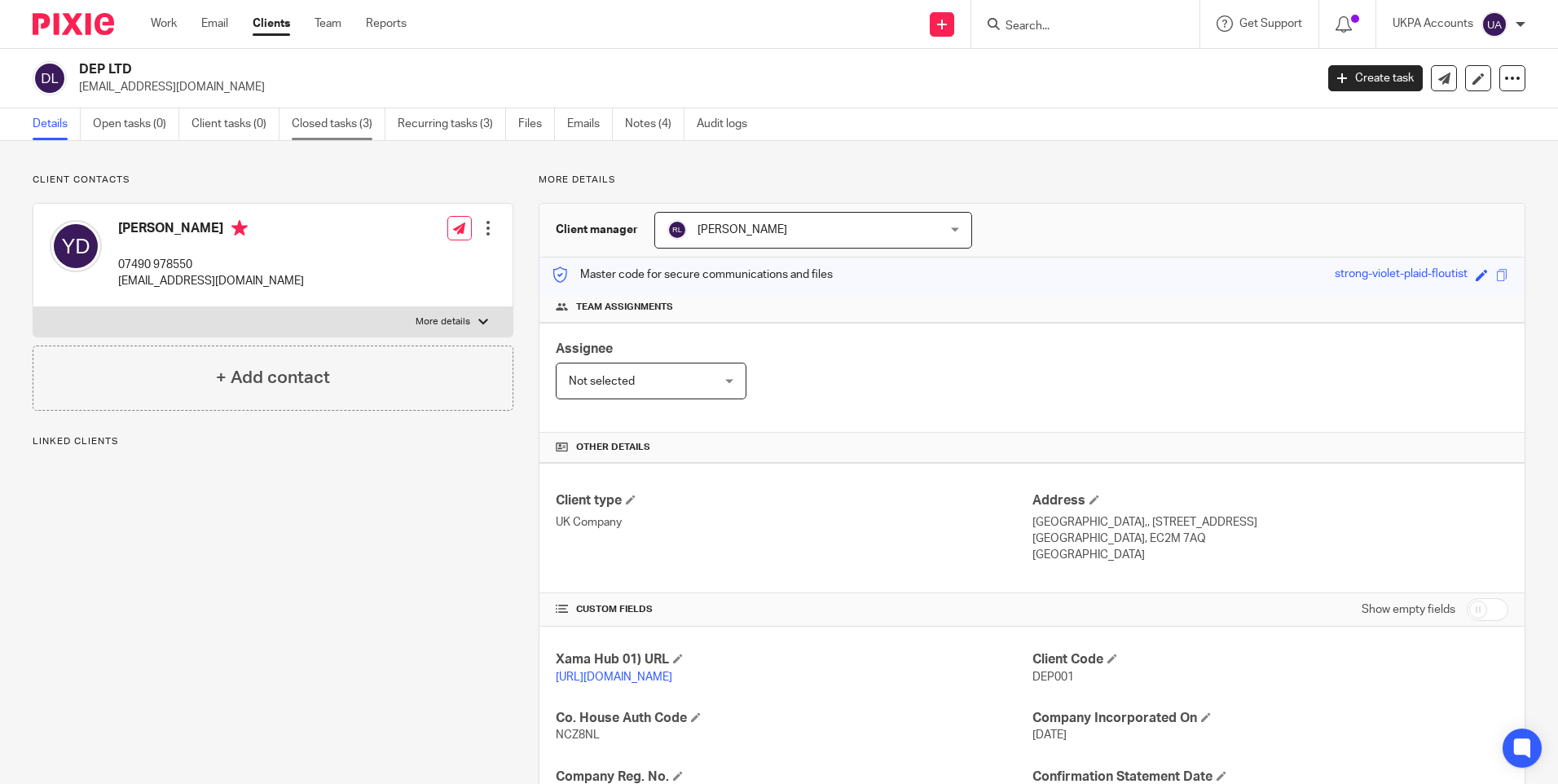
click at [353, 124] on link "Closed tasks (3)" at bounding box center [338, 124] width 94 height 32
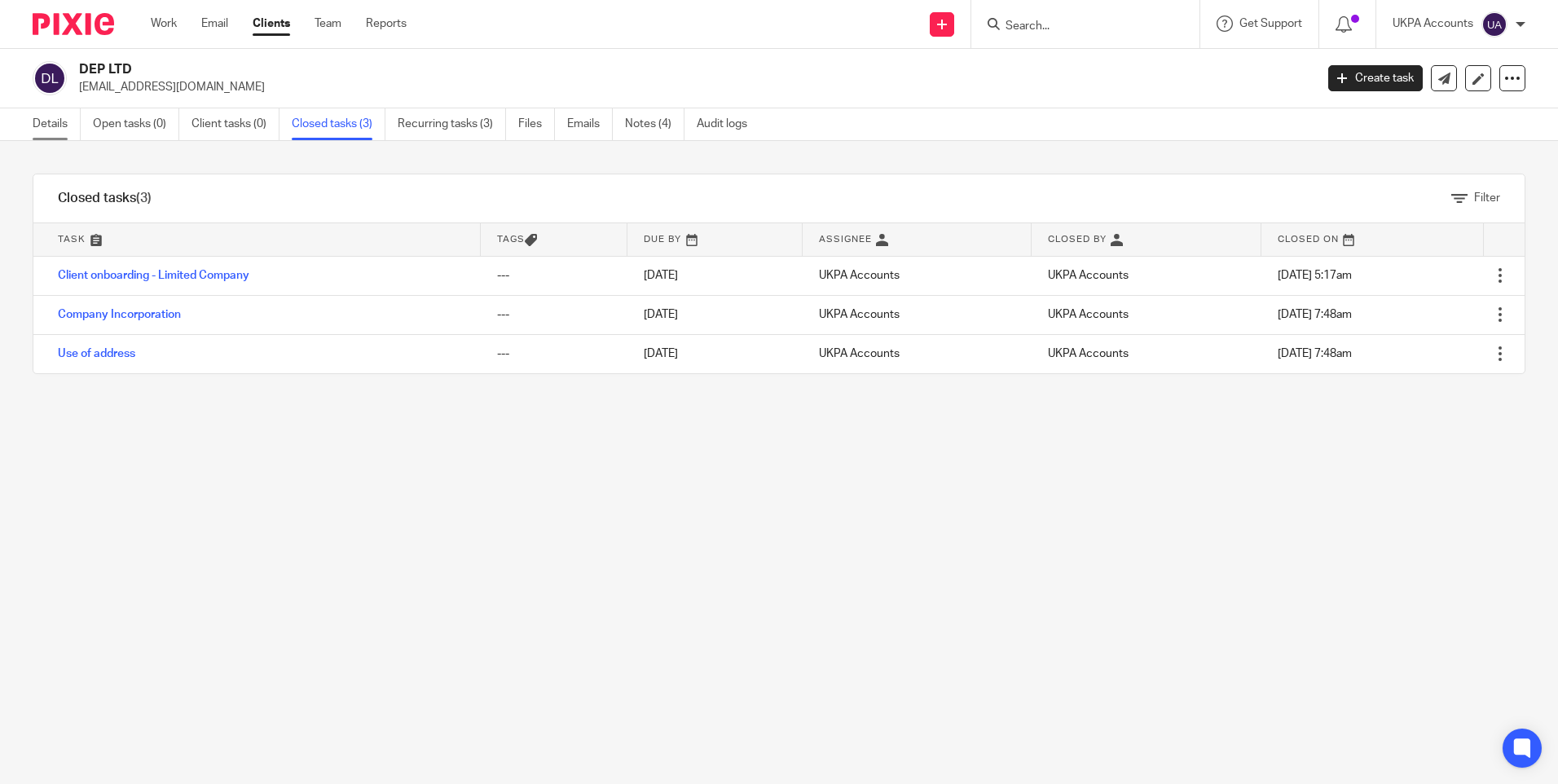
click at [63, 131] on link "Details" at bounding box center [57, 124] width 48 height 32
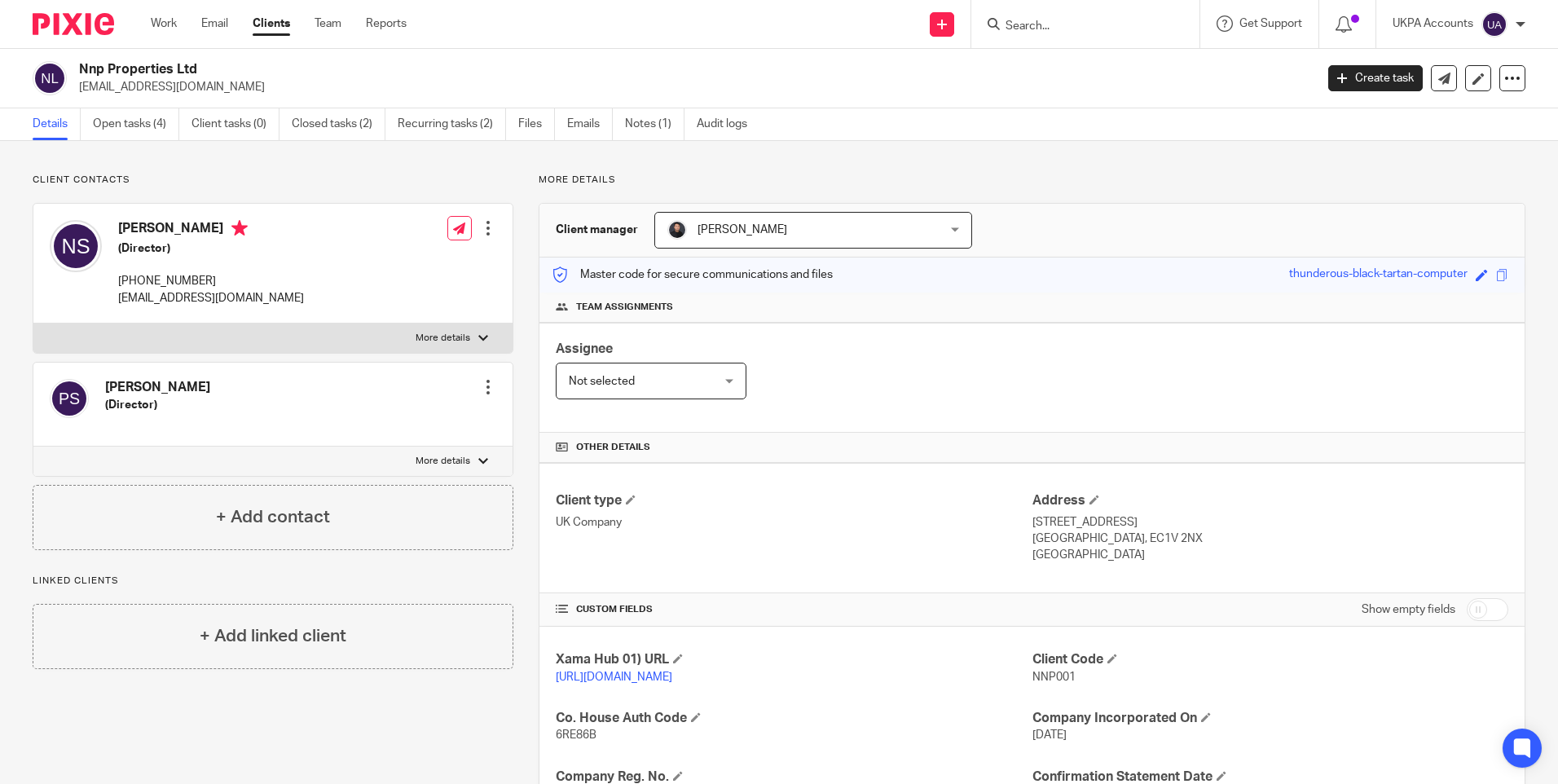
click at [1063, 25] on input "Search" at bounding box center [1077, 26] width 146 height 14
paste input "All In Property Group Ltd"
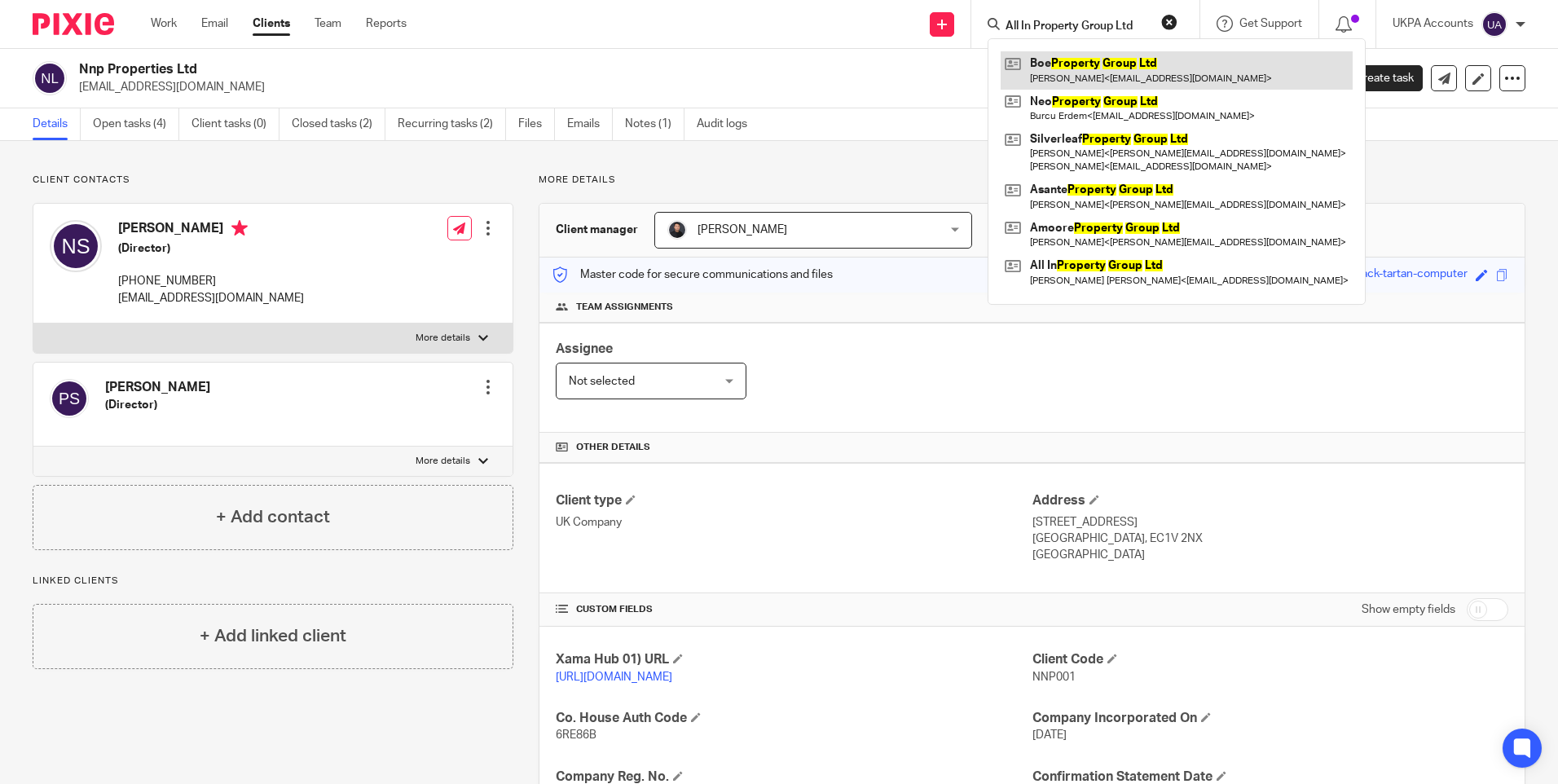
type input "All In Property Group Ltd"
click at [1063, 60] on link at bounding box center [1177, 70] width 352 height 37
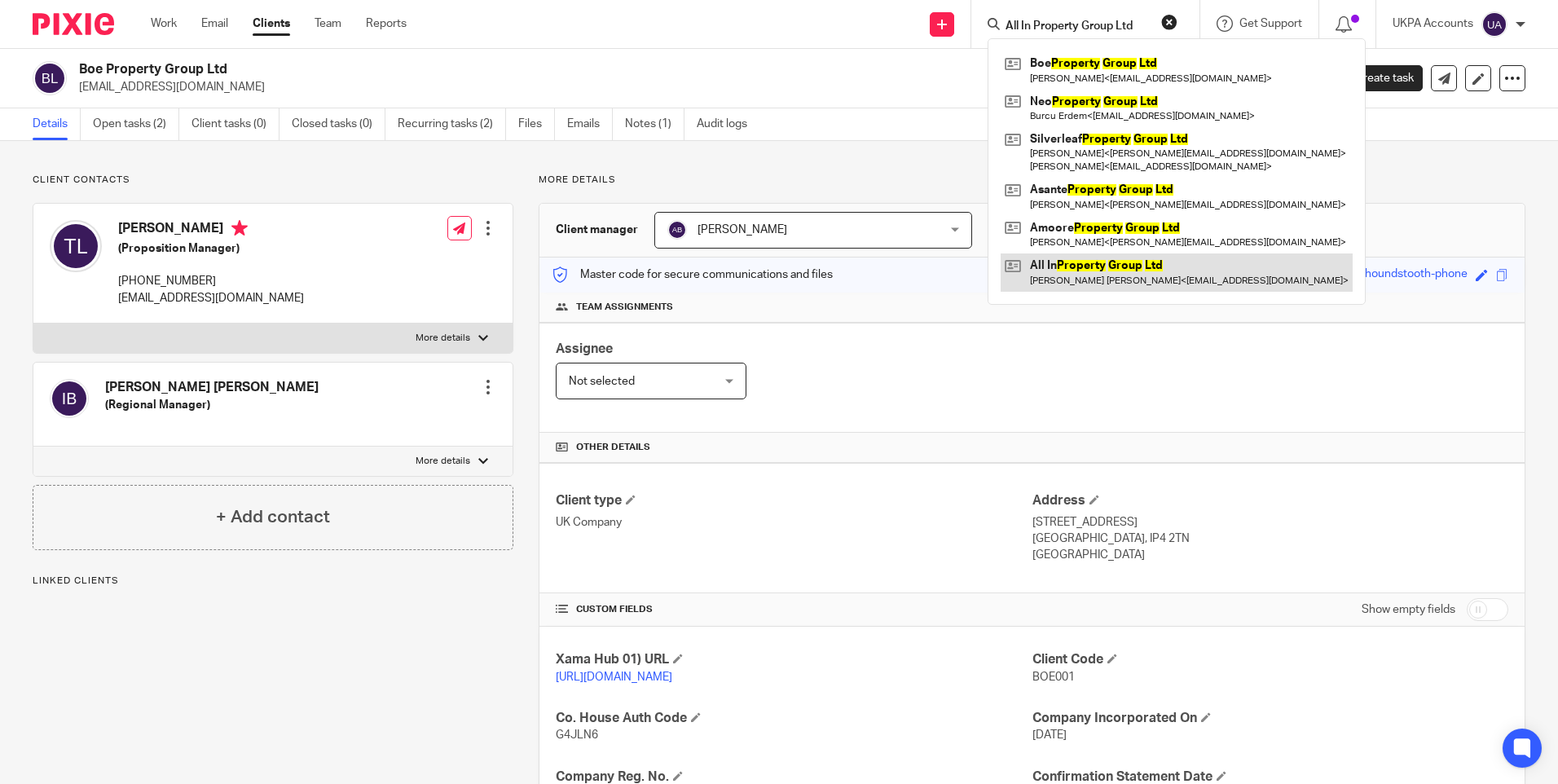
type input "All In Property Group Ltd"
click at [1094, 264] on link at bounding box center [1177, 272] width 352 height 37
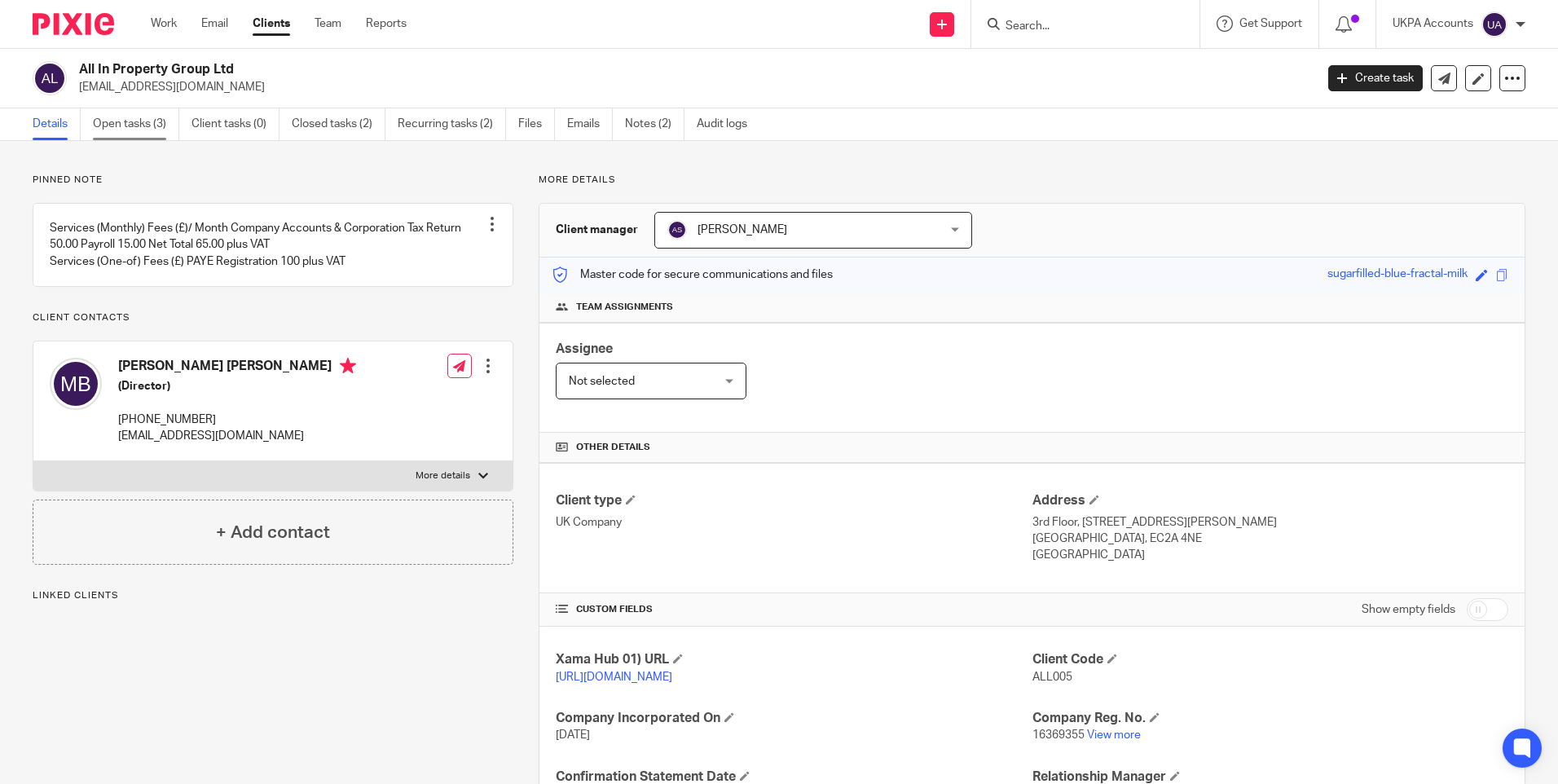
click at [162, 131] on link "Open tasks (3)" at bounding box center [136, 124] width 86 height 32
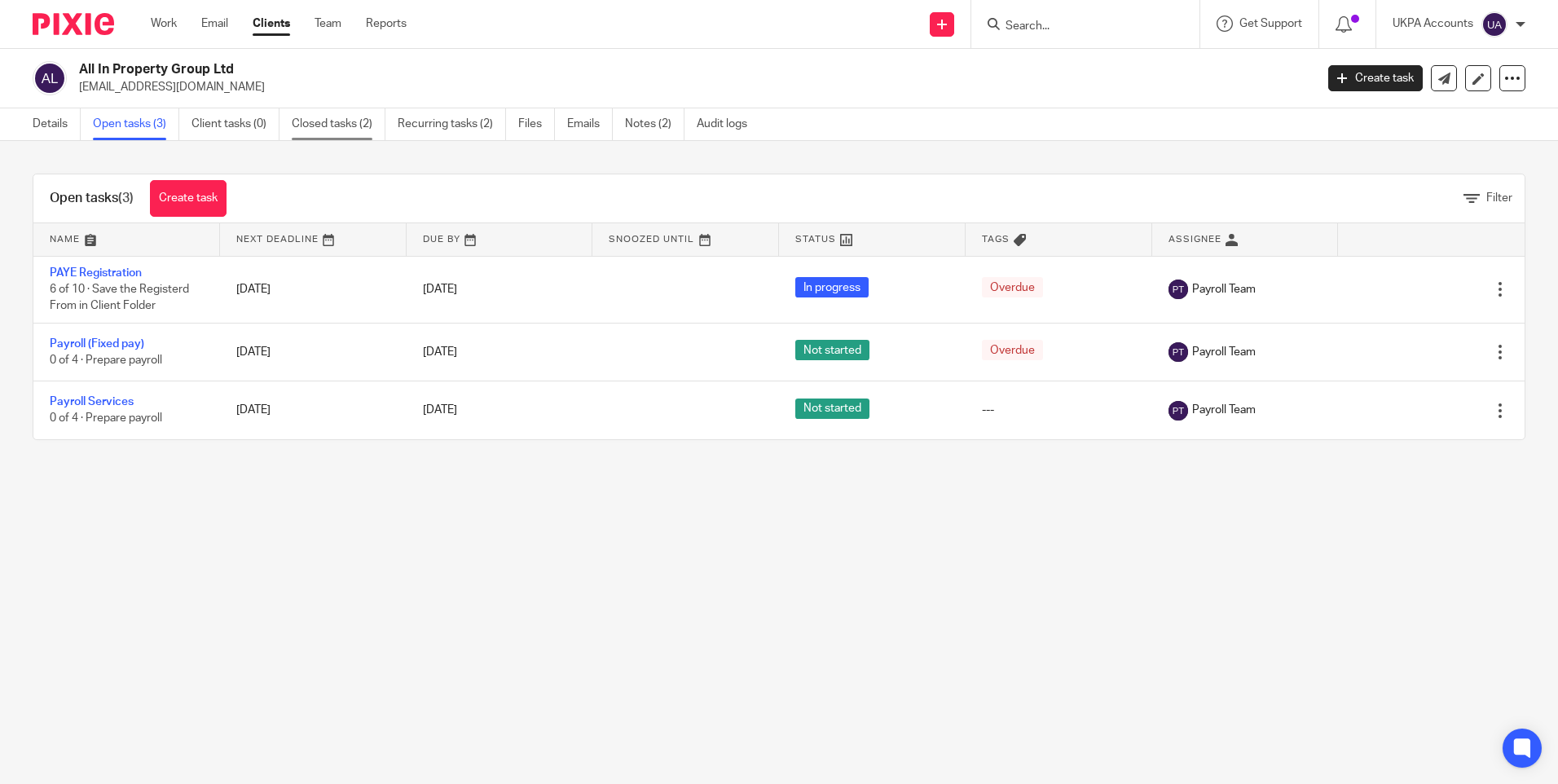
click at [326, 129] on link "Closed tasks (2)" at bounding box center [338, 124] width 94 height 32
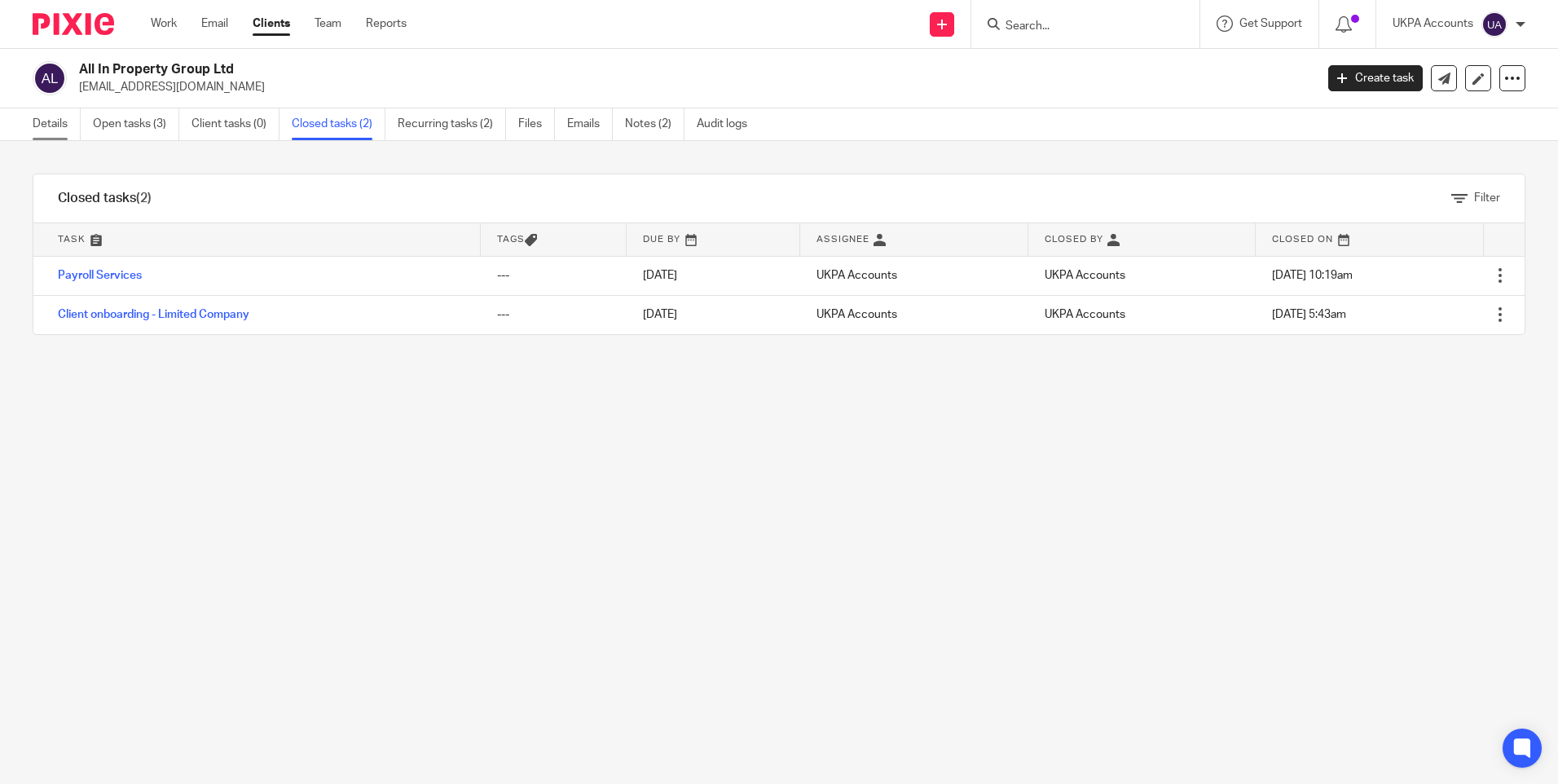
click at [55, 123] on link "Details" at bounding box center [57, 124] width 48 height 32
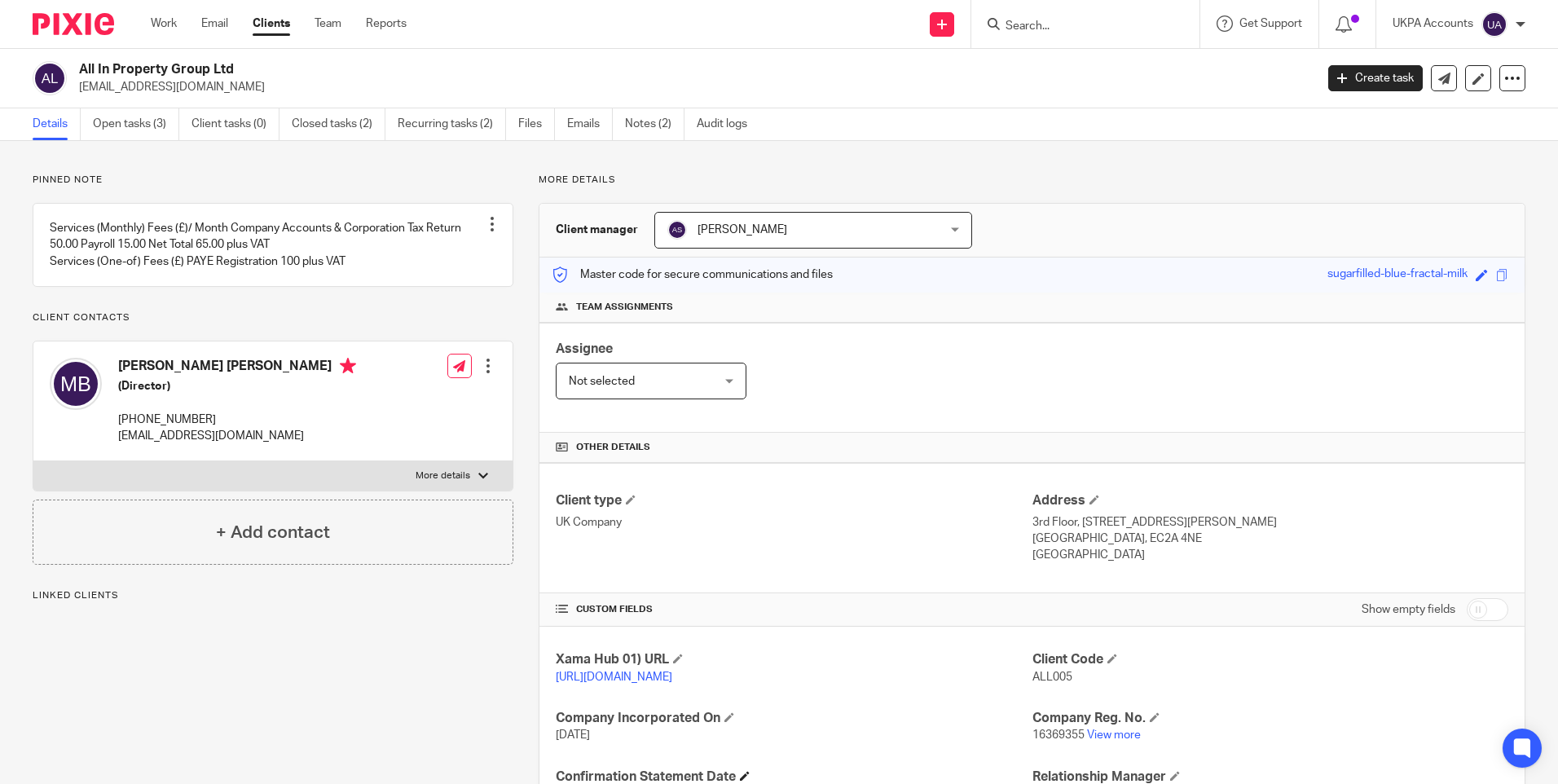
scroll to position [210, 0]
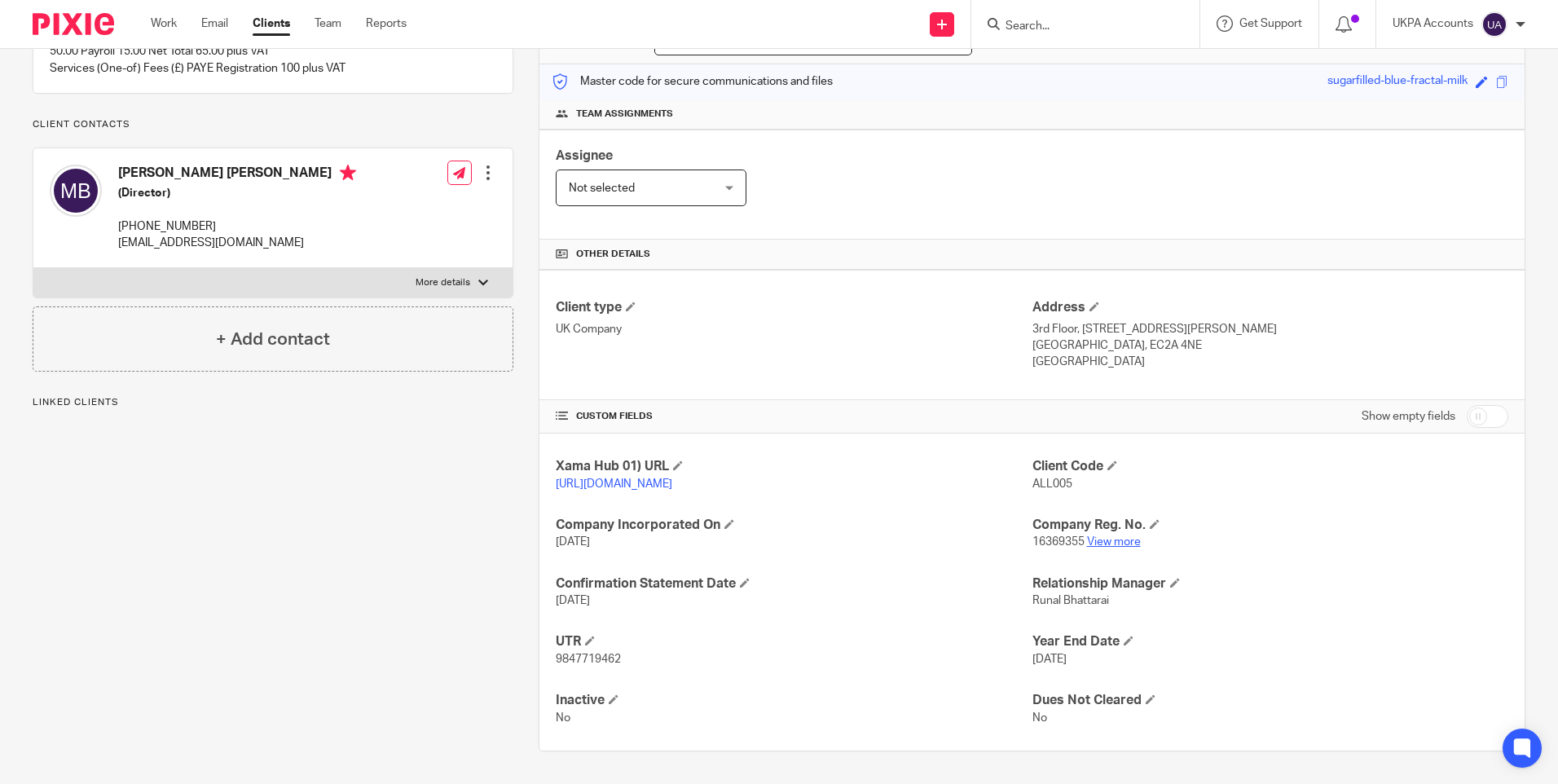
click at [1111, 540] on link "View more" at bounding box center [1114, 541] width 54 height 11
click at [1078, 24] on input "Search" at bounding box center [1077, 26] width 146 height 14
paste input "Vital Homes Investments 2 Ltd"
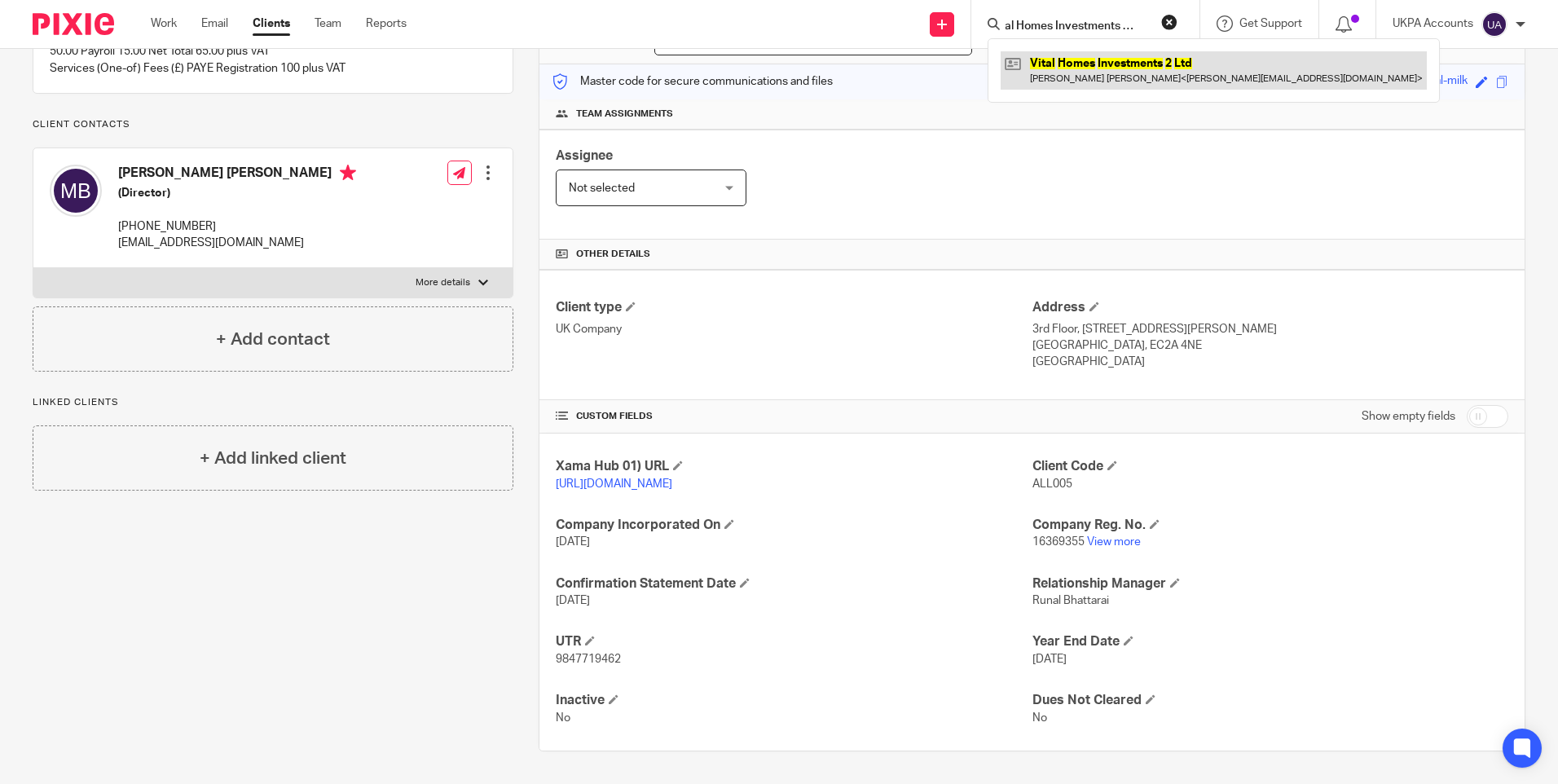
type input "Vital Homes Investments 2 Ltd"
click at [1072, 61] on link at bounding box center [1214, 70] width 426 height 37
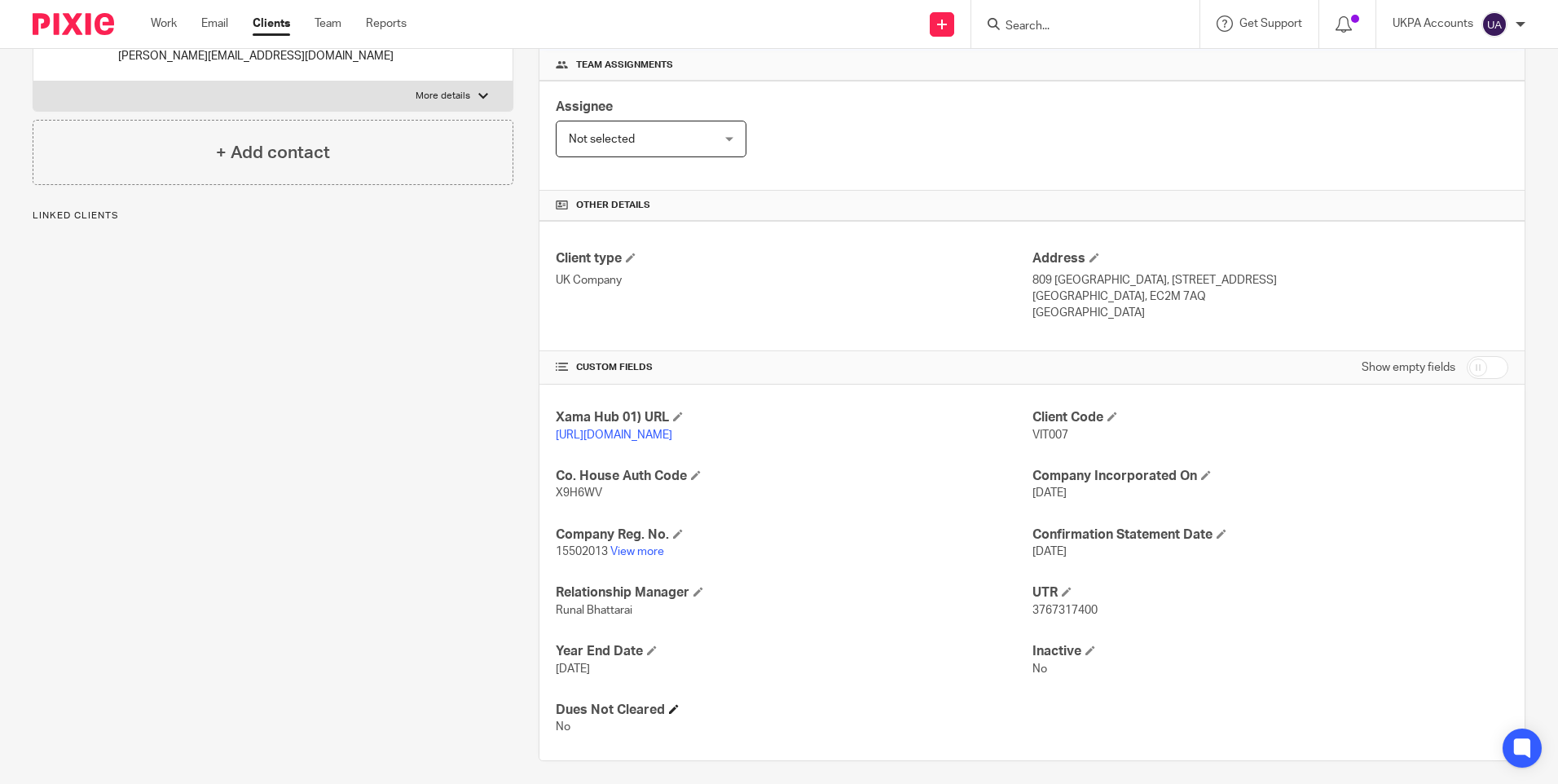
scroll to position [244, 0]
click at [638, 555] on link "View more" at bounding box center [638, 549] width 54 height 11
